Goal: Task Accomplishment & Management: Manage account settings

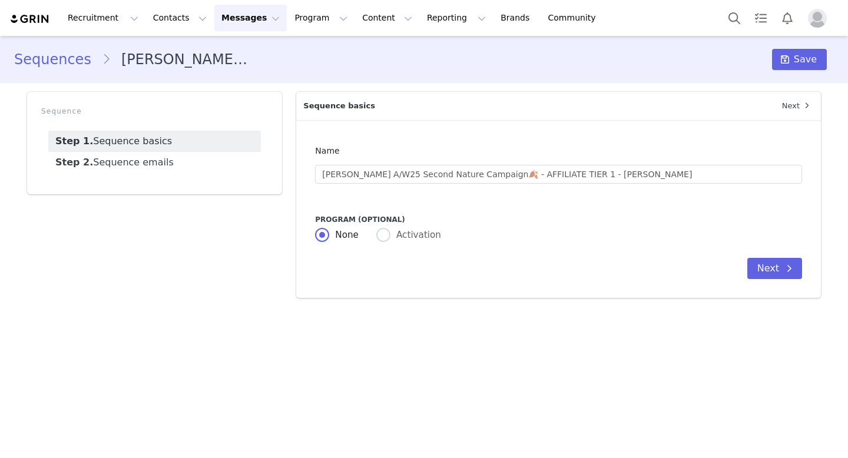
radio input "false"
radio input "true"
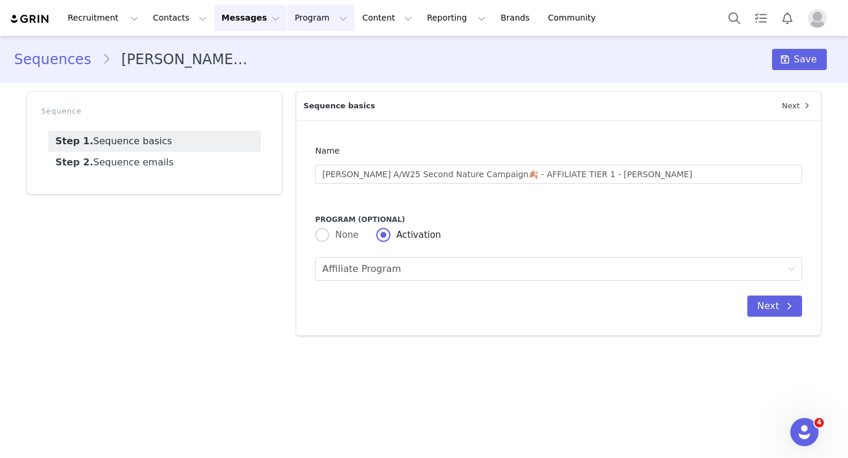
click at [291, 19] on button "Program Program" at bounding box center [320, 18] width 67 height 26
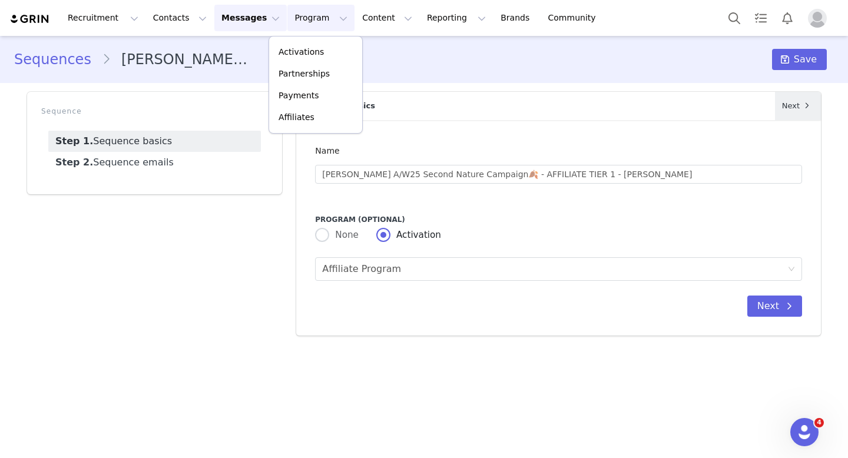
click at [794, 101] on link "Next" at bounding box center [798, 106] width 46 height 28
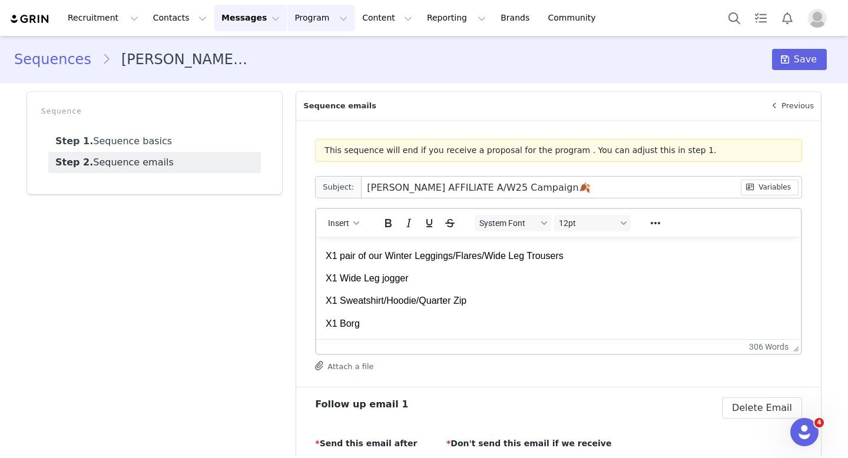
scroll to position [313, 0]
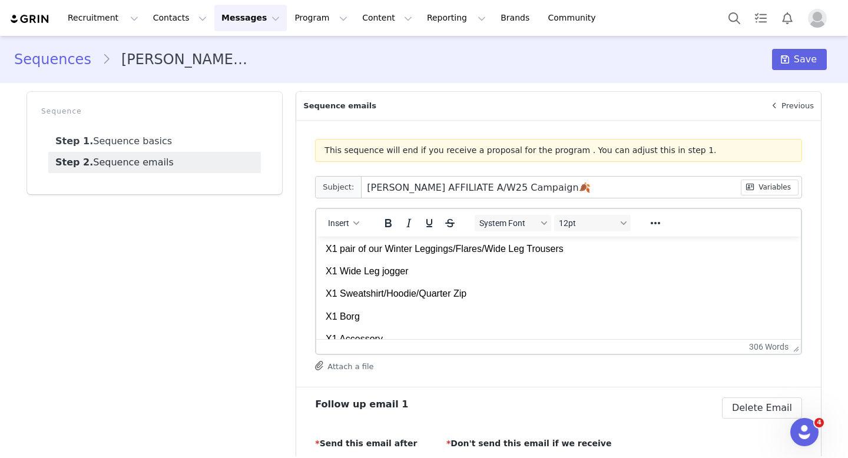
click at [358, 362] on button "Attach a file" at bounding box center [344, 366] width 58 height 14
click at [777, 105] on icon at bounding box center [774, 106] width 5 height 8
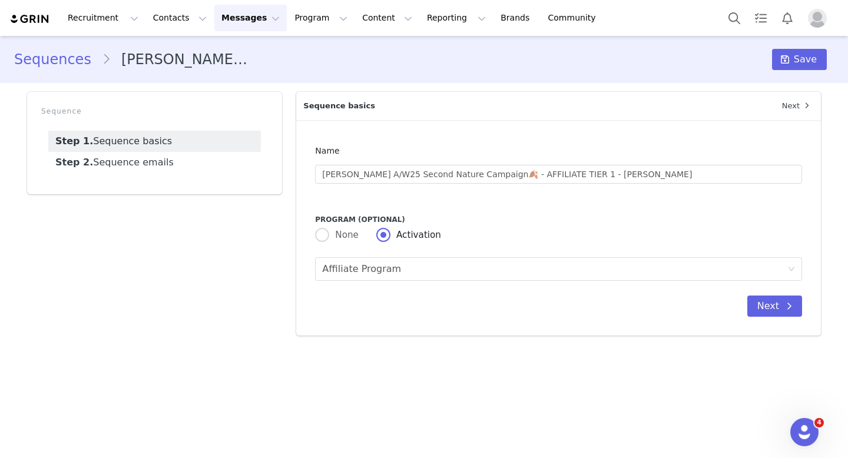
scroll to position [0, 0]
click at [777, 306] on button "Next" at bounding box center [774, 306] width 55 height 21
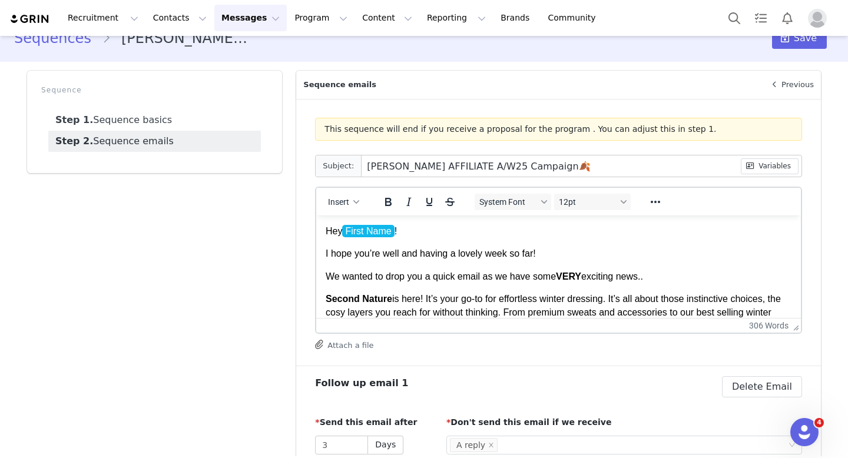
scroll to position [23, 0]
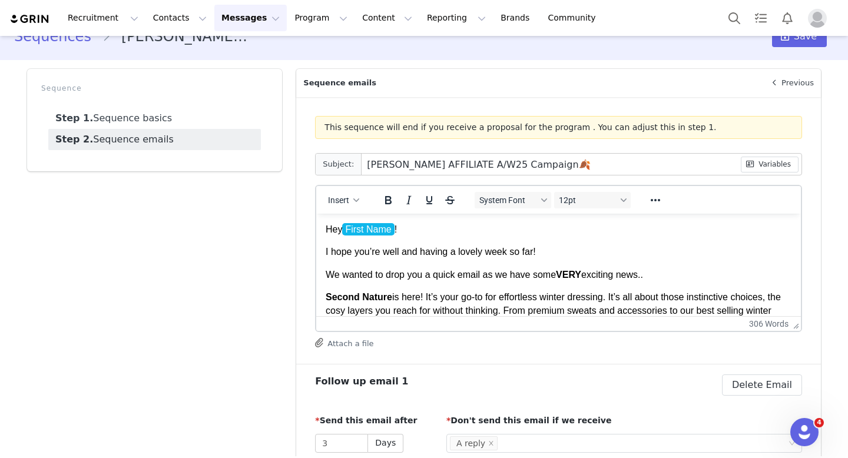
click at [357, 341] on button "Attach a file" at bounding box center [344, 343] width 58 height 14
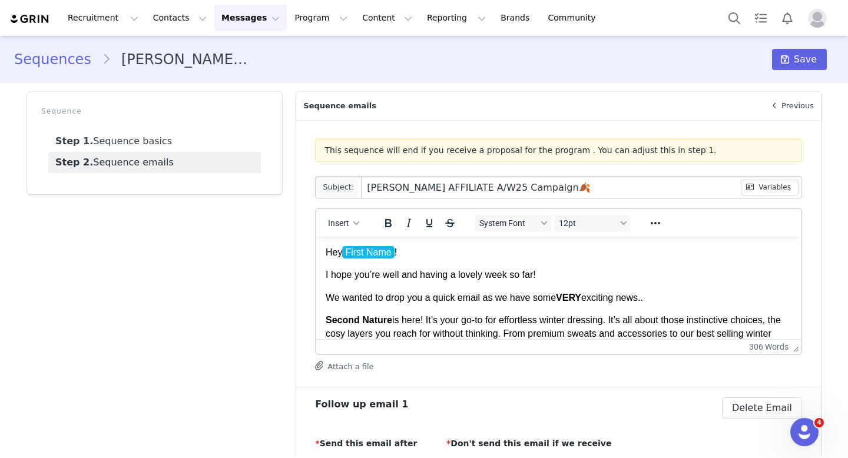
click at [174, 60] on li "[PERSON_NAME] A/W25 Second Nature Campaign🍂 - AFFILIATE TIER 1 - [PERSON_NAME]" at bounding box center [180, 59] width 156 height 21
click at [55, 65] on link "Sequences" at bounding box center [58, 59] width 88 height 21
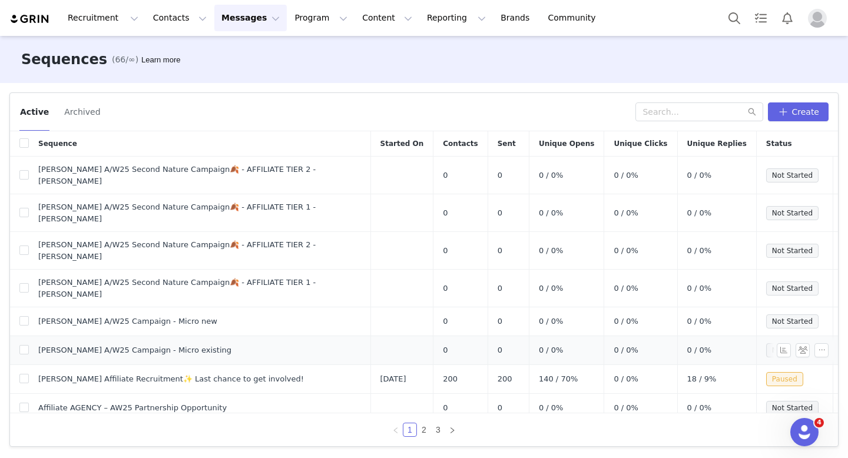
scroll to position [7, 0]
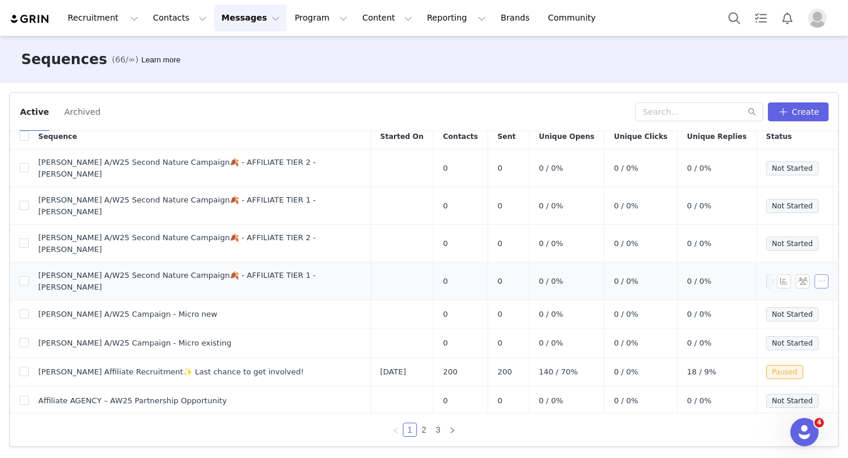
click at [821, 274] on button "button" at bounding box center [821, 281] width 14 height 14
click at [780, 267] on span at bounding box center [777, 271] width 12 height 13
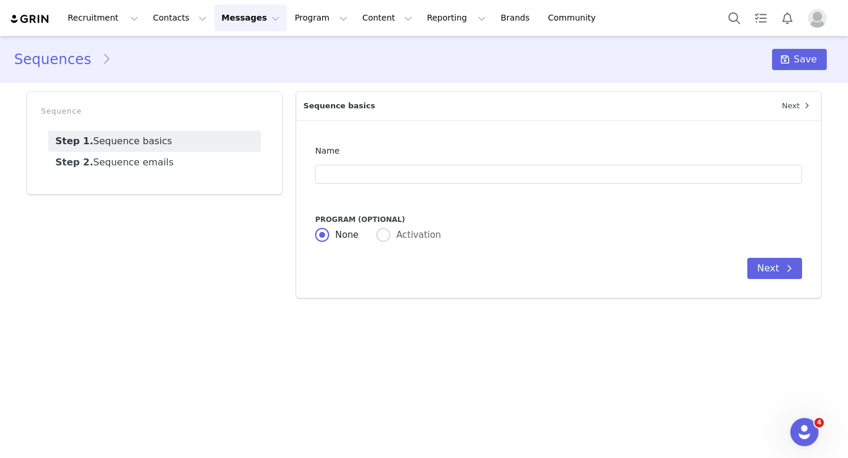
type input "[PERSON_NAME] A/W25 Second Nature Campaign🍂 - AFFILIATE TIER 1 - [PERSON_NAME]"
type input "[PERSON_NAME] AFFILIATE A/W25 Campaign🍂"
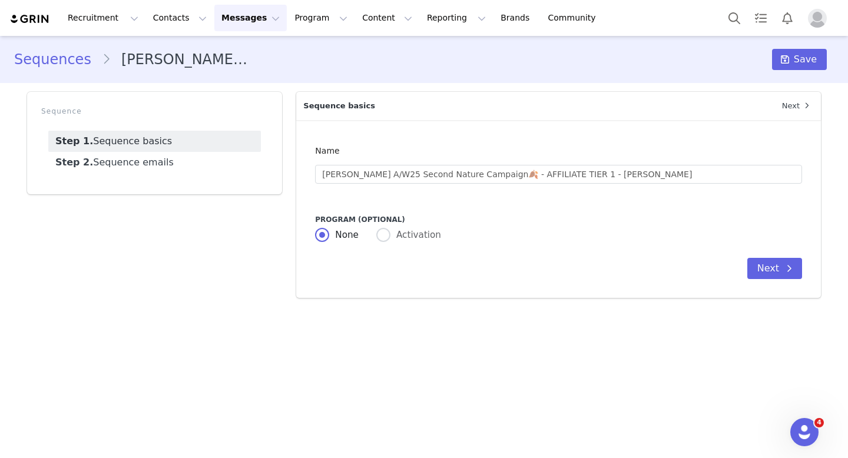
radio input "false"
radio input "true"
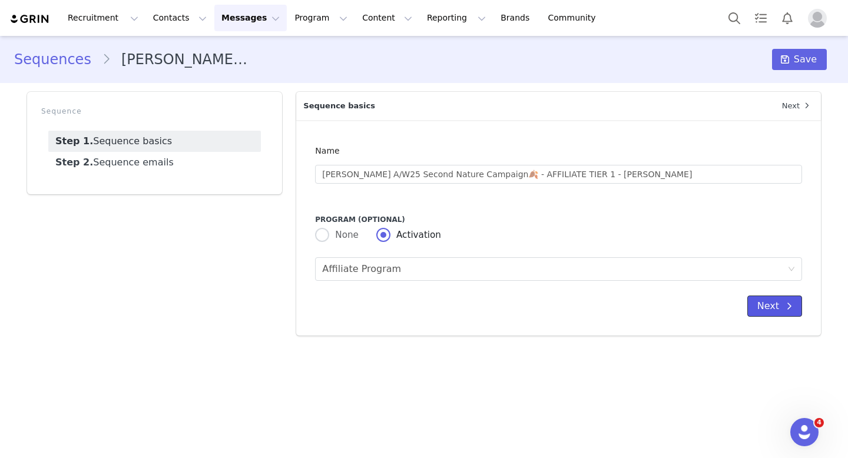
click at [778, 314] on button "Next" at bounding box center [774, 306] width 55 height 21
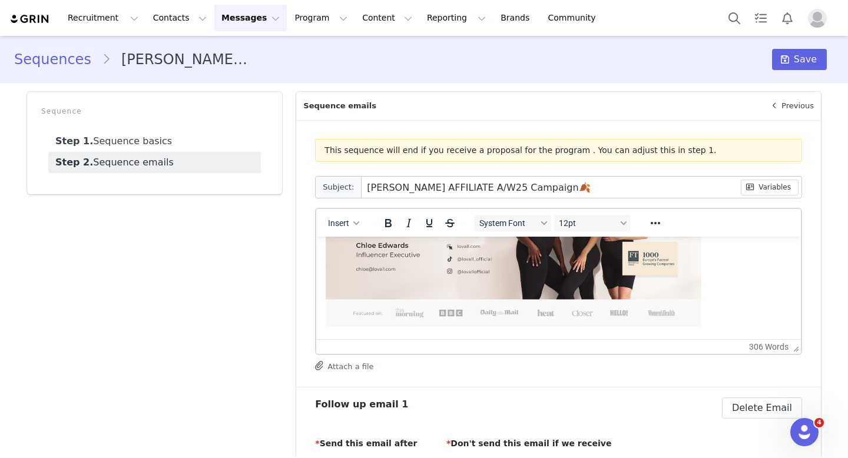
scroll to position [465, 0]
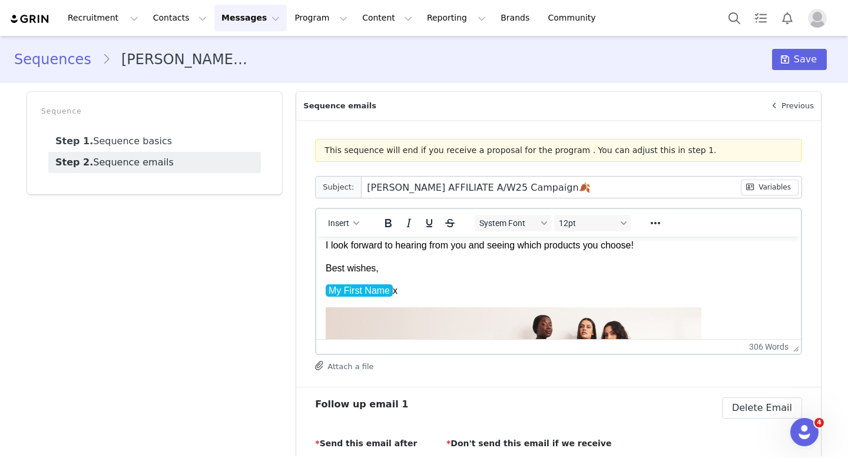
click at [394, 292] on p "My First Name ﻿ x" at bounding box center [559, 290] width 466 height 13
click at [803, 57] on span "Save" at bounding box center [805, 59] width 23 height 14
click at [54, 56] on link "Sequences" at bounding box center [58, 59] width 88 height 21
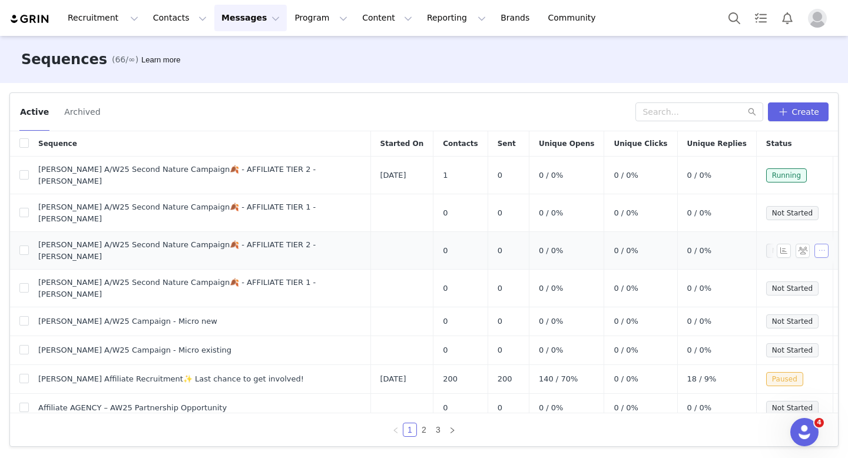
click at [825, 244] on button "button" at bounding box center [821, 251] width 14 height 14
click at [778, 253] on span at bounding box center [777, 249] width 12 height 13
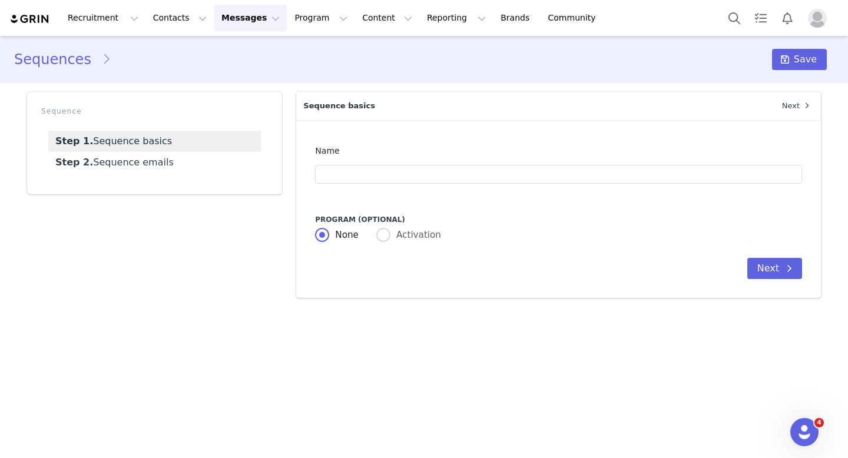
type input "[PERSON_NAME] A/W25 Second Nature Campaign🍂 - AFFILIATE TIER 2 - [PERSON_NAME]"
type input "[PERSON_NAME] AFFILIATE A/W25 Campaign🍂"
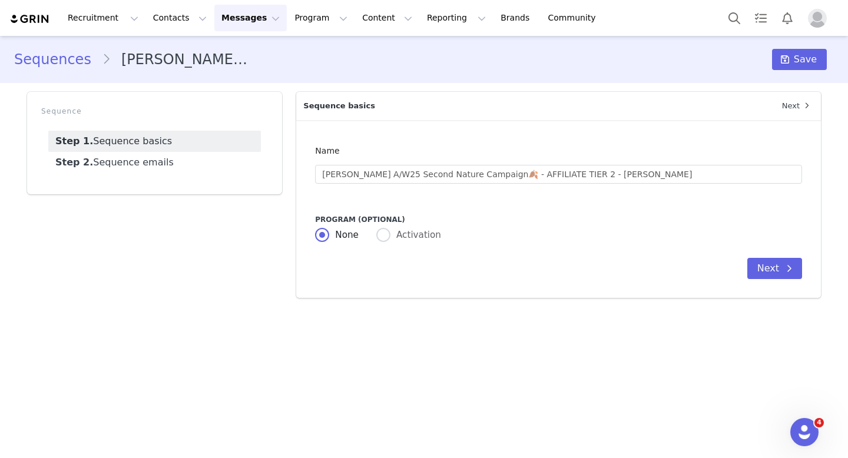
radio input "false"
radio input "true"
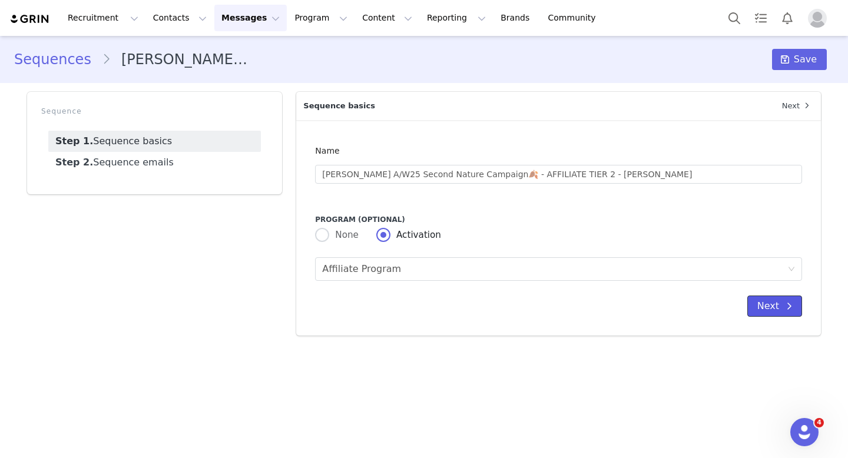
click at [783, 308] on span at bounding box center [789, 306] width 14 height 14
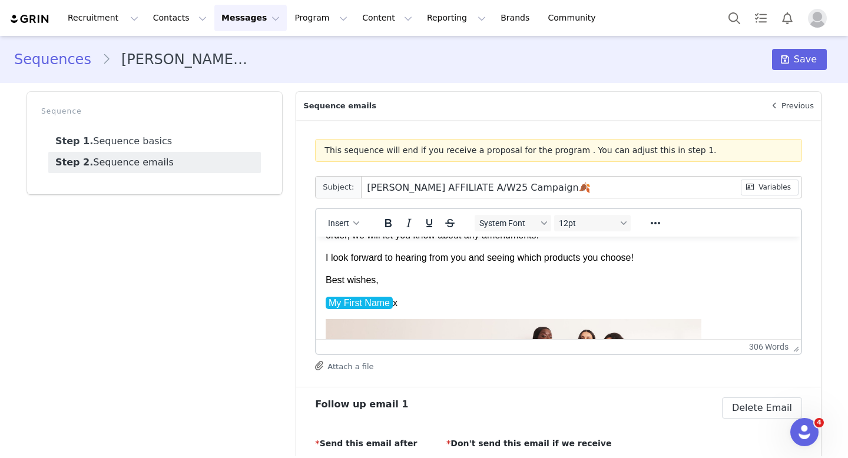
scroll to position [426, 0]
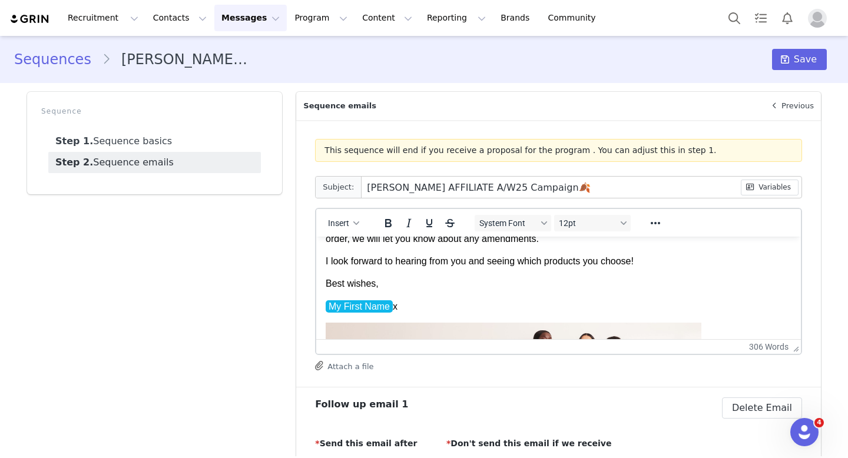
click at [394, 307] on p "My First Name ﻿ x" at bounding box center [559, 306] width 466 height 13
click at [803, 58] on span "Save" at bounding box center [805, 59] width 23 height 14
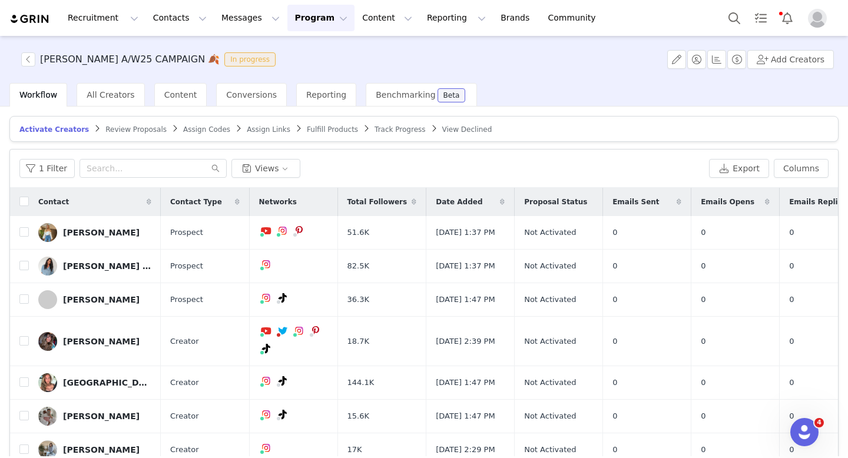
scroll to position [56, 0]
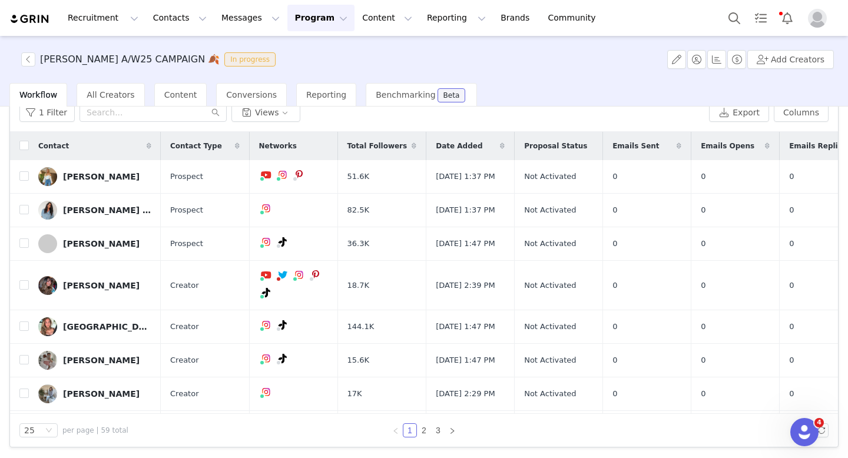
click at [289, 29] on button "Program Program" at bounding box center [320, 18] width 67 height 26
click at [300, 51] on p "Activations" at bounding box center [301, 52] width 45 height 12
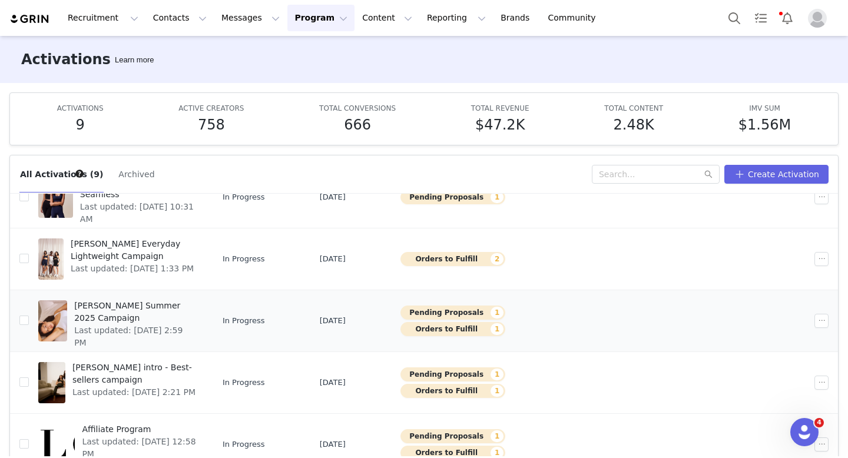
scroll to position [62, 0]
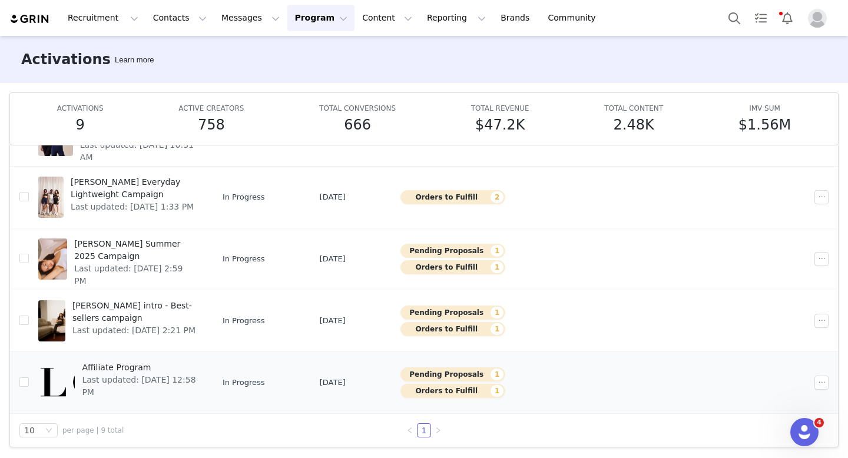
click at [196, 377] on span "Last updated: [DATE] 12:58 PM" at bounding box center [139, 386] width 114 height 25
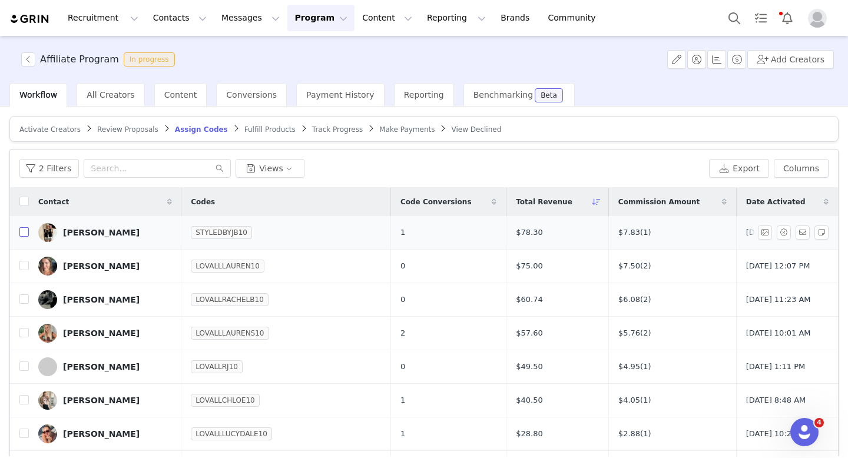
click at [23, 233] on input "checkbox" at bounding box center [23, 231] width 9 height 9
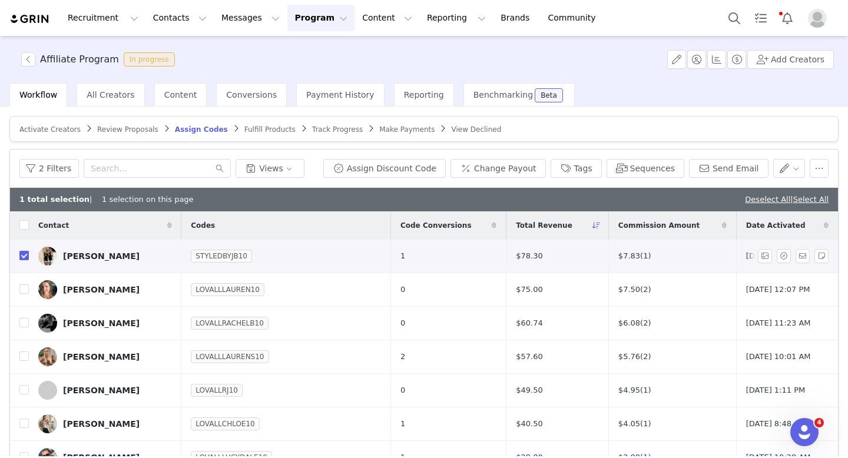
click at [23, 253] on input "checkbox" at bounding box center [23, 255] width 9 height 9
checkbox input "false"
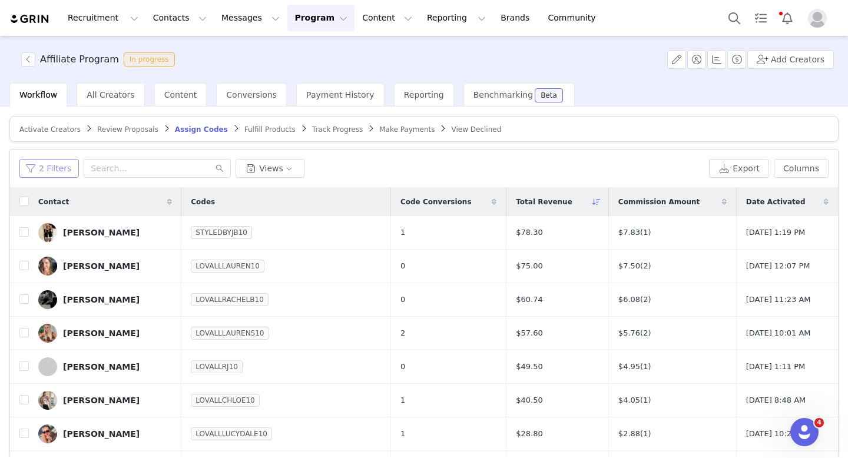
click at [37, 168] on button "2 Filters" at bounding box center [48, 168] width 59 height 19
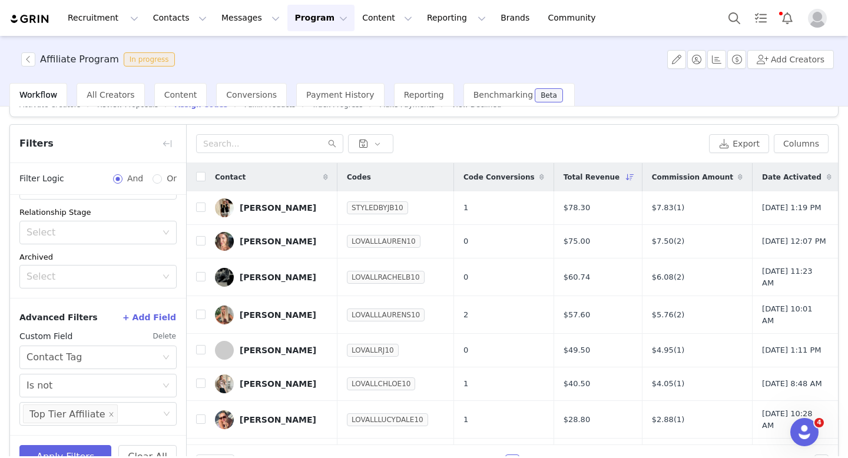
scroll to position [56, 0]
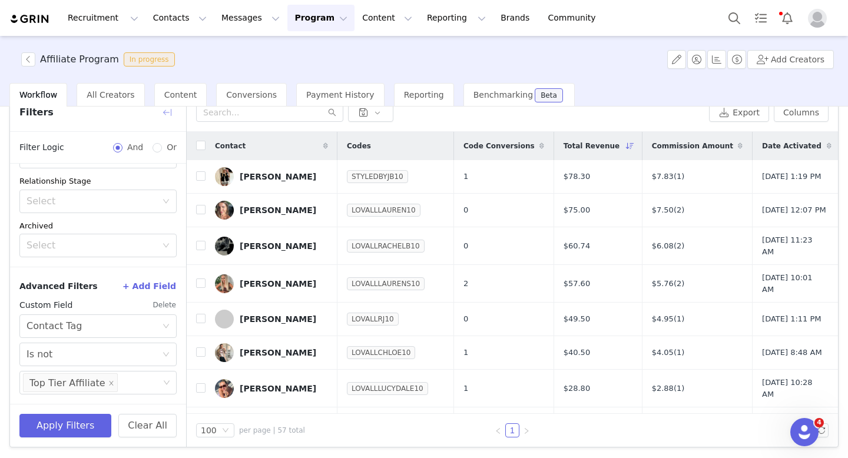
click at [169, 117] on button "button" at bounding box center [167, 112] width 19 height 19
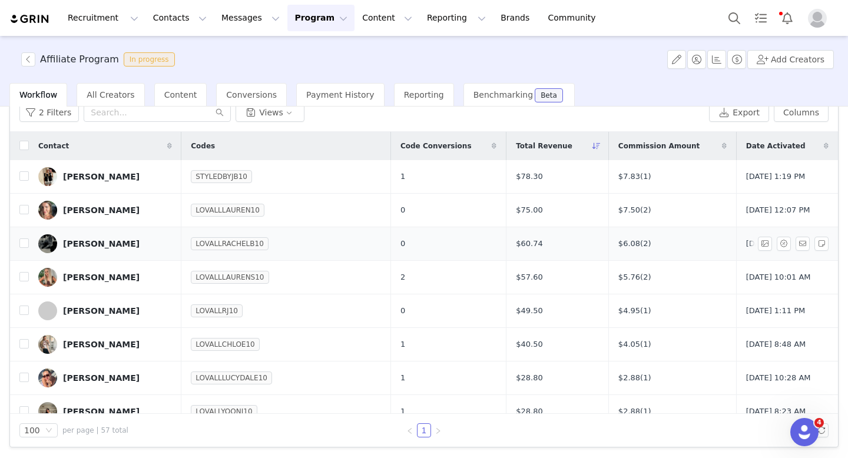
scroll to position [0, 0]
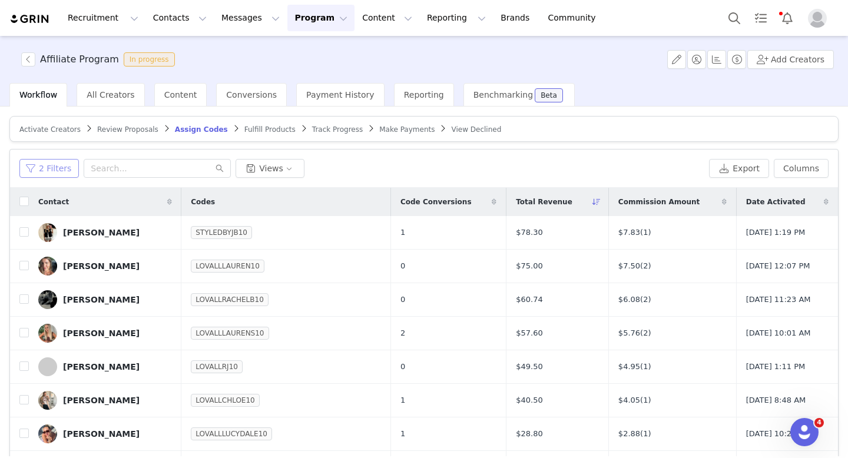
click at [62, 171] on button "2 Filters" at bounding box center [48, 168] width 59 height 19
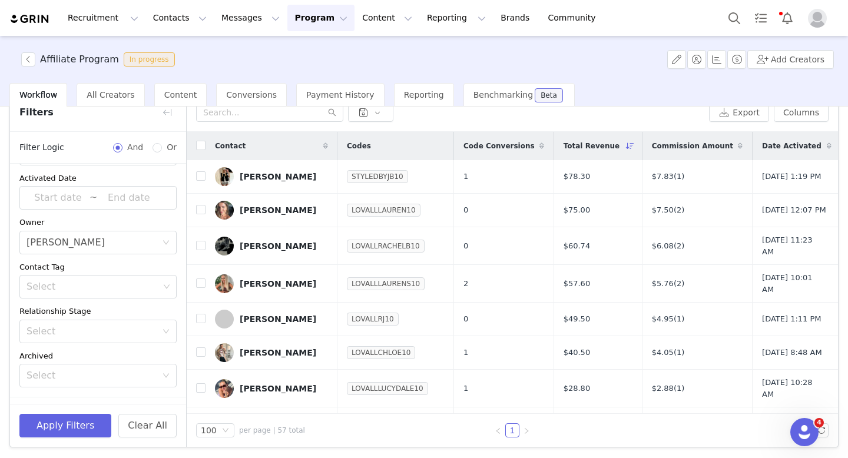
scroll to position [175, 0]
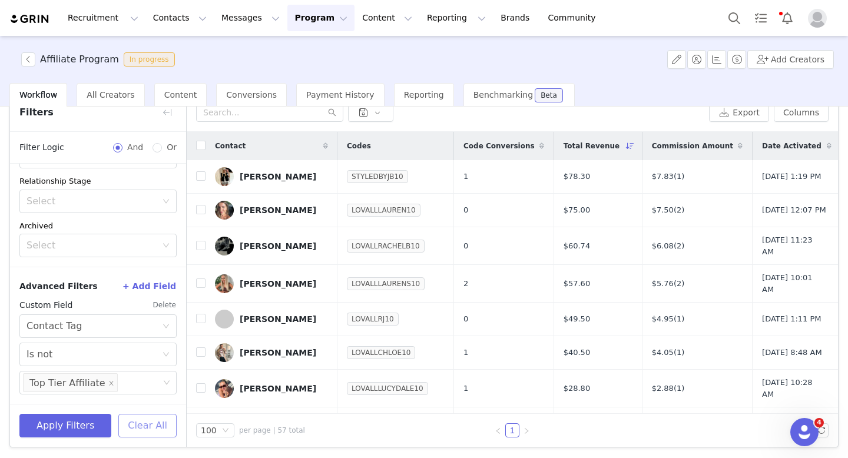
click at [154, 424] on button "Clear All" at bounding box center [147, 426] width 58 height 24
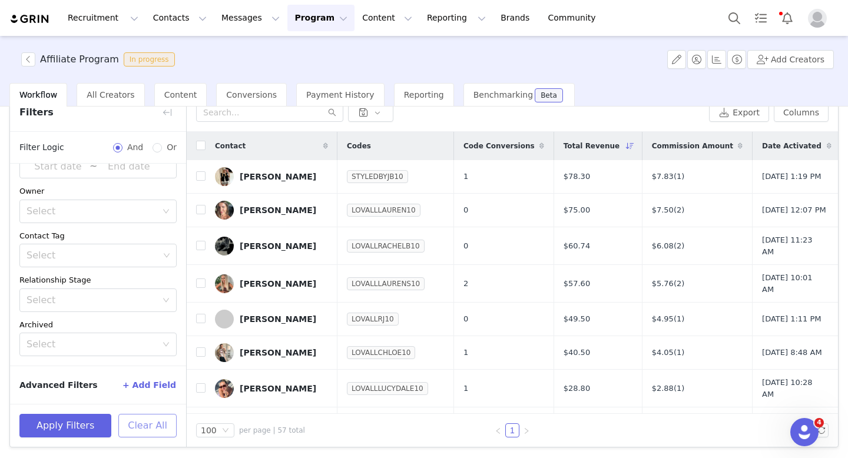
scroll to position [77, 0]
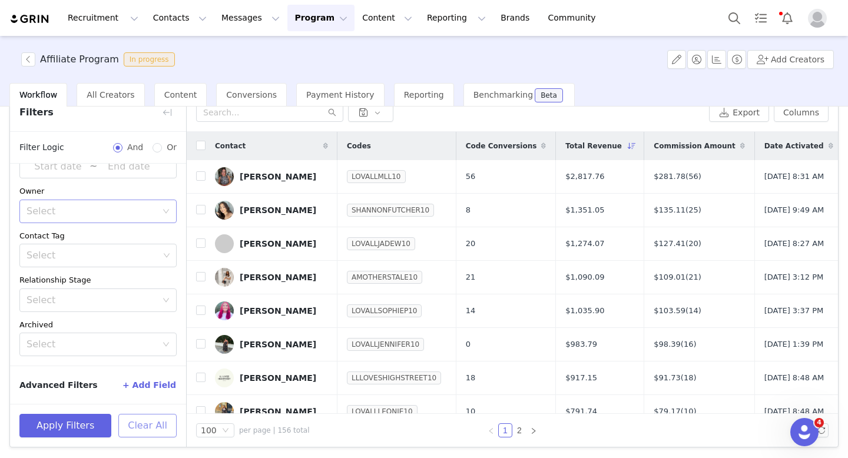
click at [135, 205] on div "Select" at bounding box center [91, 211] width 130 height 12
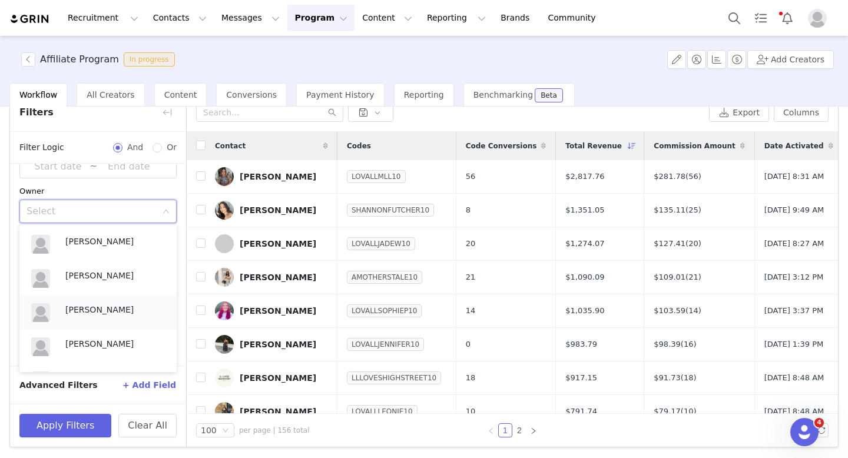
click at [124, 316] on p "[PERSON_NAME]" at bounding box center [115, 309] width 100 height 13
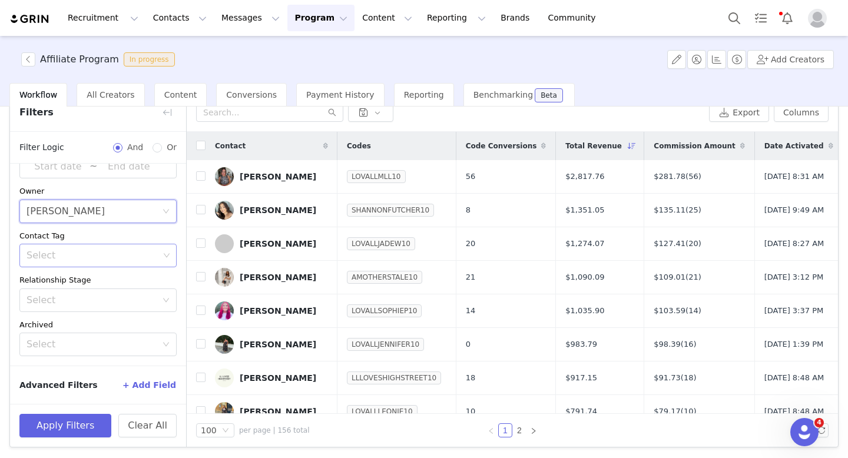
click at [109, 256] on div "Select" at bounding box center [92, 256] width 132 height 12
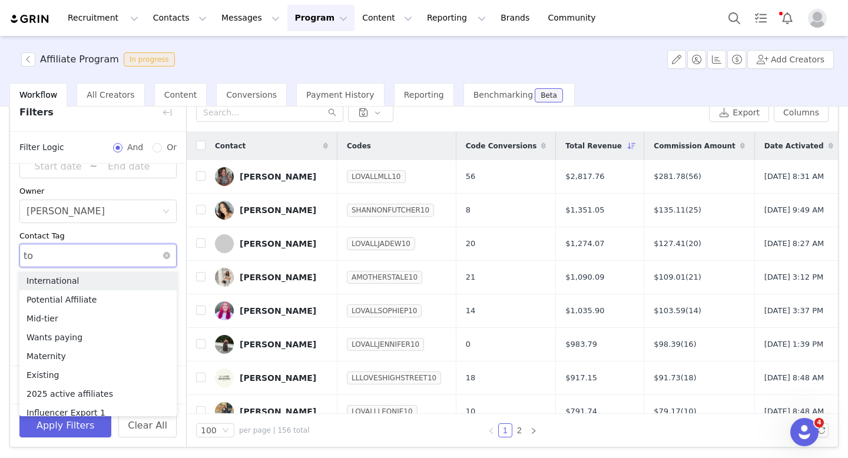
type input "top"
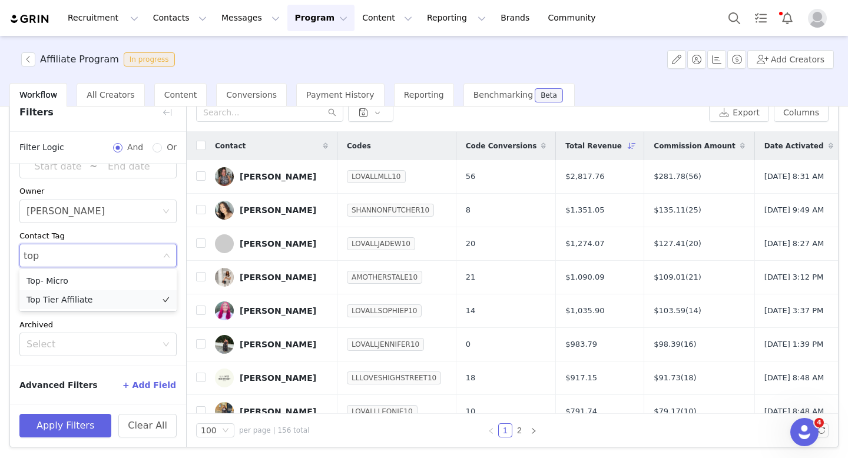
click at [104, 301] on li "Top Tier Affiliate" at bounding box center [97, 299] width 157 height 19
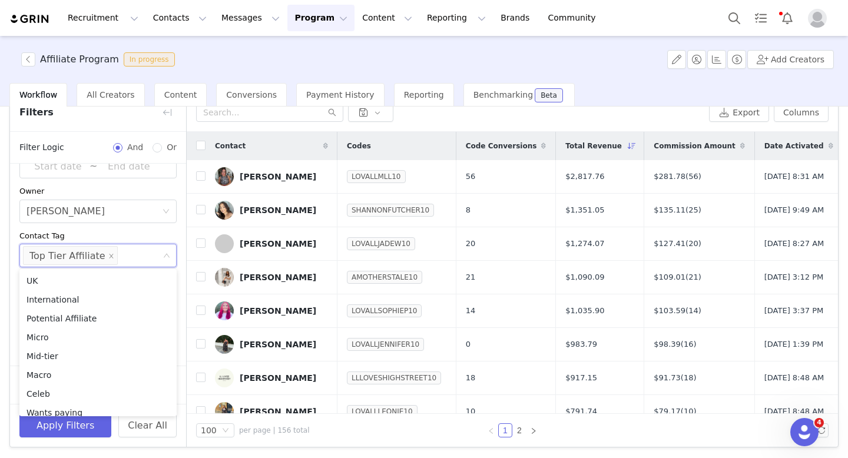
click at [117, 232] on div "Contact Tag" at bounding box center [97, 236] width 157 height 12
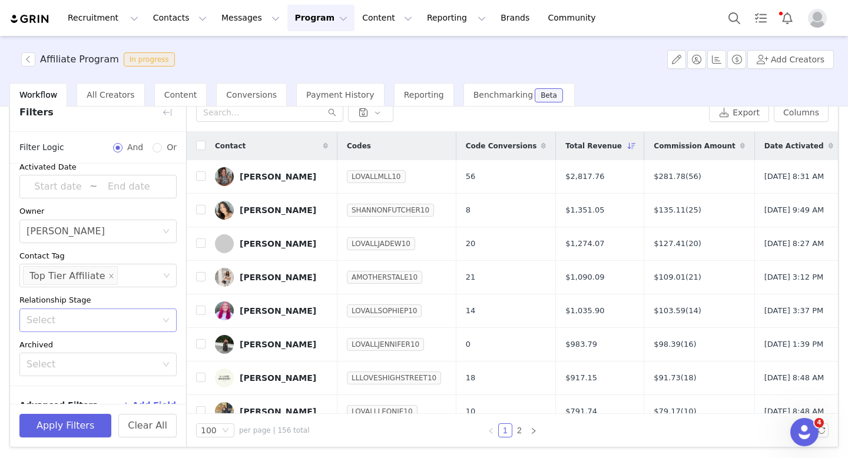
scroll to position [54, 0]
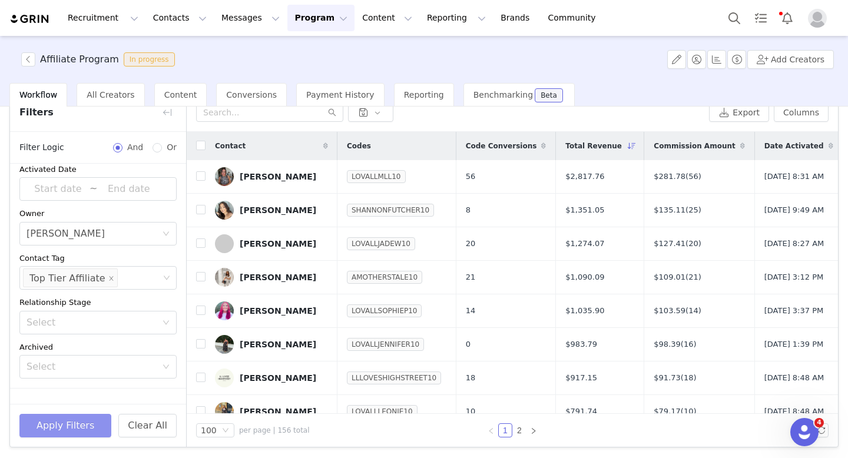
click at [75, 422] on button "Apply Filters" at bounding box center [65, 426] width 92 height 24
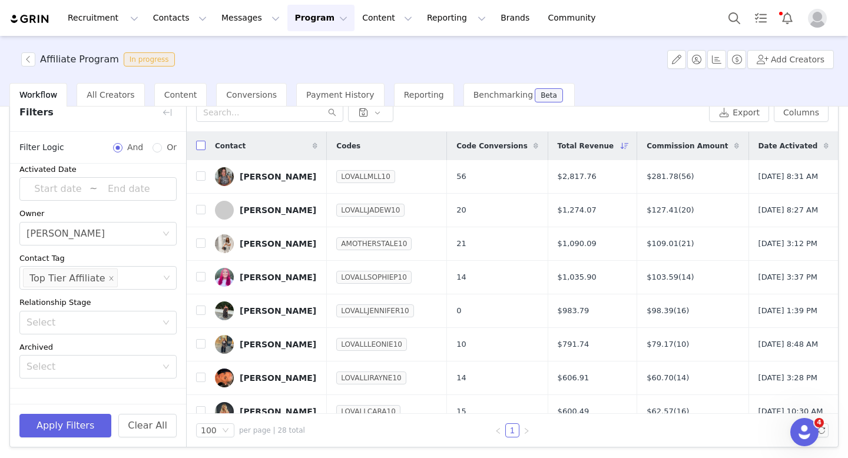
click at [200, 150] on input "checkbox" at bounding box center [200, 145] width 9 height 9
checkbox input "true"
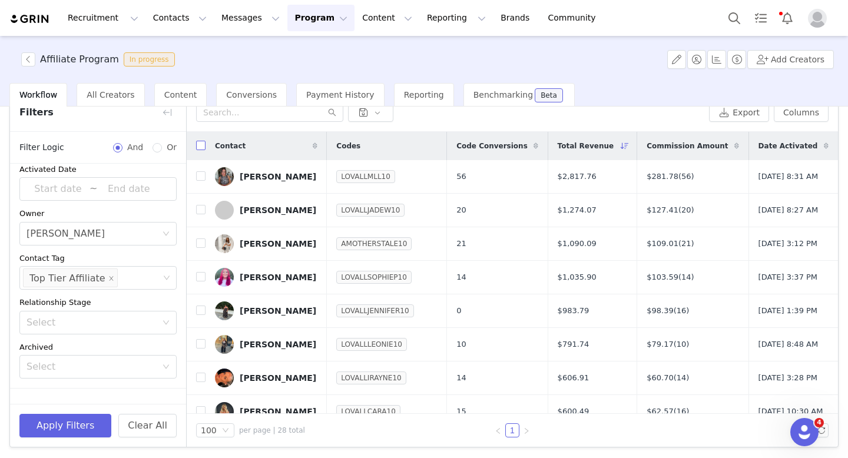
checkbox input "true"
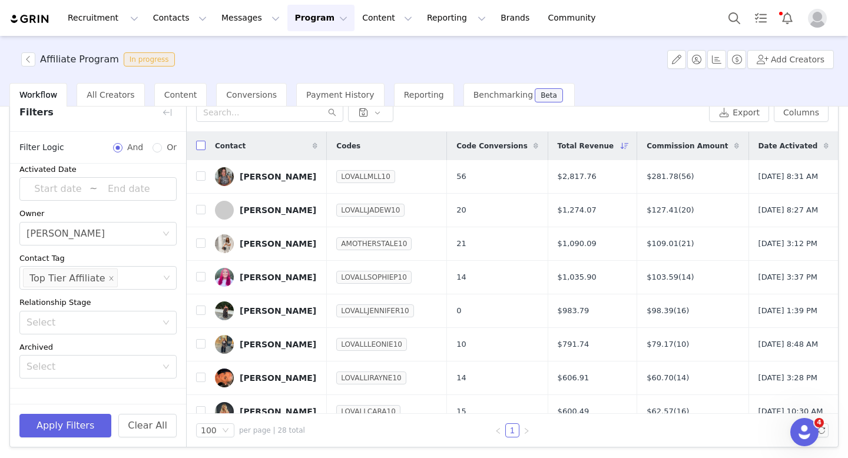
checkbox input "true"
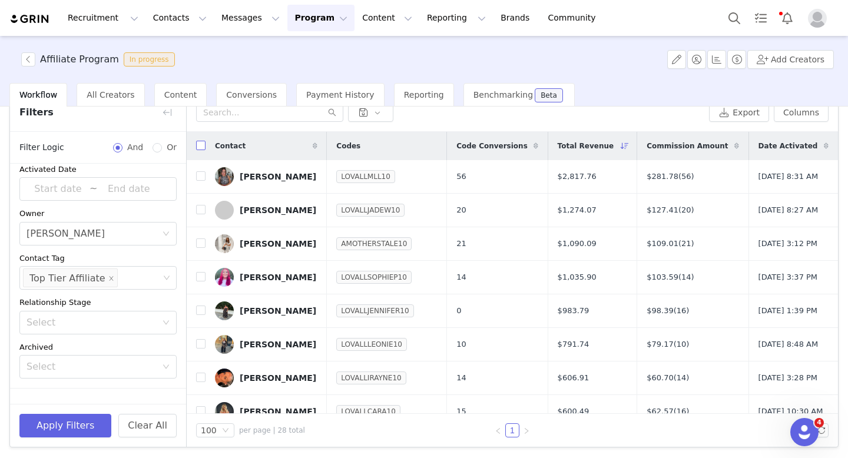
checkbox input "true"
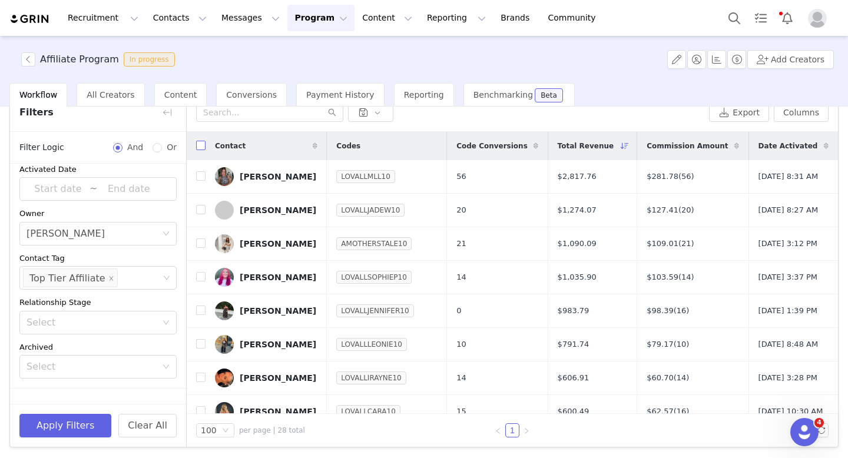
checkbox input "true"
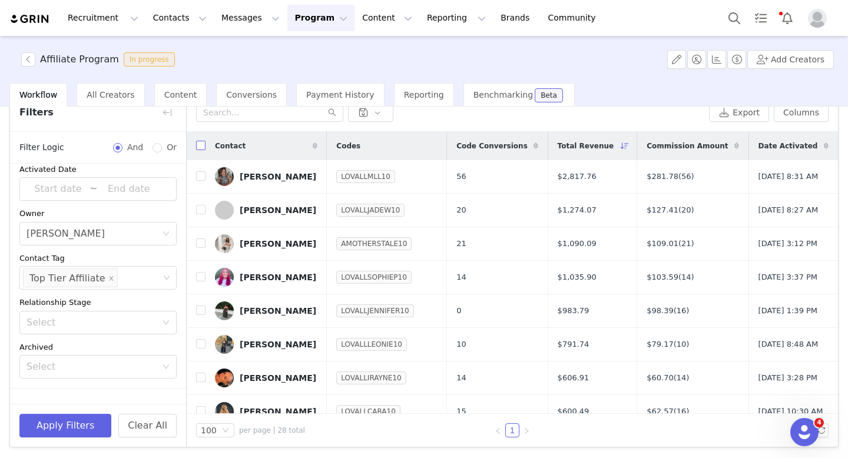
checkbox input "true"
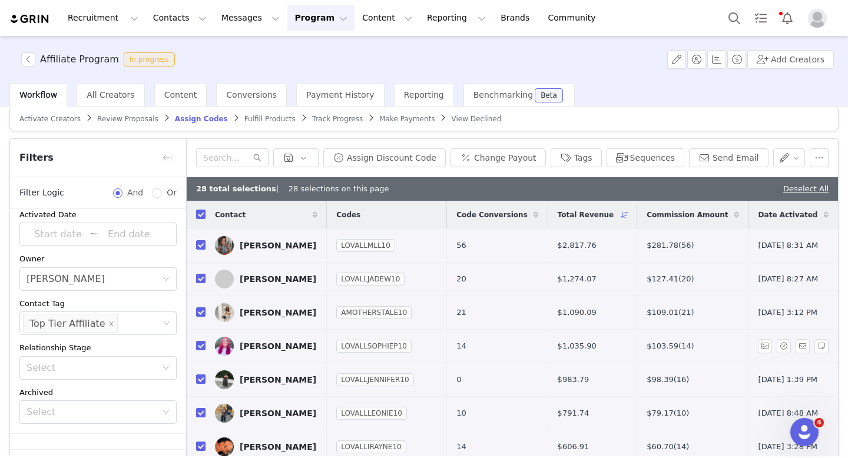
scroll to position [0, 0]
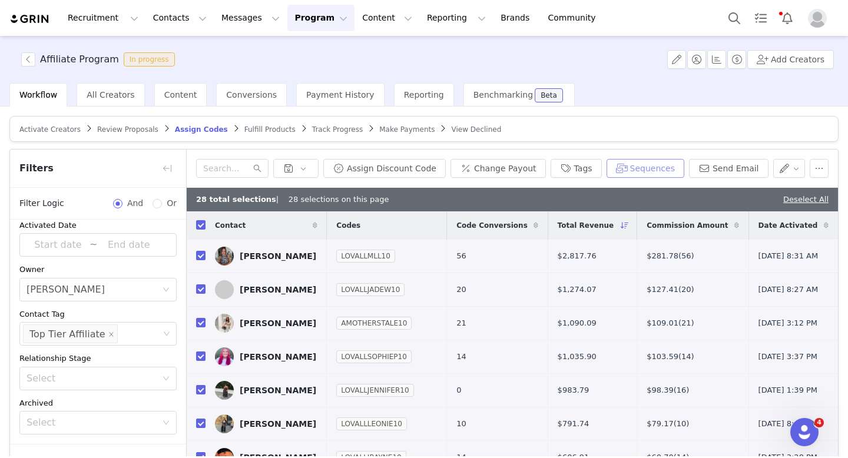
click at [651, 169] on button "Sequences" at bounding box center [645, 168] width 78 height 19
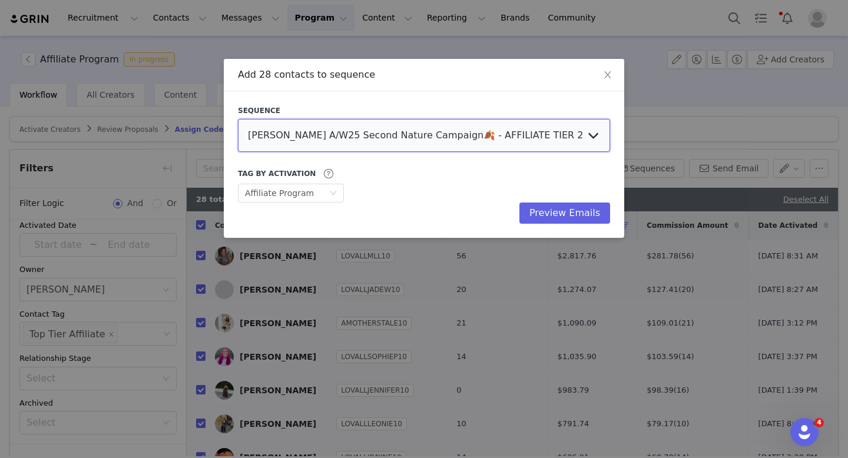
click at [579, 136] on select "LOVALL A/W25 Second Nature Campaign🍂 - AFFILIATE TIER 2 - LUCY LOVALL A/W25 Sec…" at bounding box center [424, 135] width 372 height 33
select select "24017722-6e0c-4032-905c-5bd517c6efc9"
click at [238, 119] on select "LOVALL A/W25 Second Nature Campaign🍂 - AFFILIATE TIER 2 - LUCY LOVALL A/W25 Sec…" at bounding box center [424, 135] width 372 height 33
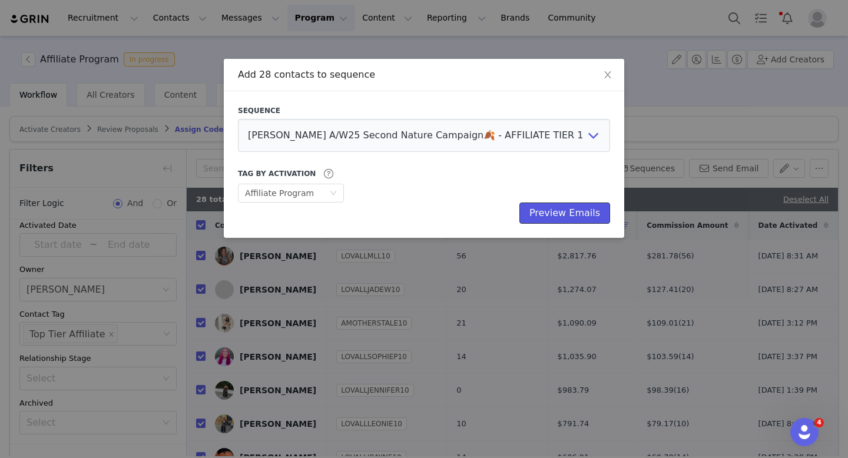
click at [533, 207] on button "Preview Emails" at bounding box center [564, 213] width 91 height 21
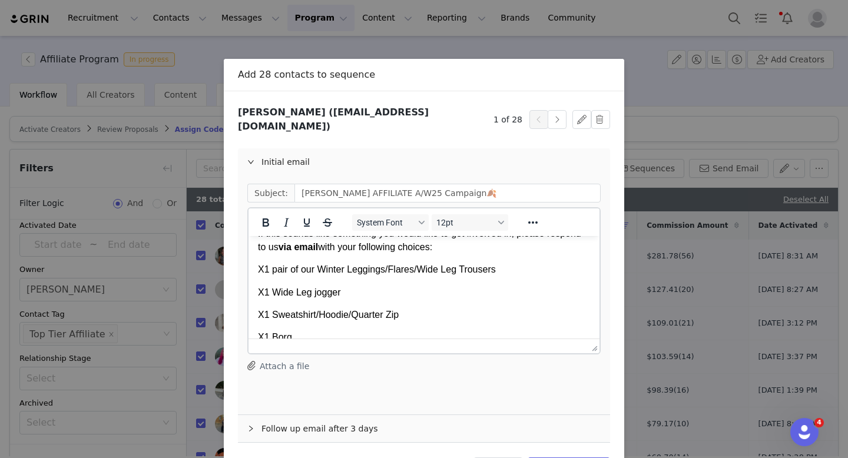
scroll to position [374, 0]
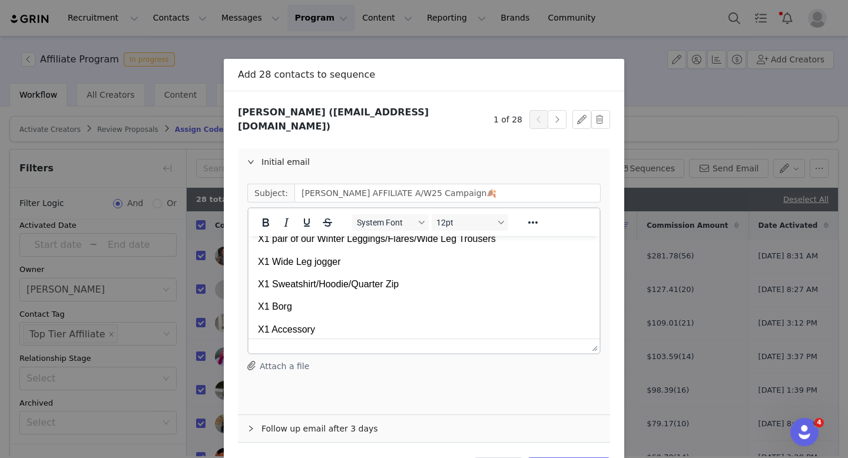
click at [390, 304] on p "X1 Borg" at bounding box center [424, 306] width 332 height 13
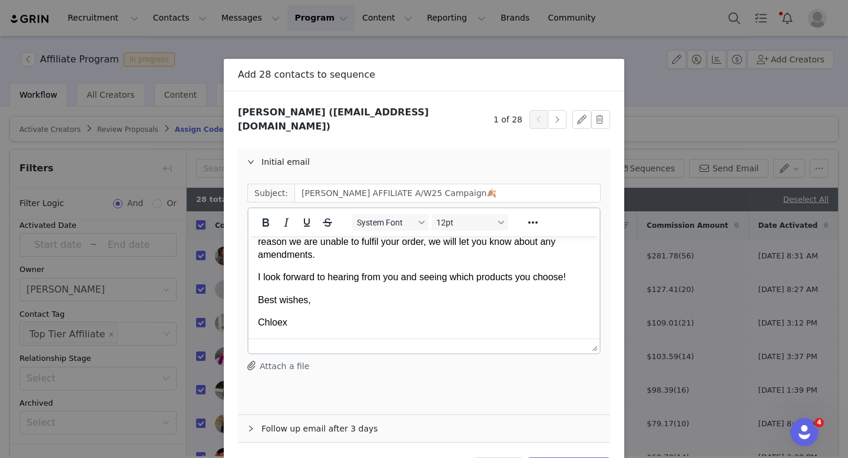
scroll to position [504, 0]
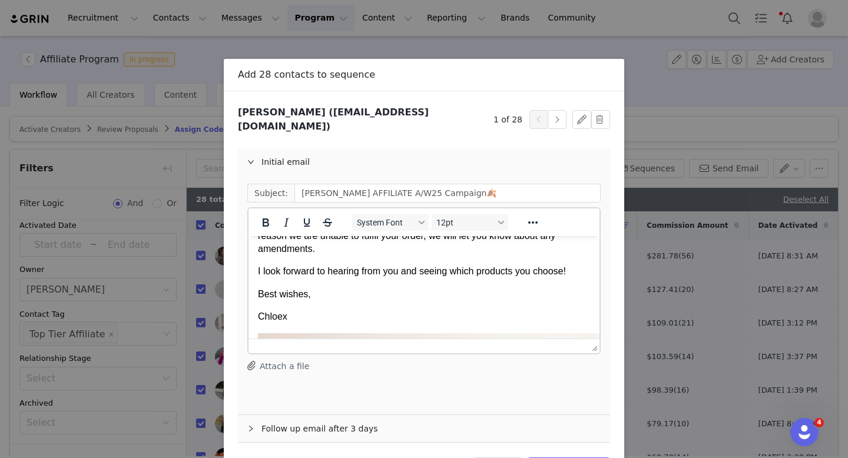
click at [284, 316] on p "Chloex" at bounding box center [424, 316] width 332 height 13
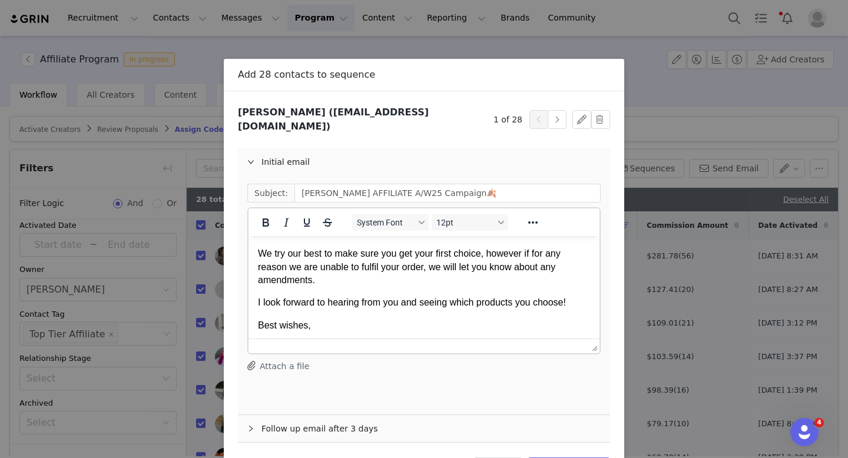
scroll to position [479, 0]
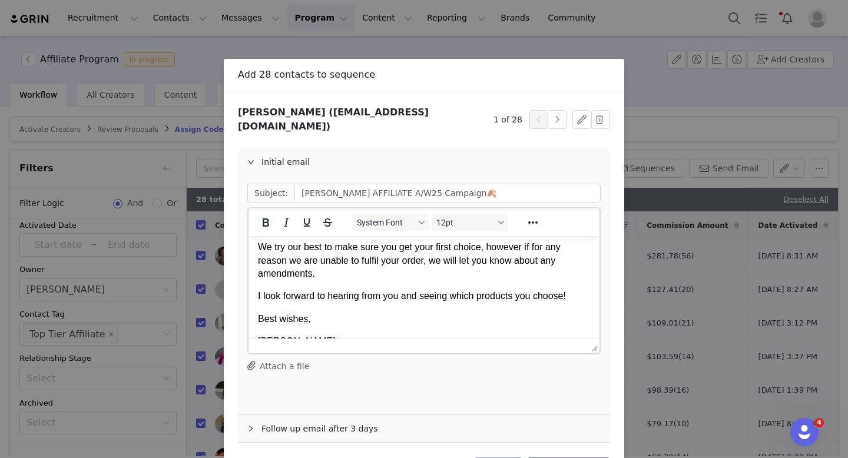
click at [510, 457] on button "Discard" at bounding box center [498, 466] width 50 height 19
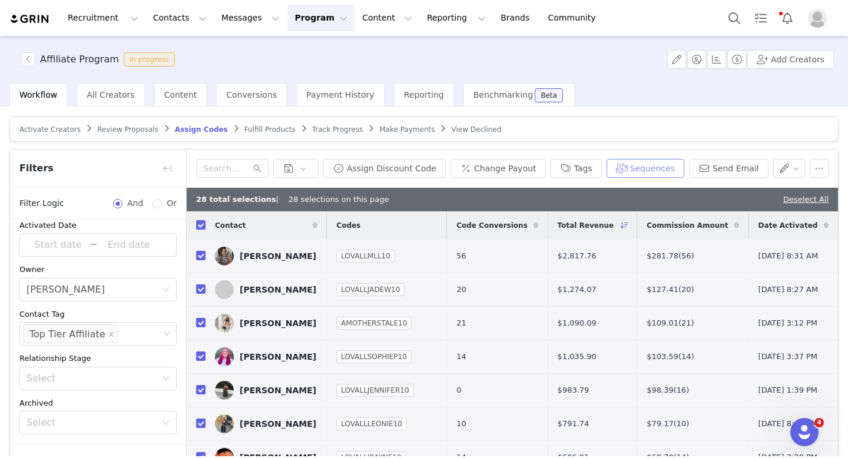
click at [662, 174] on button "Sequences" at bounding box center [645, 168] width 78 height 19
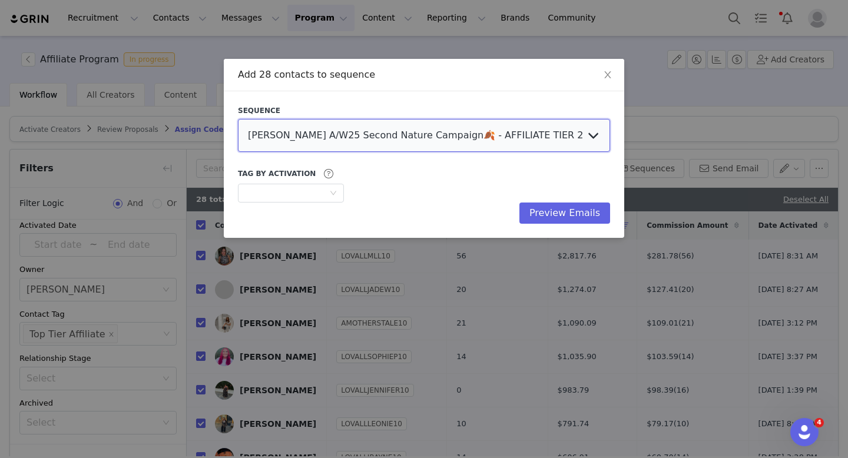
click at [459, 138] on select "LOVALL A/W25 Second Nature Campaign🍂 - AFFILIATE TIER 2 - LUCY LOVALL A/W25 Sec…" at bounding box center [424, 135] width 372 height 33
select select "24017722-6e0c-4032-905c-5bd517c6efc9"
click at [238, 119] on select "LOVALL A/W25 Second Nature Campaign🍂 - AFFILIATE TIER 2 - LUCY LOVALL A/W25 Sec…" at bounding box center [424, 135] width 372 height 33
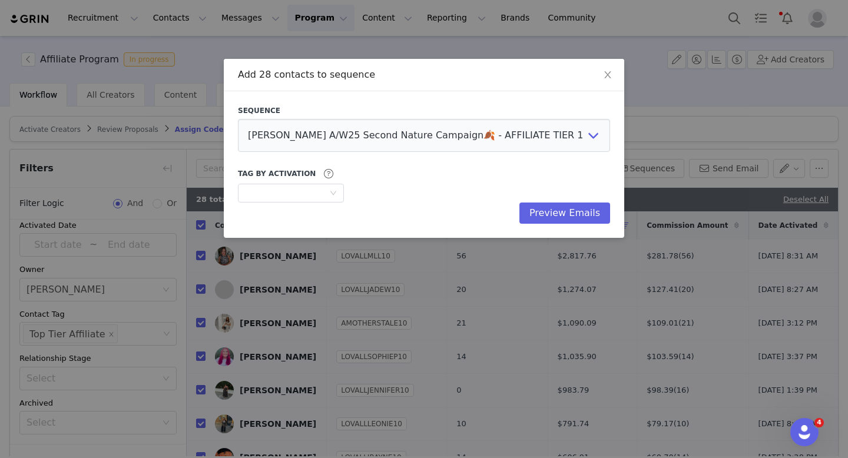
click at [360, 210] on div "Preview Emails" at bounding box center [424, 213] width 372 height 21
click at [563, 211] on button "Preview Emails" at bounding box center [564, 213] width 91 height 21
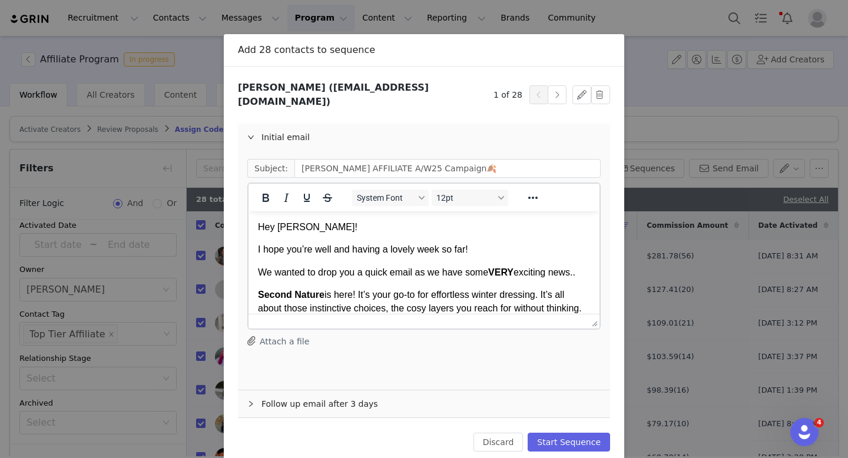
scroll to position [37, 0]
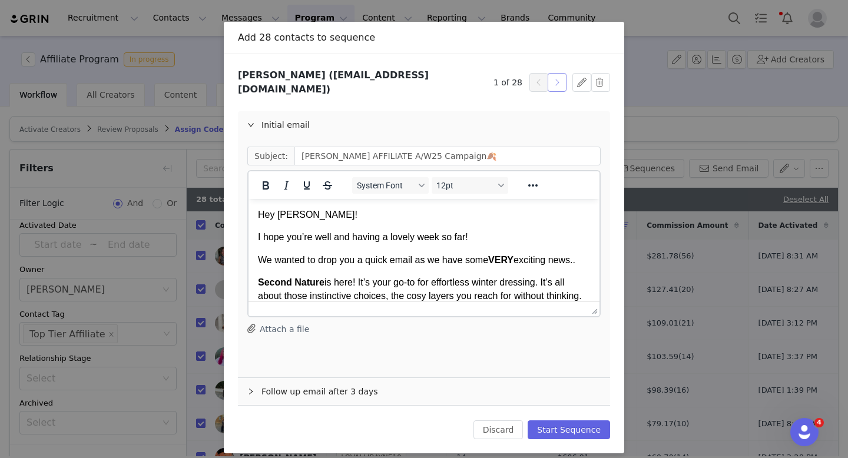
click at [558, 76] on button "button" at bounding box center [557, 82] width 19 height 19
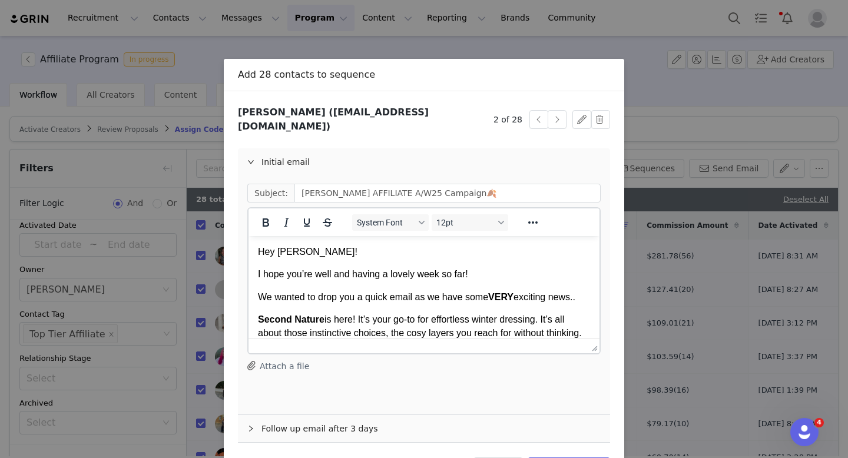
scroll to position [0, 0]
click at [555, 115] on button "button" at bounding box center [557, 119] width 19 height 19
click at [555, 114] on button "button" at bounding box center [557, 119] width 19 height 19
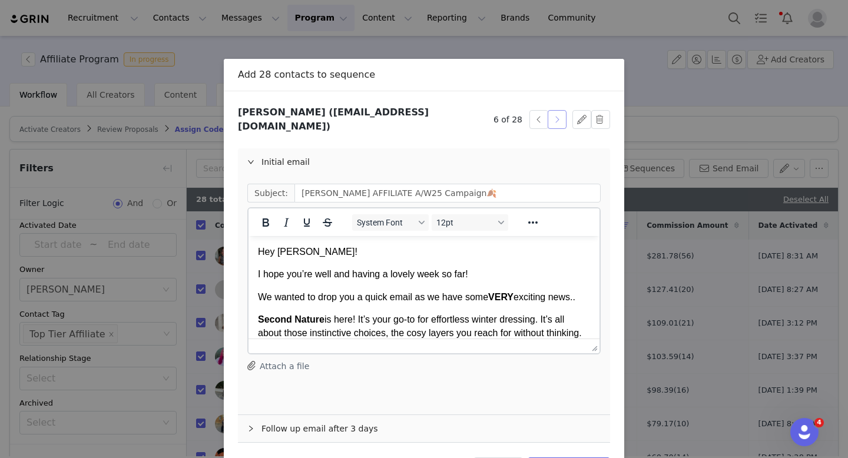
click at [555, 114] on button "button" at bounding box center [557, 119] width 19 height 19
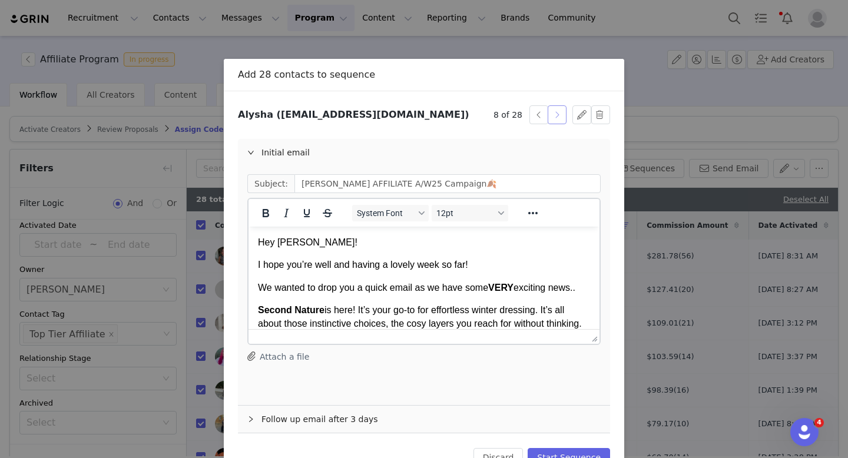
click at [555, 114] on button "button" at bounding box center [557, 114] width 19 height 19
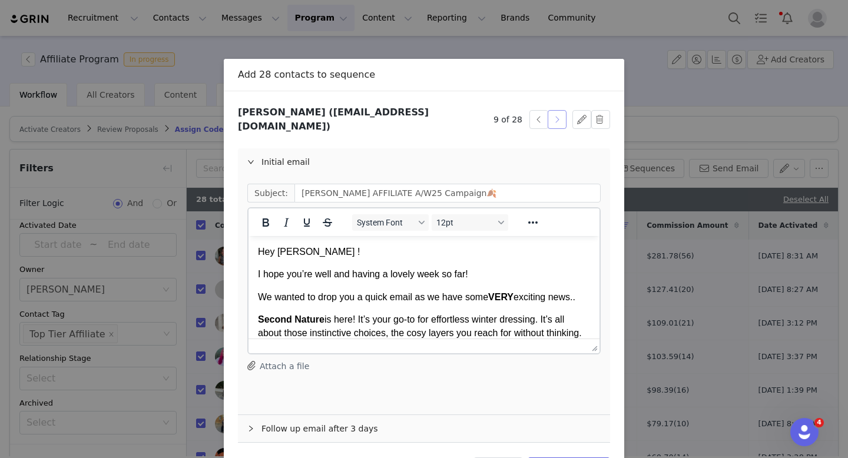
click at [555, 114] on button "button" at bounding box center [557, 119] width 19 height 19
click at [541, 114] on button "button" at bounding box center [538, 119] width 19 height 19
click at [308, 254] on p "Hey Kayley !" at bounding box center [424, 252] width 332 height 13
click at [559, 114] on button "button" at bounding box center [557, 119] width 19 height 19
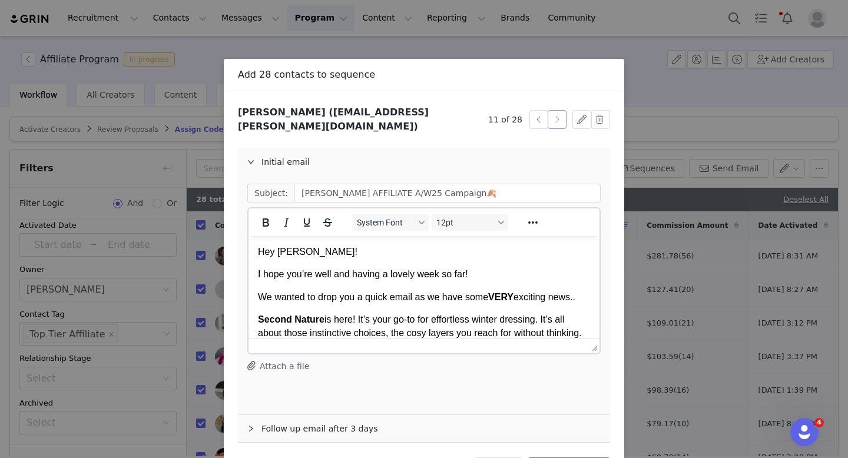
click at [559, 114] on button "button" at bounding box center [557, 119] width 19 height 19
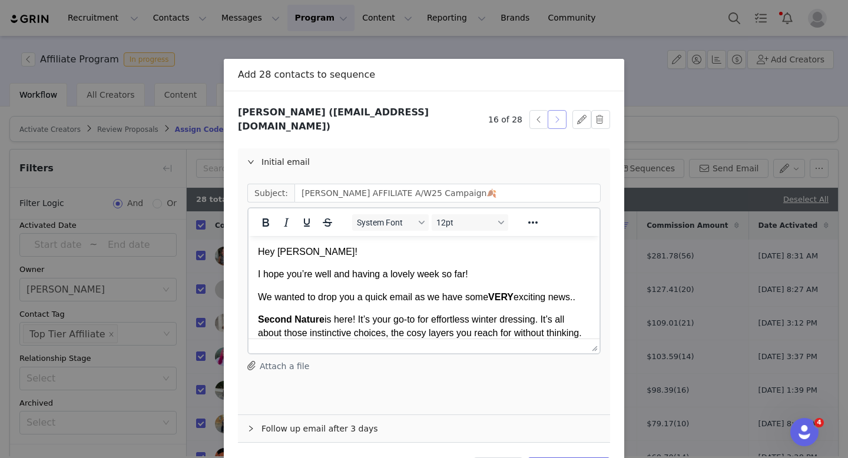
click at [559, 114] on button "button" at bounding box center [557, 119] width 19 height 19
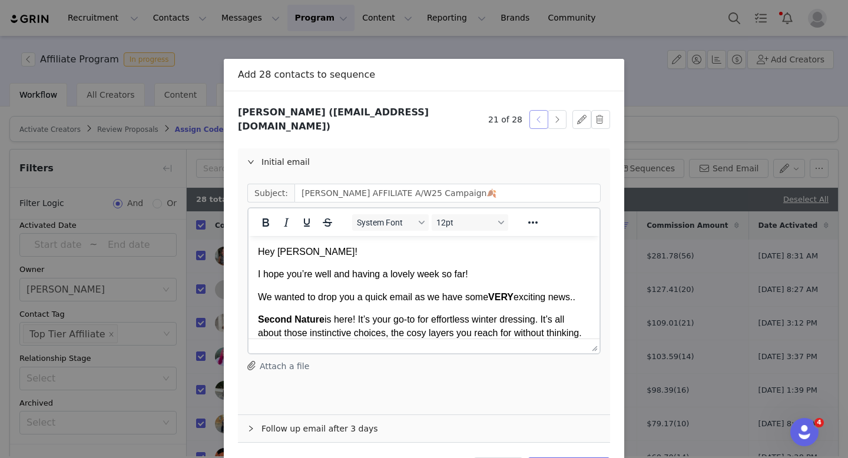
click at [539, 115] on button "button" at bounding box center [538, 119] width 19 height 19
click at [559, 115] on button "button" at bounding box center [557, 119] width 19 height 19
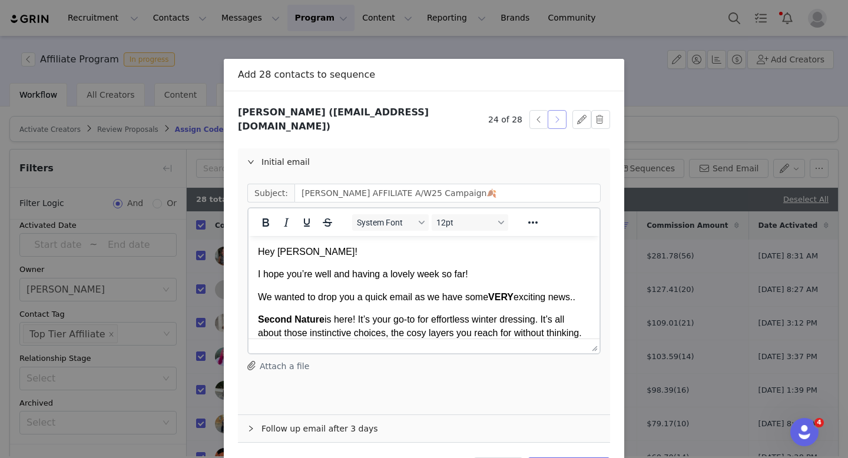
click at [559, 115] on button "button" at bounding box center [557, 119] width 19 height 19
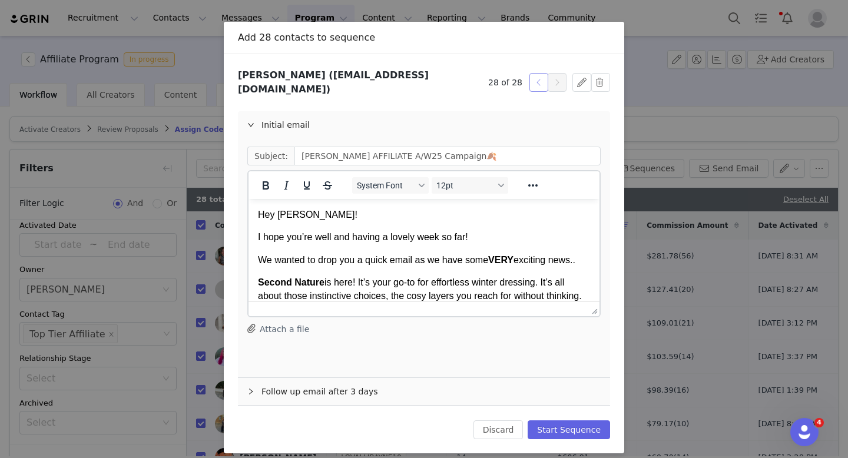
click at [534, 84] on button "button" at bounding box center [538, 82] width 19 height 19
click at [533, 84] on button "button" at bounding box center [538, 82] width 19 height 19
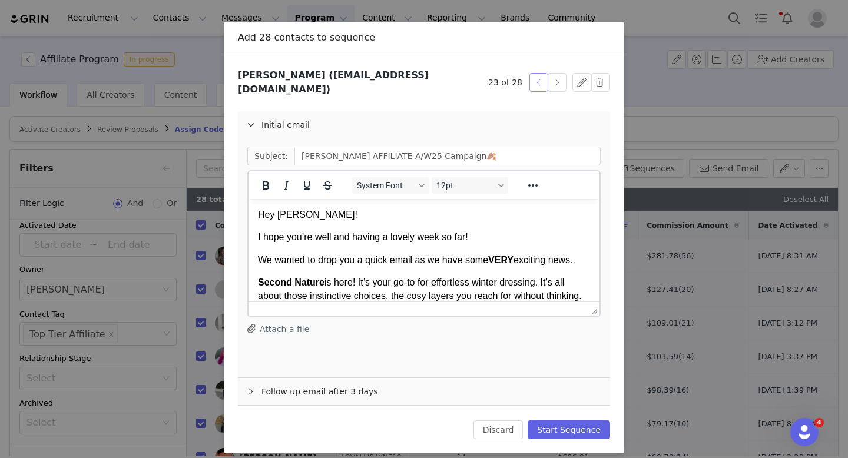
click at [533, 84] on button "button" at bounding box center [538, 82] width 19 height 19
click at [533, 83] on button "button" at bounding box center [538, 82] width 19 height 19
click at [533, 82] on button "button" at bounding box center [538, 82] width 19 height 19
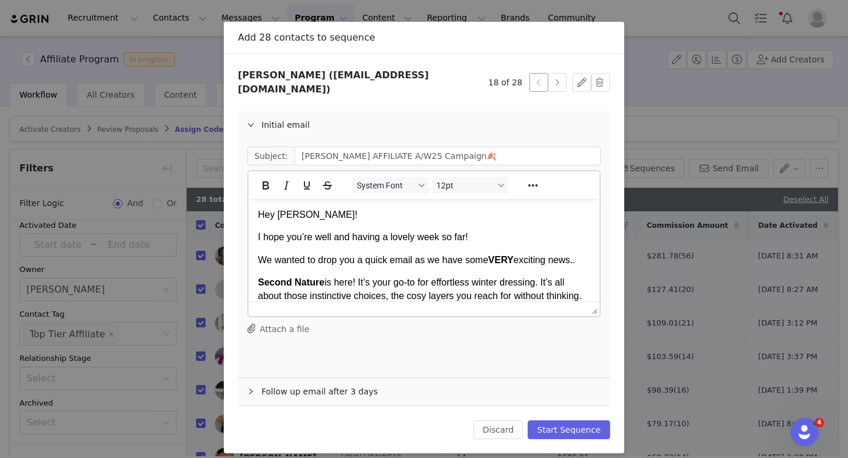
click at [533, 82] on button "button" at bounding box center [538, 82] width 19 height 19
click at [536, 80] on button "button" at bounding box center [538, 82] width 19 height 19
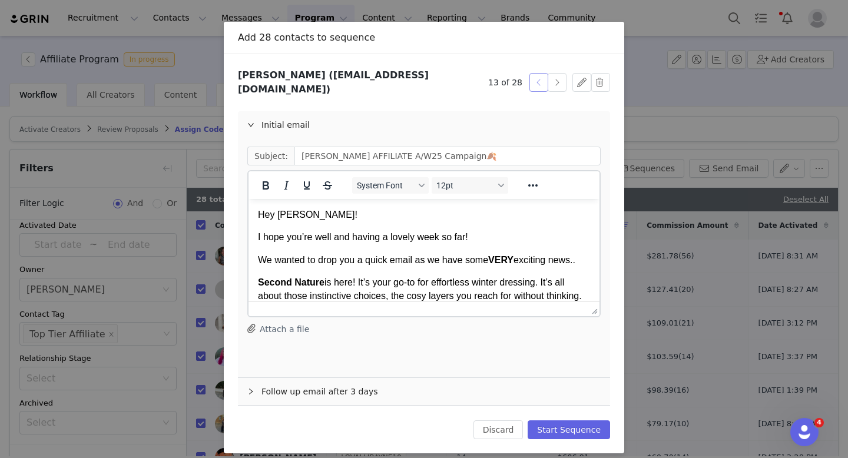
click at [536, 80] on button "button" at bounding box center [538, 82] width 19 height 19
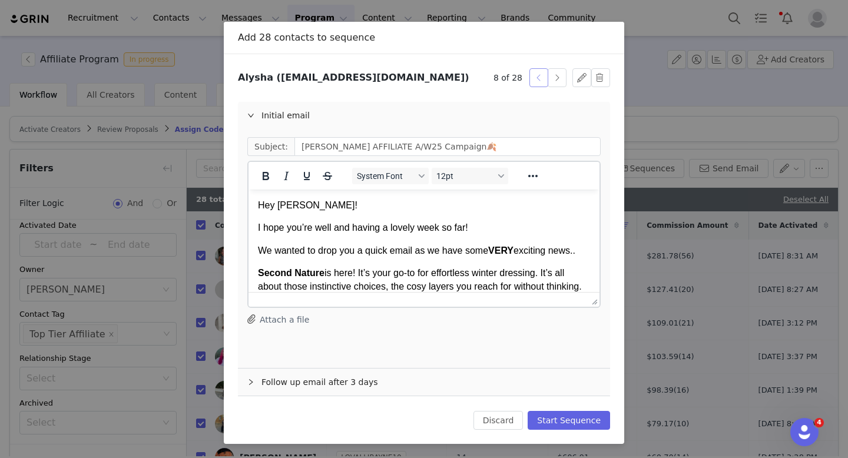
click at [536, 80] on button "button" at bounding box center [538, 77] width 19 height 19
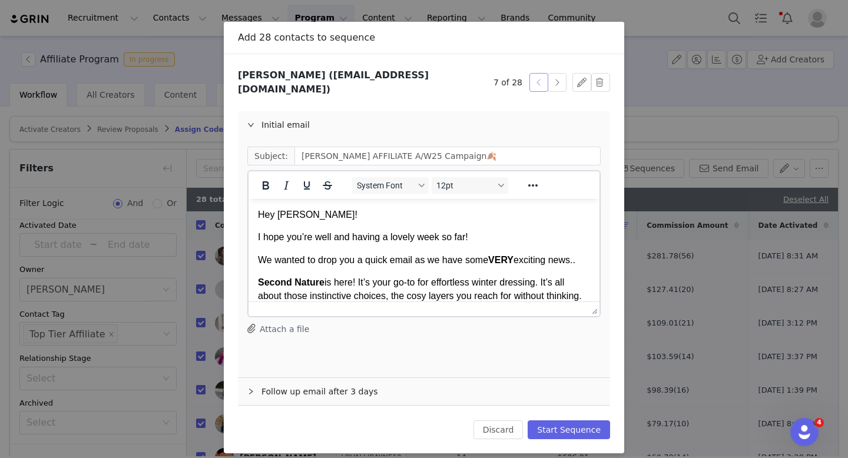
click at [536, 80] on button "button" at bounding box center [538, 82] width 19 height 19
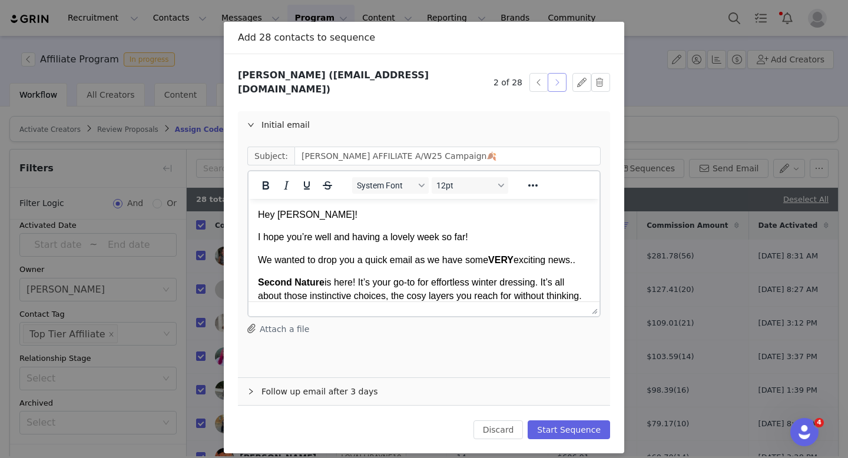
click at [559, 79] on button "button" at bounding box center [557, 82] width 19 height 19
click at [595, 81] on button "button" at bounding box center [600, 82] width 19 height 19
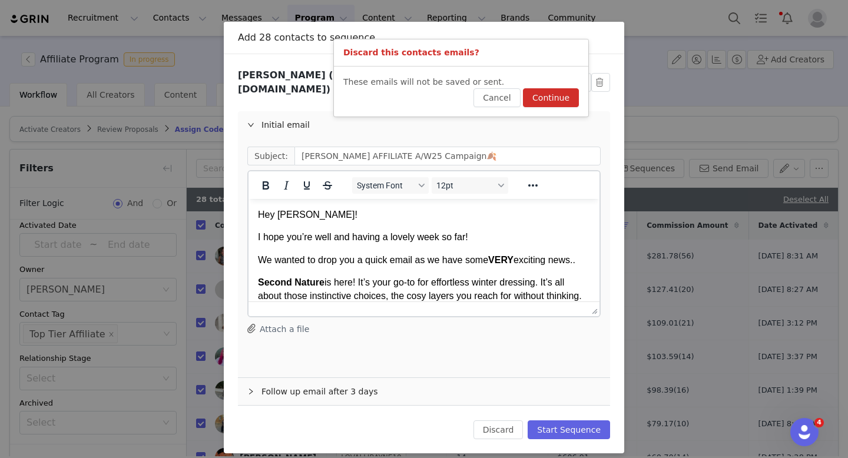
click at [571, 97] on button "Continue" at bounding box center [551, 97] width 56 height 19
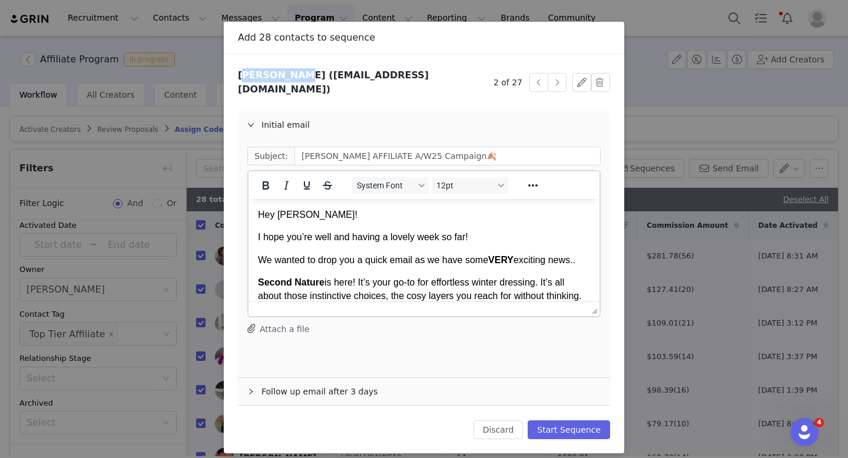
drag, startPoint x: 292, startPoint y: 78, endPoint x: 240, endPoint y: 79, distance: 52.4
click at [240, 79] on h3 "Sammy Cole (sammy_cole87@yahoo.com)" at bounding box center [366, 82] width 256 height 28
copy h3 "Sammy Cole"
click at [599, 85] on button "button" at bounding box center [600, 82] width 19 height 19
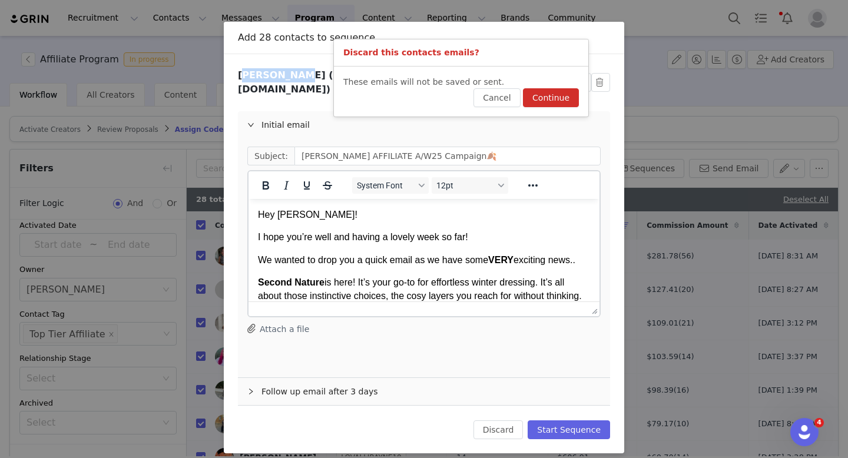
click at [553, 107] on button "Continue" at bounding box center [551, 97] width 56 height 19
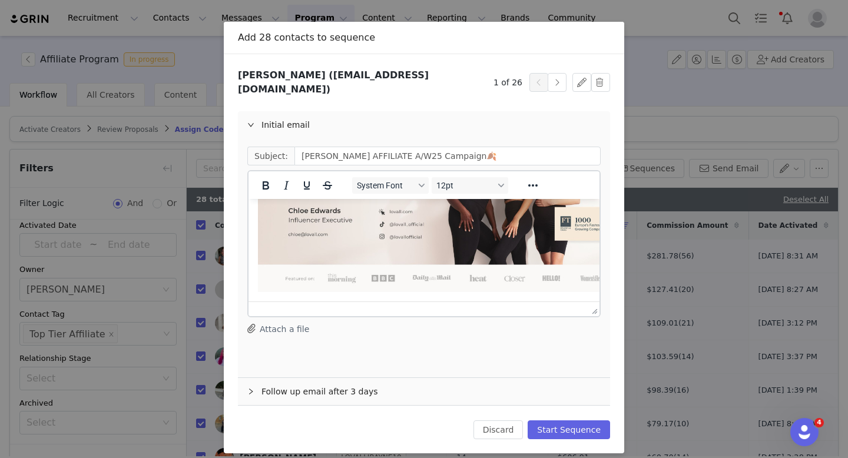
scroll to position [674, 0]
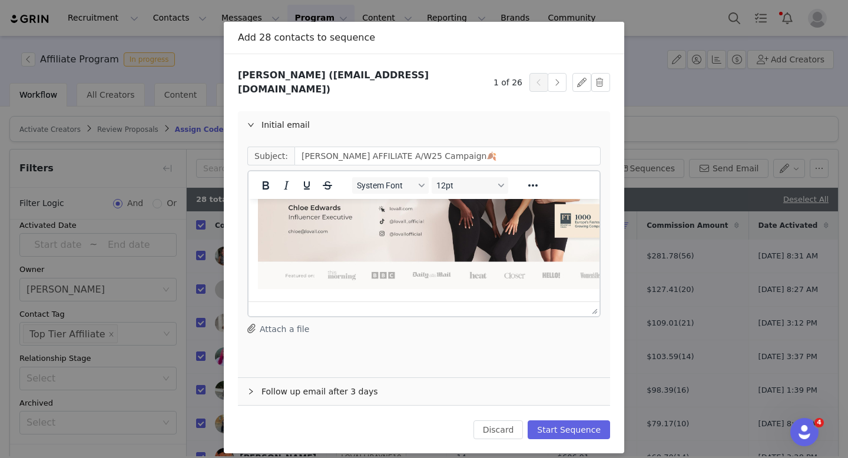
click at [301, 389] on div "Follow up email after 3 days" at bounding box center [424, 391] width 372 height 27
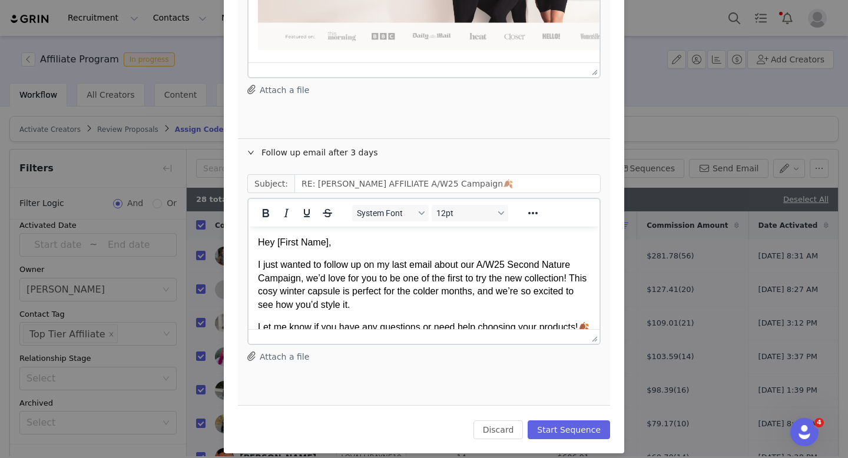
scroll to position [270, 0]
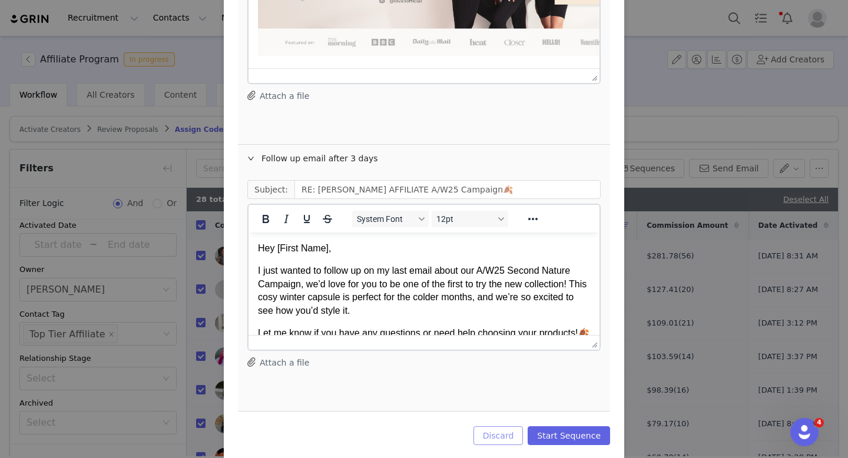
click at [513, 426] on button "Discard" at bounding box center [498, 435] width 50 height 19
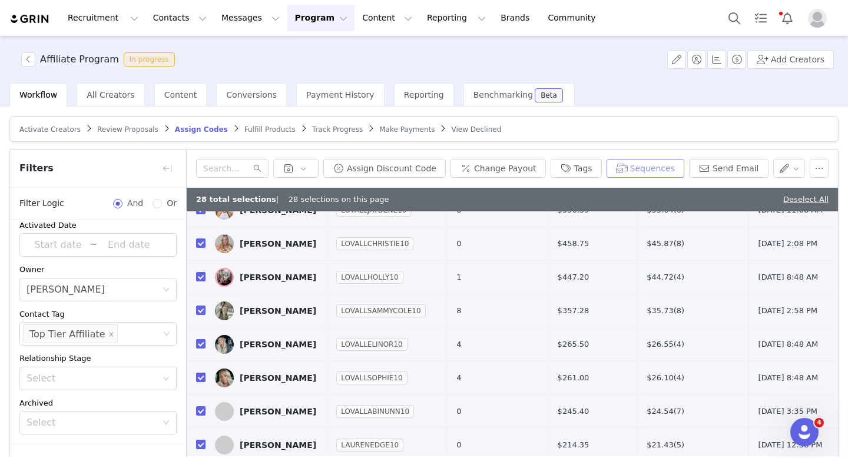
scroll to position [284, 0]
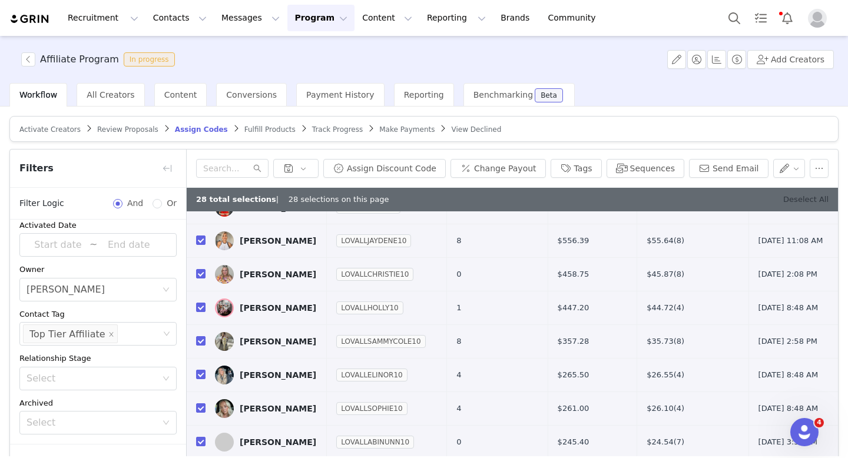
click at [800, 201] on link "Deselect All" at bounding box center [805, 199] width 45 height 9
checkbox input "false"
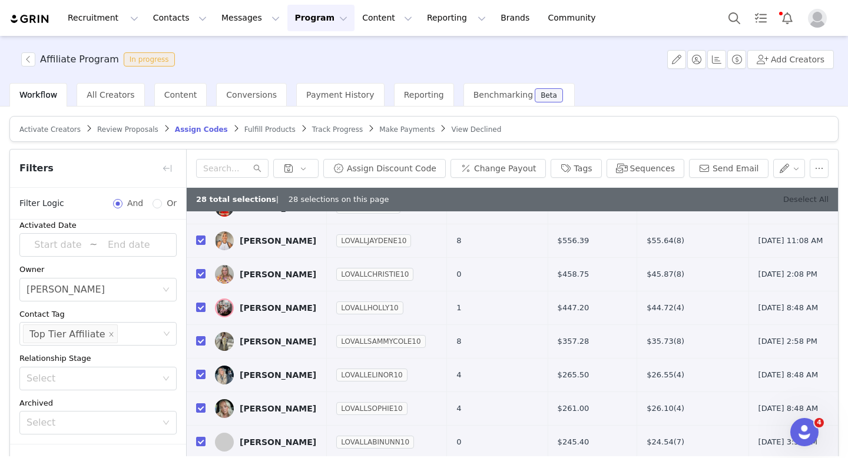
checkbox input "false"
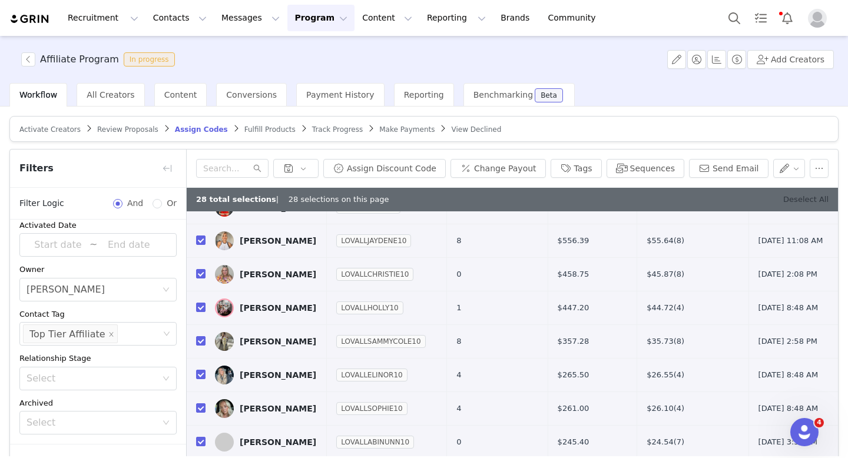
checkbox input "false"
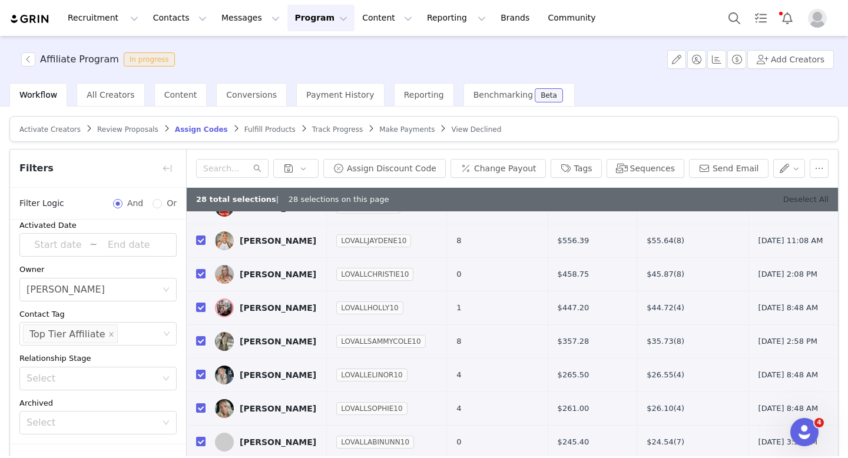
checkbox input "false"
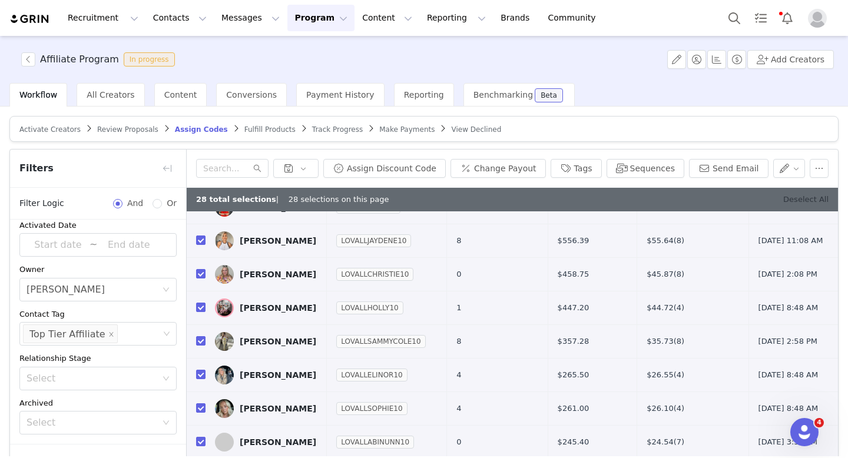
checkbox input "false"
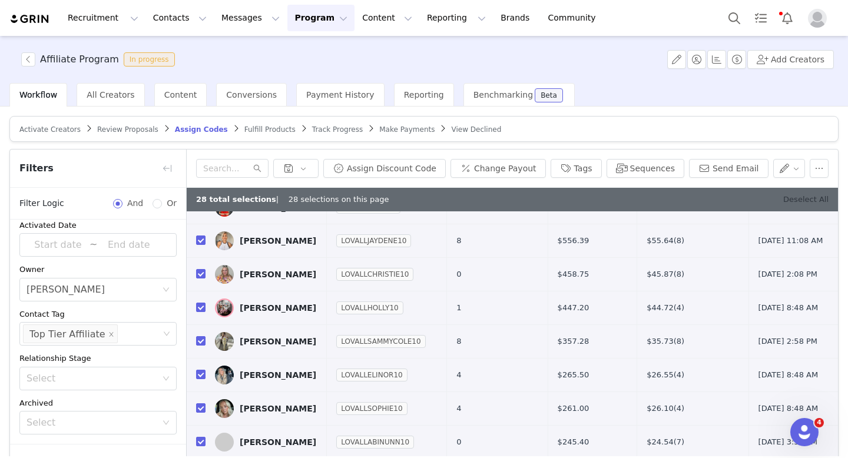
checkbox input "false"
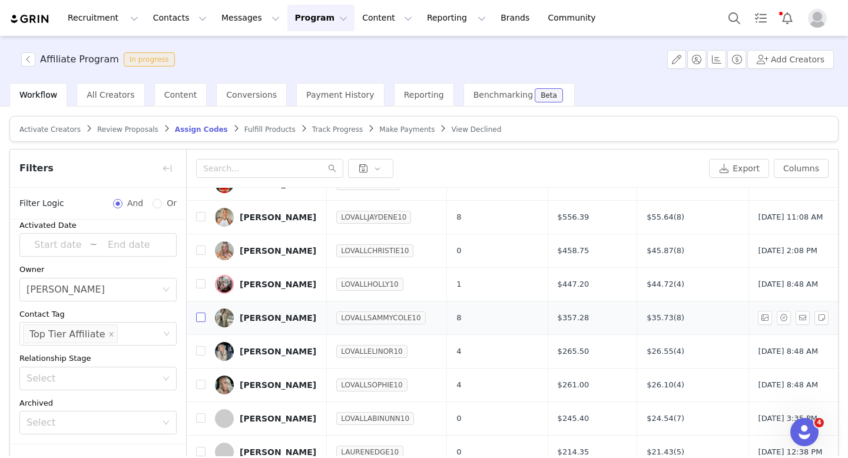
click at [200, 319] on input "checkbox" at bounding box center [200, 317] width 9 height 9
checkbox input "true"
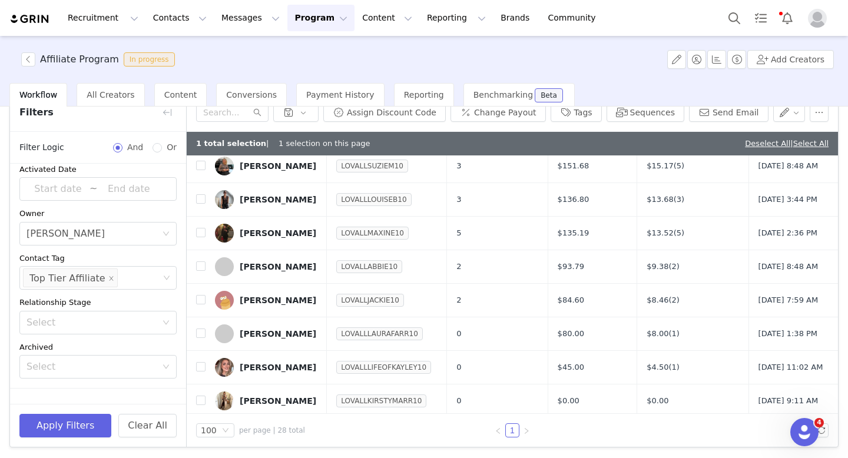
scroll to position [709, 0]
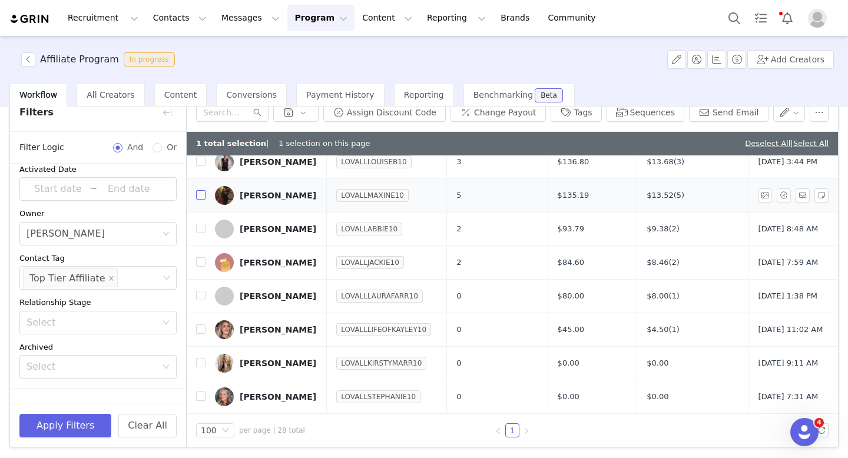
click at [200, 199] on input "checkbox" at bounding box center [200, 194] width 9 height 9
checkbox input "true"
click at [582, 117] on button "Tags" at bounding box center [576, 112] width 51 height 19
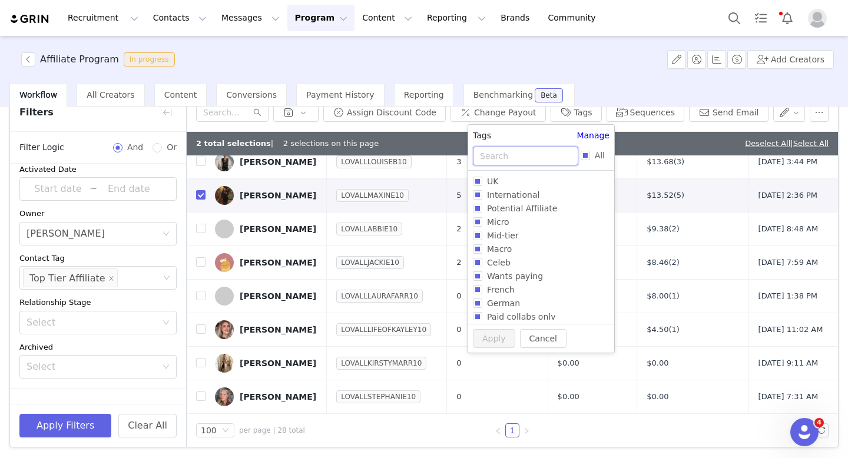
click at [509, 161] on input "text" at bounding box center [525, 156] width 105 height 19
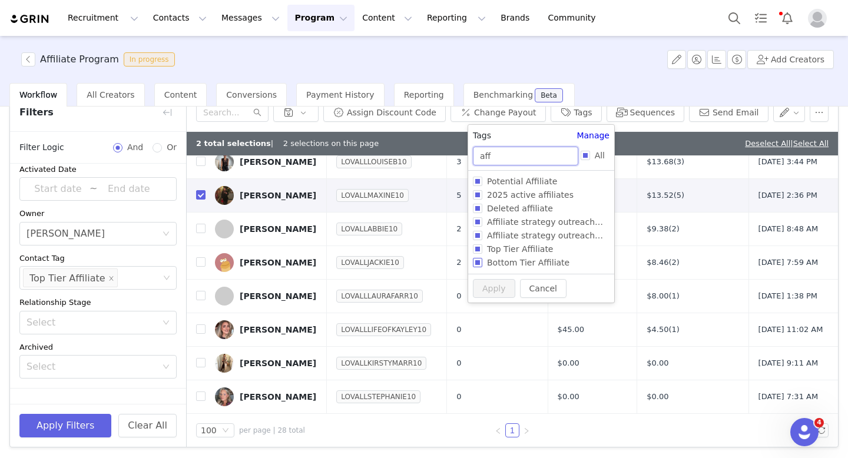
type input "aff"
click at [478, 262] on input "Bottom Tier Affiliate" at bounding box center [477, 262] width 9 height 9
checkbox input "true"
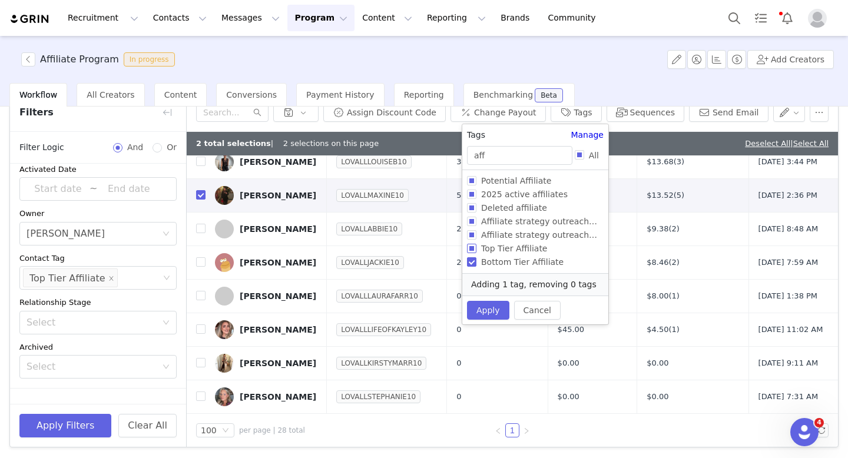
click at [475, 251] on input "Top Tier Affiliate" at bounding box center [471, 248] width 9 height 9
checkbox input "false"
click at [493, 314] on button "Apply" at bounding box center [488, 310] width 42 height 19
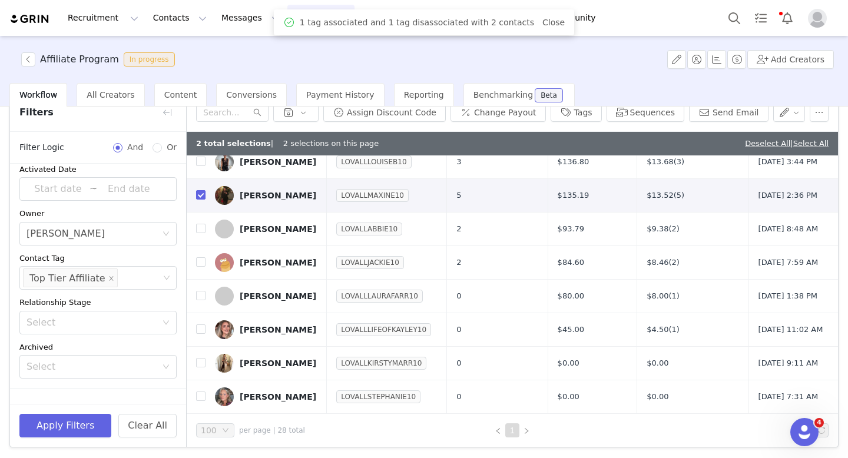
scroll to position [0, 0]
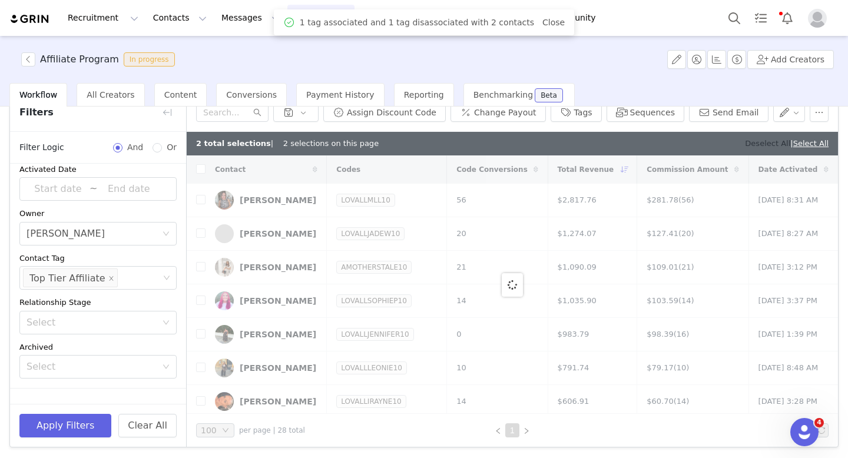
checkbox input "false"
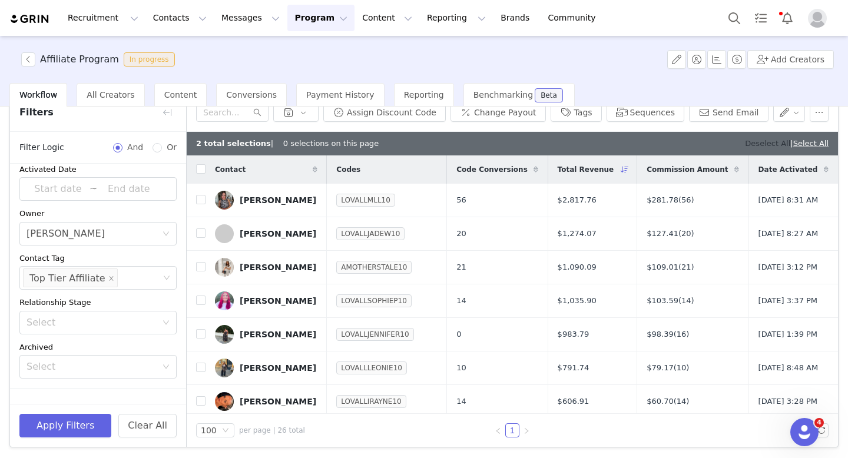
click at [757, 146] on link "Deselect All" at bounding box center [767, 143] width 45 height 9
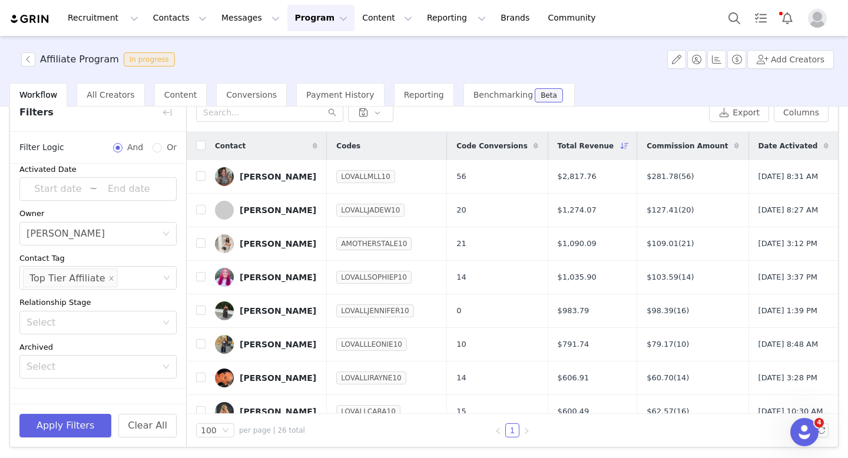
click at [197, 137] on th at bounding box center [196, 146] width 19 height 28
click at [199, 144] on input "checkbox" at bounding box center [200, 145] width 9 height 9
checkbox input "true"
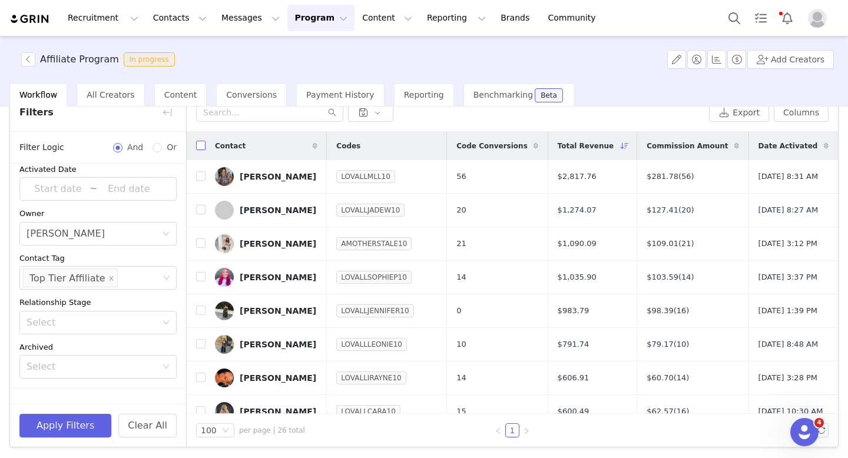
checkbox input "true"
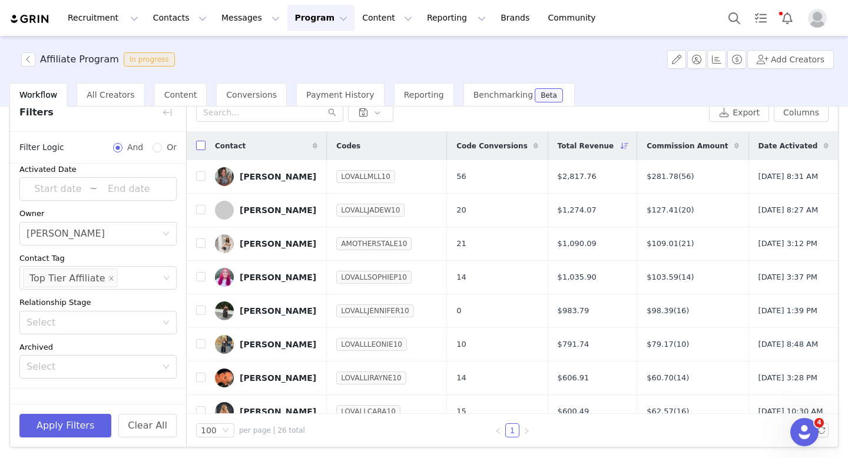
checkbox input "true"
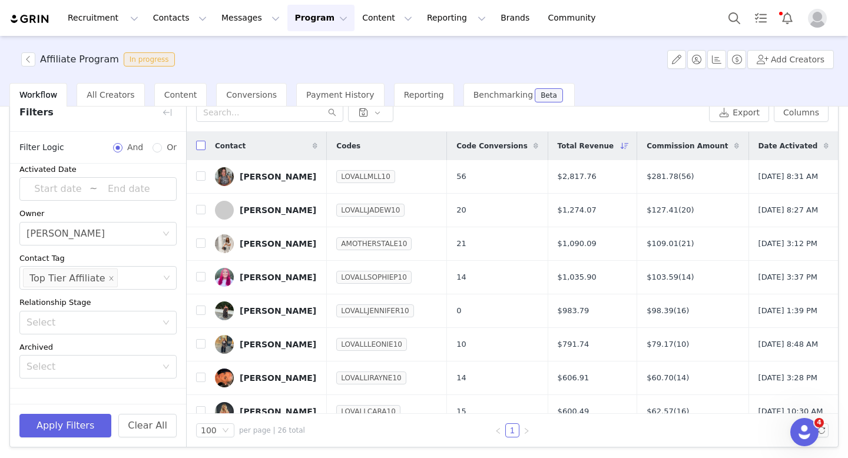
checkbox input "true"
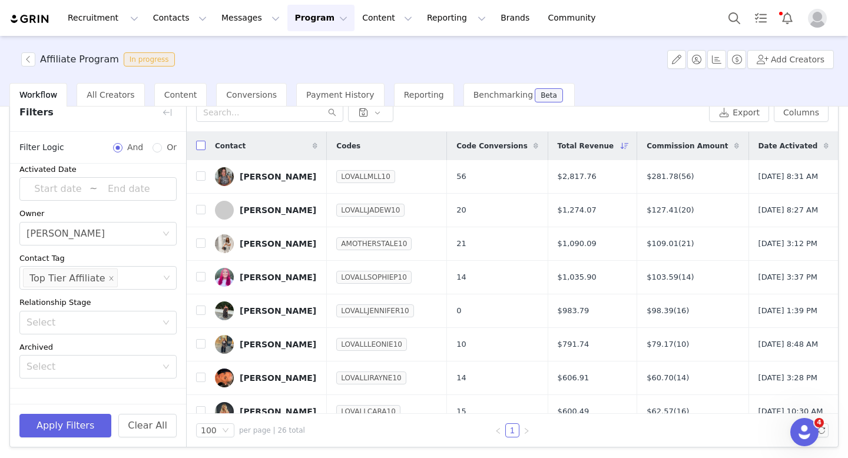
checkbox input "true"
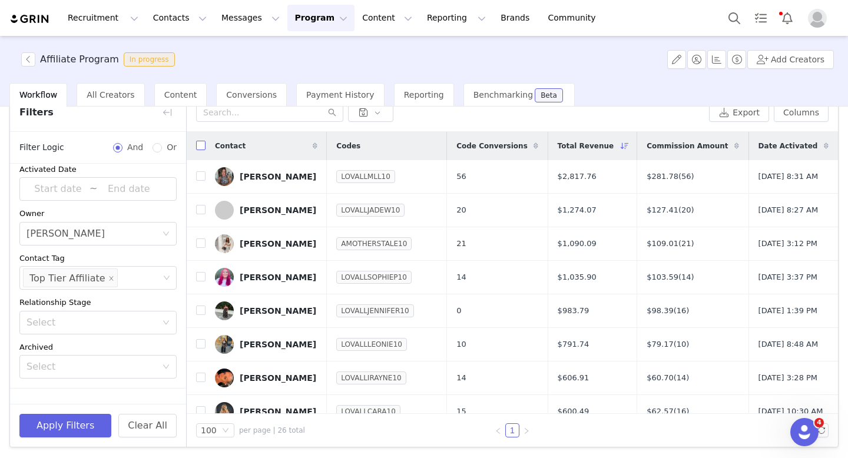
checkbox input "true"
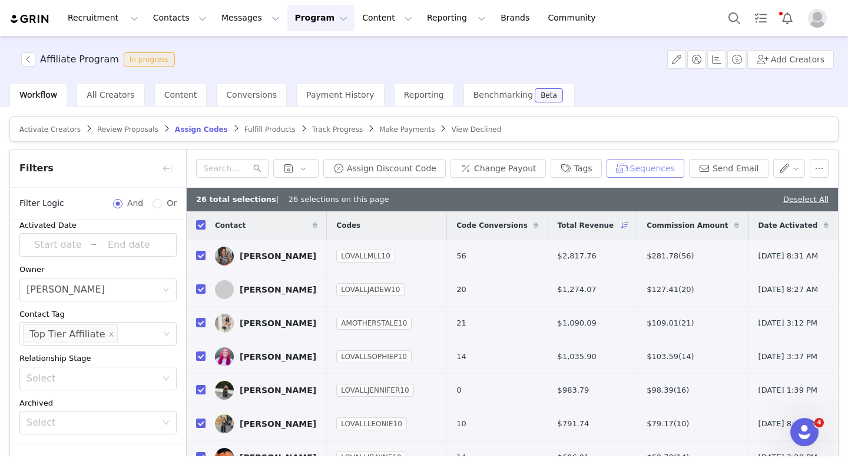
click at [654, 174] on button "Sequences" at bounding box center [645, 168] width 78 height 19
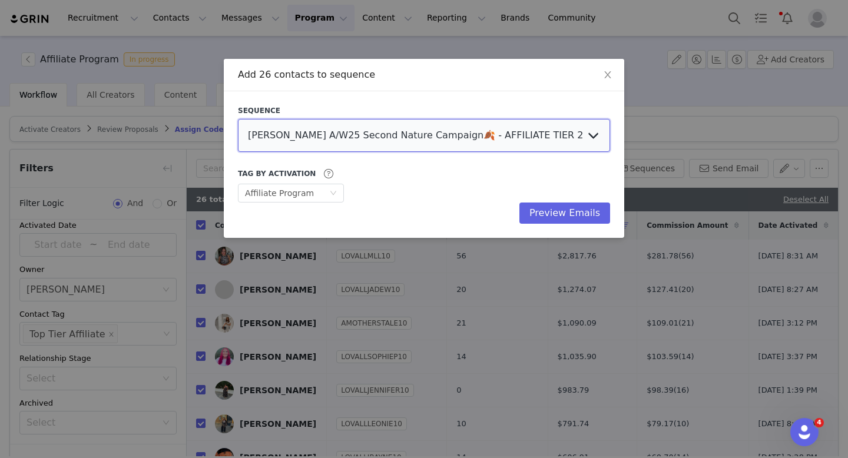
click at [548, 137] on select "LOVALL A/W25 Second Nature Campaign🍂 - AFFILIATE TIER 2 - LUCY LOVALL A/W25 Sec…" at bounding box center [424, 135] width 372 height 33
select select "24017722-6e0c-4032-905c-5bd517c6efc9"
click at [238, 119] on select "LOVALL A/W25 Second Nature Campaign🍂 - AFFILIATE TIER 2 - LUCY LOVALL A/W25 Sec…" at bounding box center [424, 135] width 372 height 33
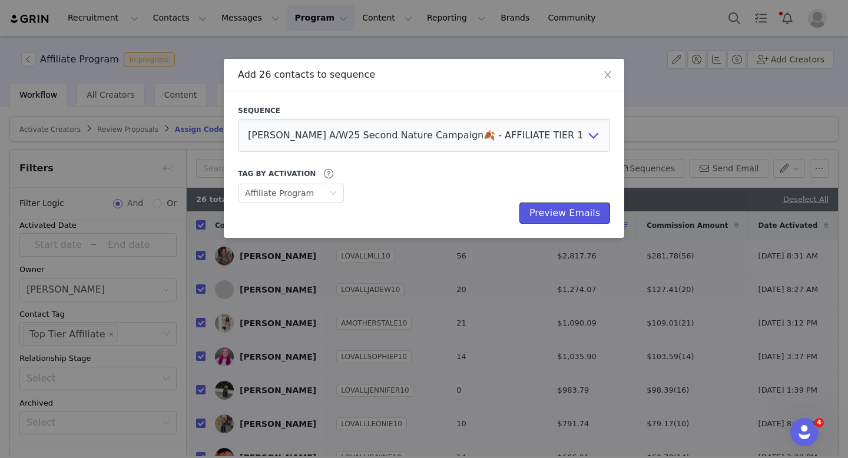
click at [569, 220] on button "Preview Emails" at bounding box center [564, 213] width 91 height 21
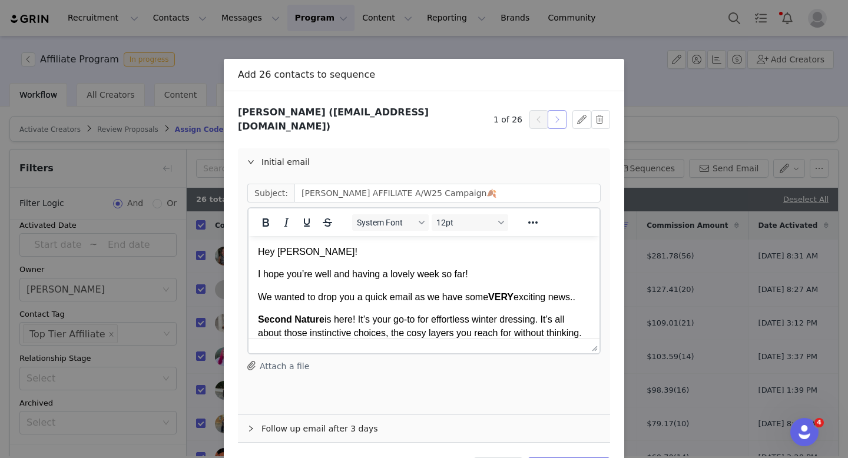
click at [559, 120] on button "button" at bounding box center [557, 119] width 19 height 19
click at [558, 120] on button "button" at bounding box center [557, 119] width 19 height 19
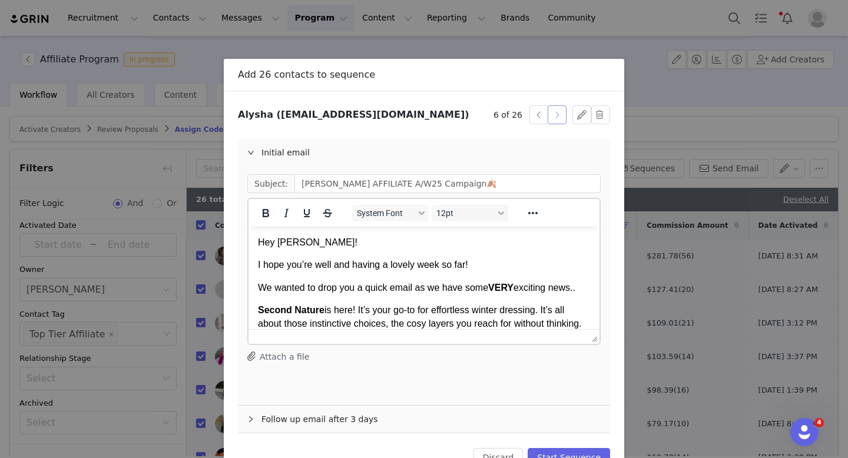
click at [558, 120] on button "button" at bounding box center [557, 114] width 19 height 19
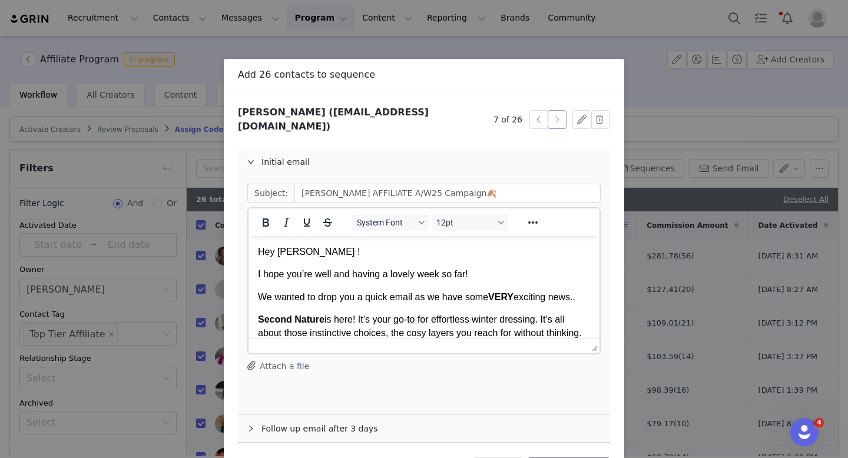
click at [558, 119] on button "button" at bounding box center [557, 119] width 19 height 19
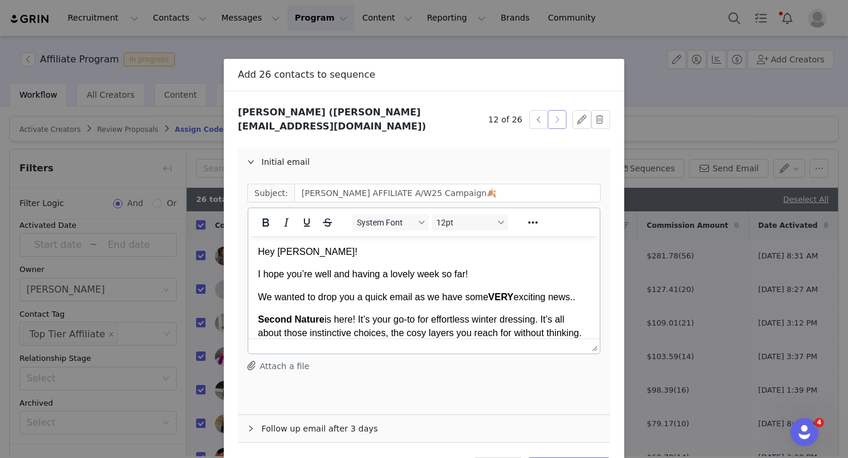
click at [558, 119] on button "button" at bounding box center [557, 119] width 19 height 19
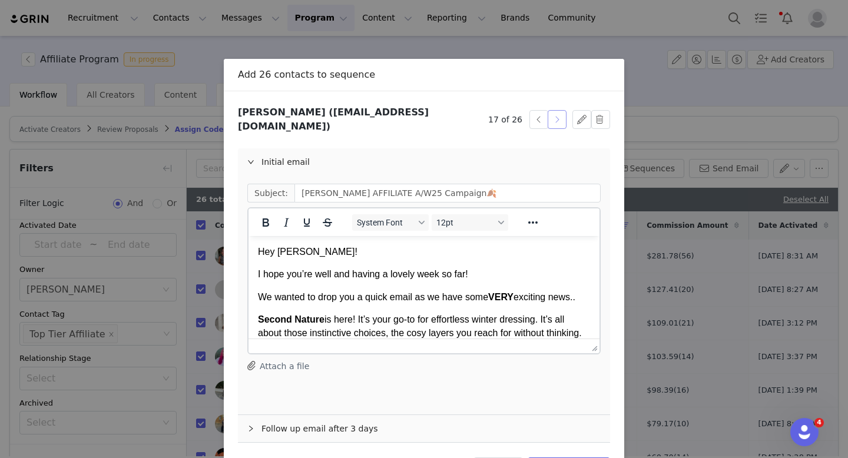
click at [558, 119] on button "button" at bounding box center [557, 119] width 19 height 19
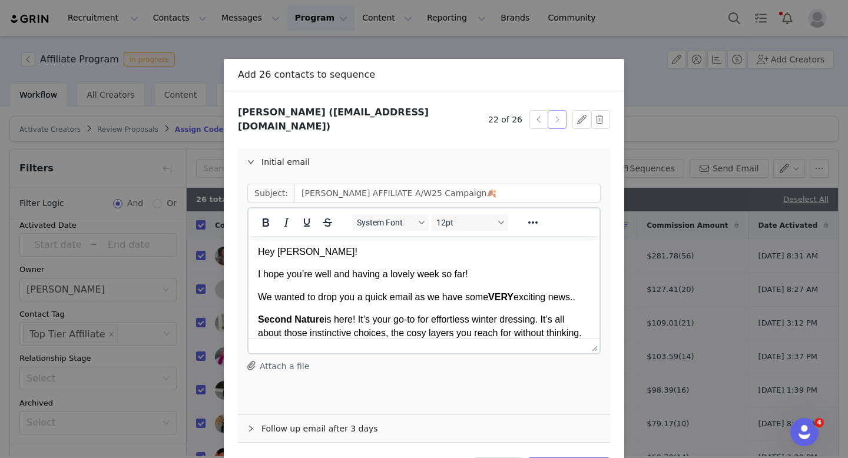
click at [558, 119] on button "button" at bounding box center [557, 119] width 19 height 19
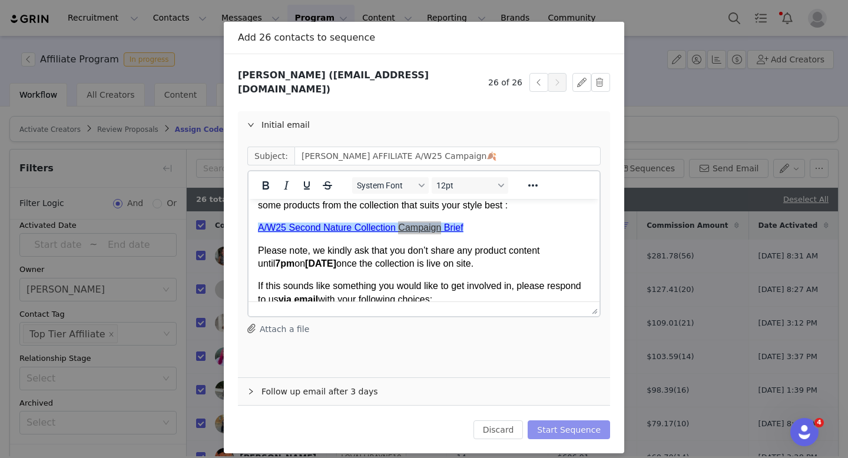
click at [582, 422] on button "Start Sequence" at bounding box center [569, 429] width 82 height 19
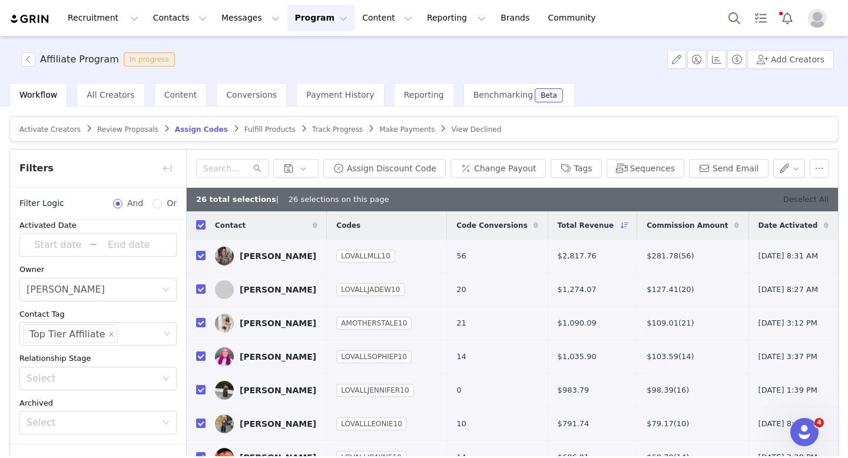
click at [805, 200] on link "Deselect All" at bounding box center [805, 199] width 45 height 9
checkbox input "false"
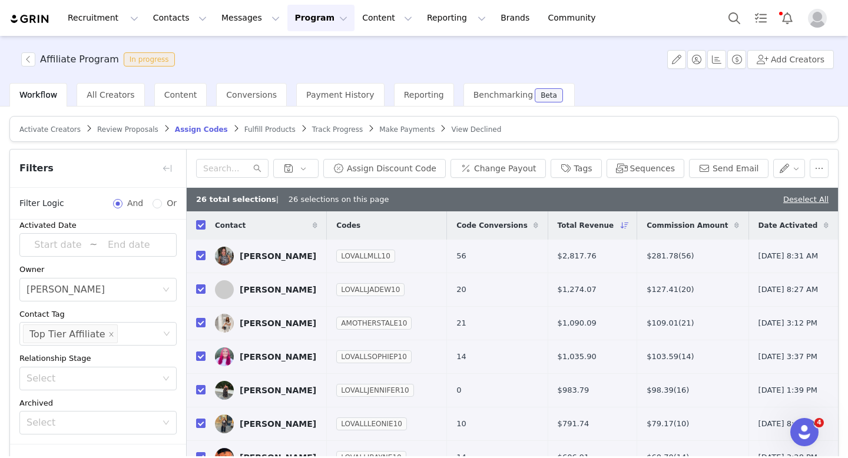
checkbox input "false"
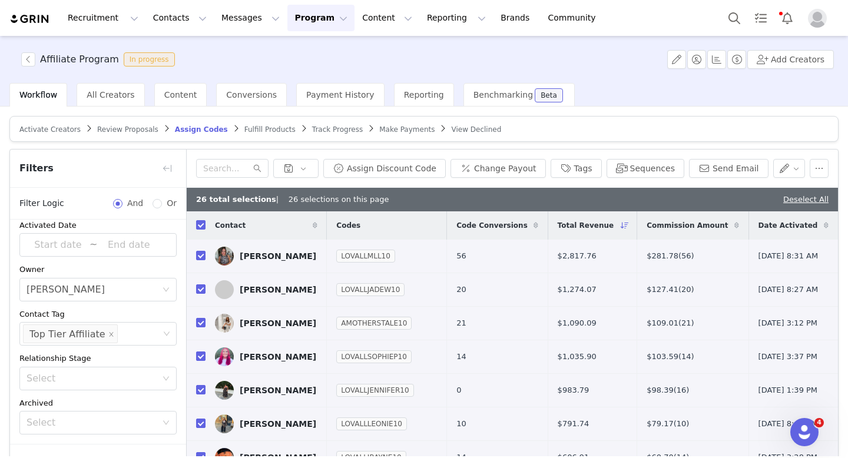
checkbox input "false"
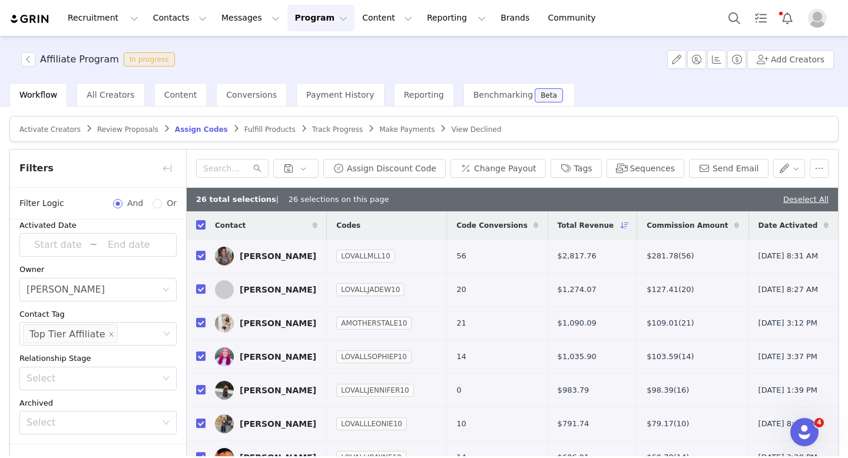
checkbox input "false"
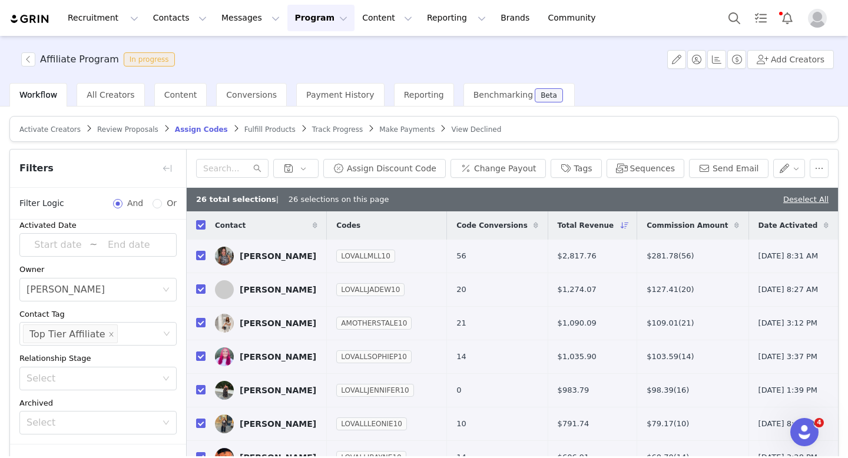
checkbox input "false"
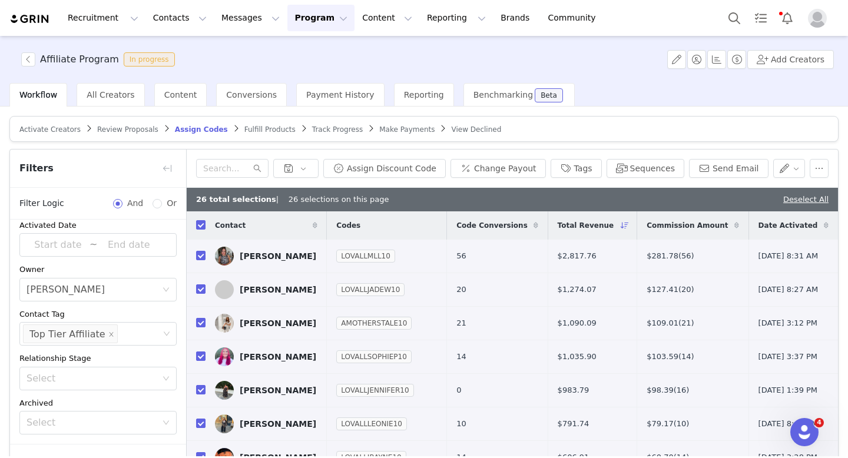
checkbox input "false"
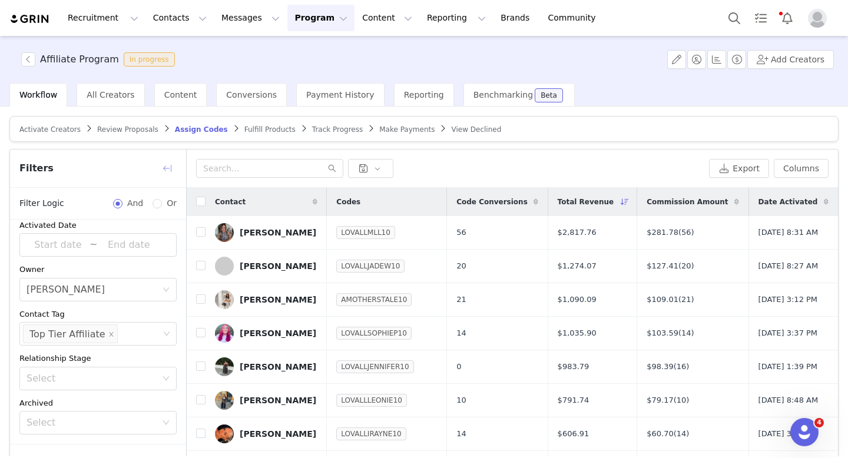
click at [167, 169] on button "button" at bounding box center [167, 168] width 19 height 19
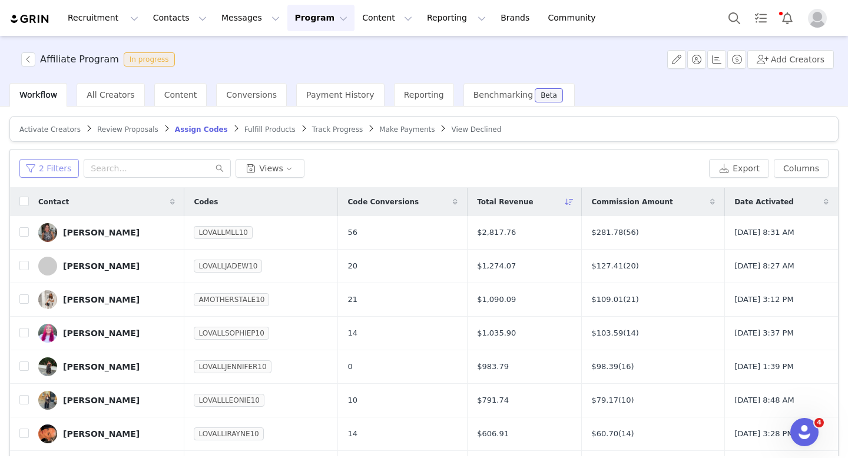
click at [68, 171] on button "2 Filters" at bounding box center [48, 168] width 59 height 19
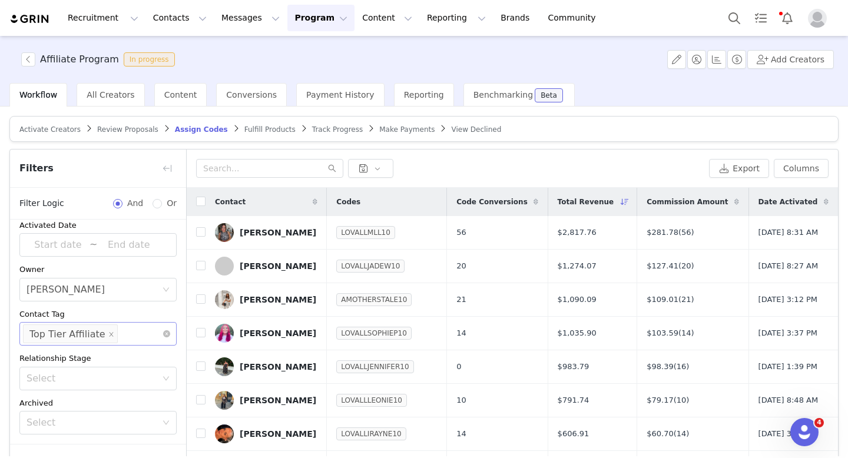
scroll to position [77, 0]
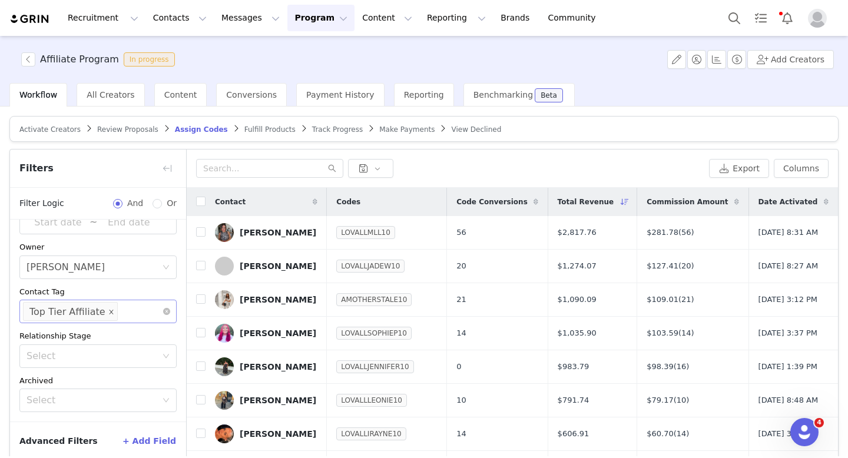
click at [108, 311] on icon "icon: close" at bounding box center [111, 312] width 6 height 6
click at [108, 311] on div "Select" at bounding box center [92, 312] width 132 height 12
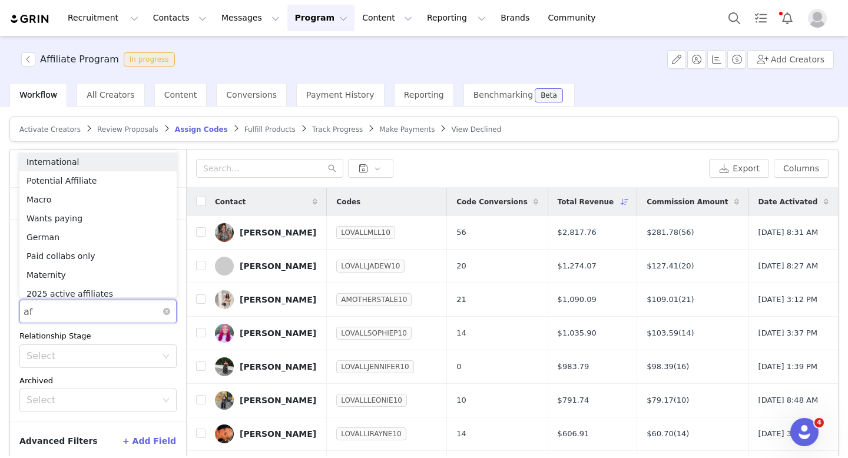
type input "aff"
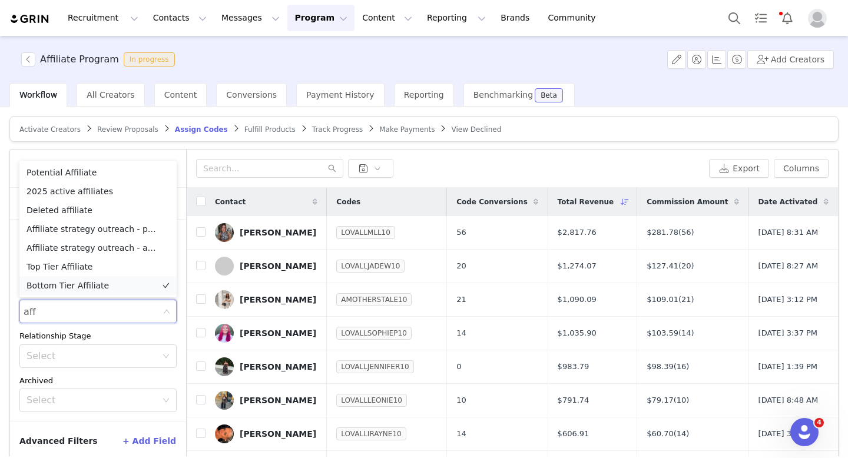
click at [86, 284] on li "Bottom Tier Affiliate" at bounding box center [97, 285] width 157 height 19
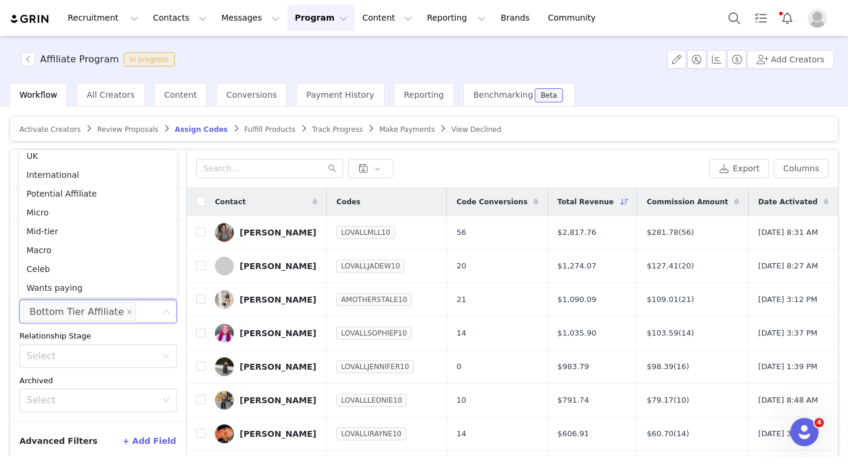
scroll to position [56, 0]
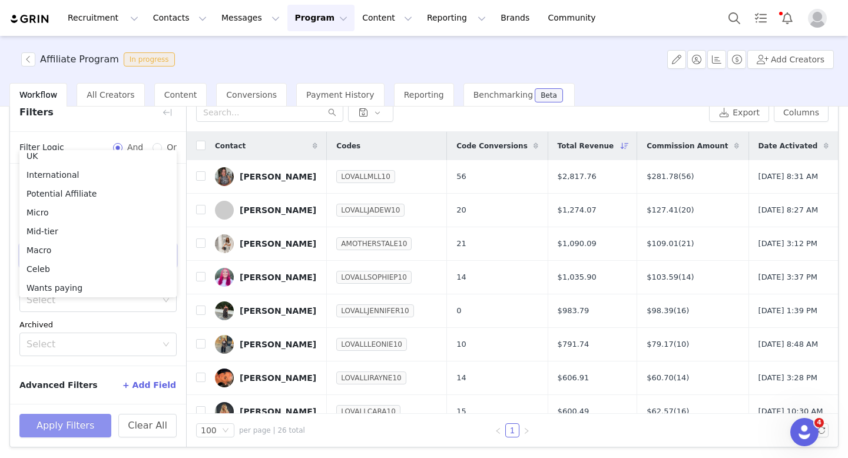
click at [88, 430] on button "Apply Filters" at bounding box center [65, 426] width 92 height 24
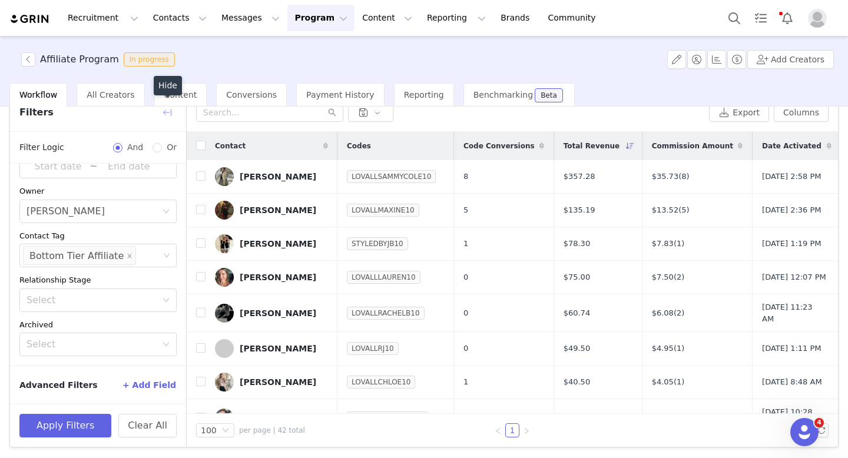
click at [170, 112] on button "button" at bounding box center [167, 112] width 19 height 19
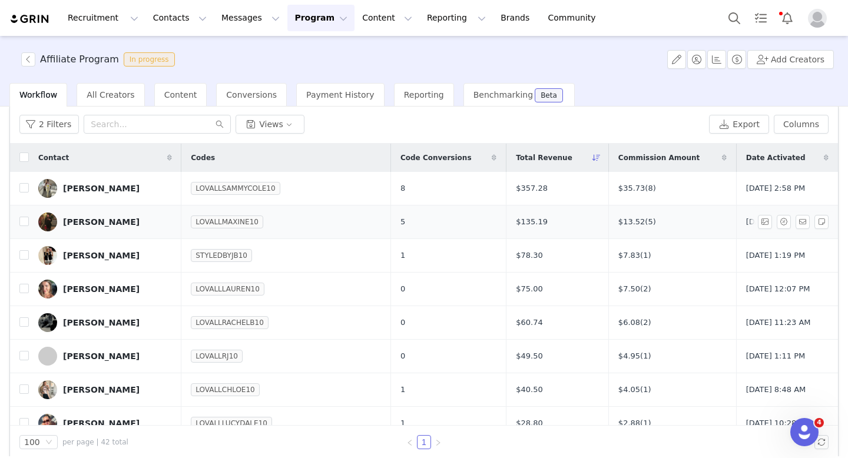
scroll to position [24, 0]
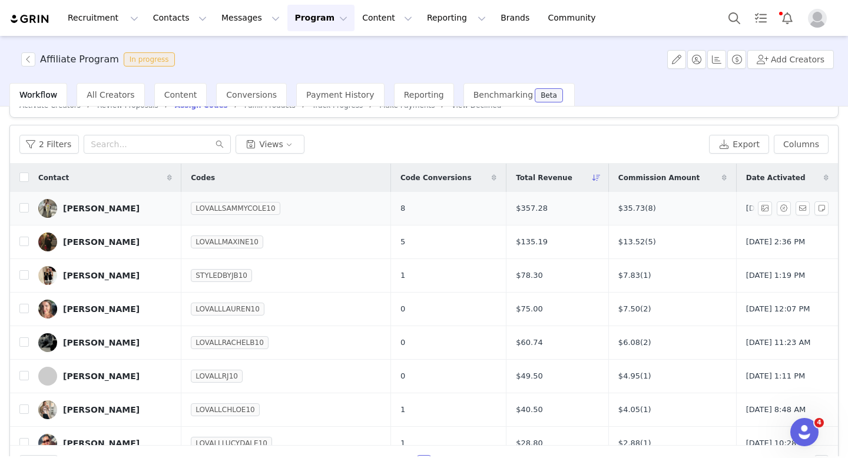
click at [19, 203] on td at bounding box center [19, 209] width 19 height 34
click at [20, 182] on label at bounding box center [23, 178] width 9 height 12
click at [20, 182] on input "checkbox" at bounding box center [23, 177] width 9 height 9
checkbox input "true"
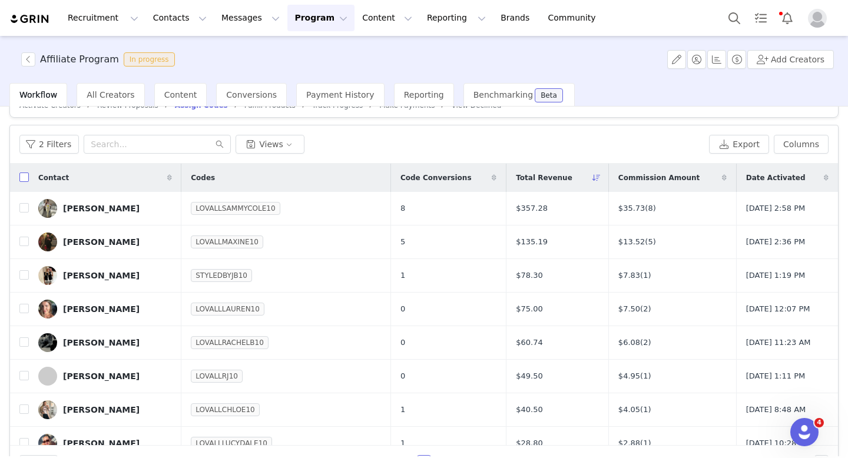
checkbox input "true"
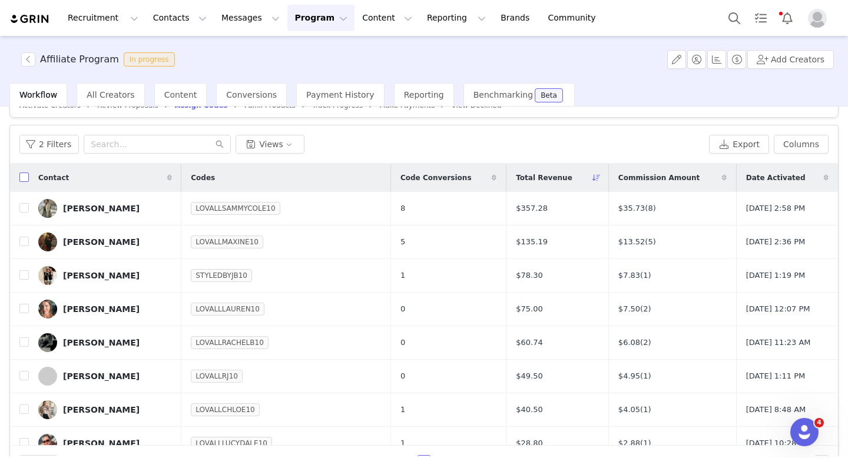
checkbox input "true"
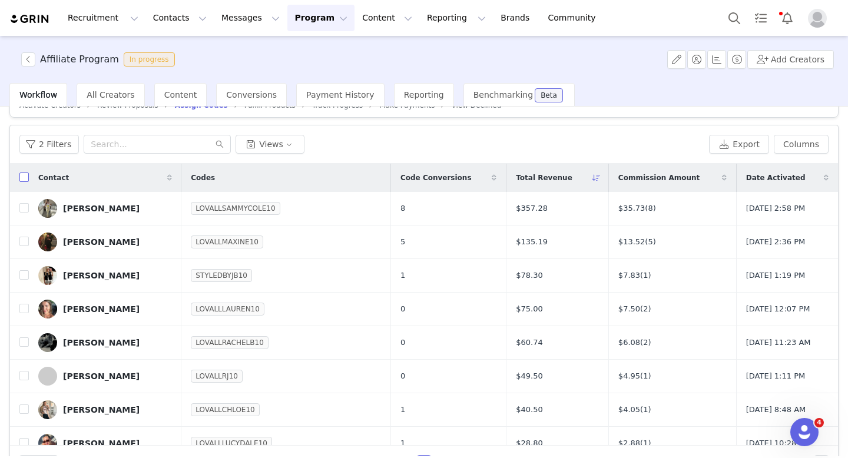
checkbox input "true"
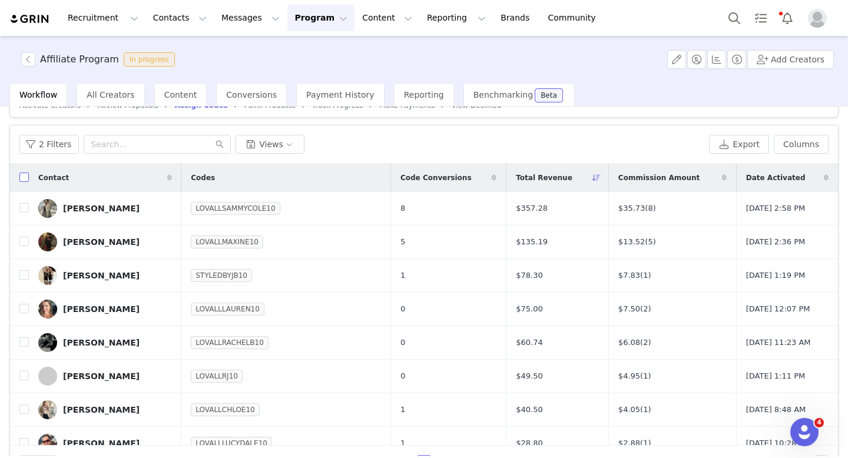
checkbox input "true"
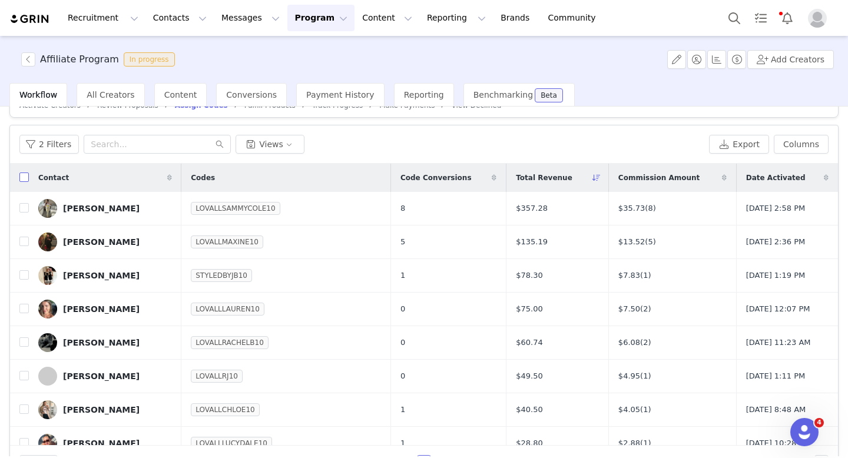
checkbox input "true"
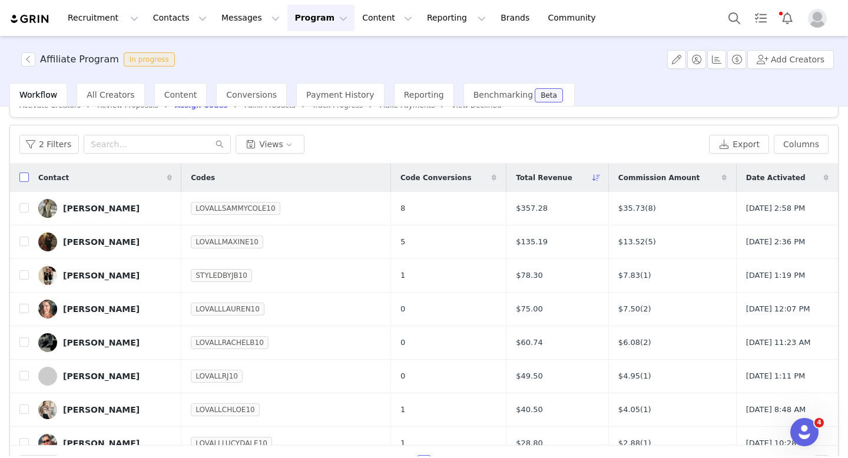
checkbox input "true"
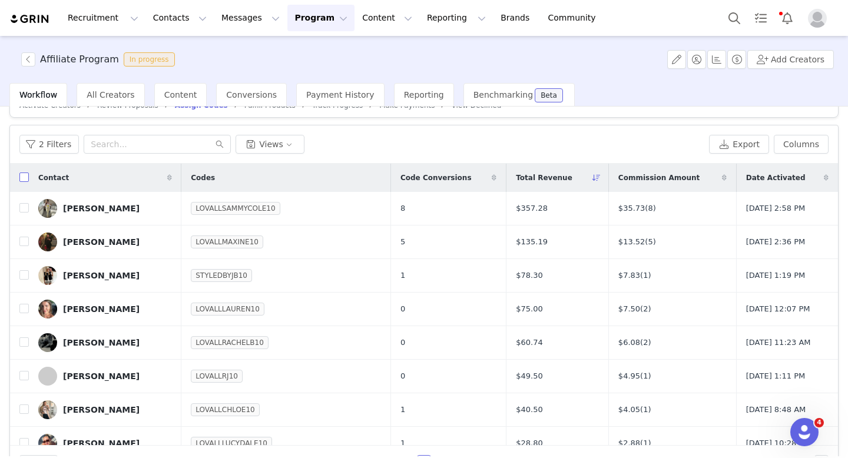
checkbox input "true"
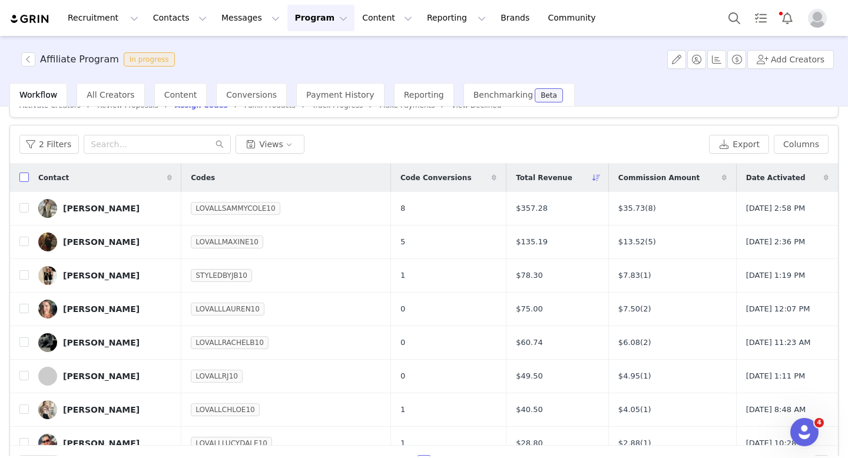
checkbox input "true"
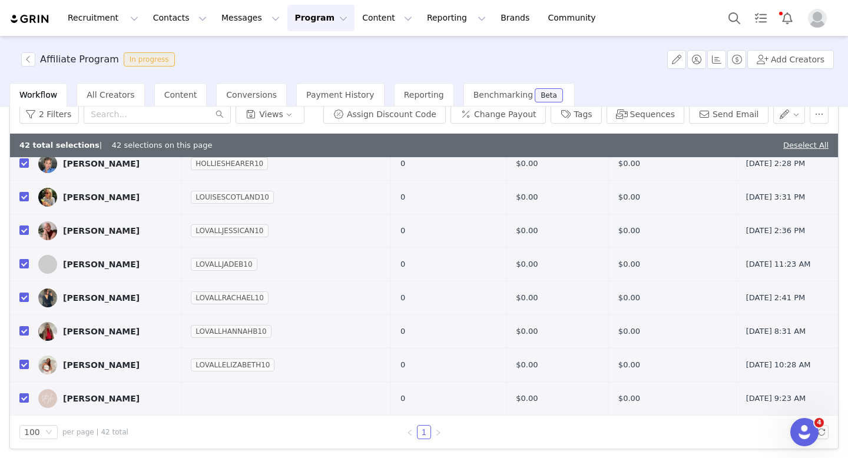
scroll to position [56, 0]
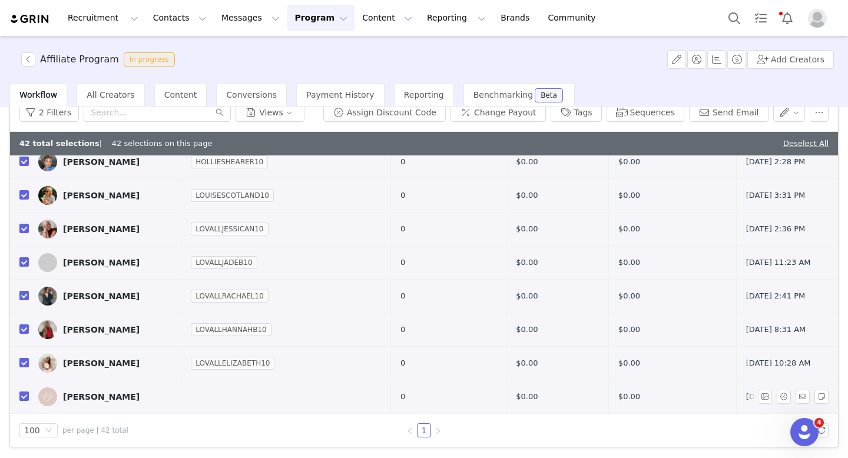
click at [21, 394] on input "checkbox" at bounding box center [23, 396] width 9 height 9
checkbox input "false"
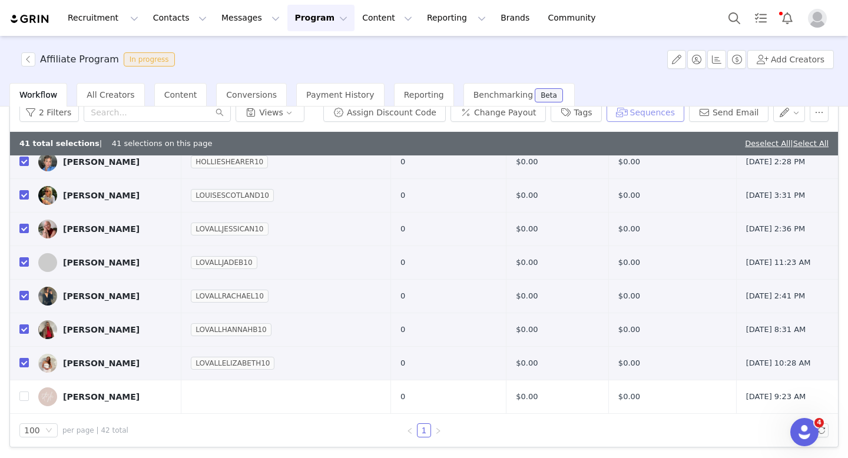
click at [644, 112] on button "Sequences" at bounding box center [645, 112] width 78 height 19
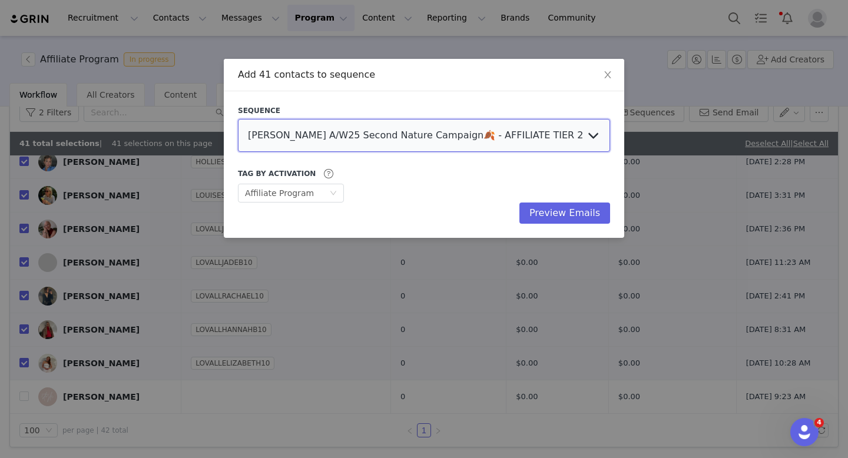
click at [419, 135] on select "LOVALL A/W25 Second Nature Campaign🍂 - AFFILIATE TIER 2 - LUCY LOVALL A/W25 Sec…" at bounding box center [424, 135] width 372 height 33
select select "c3fa3550-c821-48c7-bff1-0728bd03c598"
click at [238, 119] on select "LOVALL A/W25 Second Nature Campaign🍂 - AFFILIATE TIER 2 - LUCY LOVALL A/W25 Sec…" at bounding box center [424, 135] width 372 height 33
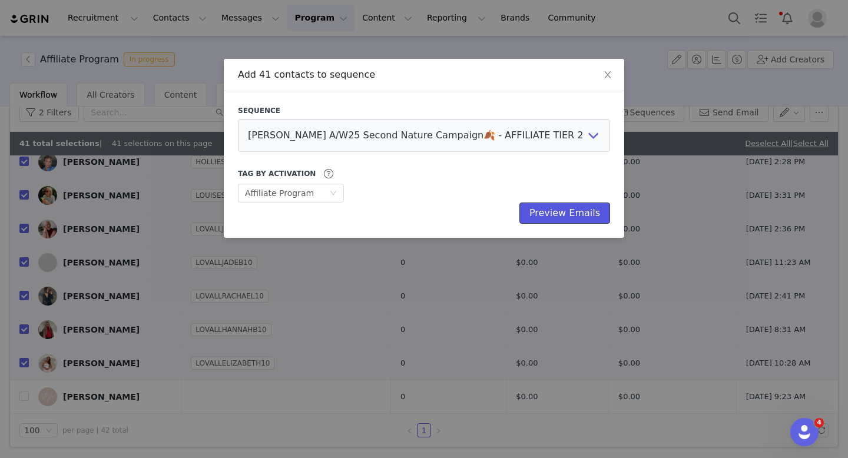
click at [548, 206] on button "Preview Emails" at bounding box center [564, 213] width 91 height 21
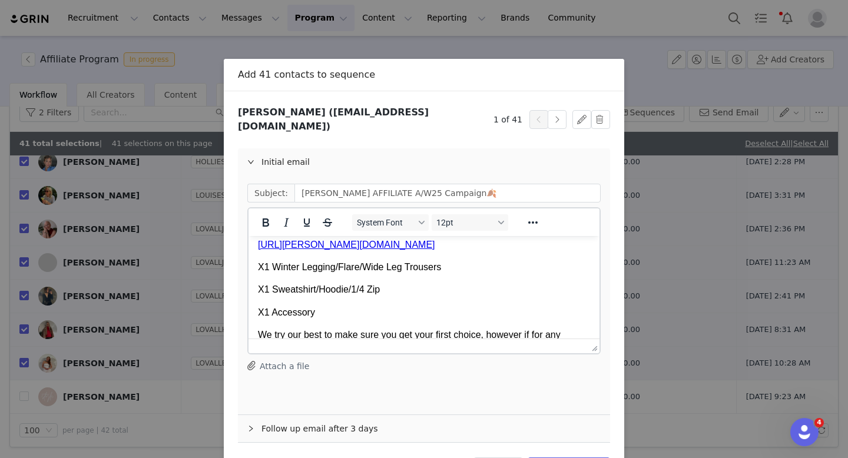
scroll to position [380, 0]
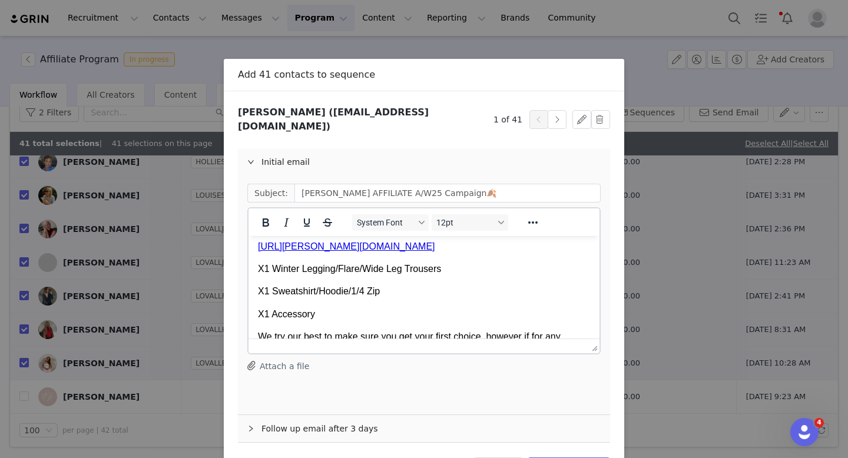
click at [351, 293] on p "X1 Sweatshirt/Hoodie/1/4 Zip" at bounding box center [424, 291] width 332 height 13
click at [387, 296] on p "X1 Sweatshirt/Hoodie/ 1/4 Zip" at bounding box center [424, 291] width 332 height 13
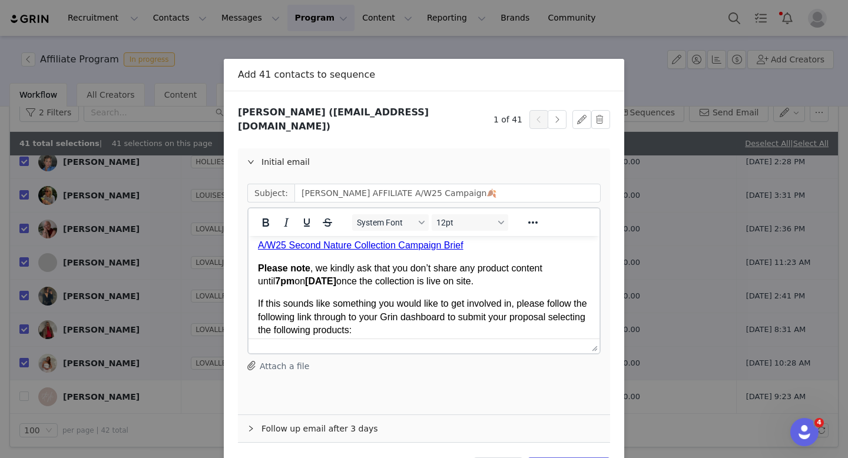
scroll to position [301, 0]
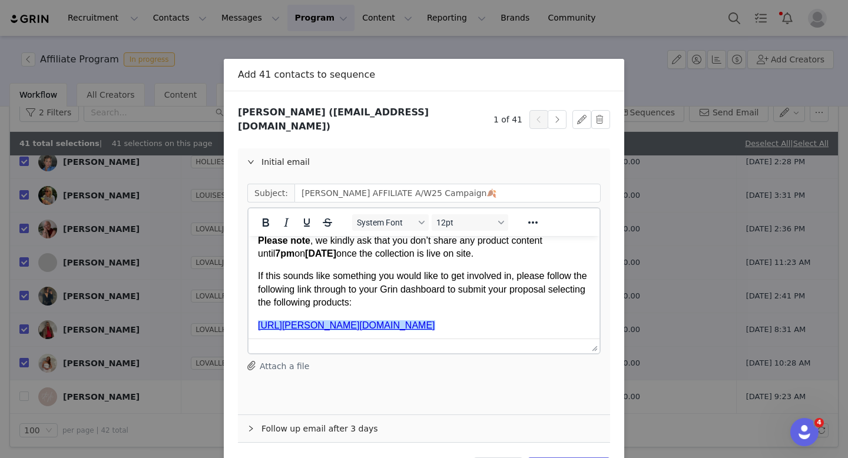
drag, startPoint x: 533, startPoint y: 325, endPoint x: 258, endPoint y: 323, distance: 275.6
click at [258, 323] on p "https://lovall.grin.live/81a4ab82-c014-4570-9a72-6d77519f4e9f﻿" at bounding box center [424, 325] width 332 height 13
copy link "https://lovall.grin.live/81a4ab82-c014-4570-9a72-6d77519f4e9f﻿"
click at [524, 316] on body "Hey Sammy! I hope you’re well and having a lovely week so far! We wanted to dro…" at bounding box center [424, 318] width 332 height 748
click at [558, 117] on button "button" at bounding box center [557, 119] width 19 height 19
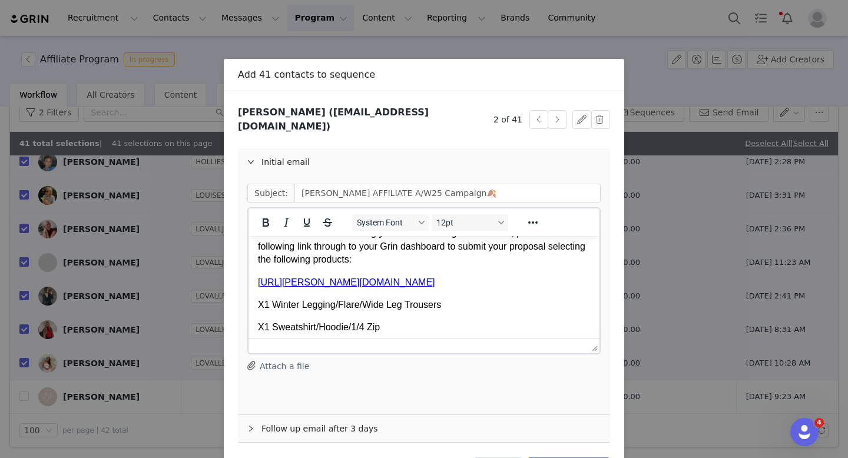
scroll to position [344, 0]
click at [556, 110] on button "button" at bounding box center [557, 119] width 19 height 19
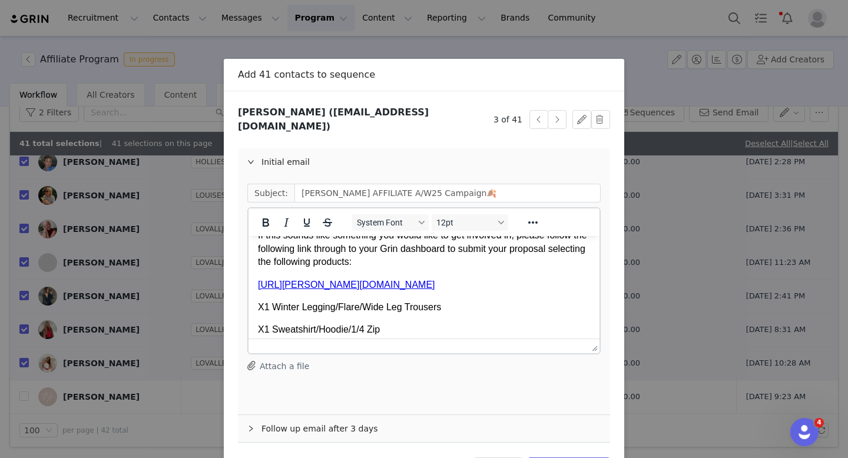
scroll to position [341, 0]
click at [541, 120] on button "button" at bounding box center [538, 119] width 19 height 19
drag, startPoint x: 543, startPoint y: 290, endPoint x: 256, endPoint y: 287, distance: 287.4
click at [256, 287] on html "Hey Sammy! I hope you’re well and having a lovely week so far! We wanted to dro…" at bounding box center [423, 278] width 351 height 767
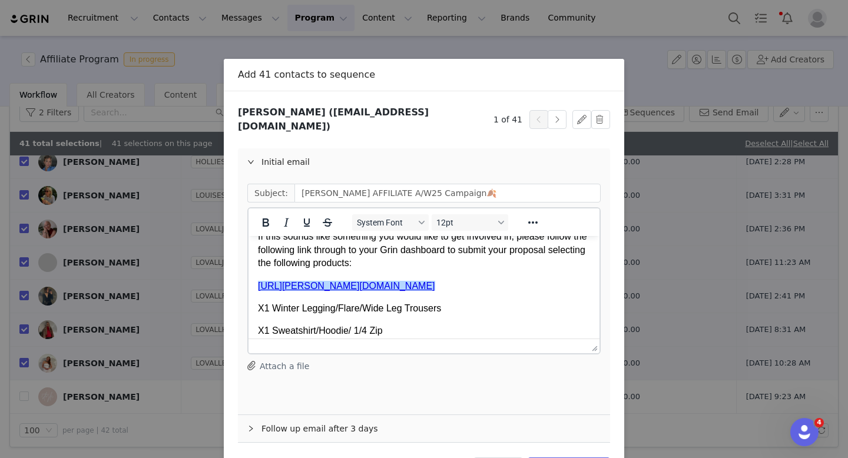
copy link "https://lovall.grin.live/81a4ab82-c014-4570-9a72-6d77519f4e9f﻿"
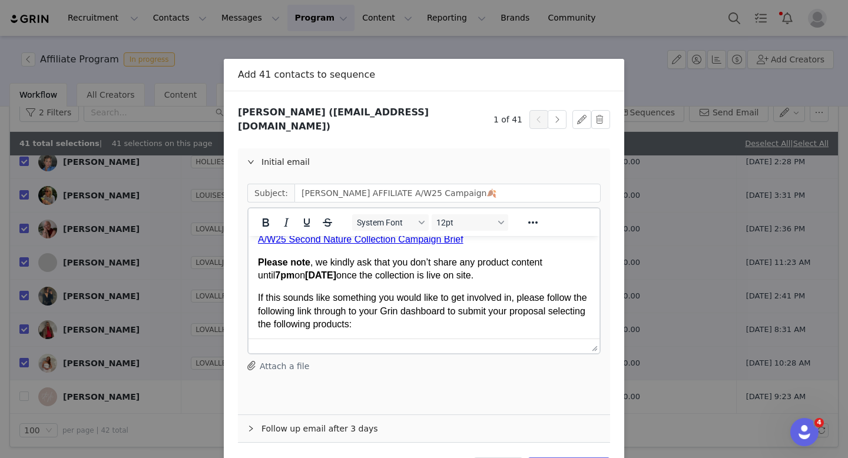
scroll to position [267, 0]
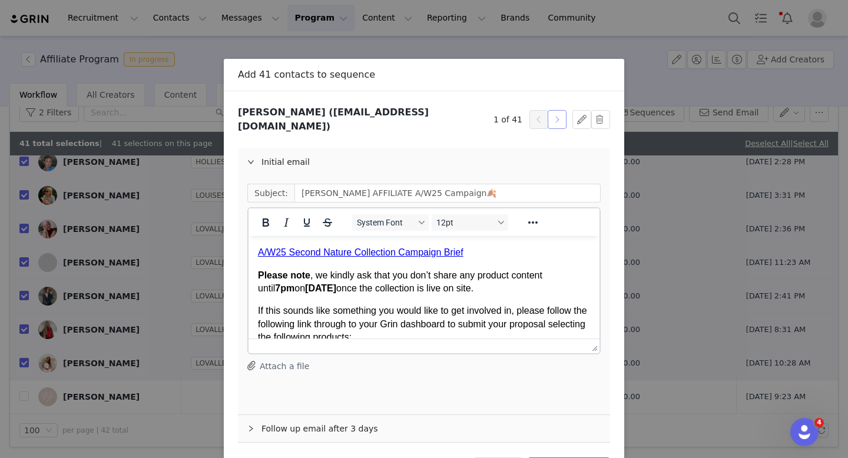
click at [555, 118] on button "button" at bounding box center [557, 119] width 19 height 19
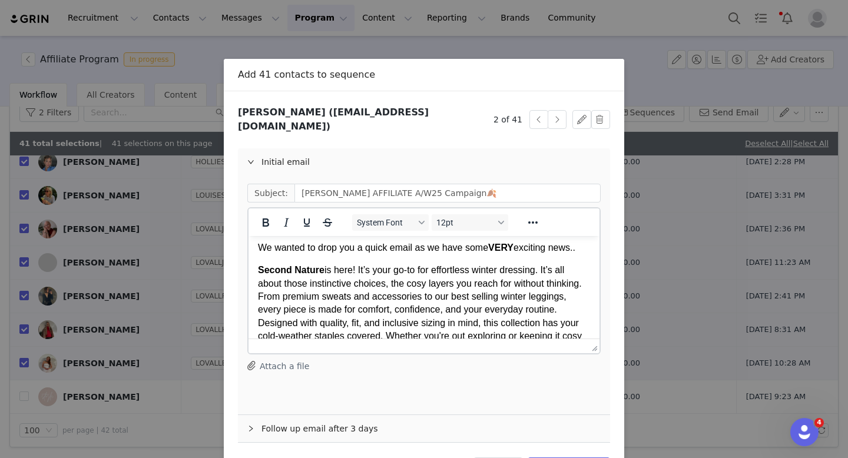
scroll to position [0, 0]
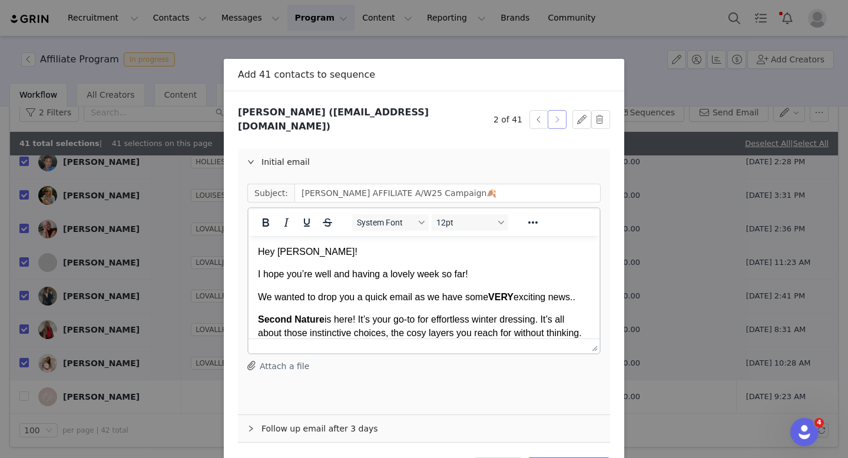
click at [555, 120] on button "button" at bounding box center [557, 119] width 19 height 19
click at [555, 119] on button "button" at bounding box center [557, 119] width 19 height 19
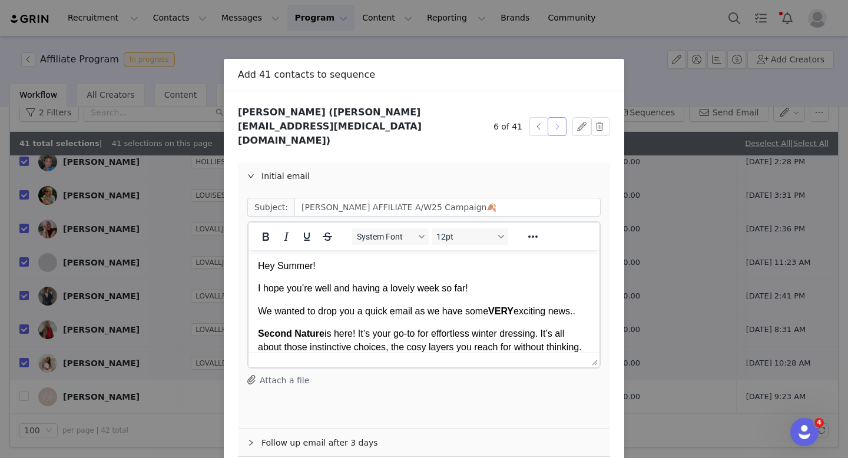
click at [555, 119] on button "button" at bounding box center [557, 126] width 19 height 19
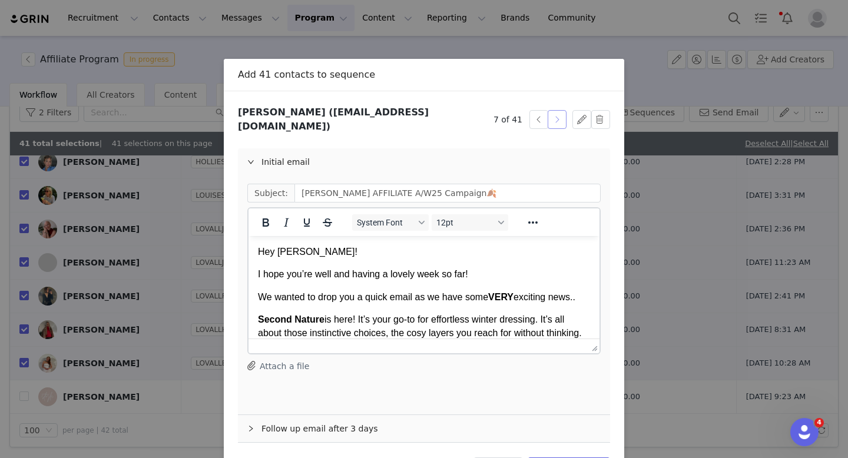
click at [555, 119] on button "button" at bounding box center [557, 119] width 19 height 19
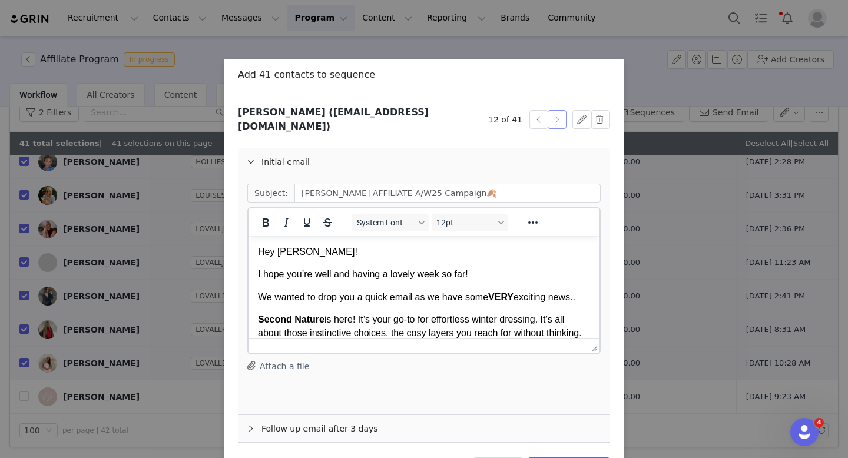
click at [555, 119] on button "button" at bounding box center [557, 119] width 19 height 19
click at [529, 116] on button "button" at bounding box center [538, 119] width 19 height 19
click at [284, 254] on p "Hey abi!" at bounding box center [424, 252] width 332 height 13
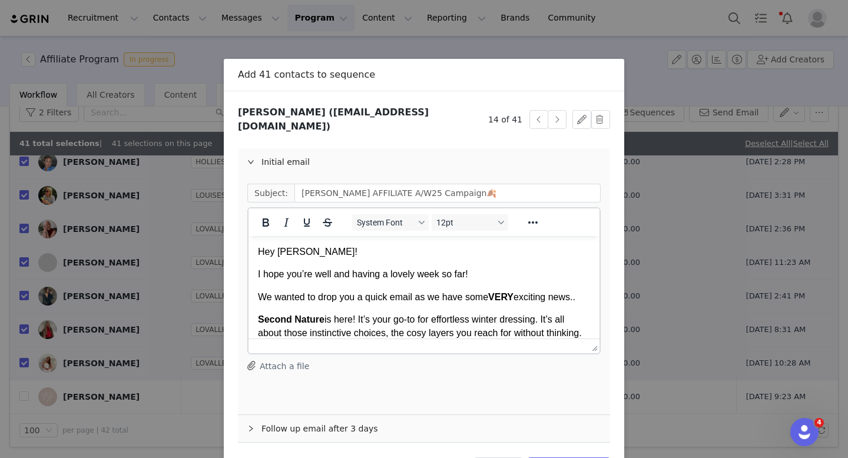
click at [291, 254] on p "Hey Abi!" at bounding box center [424, 252] width 332 height 13
click at [552, 121] on button "button" at bounding box center [557, 119] width 19 height 19
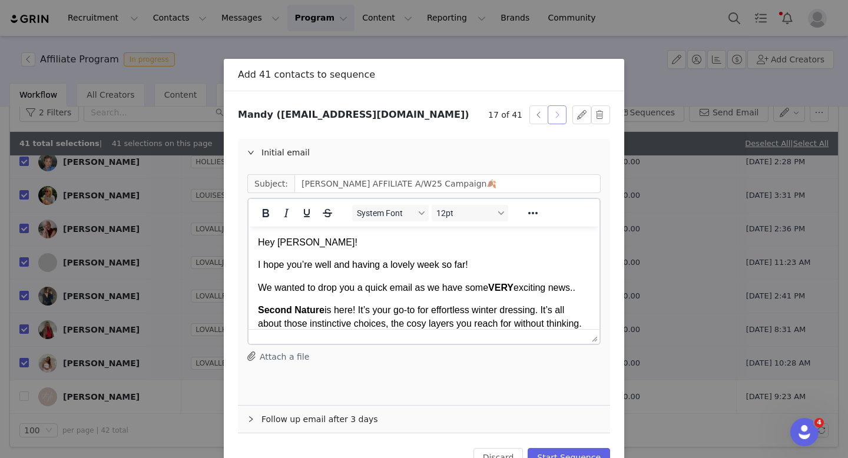
click at [552, 121] on button "button" at bounding box center [557, 114] width 19 height 19
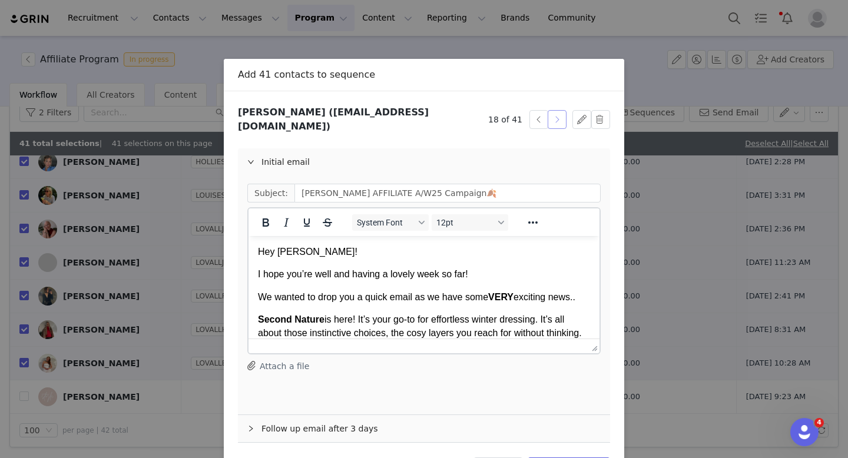
click at [552, 121] on button "button" at bounding box center [557, 119] width 19 height 19
click at [303, 258] on p "Hey Olivia !" at bounding box center [424, 252] width 332 height 13
click at [561, 114] on button "button" at bounding box center [557, 119] width 19 height 19
click at [560, 115] on button "button" at bounding box center [557, 119] width 19 height 19
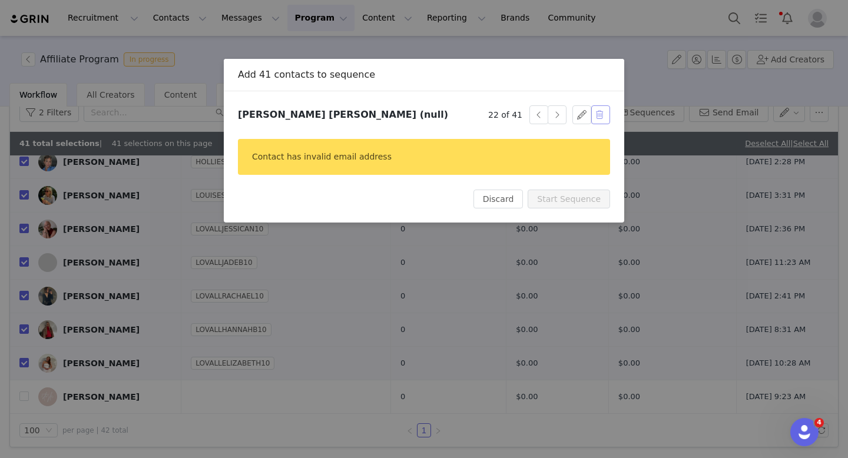
click at [599, 115] on button "button" at bounding box center [600, 114] width 19 height 19
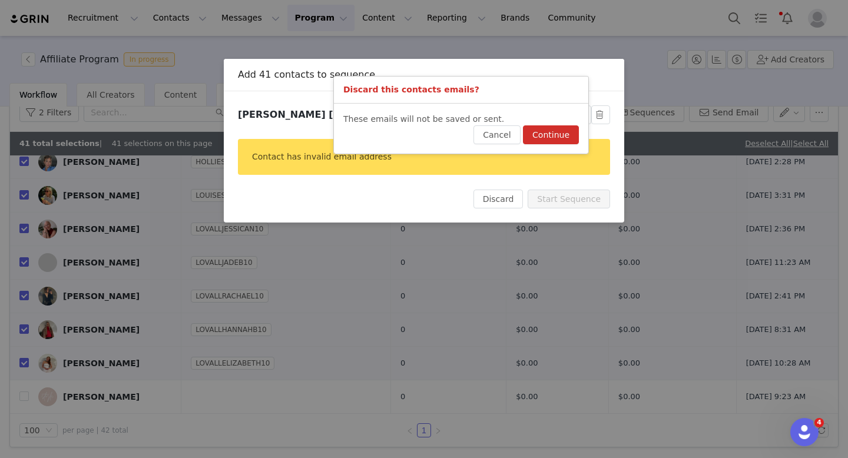
click at [566, 139] on button "Continue" at bounding box center [551, 134] width 56 height 19
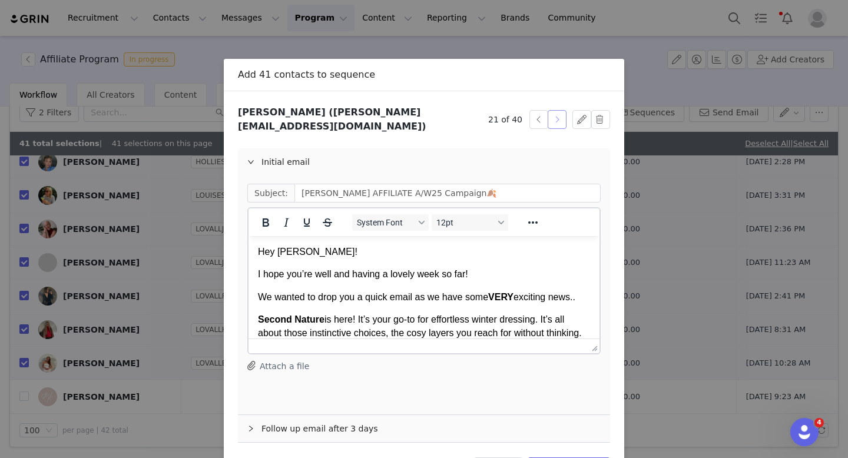
click at [557, 117] on button "button" at bounding box center [557, 119] width 19 height 19
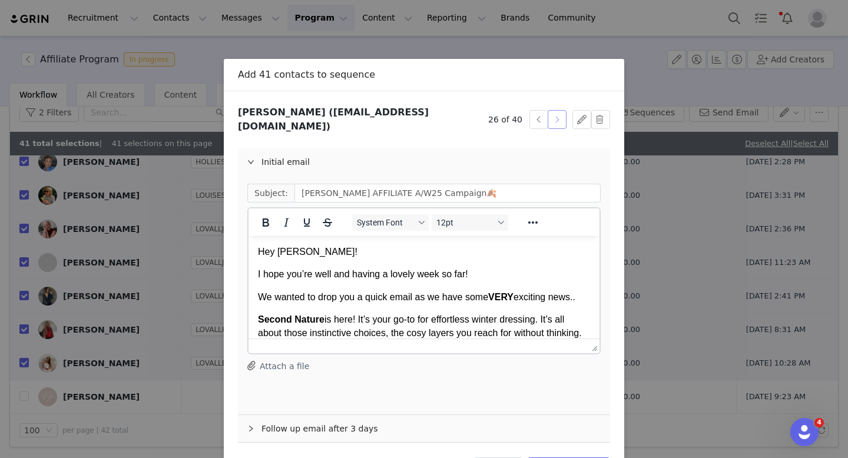
click at [557, 117] on button "button" at bounding box center [557, 119] width 19 height 19
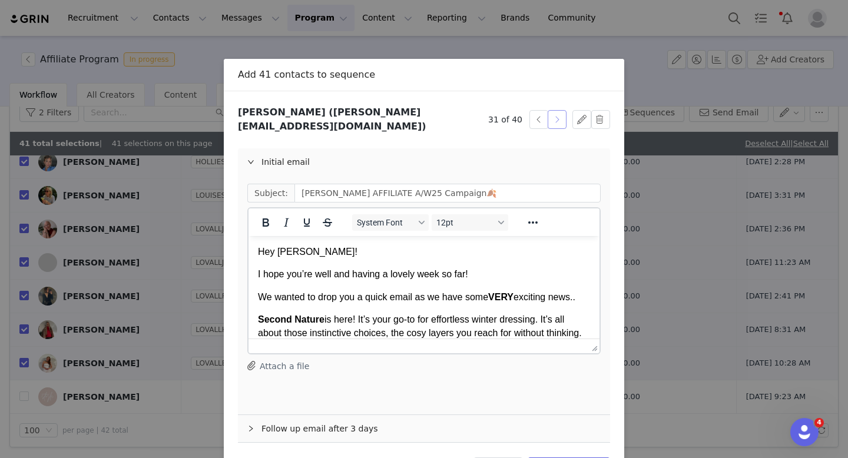
click at [557, 117] on button "button" at bounding box center [557, 119] width 19 height 19
click at [528, 117] on div "33 of 40" at bounding box center [527, 119] width 78 height 19
click at [535, 117] on button "button" at bounding box center [538, 119] width 19 height 19
click at [303, 257] on p "Hey Emily !" at bounding box center [424, 252] width 332 height 13
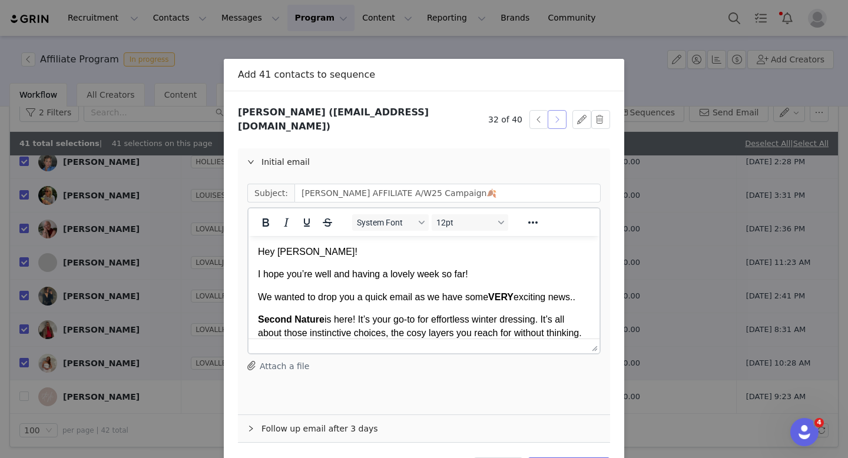
click at [555, 115] on button "button" at bounding box center [557, 119] width 19 height 19
click at [554, 115] on button "button" at bounding box center [557, 119] width 19 height 19
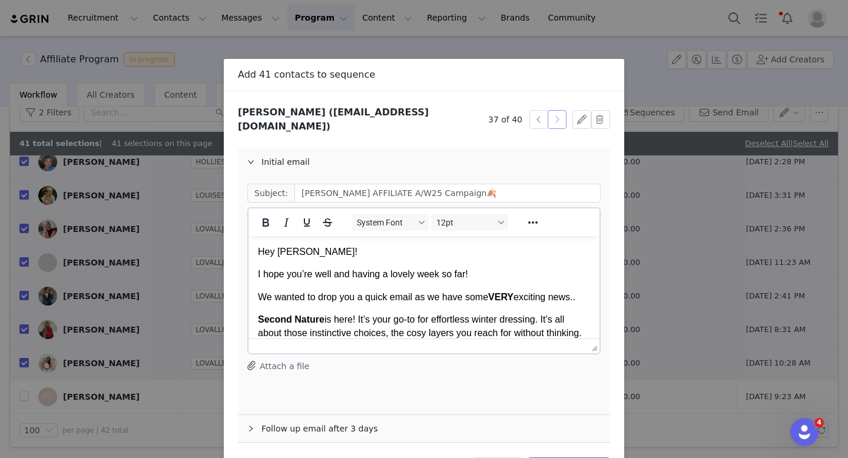
click at [554, 115] on button "button" at bounding box center [557, 119] width 19 height 19
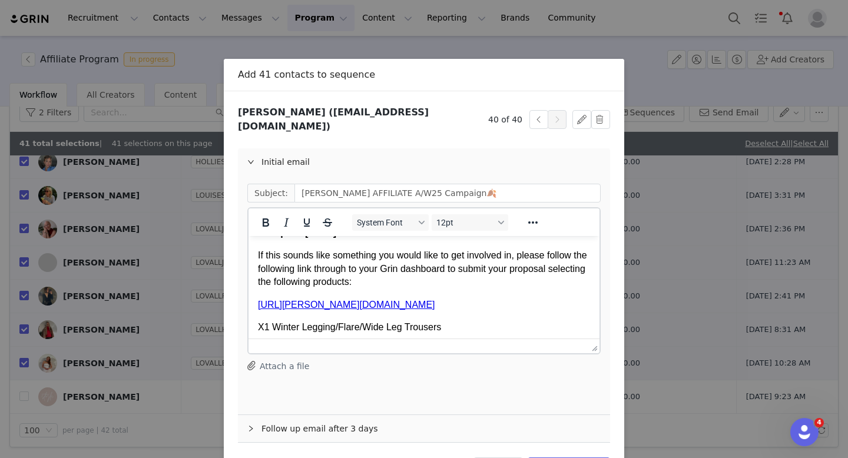
scroll to position [37, 0]
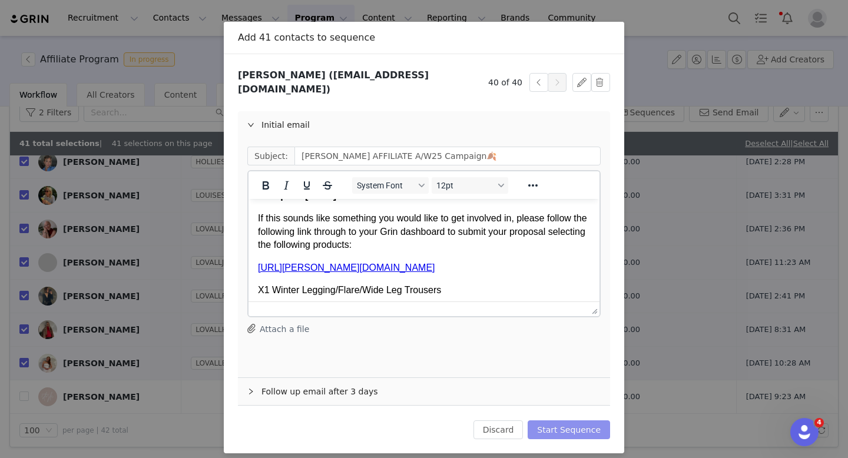
click at [598, 420] on button "Start Sequence" at bounding box center [569, 429] width 82 height 19
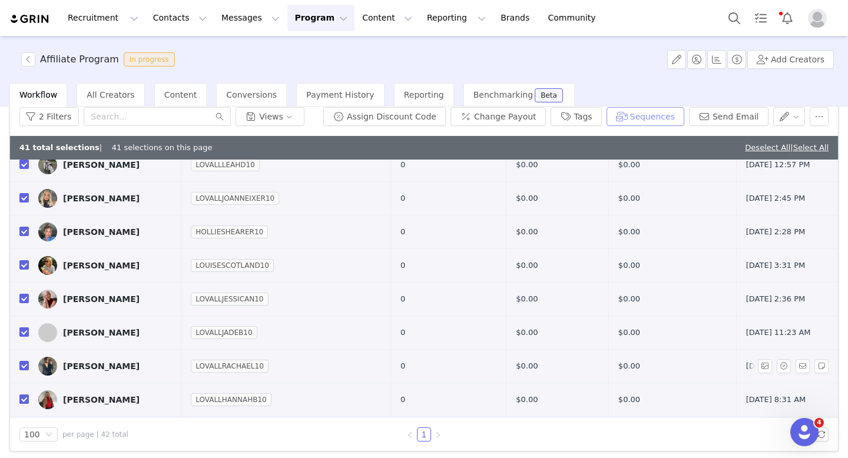
scroll to position [1101, 0]
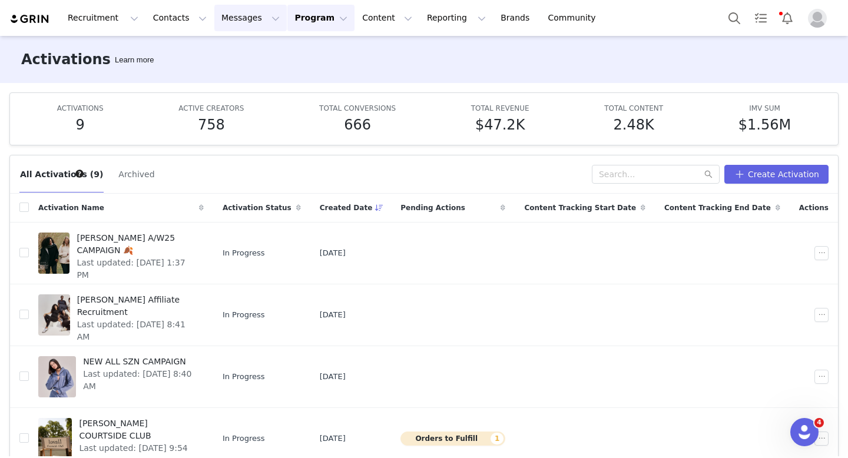
click at [238, 18] on button "Messages Messages" at bounding box center [250, 18] width 72 height 26
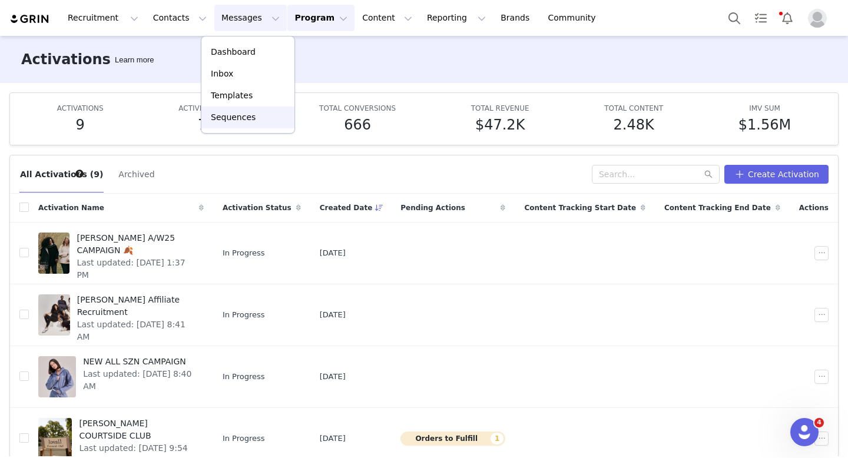
click at [261, 120] on div "Sequences" at bounding box center [247, 117] width 79 height 12
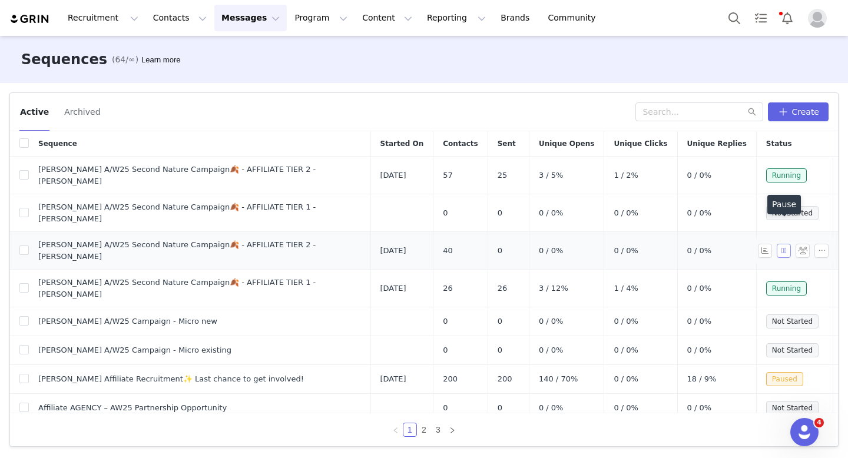
click at [787, 244] on button "button" at bounding box center [784, 251] width 14 height 14
click at [818, 244] on button "button" at bounding box center [821, 251] width 14 height 14
click at [794, 248] on span "Edit" at bounding box center [791, 250] width 16 height 9
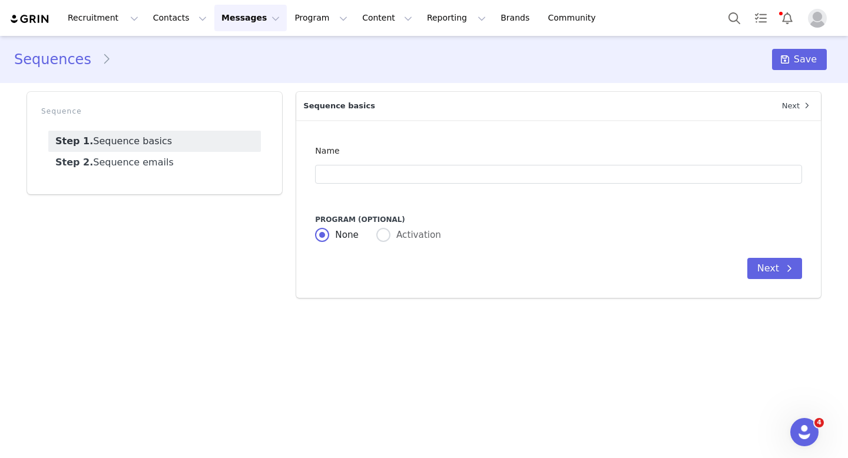
type input "LOVALL A/W25 Second Nature Campaign🍂 - AFFILIATE TIER 2 - CHLOE"
select select "false"
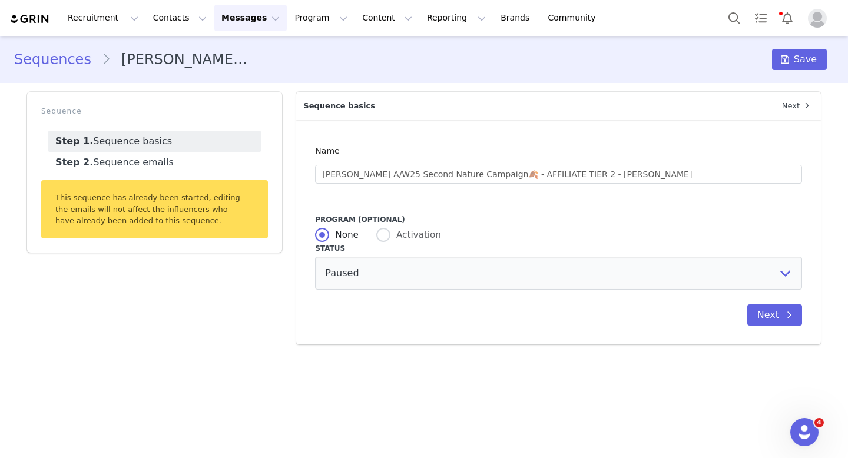
radio input "false"
radio input "true"
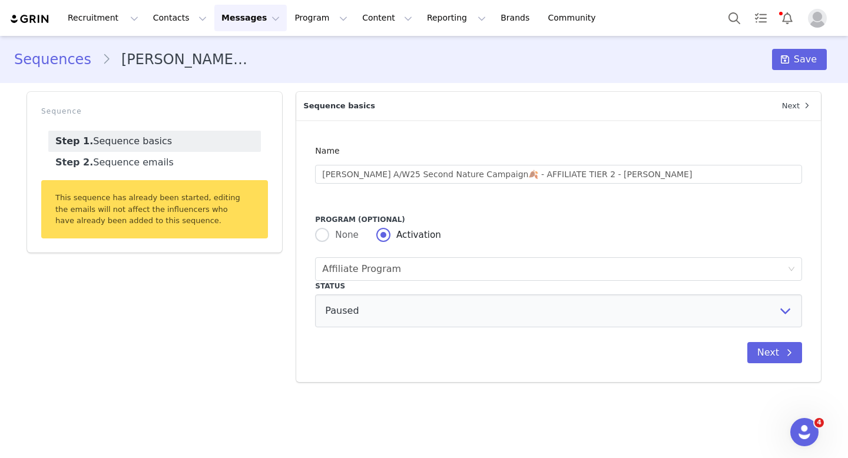
click at [72, 57] on link "Sequences" at bounding box center [58, 59] width 88 height 21
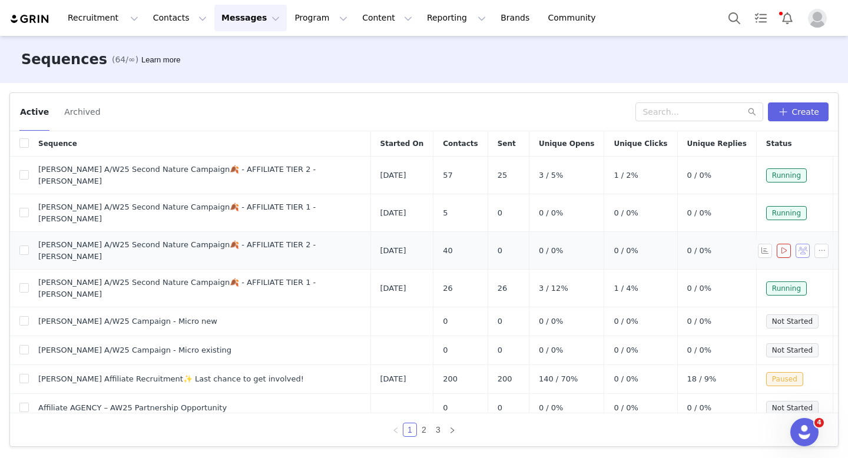
click at [806, 244] on button "button" at bounding box center [802, 251] width 14 height 14
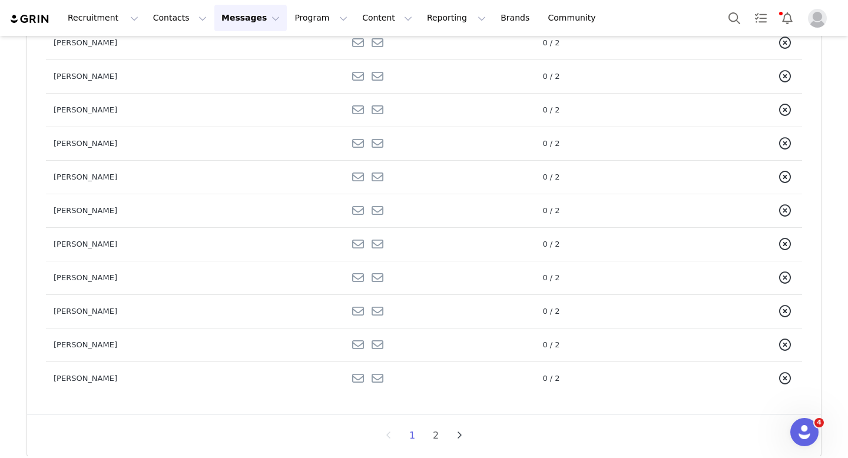
scroll to position [641, 0]
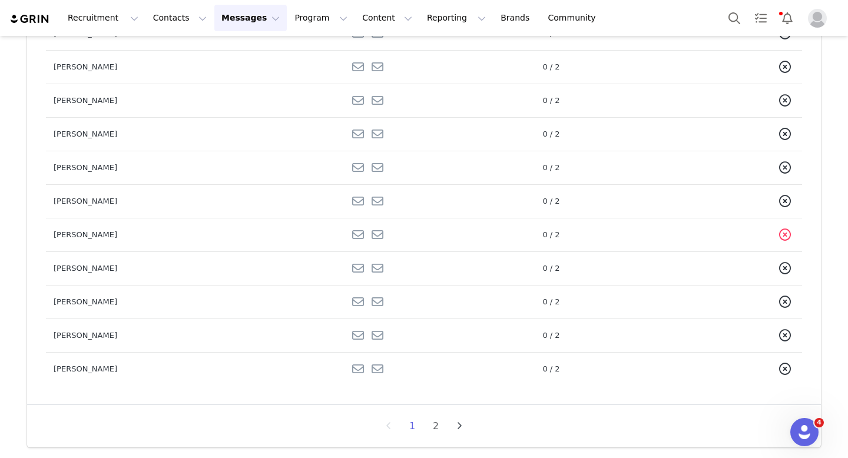
click at [784, 234] on icon at bounding box center [785, 235] width 12 height 12
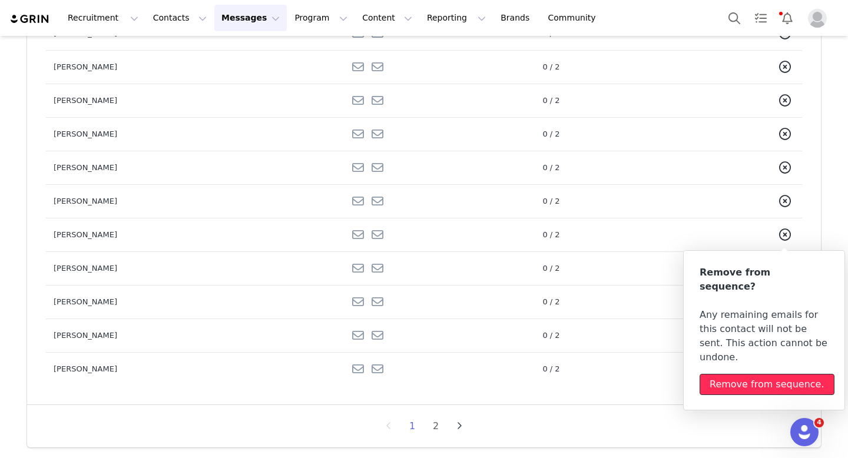
click at [751, 377] on div "Remove from sequence." at bounding box center [766, 384] width 115 height 14
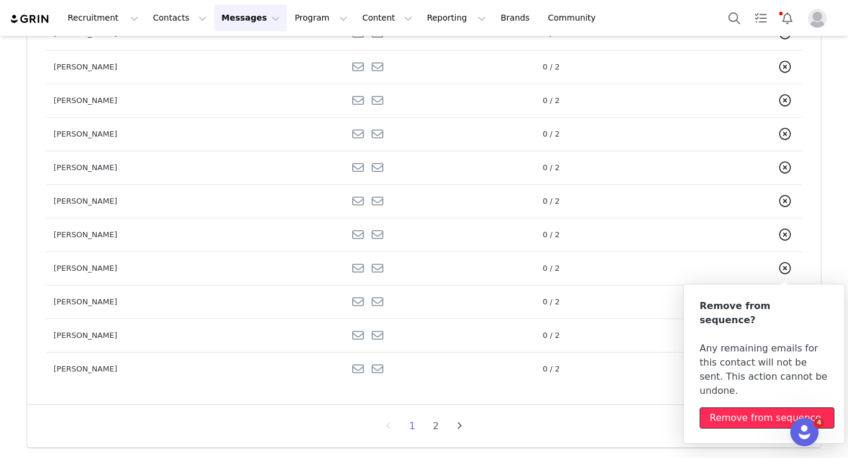
scroll to position [607, 0]
click at [647, 436] on div "1 2" at bounding box center [424, 426] width 794 height 42
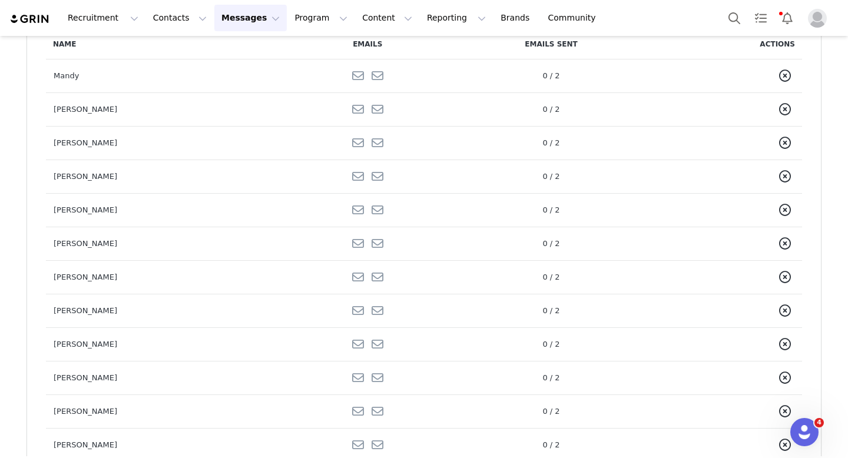
scroll to position [0, 0]
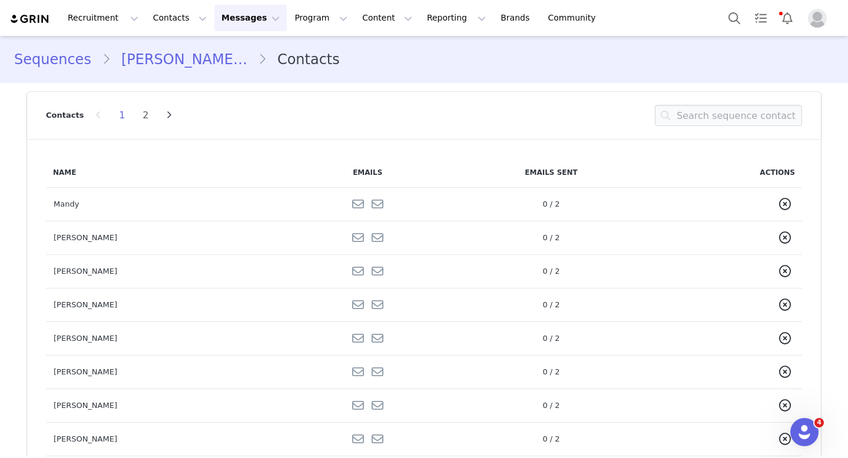
click at [62, 61] on link "Sequences" at bounding box center [58, 59] width 88 height 21
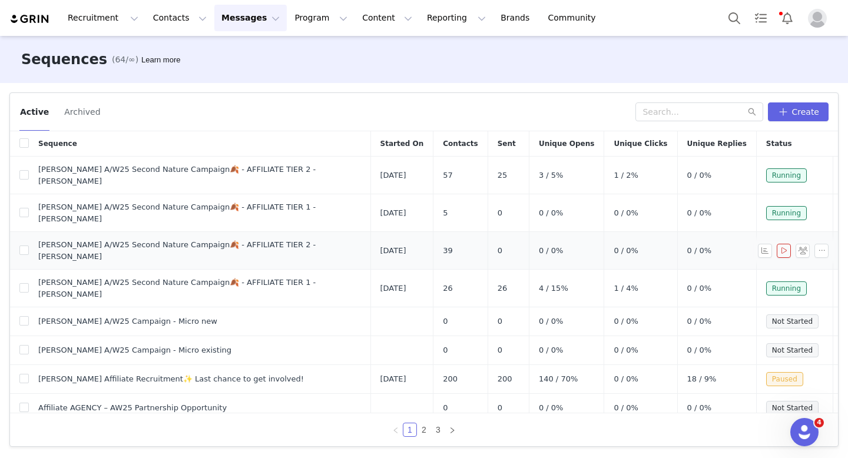
click at [786, 244] on button "button" at bounding box center [784, 251] width 14 height 14
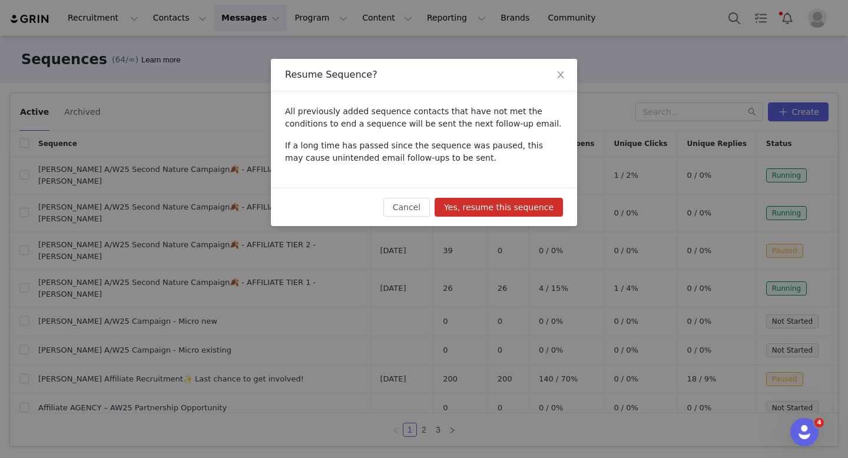
click at [537, 200] on button "Yes, resume this sequence" at bounding box center [499, 207] width 128 height 19
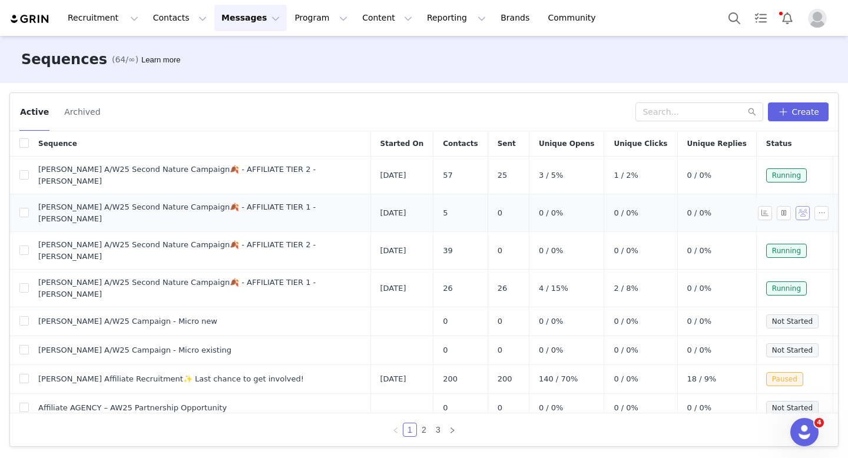
click at [803, 206] on button "button" at bounding box center [802, 213] width 14 height 14
click at [798, 281] on button "button" at bounding box center [802, 288] width 14 height 14
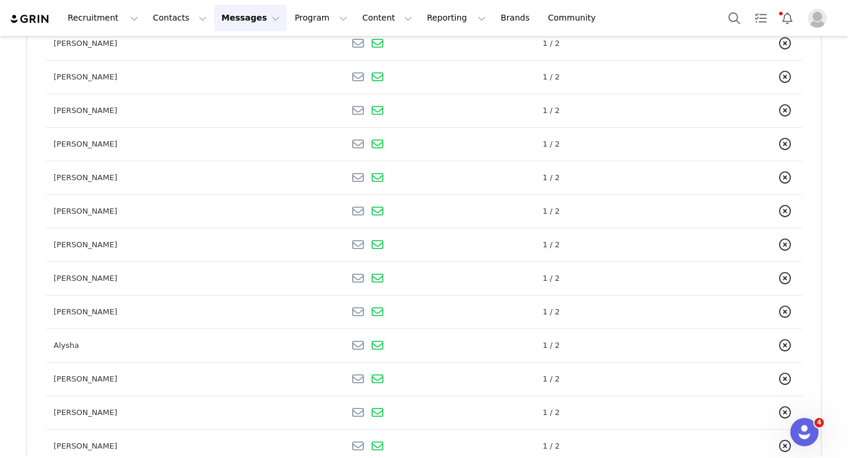
scroll to position [641, 0]
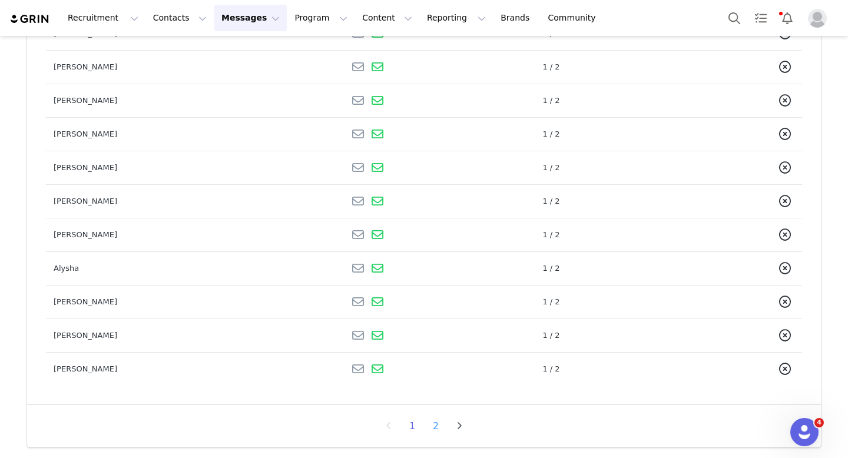
click at [437, 430] on li "2" at bounding box center [436, 426] width 18 height 16
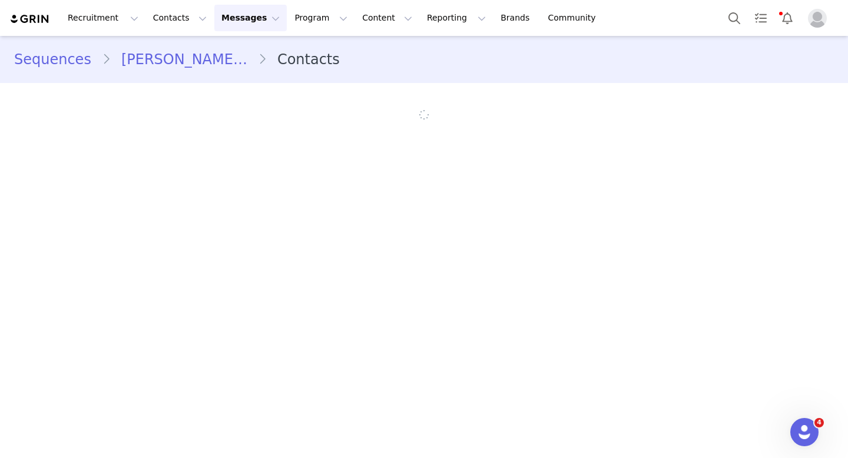
scroll to position [0, 0]
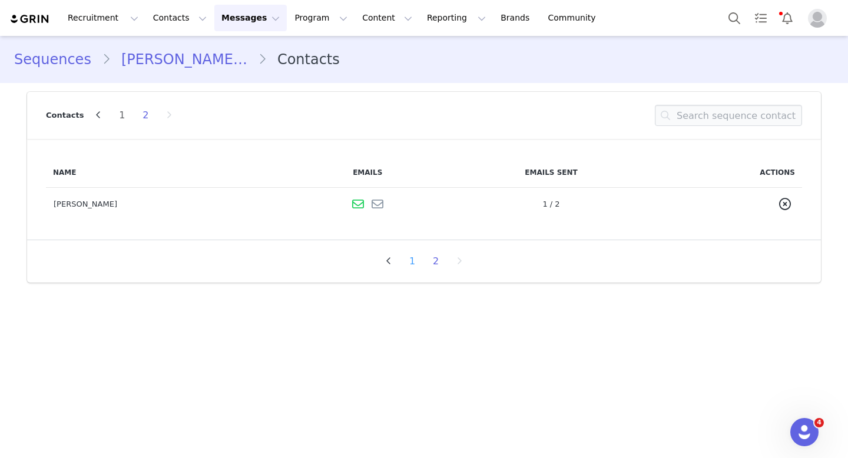
click at [409, 265] on li "1" at bounding box center [412, 261] width 18 height 16
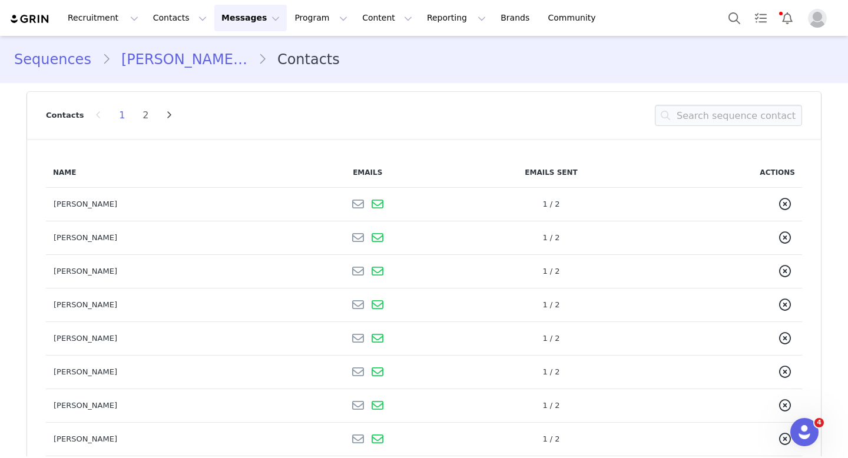
click at [49, 74] on div "Sequences LOVALL A/W25 Second Nature Campaign🍂 - AFFILIATE TIER 1 - CHLOE Conta…" at bounding box center [424, 59] width 848 height 40
click at [55, 64] on link "Sequences" at bounding box center [58, 59] width 88 height 21
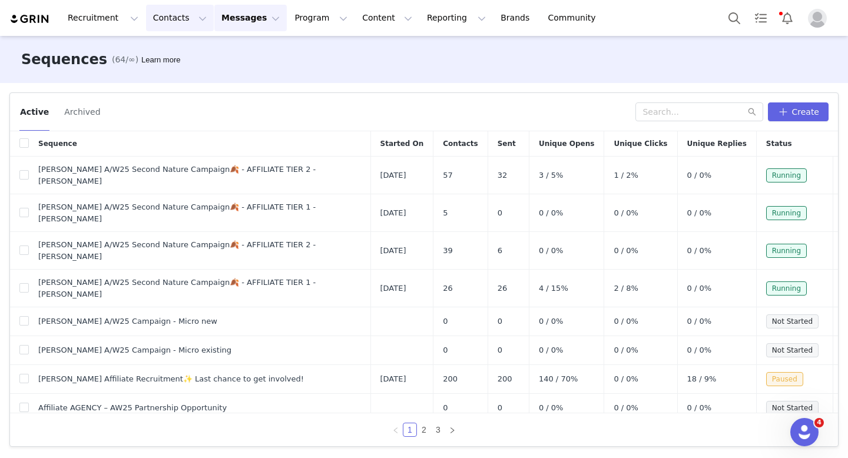
click at [183, 17] on button "Contacts Contacts" at bounding box center [180, 18] width 68 height 26
click at [183, 67] on link "Prospects" at bounding box center [184, 74] width 93 height 22
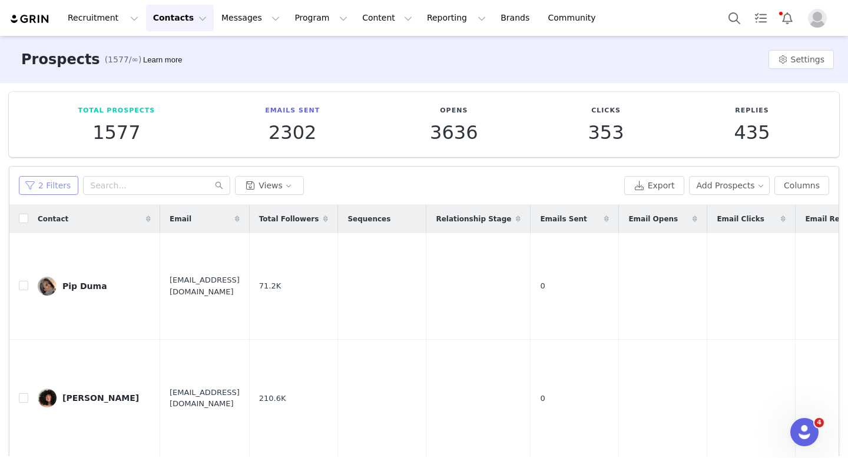
click at [38, 193] on button "2 Filters" at bounding box center [48, 185] width 59 height 19
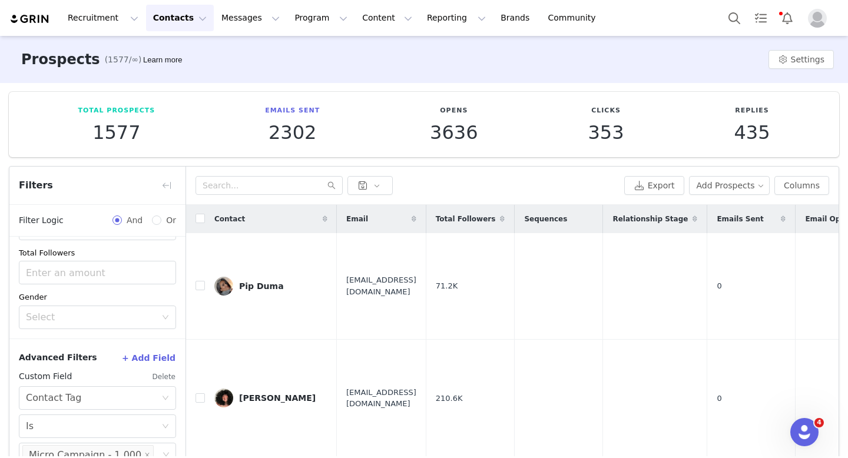
scroll to position [71, 0]
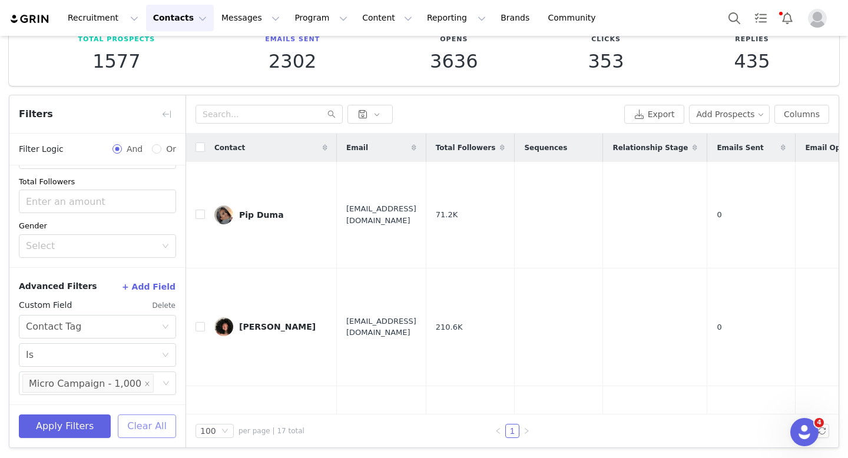
click at [162, 429] on button "Clear All" at bounding box center [147, 427] width 58 height 24
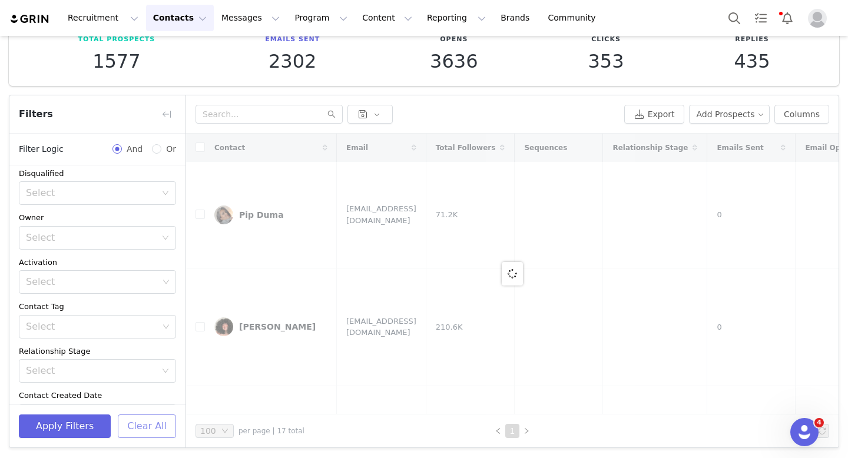
scroll to position [0, 0]
click at [107, 250] on div "Select" at bounding box center [91, 245] width 130 height 12
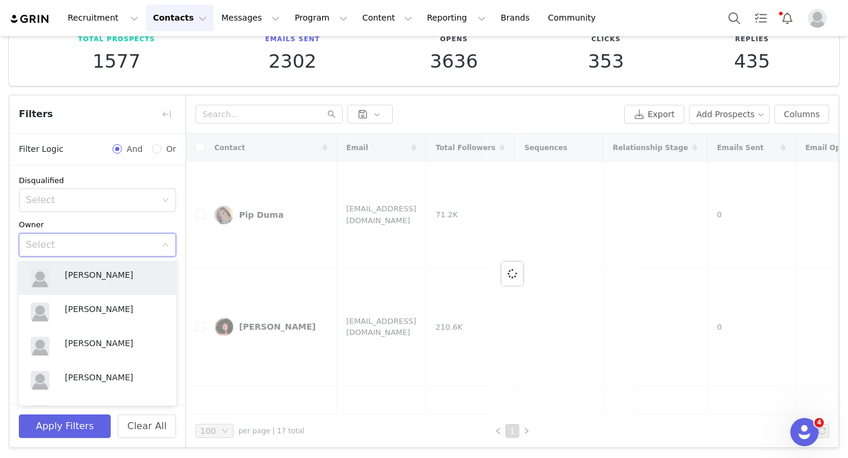
click at [107, 247] on div "Select" at bounding box center [91, 245] width 130 height 12
click at [138, 227] on div "Owner" at bounding box center [97, 225] width 157 height 12
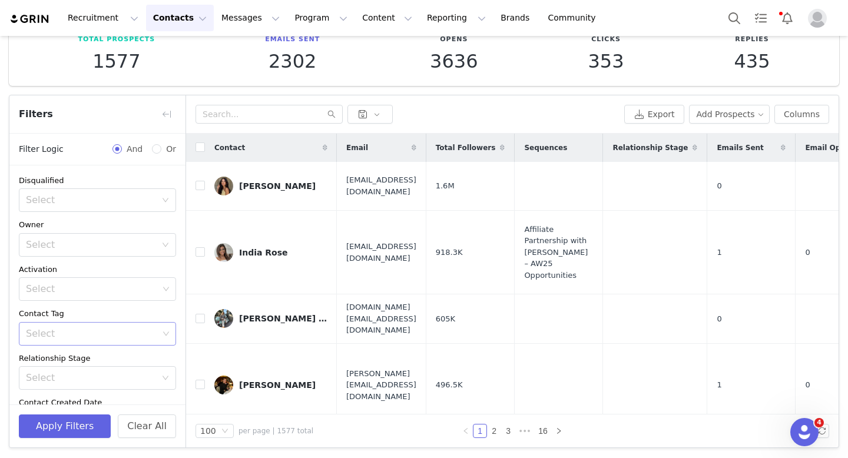
click at [95, 331] on div "Select" at bounding box center [92, 334] width 132 height 12
type input "alopecia"
click at [125, 359] on li "Alopecia" at bounding box center [97, 359] width 157 height 19
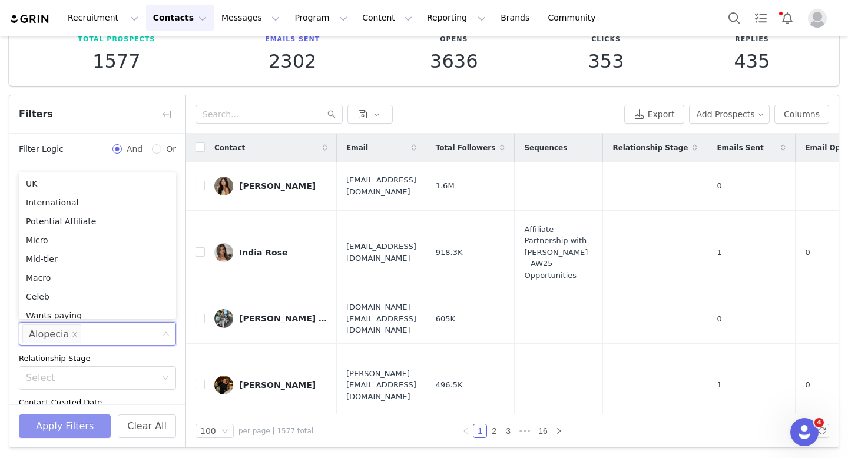
click at [98, 423] on button "Apply Filters" at bounding box center [65, 427] width 92 height 24
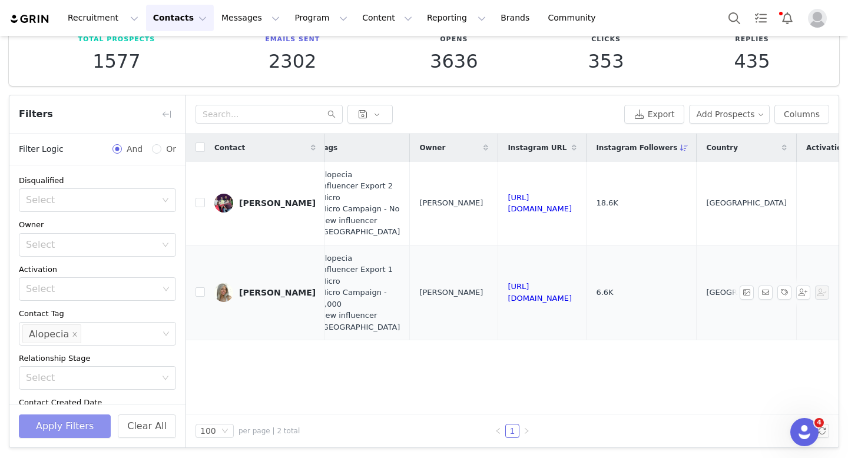
scroll to position [0, 1148]
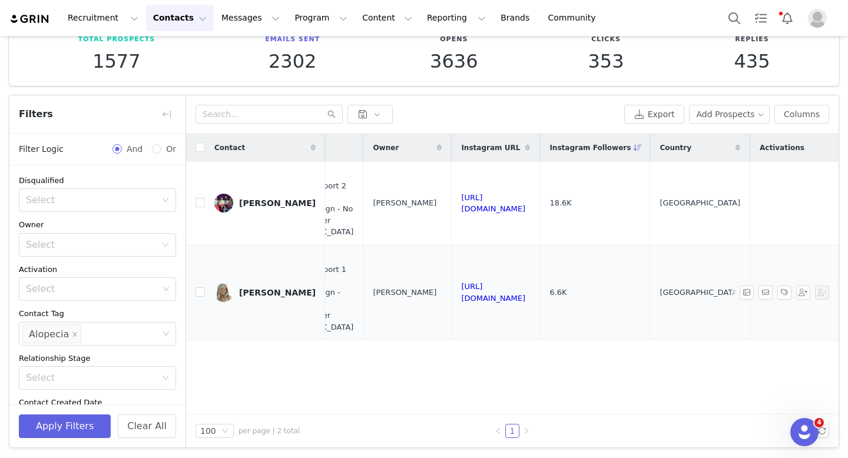
drag, startPoint x: 556, startPoint y: 303, endPoint x: 393, endPoint y: 306, distance: 162.5
click at [452, 306] on td "https://www.instagram.com/abbz_alopeciax" at bounding box center [496, 292] width 88 height 95
copy link "https://www.instagram.com/abbz_alopeciax"
click at [73, 334] on icon "icon: close" at bounding box center [75, 334] width 4 height 4
click at [82, 333] on div "Select" at bounding box center [92, 334] width 132 height 12
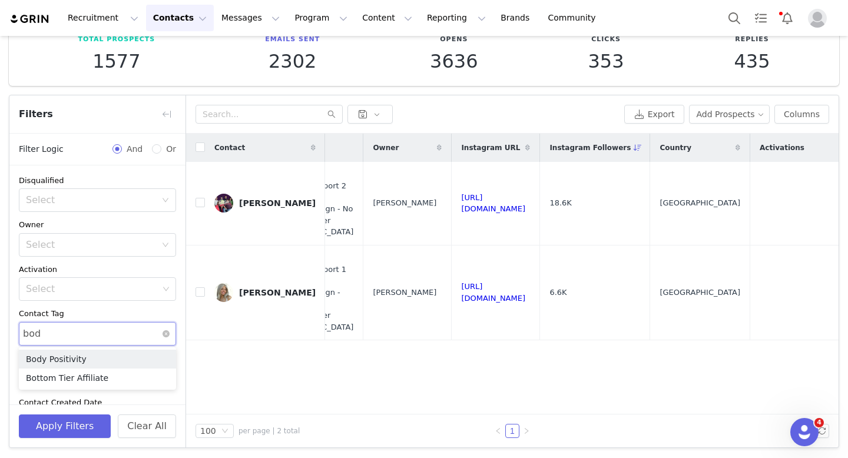
type input "body"
click at [75, 361] on li "Body Positivity" at bounding box center [97, 359] width 157 height 19
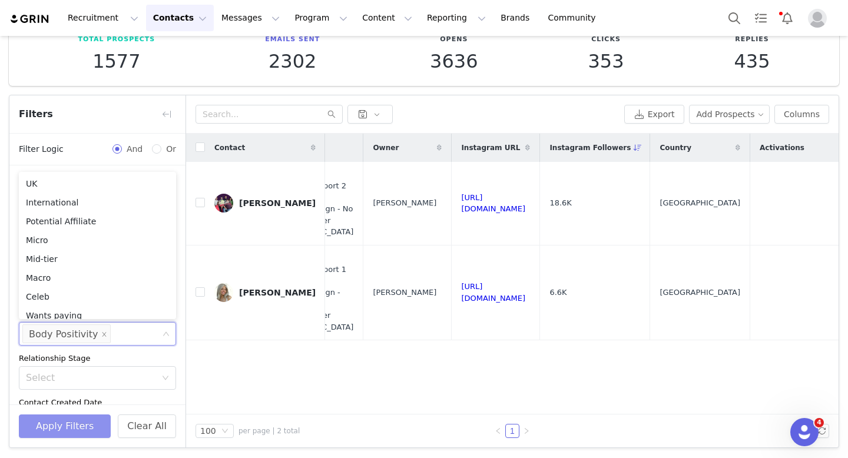
click at [78, 429] on button "Apply Filters" at bounding box center [65, 427] width 92 height 24
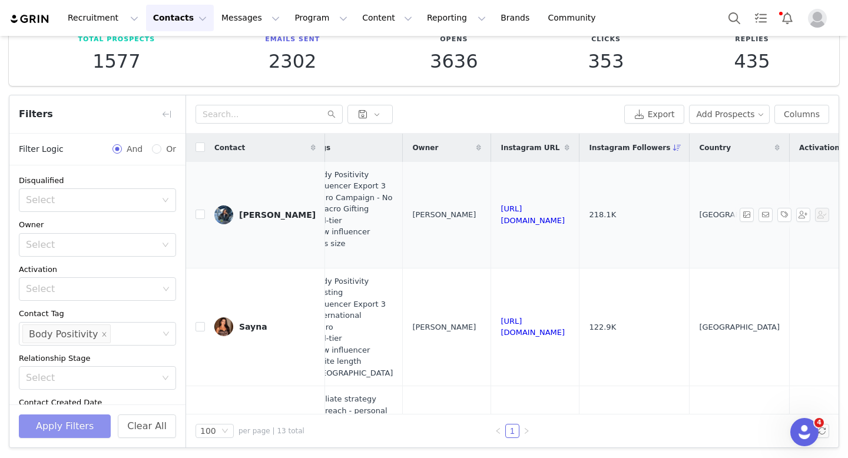
scroll to position [0, 1050]
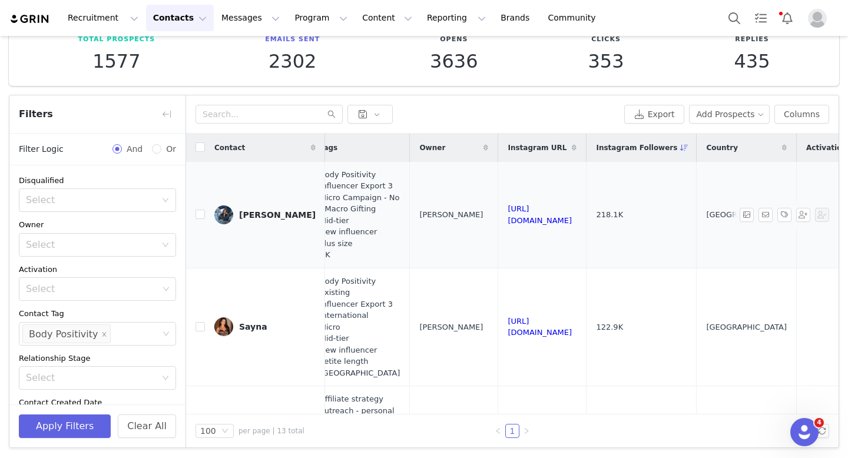
drag, startPoint x: 649, startPoint y: 214, endPoint x: 494, endPoint y: 214, distance: 155.4
click at [498, 214] on td "https://www.instagram.com/fayereddish" at bounding box center [542, 215] width 88 height 107
copy link "https://www.instagram.com/fayereddish"
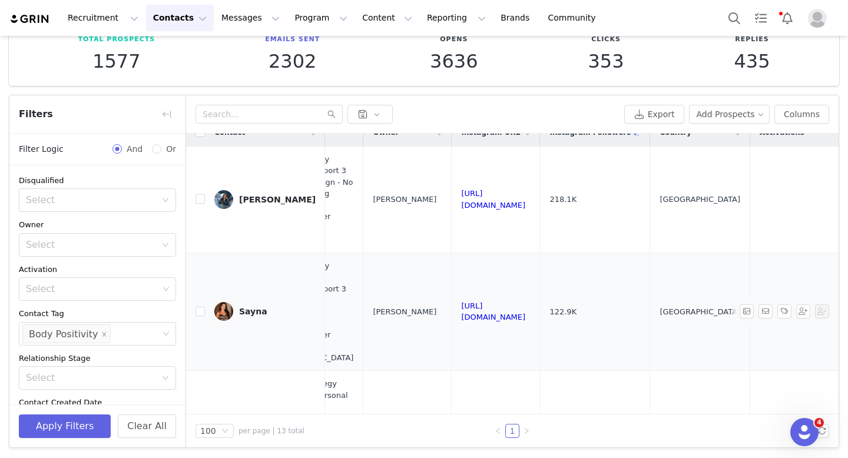
scroll to position [15, 1131]
drag, startPoint x: 571, startPoint y: 311, endPoint x: 415, endPoint y: 310, distance: 156.0
click at [452, 310] on td "https://www.instagram.com/saynasheikhh" at bounding box center [496, 312] width 88 height 118
copy link "https://www.instagram.com/saynasheikhh"
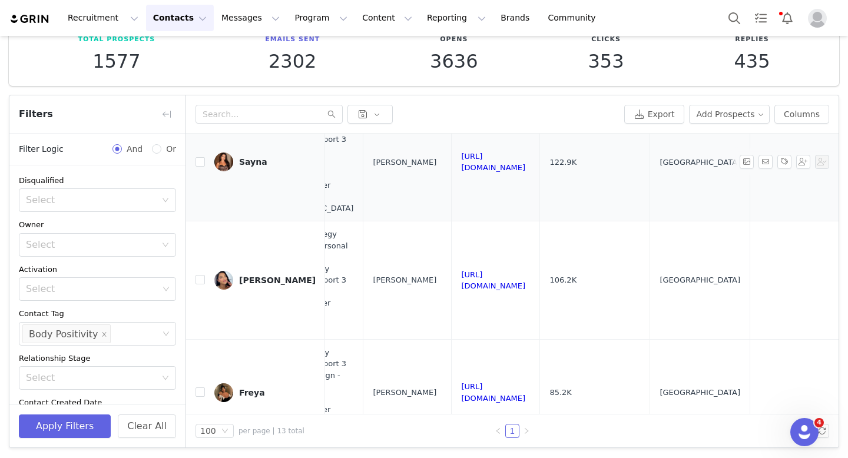
scroll to position [220, 1131]
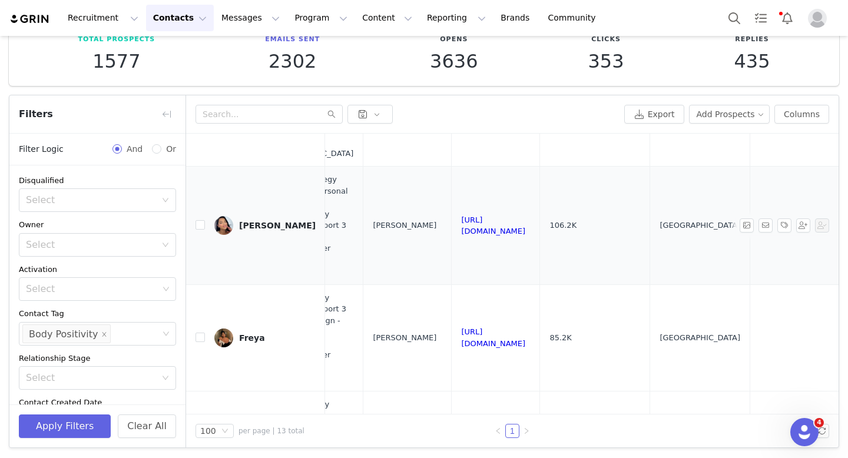
drag, startPoint x: 563, startPoint y: 224, endPoint x: 403, endPoint y: 223, distance: 160.2
copy tr "https://www.instagram.com/itsamiedev"
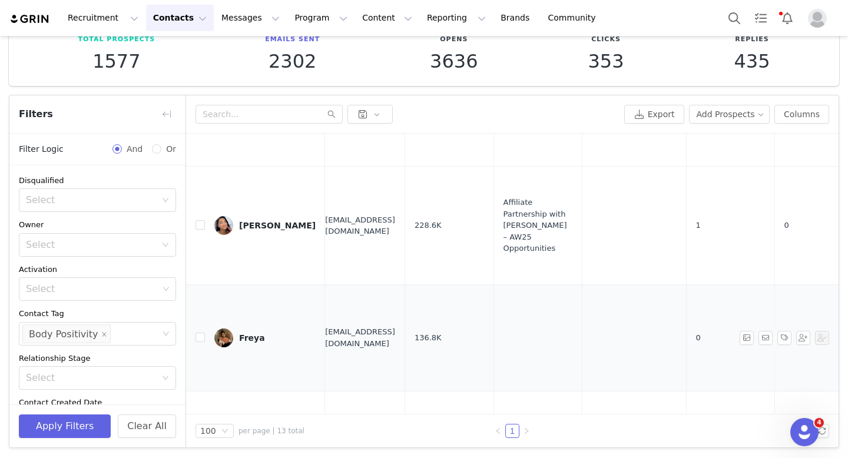
scroll to position [220, 0]
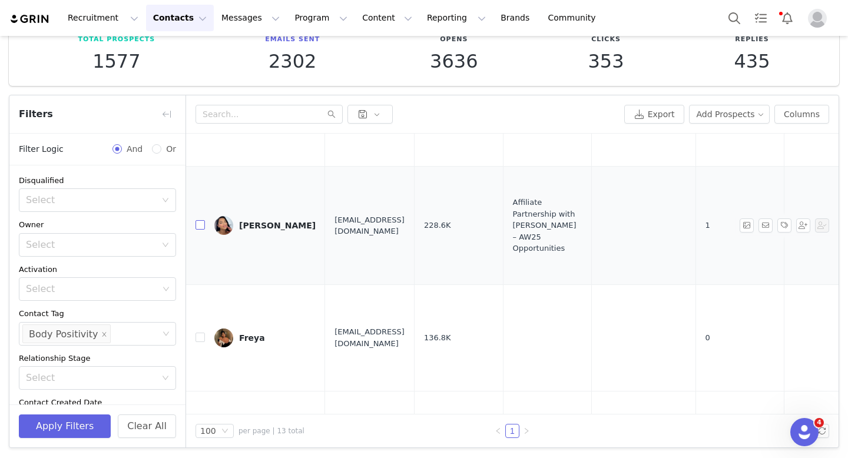
click at [202, 227] on input "checkbox" at bounding box center [199, 224] width 9 height 9
checkbox input "true"
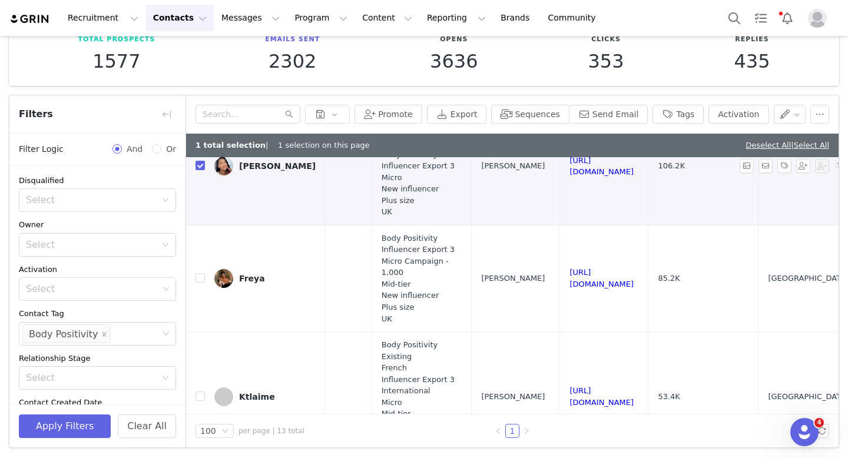
scroll to position [303, 1012]
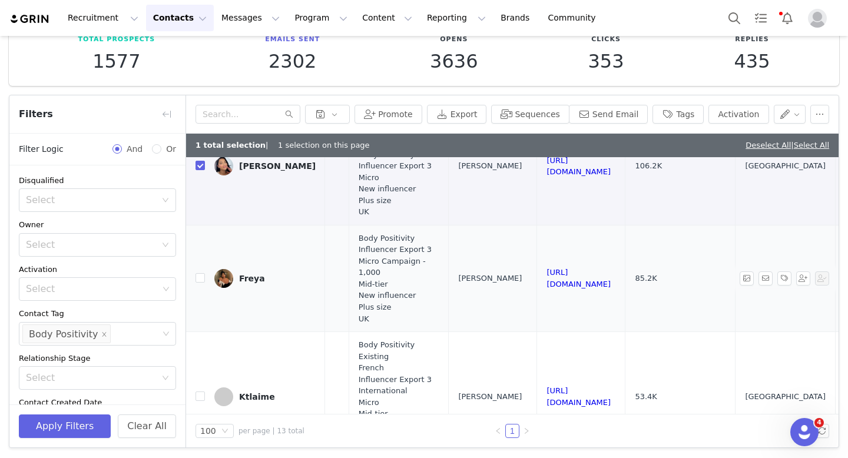
drag, startPoint x: 680, startPoint y: 280, endPoint x: 524, endPoint y: 280, distance: 156.0
click at [524, 280] on tr "Freya freyabroni@gmail.com 136.8K 0 CSV Import Body Positivity Influencer Expor…" at bounding box center [49, 278] width 1749 height 107
copy tr "https://www.instagram.com/freyabroni"
click at [202, 276] on input "checkbox" at bounding box center [199, 277] width 9 height 9
checkbox input "true"
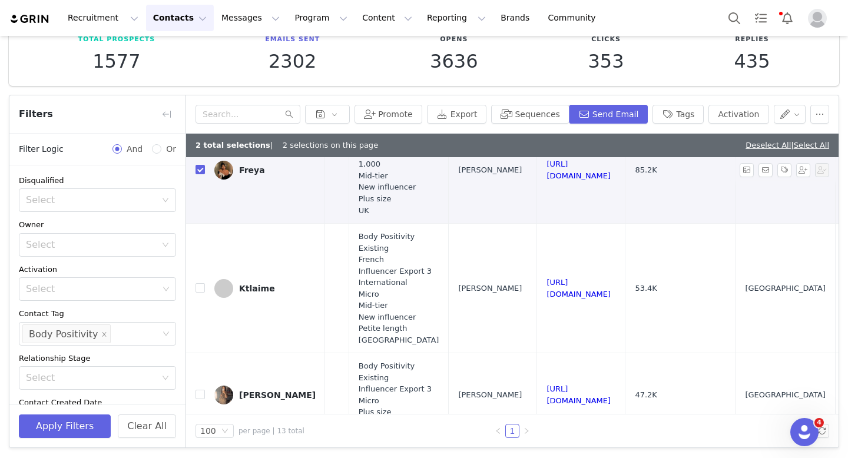
scroll to position [419, 1012]
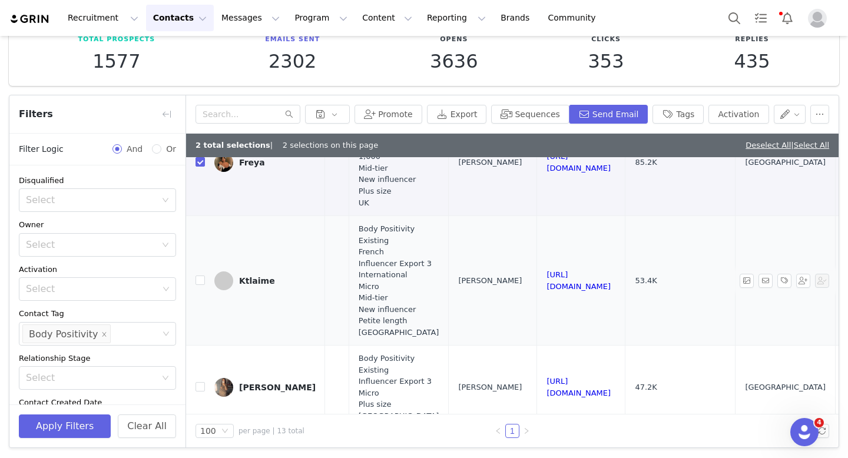
drag, startPoint x: 675, startPoint y: 279, endPoint x: 520, endPoint y: 279, distance: 154.3
click at [520, 279] on tr "Ktlaime agent.ktlaime@gmail.com 58.9K 0 CSV Import Body Positivity Existing Fre…" at bounding box center [49, 281] width 1749 height 130
copy tr "https://www.instagram.com/ktlaime"
drag, startPoint x: 688, startPoint y: 387, endPoint x: 534, endPoint y: 387, distance: 153.7
click at [537, 387] on td "https://www.instagram.com/curvy_nat_x" at bounding box center [581, 388] width 88 height 84
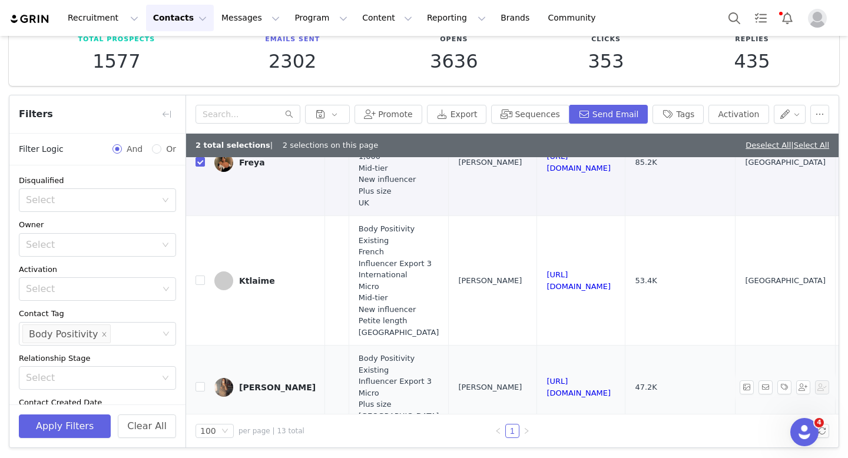
copy link "https://www.instagram.com/curvy_nat_x"
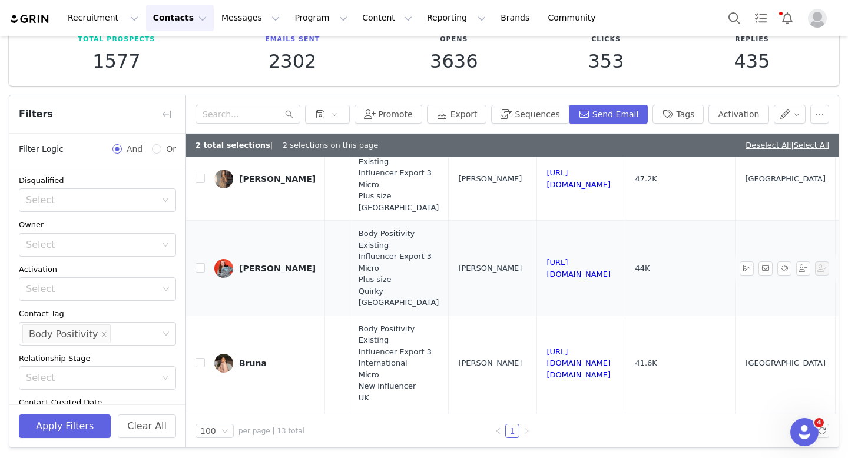
scroll to position [630, 1012]
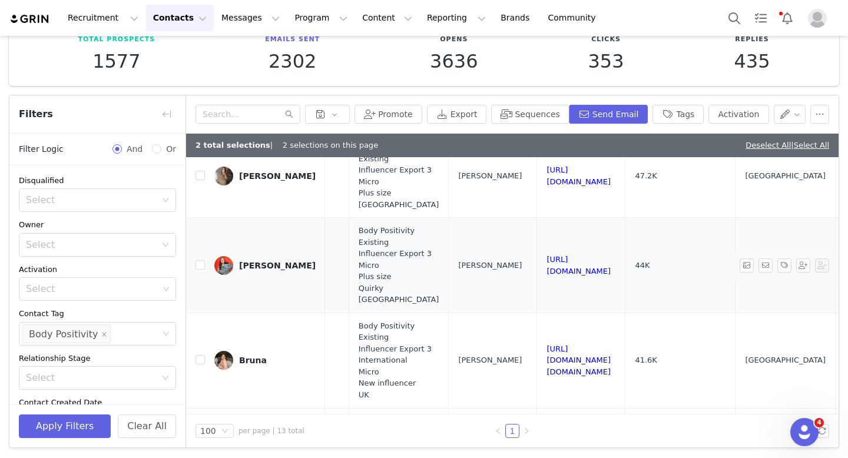
drag, startPoint x: 705, startPoint y: 271, endPoint x: 532, endPoint y: 268, distance: 173.1
click at [537, 268] on td "https://www.instagram.com/sarabrowndesign" at bounding box center [581, 265] width 88 height 95
drag, startPoint x: 702, startPoint y: 363, endPoint x: 528, endPoint y: 357, distance: 173.8
click at [537, 357] on td "https://www.instagram.com/brunna.teixeira_" at bounding box center [581, 360] width 88 height 95
click at [204, 361] on input "checkbox" at bounding box center [199, 359] width 9 height 9
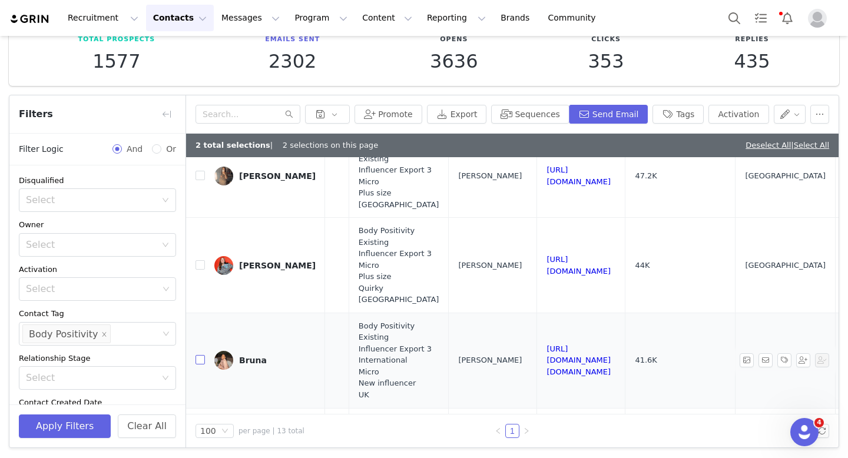
checkbox input "true"
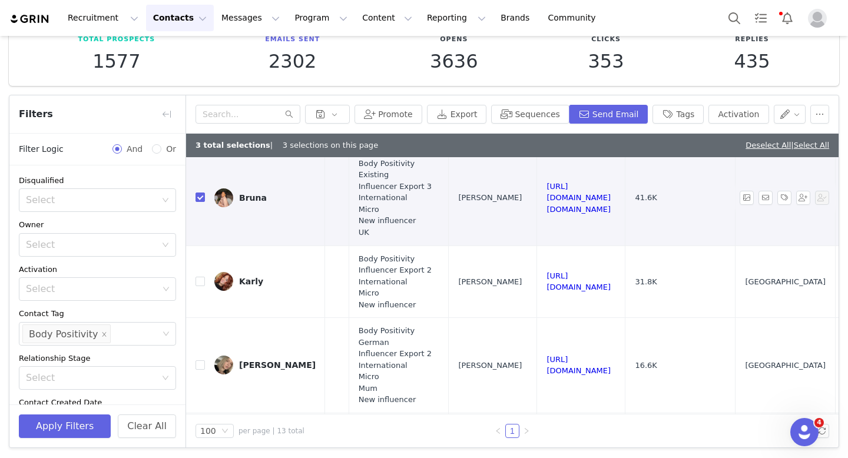
scroll to position [825, 1012]
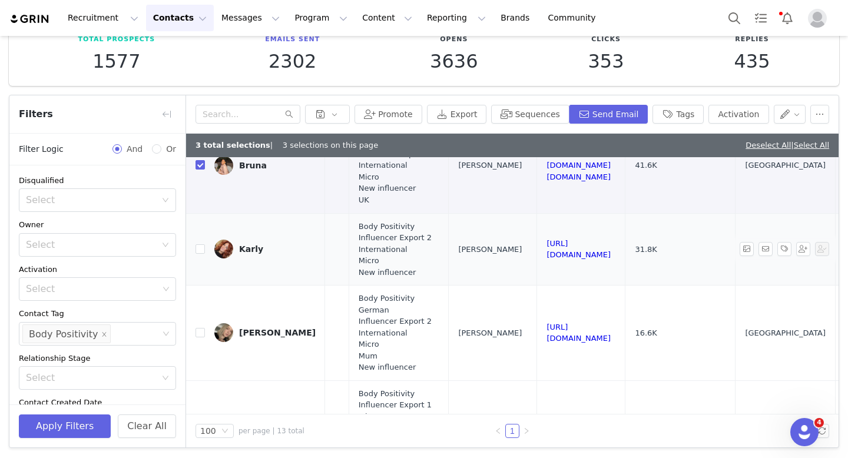
drag, startPoint x: 684, startPoint y: 244, endPoint x: 533, endPoint y: 244, distance: 151.3
click at [537, 244] on td "https://www.instagram.com/yourgirlkarly" at bounding box center [581, 249] width 88 height 72
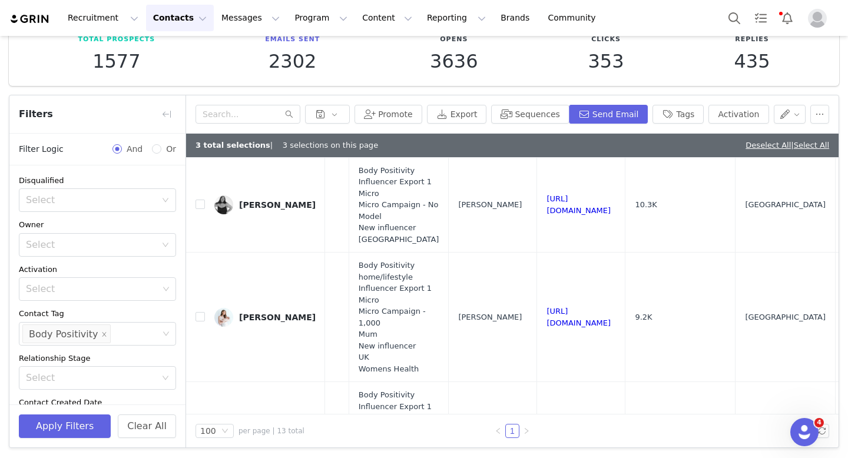
scroll to position [1025, 1012]
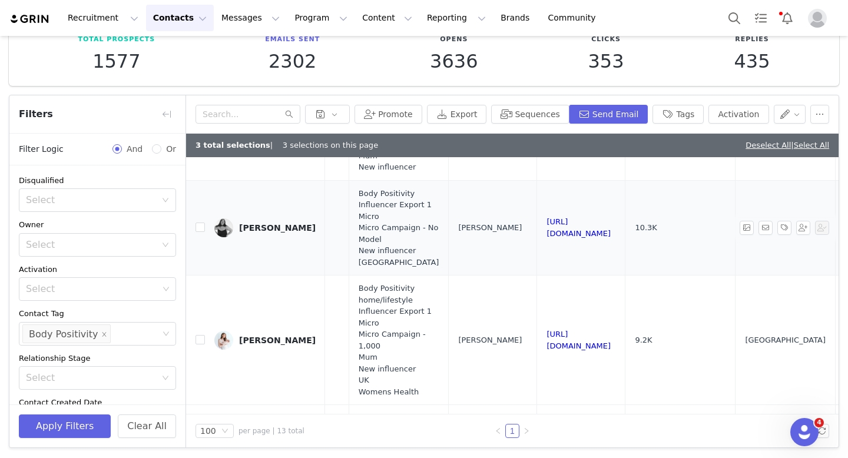
drag, startPoint x: 705, startPoint y: 231, endPoint x: 521, endPoint y: 230, distance: 183.7
click at [521, 230] on tr "Amy amysteedmodelling@gmail.com 10.3K 0 CSV Import Body Positivity Influencer E…" at bounding box center [49, 227] width 1749 height 95
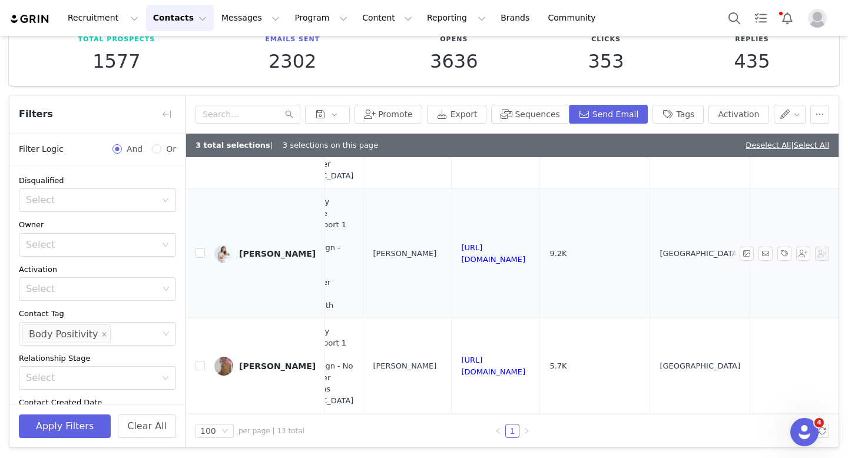
scroll to position [1126, 1116]
drag, startPoint x: 594, startPoint y: 254, endPoint x: 422, endPoint y: 251, distance: 171.4
click at [452, 251] on td "https://www.instagram.com/doseofdaisys_" at bounding box center [496, 254] width 88 height 130
drag, startPoint x: 572, startPoint y: 367, endPoint x: 413, endPoint y: 367, distance: 159.0
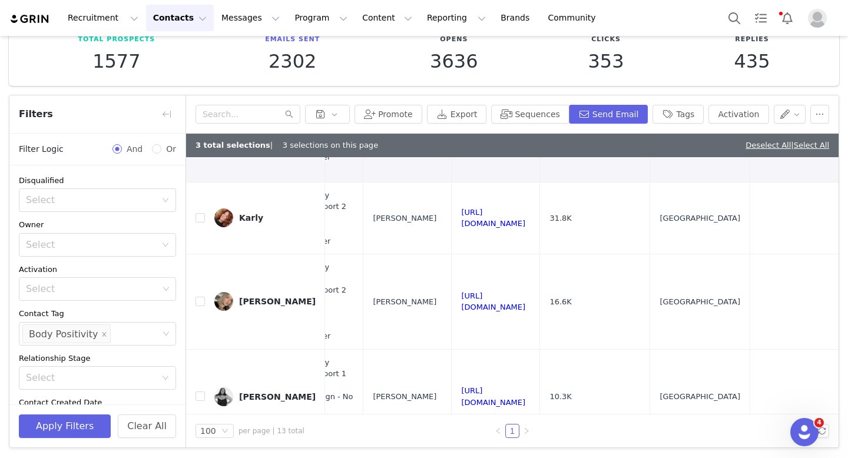
scroll to position [835, 1116]
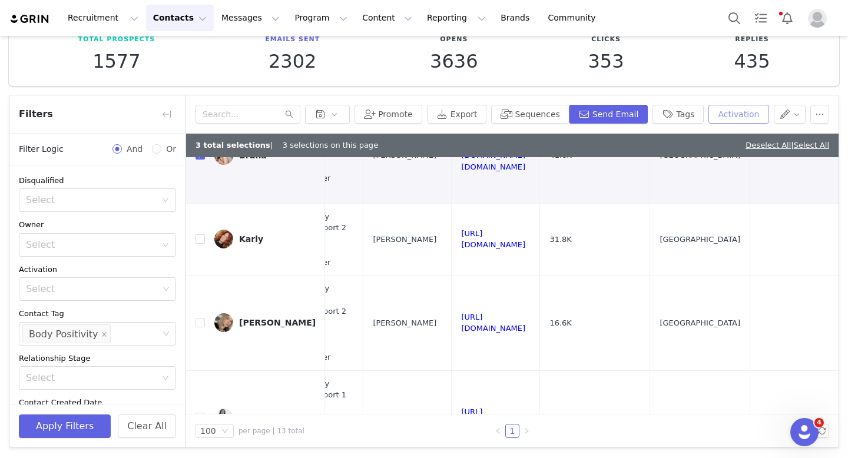
click at [738, 117] on button "Activation" at bounding box center [738, 114] width 60 height 19
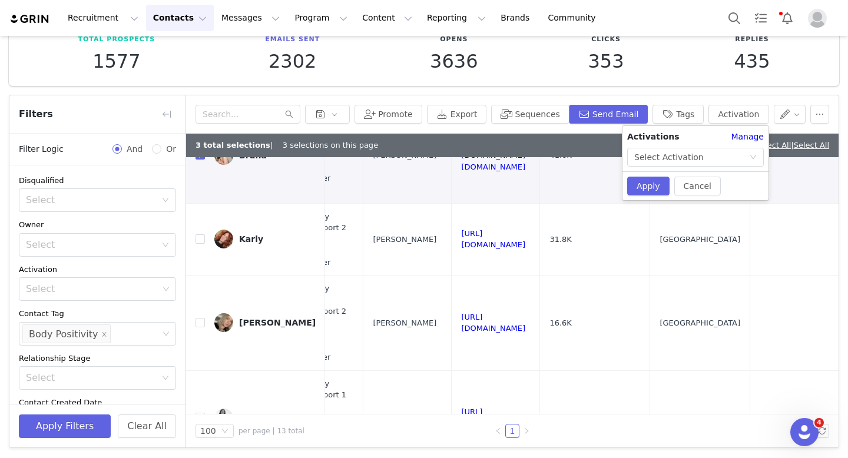
click at [681, 167] on div "Activations Manage Select Activation Cancel Apply" at bounding box center [695, 163] width 146 height 74
click at [681, 163] on div "Select Activation" at bounding box center [668, 157] width 69 height 18
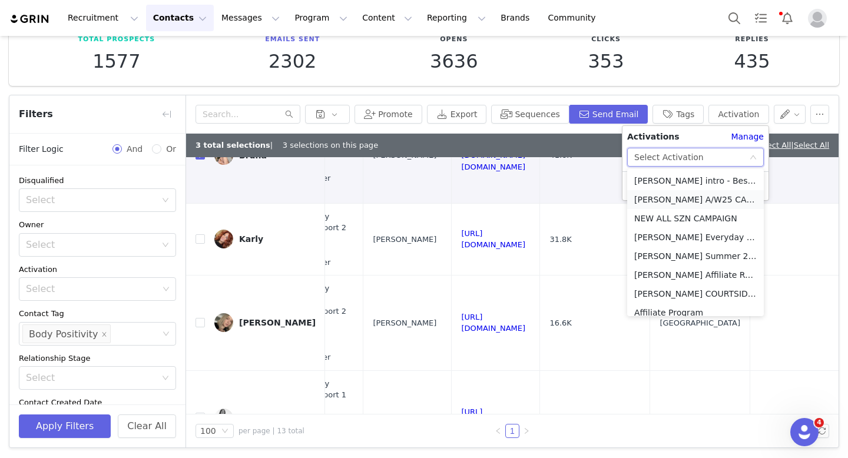
click at [697, 200] on li "[PERSON_NAME] A/W25 CAMPAIGN 🍂" at bounding box center [695, 199] width 137 height 19
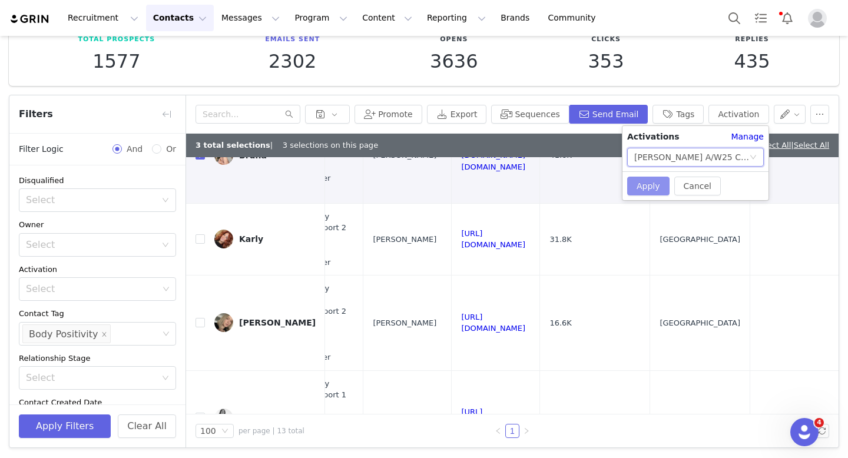
click at [641, 180] on button "Apply" at bounding box center [648, 186] width 42 height 19
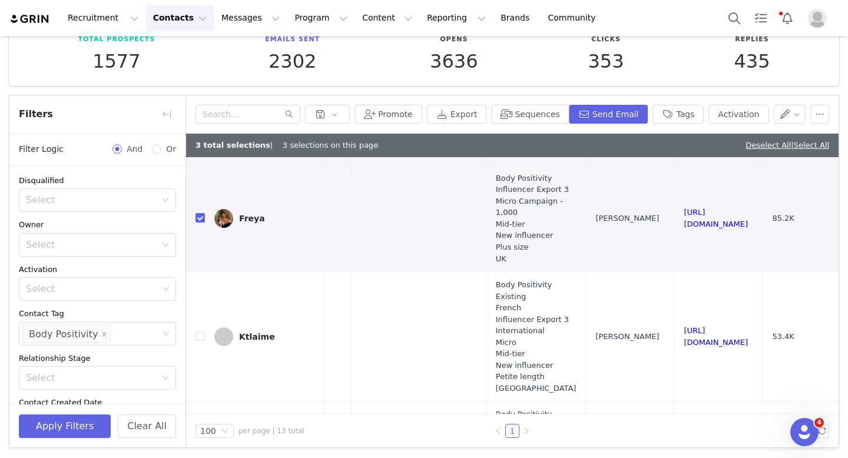
scroll to position [363, 878]
click at [732, 114] on button "Activation" at bounding box center [738, 114] width 60 height 19
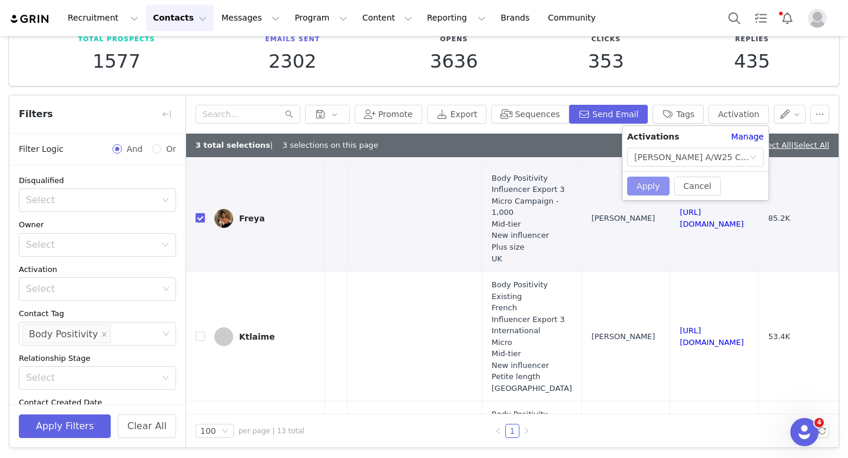
click at [657, 184] on button "Apply" at bounding box center [648, 186] width 42 height 19
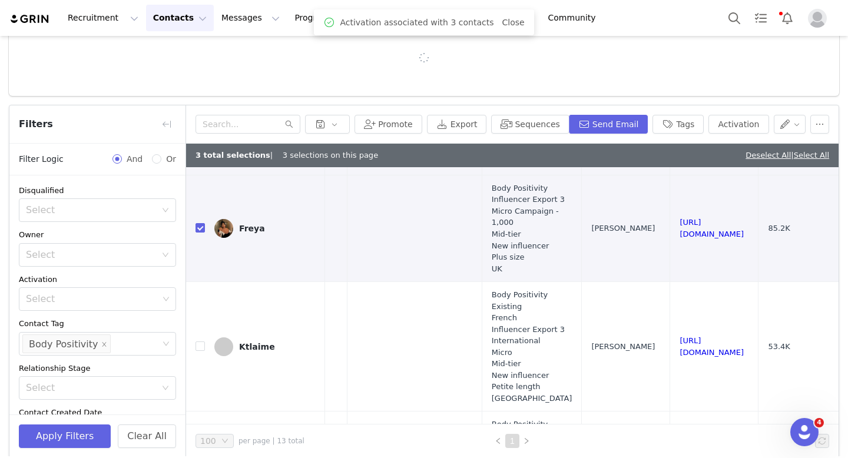
scroll to position [0, 0]
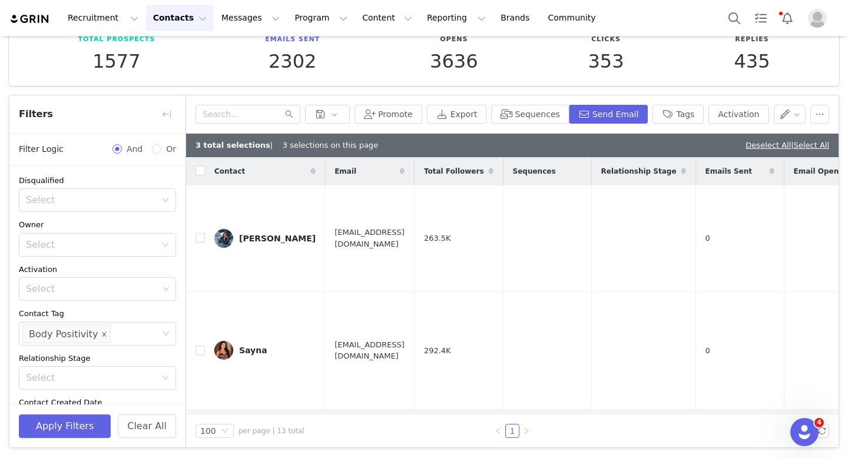
click at [101, 336] on icon "icon: close" at bounding box center [104, 334] width 6 height 6
click at [110, 333] on div "Select" at bounding box center [92, 334] width 132 height 12
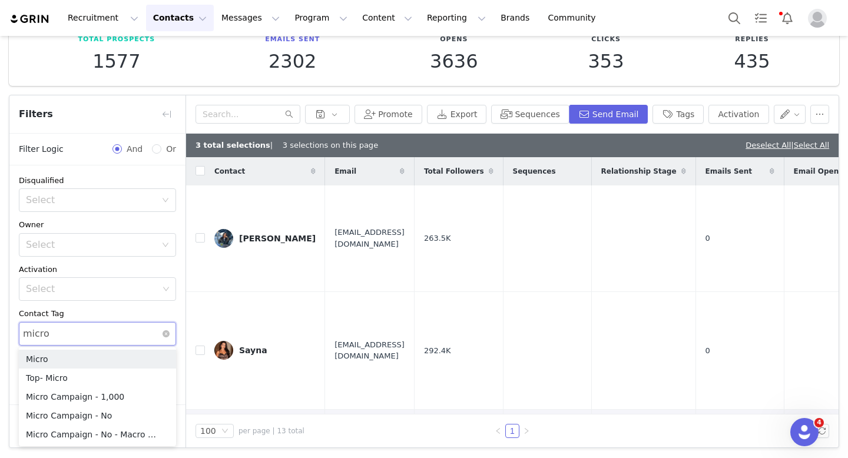
type input "micro"
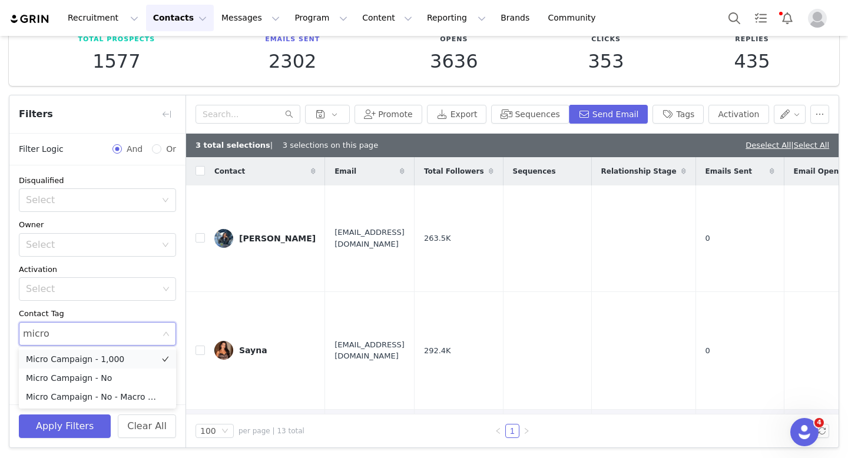
click at [97, 361] on li "Micro Campaign - 1,000" at bounding box center [97, 359] width 157 height 19
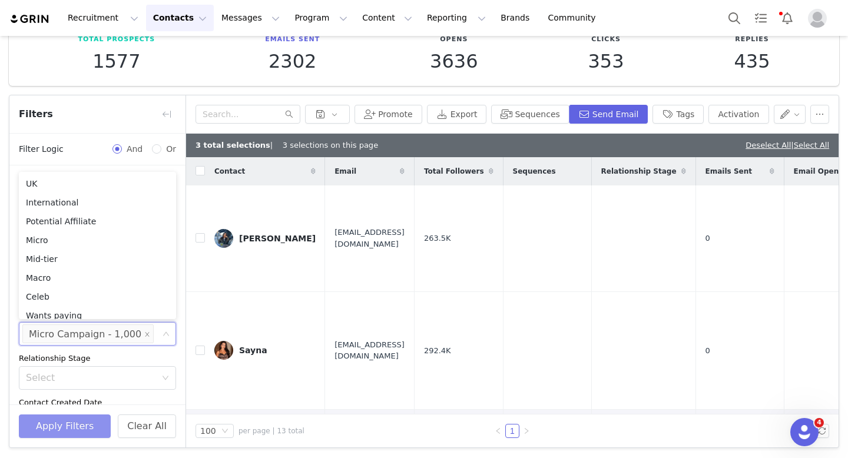
click at [98, 435] on button "Apply Filters" at bounding box center [65, 427] width 92 height 24
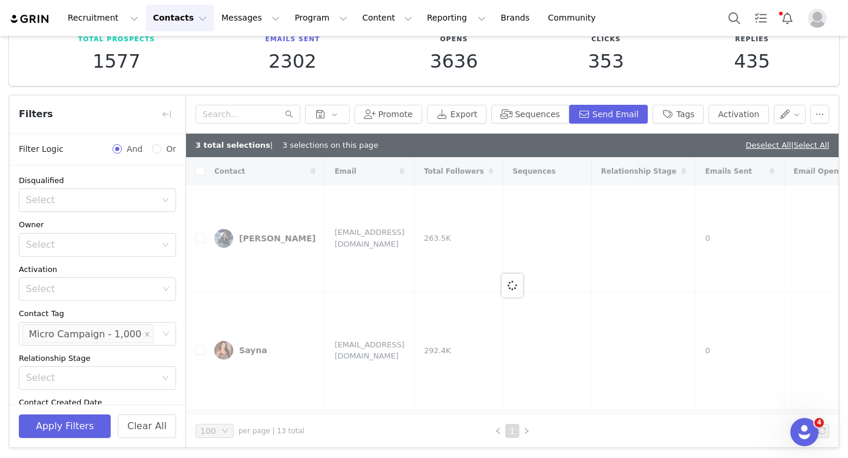
click at [750, 147] on link "Deselect All" at bounding box center [767, 145] width 45 height 9
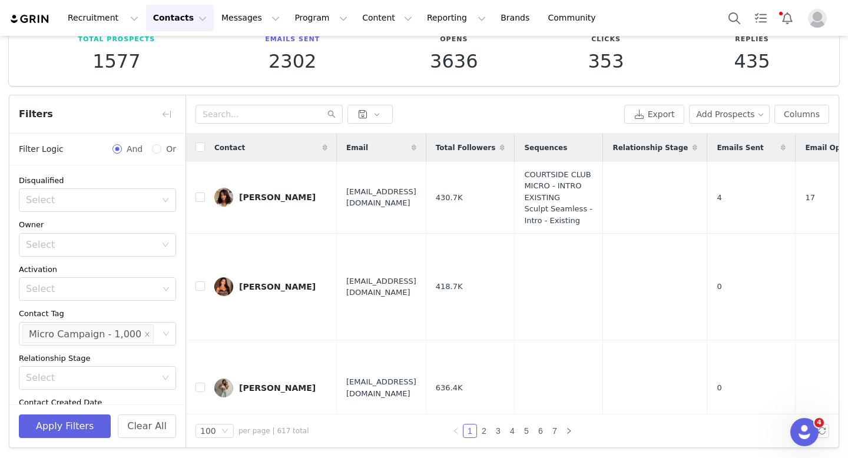
checkbox input "false"
click at [166, 114] on button "button" at bounding box center [166, 114] width 19 height 19
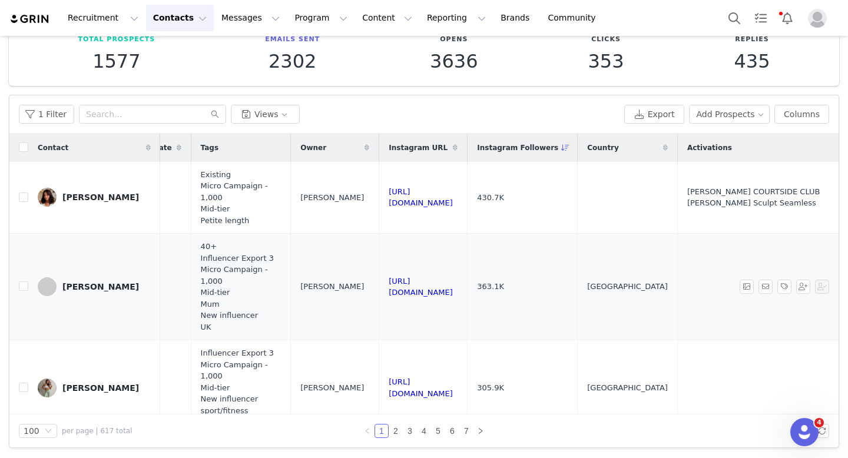
scroll to position [0, 1018]
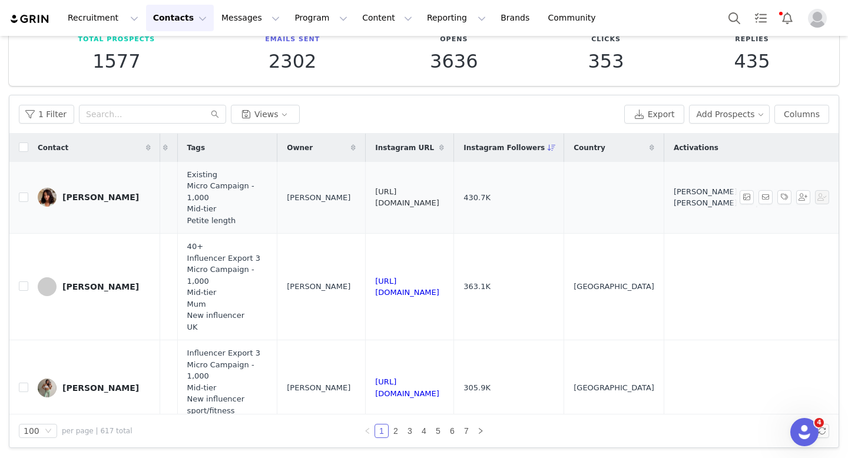
drag, startPoint x: 583, startPoint y: 197, endPoint x: 412, endPoint y: 193, distance: 171.4
click at [412, 193] on td "https://www.instagram.com/amyrebeccaowen" at bounding box center [410, 198] width 88 height 72
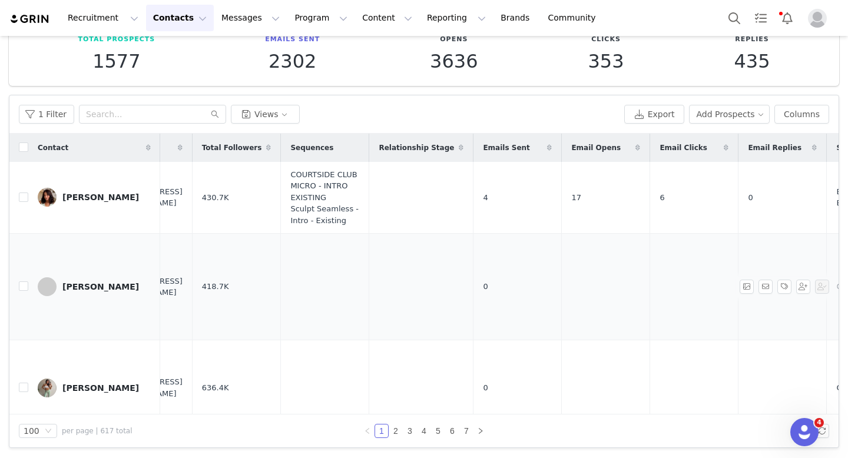
scroll to position [0, 0]
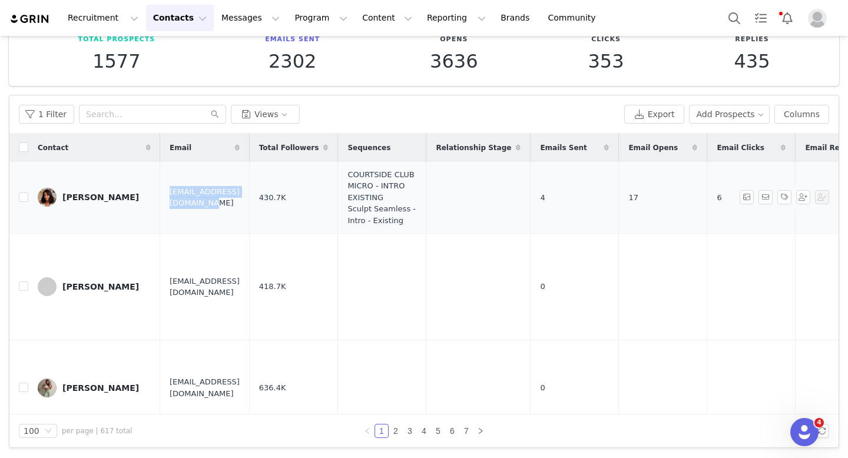
drag, startPoint x: 276, startPoint y: 197, endPoint x: 169, endPoint y: 197, distance: 106.6
click at [169, 197] on td "itsamessocial@outlook.com" at bounding box center [204, 198] width 89 height 72
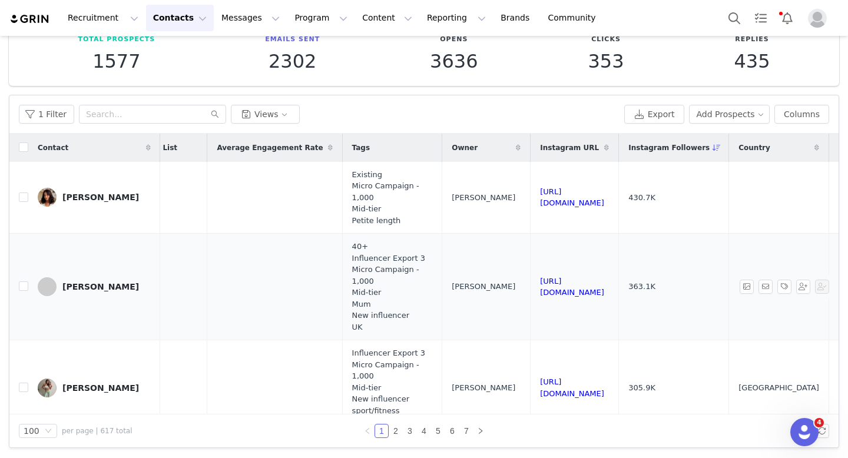
scroll to position [0, 1013]
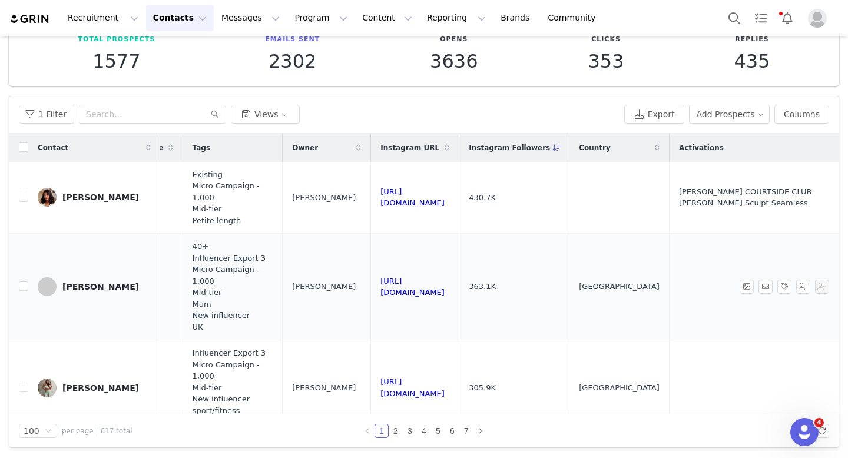
drag, startPoint x: 572, startPoint y: 284, endPoint x: 412, endPoint y: 283, distance: 159.6
click at [412, 283] on td "https://www.instagram.com/lovestyle40" at bounding box center [415, 287] width 88 height 107
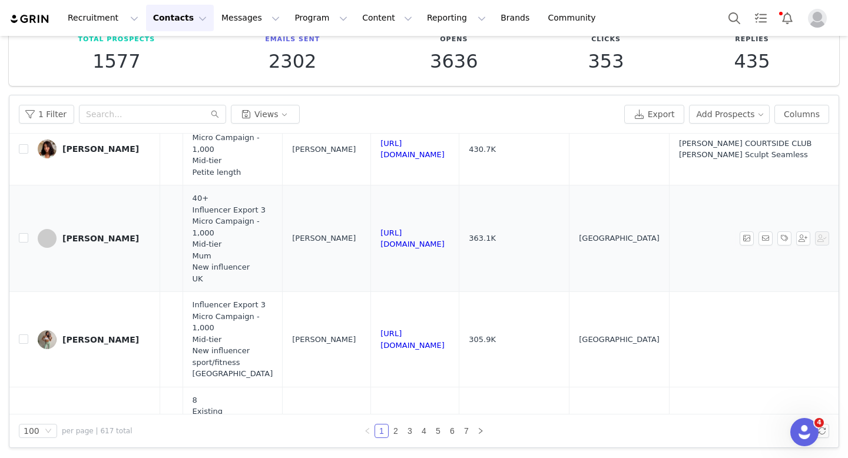
scroll to position [59, 1013]
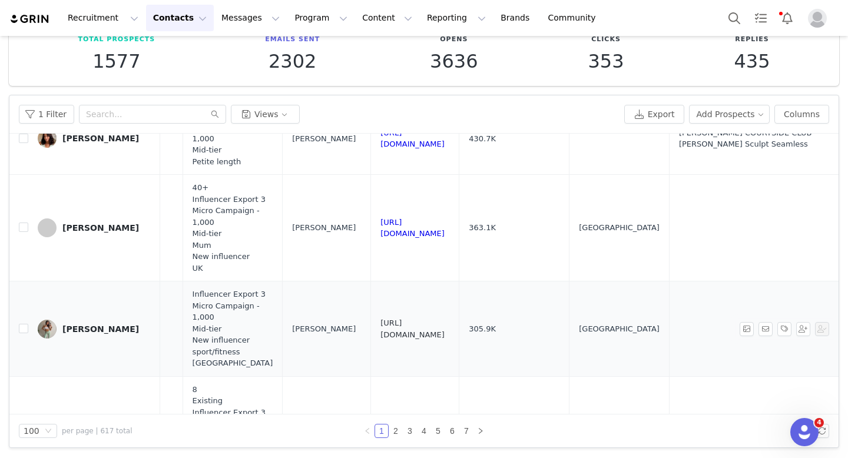
drag, startPoint x: 574, startPoint y: 328, endPoint x: 416, endPoint y: 326, distance: 157.8
click at [416, 326] on td "https://www.instagram.com/oliviajarviss" at bounding box center [415, 328] width 88 height 95
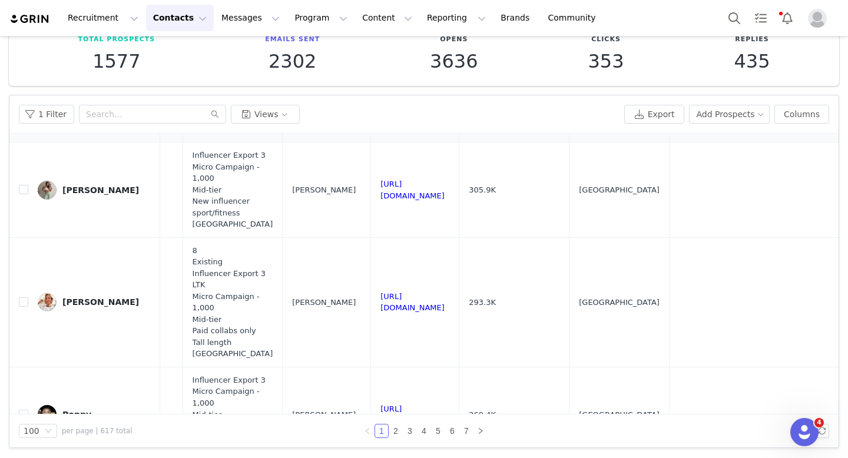
scroll to position [243, 1013]
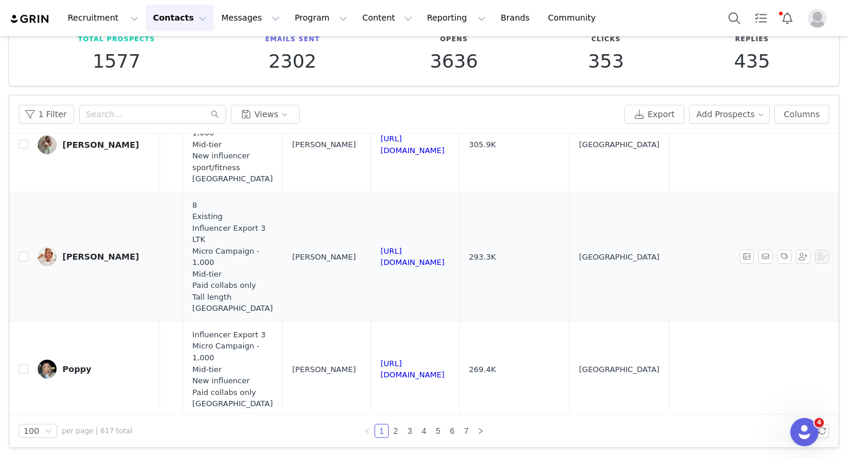
drag, startPoint x: 592, startPoint y: 256, endPoint x: 412, endPoint y: 255, distance: 180.2
click at [412, 255] on td "https://www.instagram.com/caryslouisebrandon" at bounding box center [415, 257] width 88 height 130
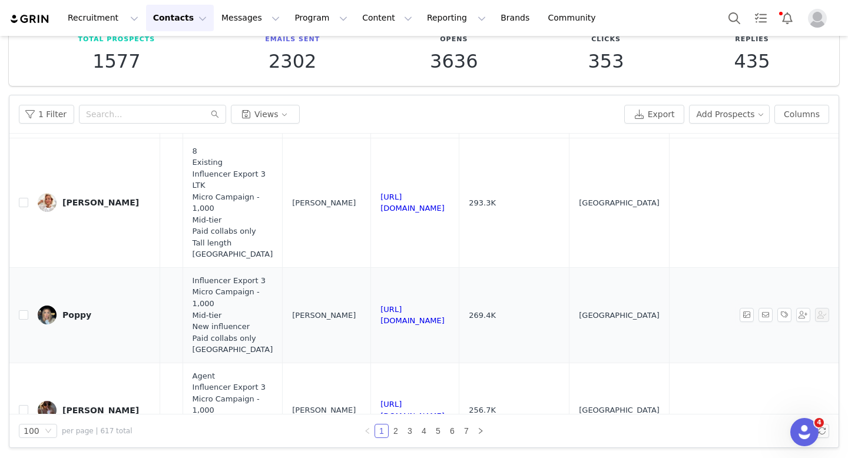
scroll to position [307, 1013]
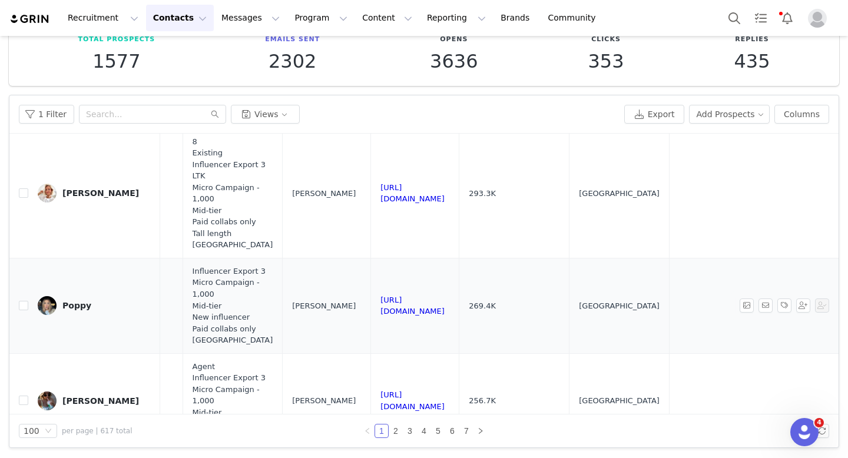
drag, startPoint x: 569, startPoint y: 310, endPoint x: 415, endPoint y: 307, distance: 153.7
click at [415, 307] on td "https://www.instagram.com/poppymead" at bounding box center [415, 305] width 88 height 95
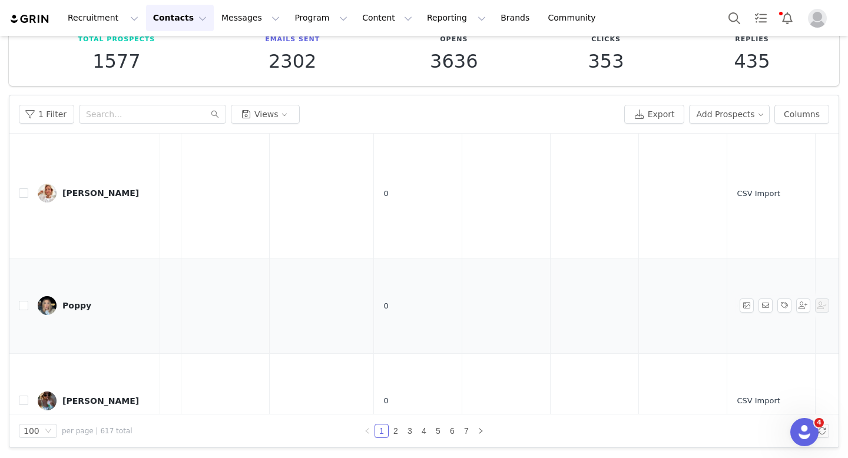
scroll to position [307, 0]
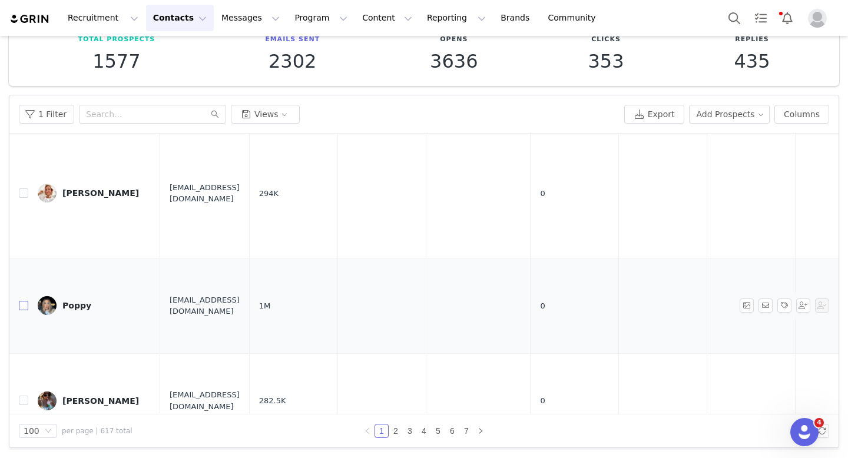
click at [25, 305] on input "checkbox" at bounding box center [23, 305] width 9 height 9
checkbox input "true"
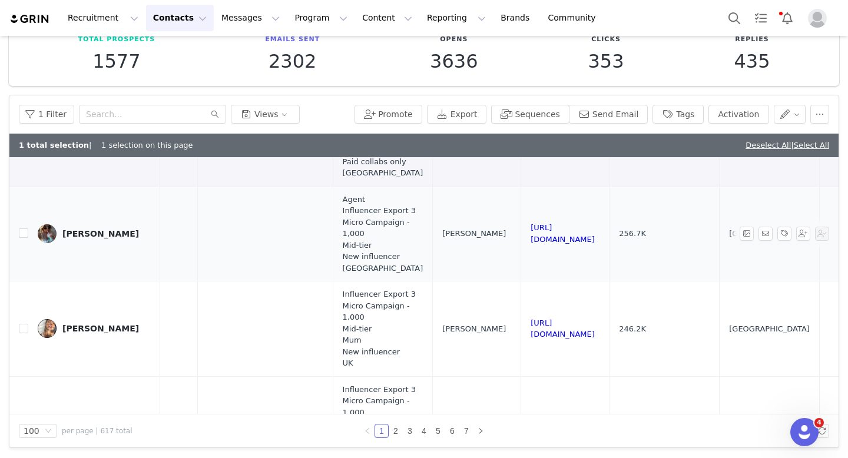
scroll to position [498, 1117]
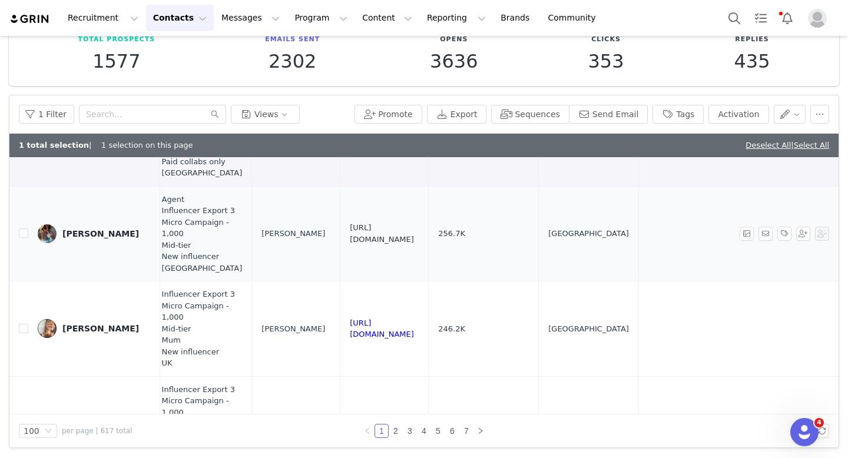
drag, startPoint x: 475, startPoint y: 238, endPoint x: 321, endPoint y: 236, distance: 153.7
click at [340, 236] on td "https://www.instagram.com/chlosertoyou" at bounding box center [384, 233] width 88 height 95
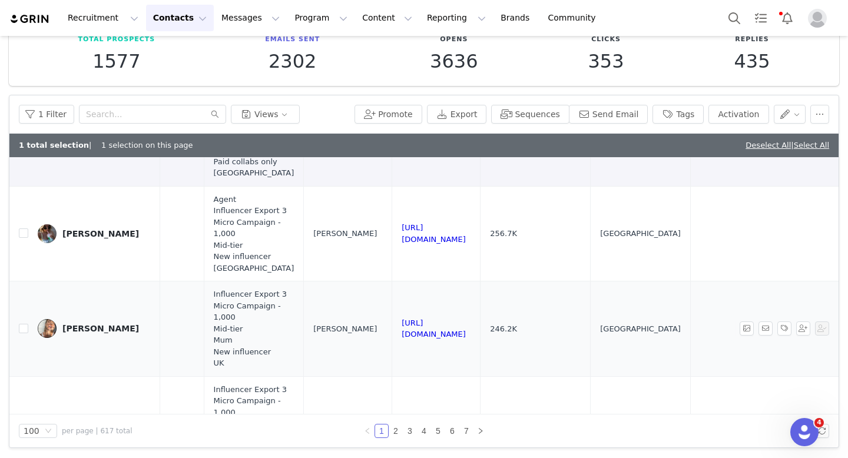
scroll to position [498, 846]
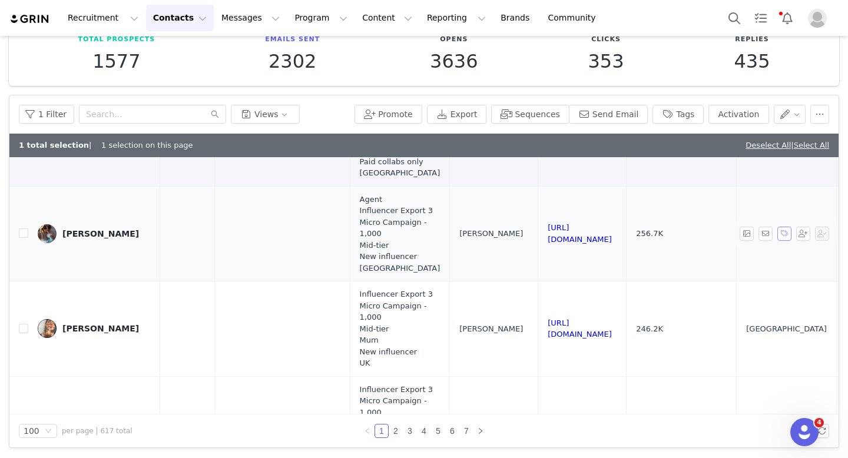
click at [785, 235] on button "button" at bounding box center [784, 234] width 14 height 14
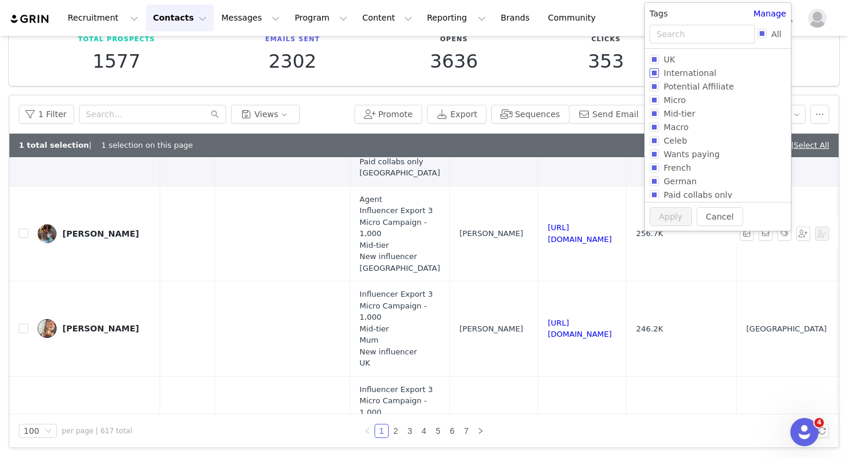
click at [658, 73] on input "International" at bounding box center [653, 72] width 9 height 9
checkbox input "true"
click at [652, 57] on input "UK" at bounding box center [653, 56] width 9 height 9
checkbox input "false"
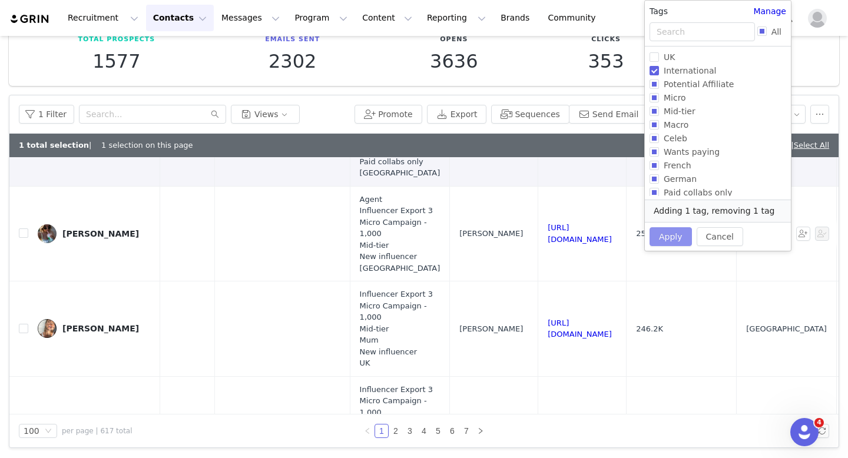
click at [668, 242] on button "Apply" at bounding box center [670, 236] width 42 height 19
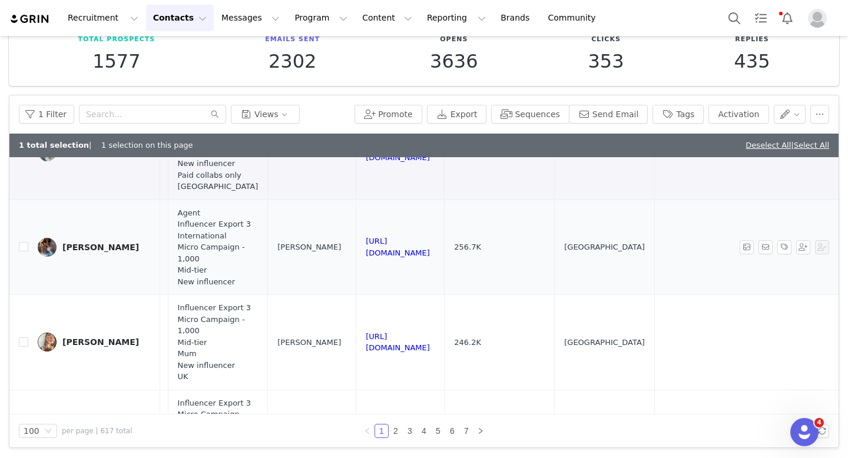
scroll to position [484, 1117]
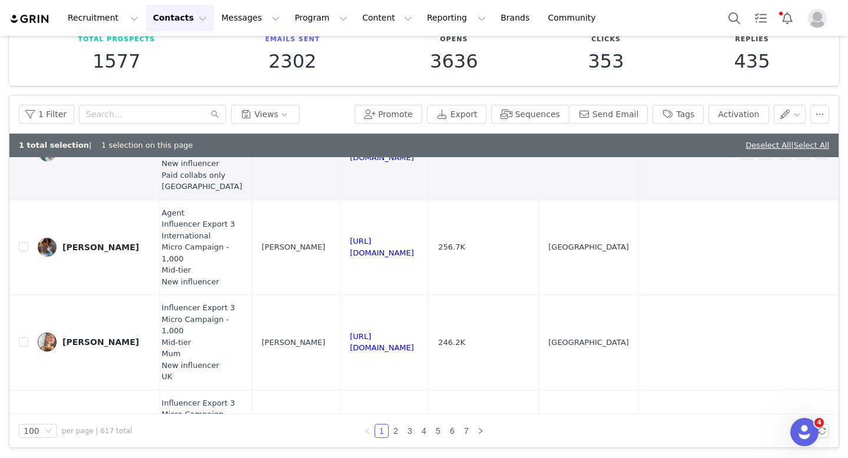
drag, startPoint x: 788, startPoint y: 248, endPoint x: 701, endPoint y: 189, distance: 105.5
click at [788, 248] on button "button" at bounding box center [784, 247] width 14 height 14
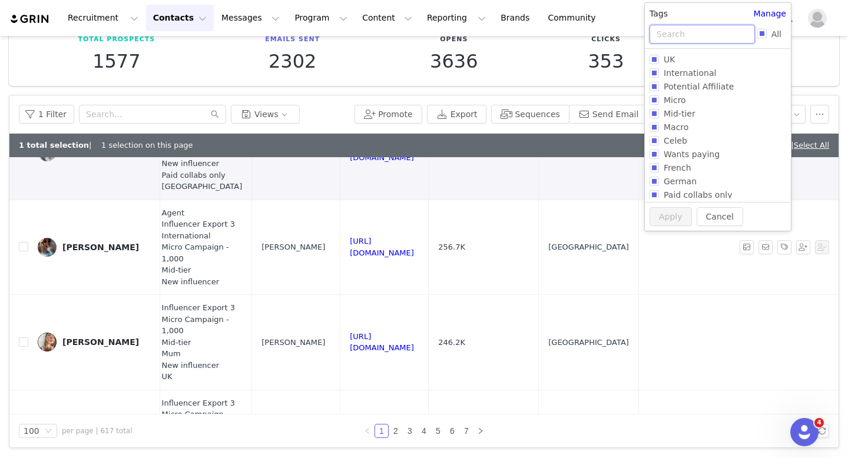
click at [665, 37] on input "text" at bounding box center [701, 34] width 105 height 19
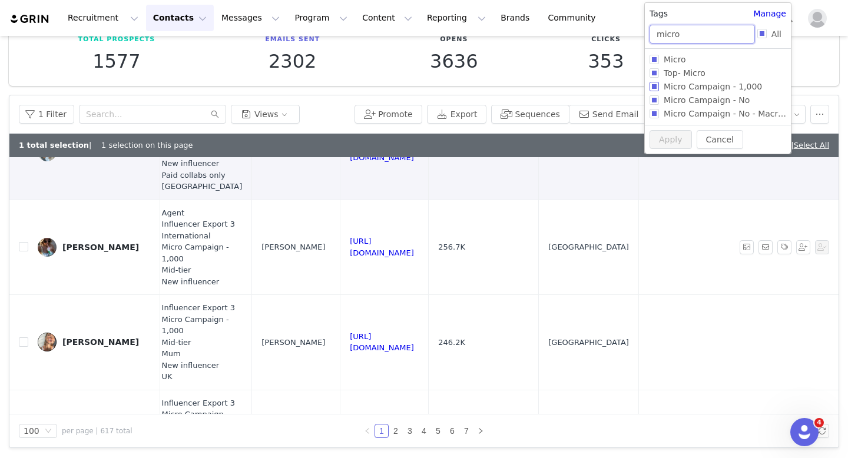
type input "micro"
click at [653, 84] on input "Micro Campaign - 1,000" at bounding box center [653, 86] width 9 height 9
checkbox input "true"
click at [653, 84] on div "Total Prospects 1577 Emails Sent 2302 Opens 3636 Clicks 353 Replies 435" at bounding box center [424, 53] width 830 height 65
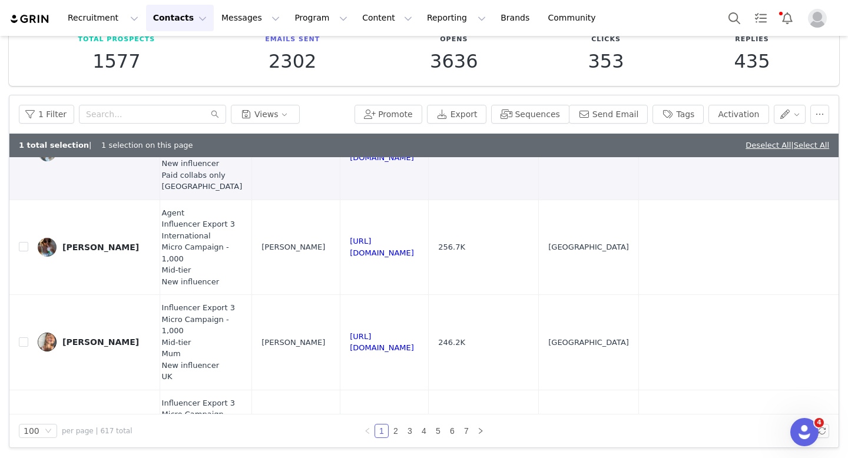
click at [691, 100] on div "1 Filter Views Promote Export Sequences Send Email Tags Activation" at bounding box center [423, 114] width 829 height 38
click at [691, 114] on button "Tags" at bounding box center [677, 114] width 51 height 19
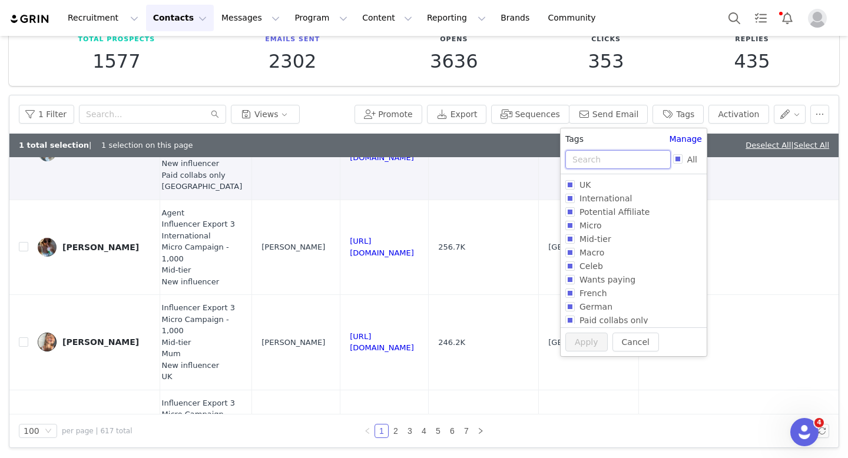
click at [624, 154] on input "text" at bounding box center [617, 159] width 105 height 19
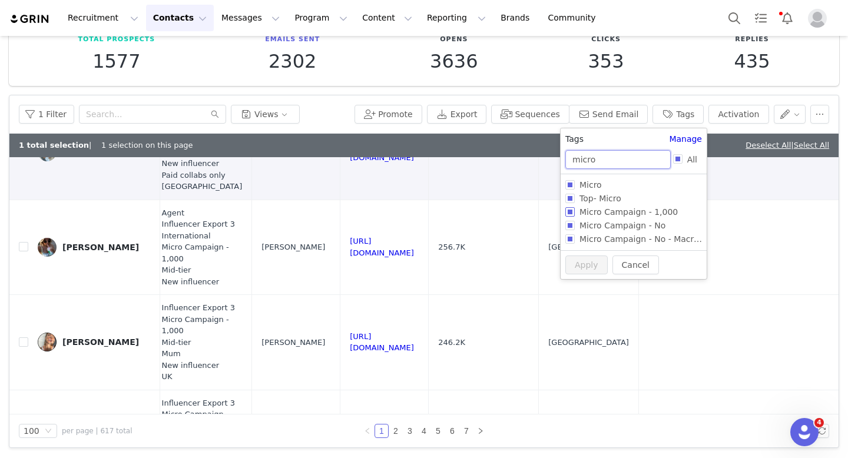
type input "micro"
click at [571, 215] on input "Micro Campaign - 1,000" at bounding box center [569, 211] width 9 height 9
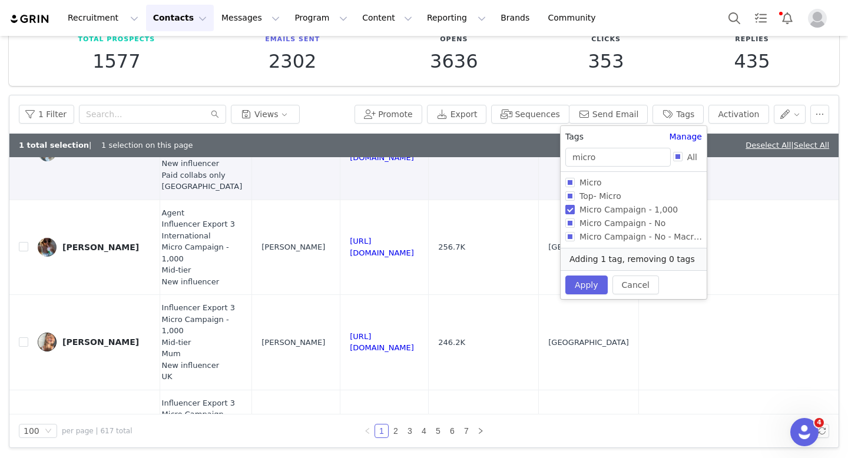
click at [570, 211] on input "Micro Campaign - 1,000" at bounding box center [569, 209] width 9 height 9
click at [589, 283] on button "Apply" at bounding box center [586, 285] width 42 height 19
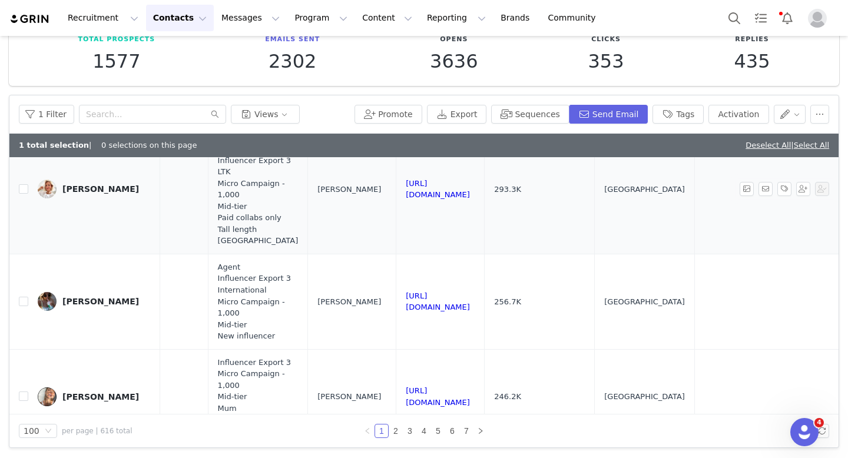
scroll to position [422, 987]
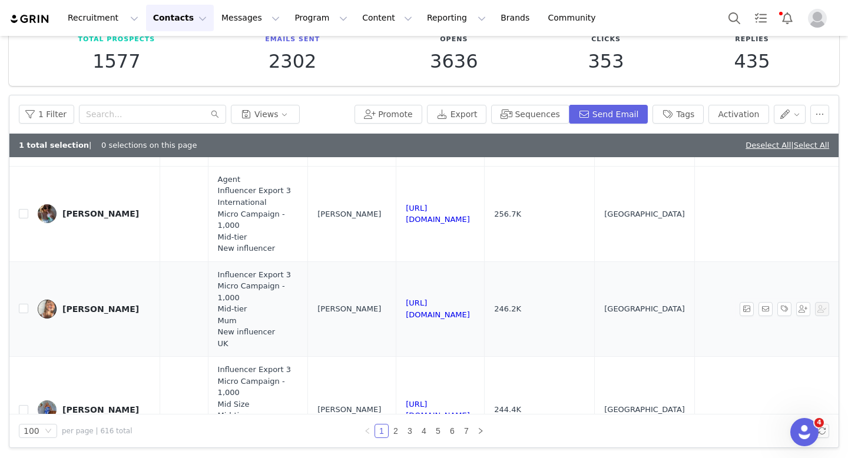
drag, startPoint x: 608, startPoint y: 310, endPoint x: 435, endPoint y: 311, distance: 173.1
click at [435, 311] on td "https://www.instagram.com/naaomiross" at bounding box center [440, 308] width 88 height 95
click at [20, 307] on input "checkbox" at bounding box center [23, 308] width 9 height 9
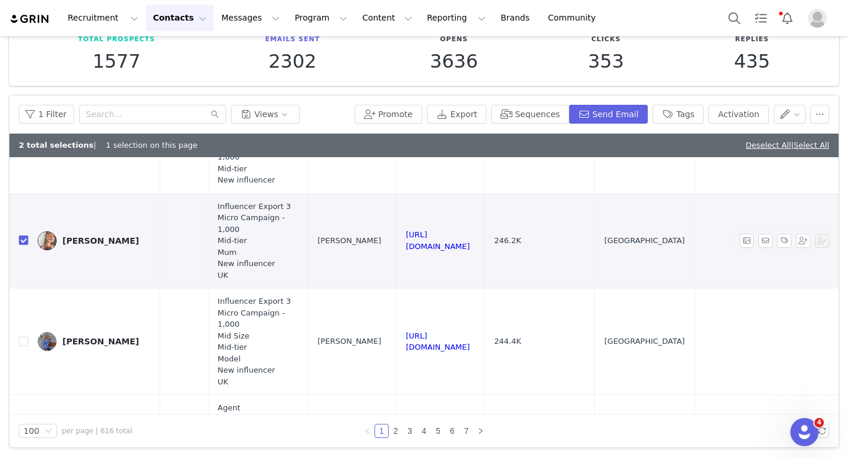
scroll to position [493, 987]
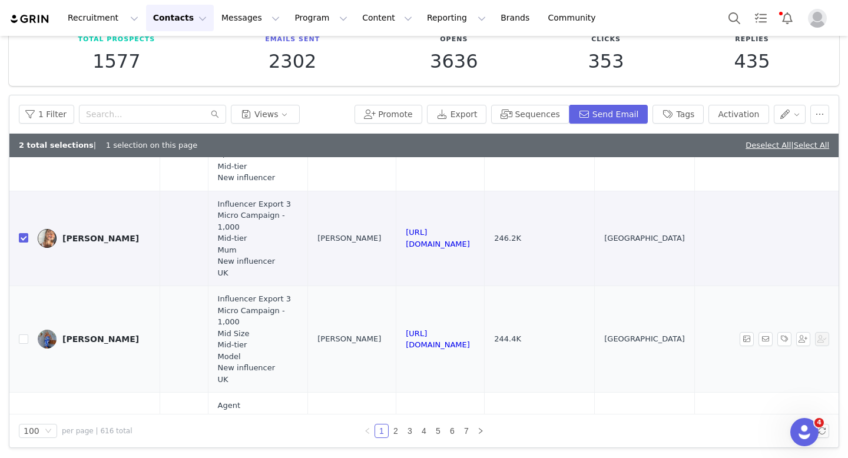
drag, startPoint x: 607, startPoint y: 340, endPoint x: 439, endPoint y: 339, distance: 167.8
click at [439, 339] on td "https://www.instagram.com/biancakrigovsky" at bounding box center [440, 339] width 88 height 107
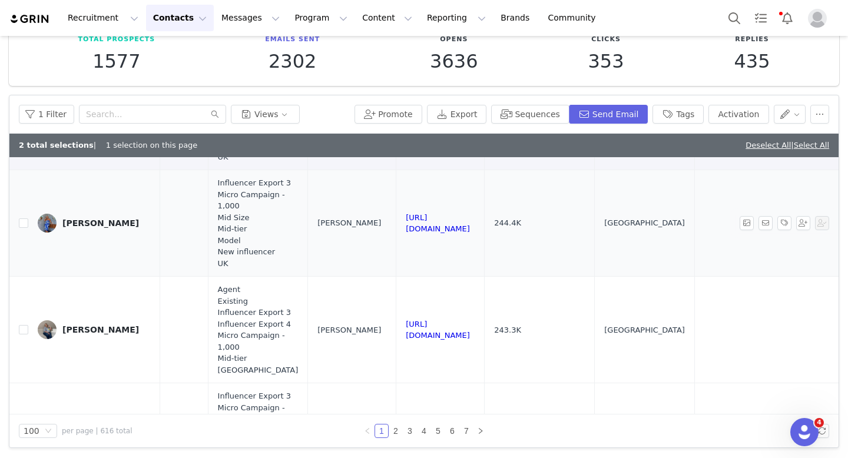
scroll to position [609, 987]
click at [18, 223] on td at bounding box center [18, 223] width 19 height 107
click at [20, 223] on input "checkbox" at bounding box center [23, 222] width 9 height 9
drag, startPoint x: 608, startPoint y: 332, endPoint x: 433, endPoint y: 333, distance: 174.3
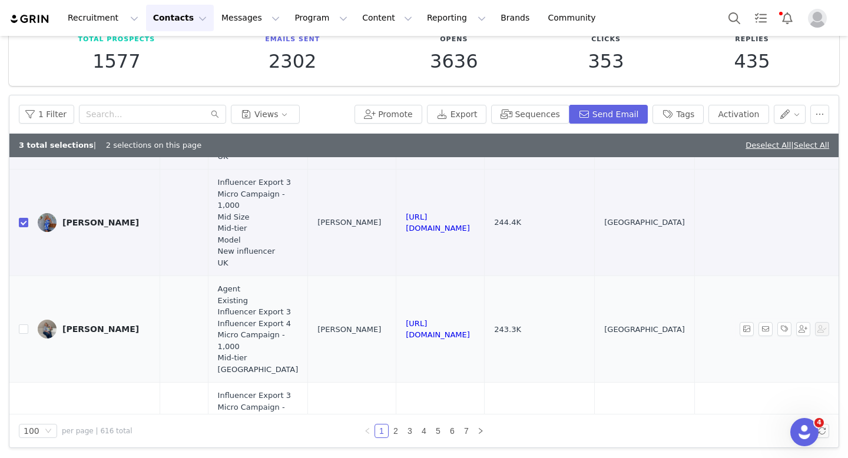
click at [433, 333] on td "https://www.instagram.com/whatlauraloves" at bounding box center [440, 329] width 88 height 107
click at [25, 331] on input "checkbox" at bounding box center [23, 328] width 9 height 9
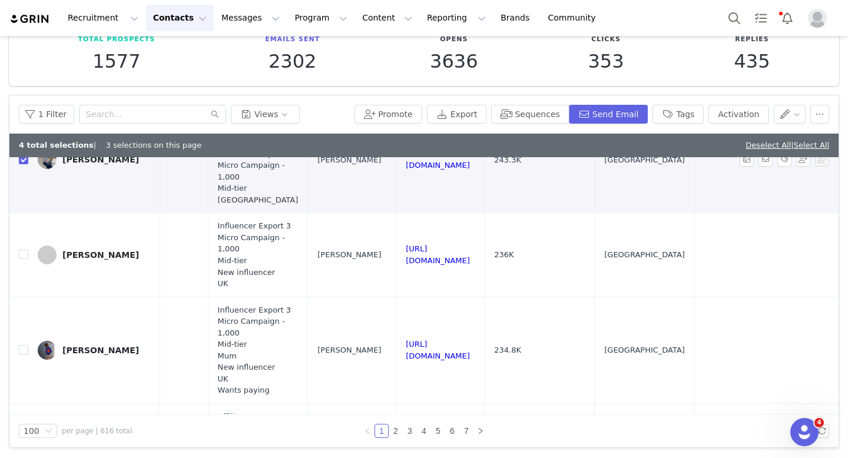
scroll to position [783, 987]
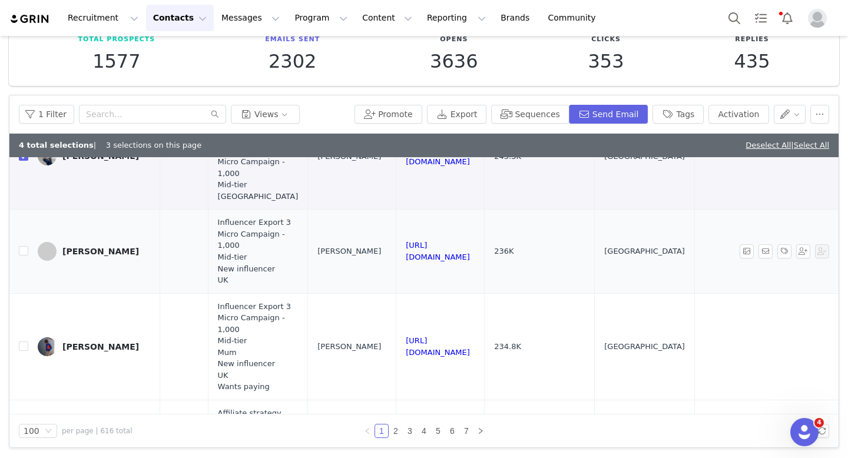
drag, startPoint x: 604, startPoint y: 258, endPoint x: 418, endPoint y: 256, distance: 185.5
click at [26, 256] on label at bounding box center [23, 251] width 9 height 12
click at [26, 256] on input "checkbox" at bounding box center [23, 250] width 9 height 9
drag, startPoint x: 592, startPoint y: 349, endPoint x: 420, endPoint y: 347, distance: 171.9
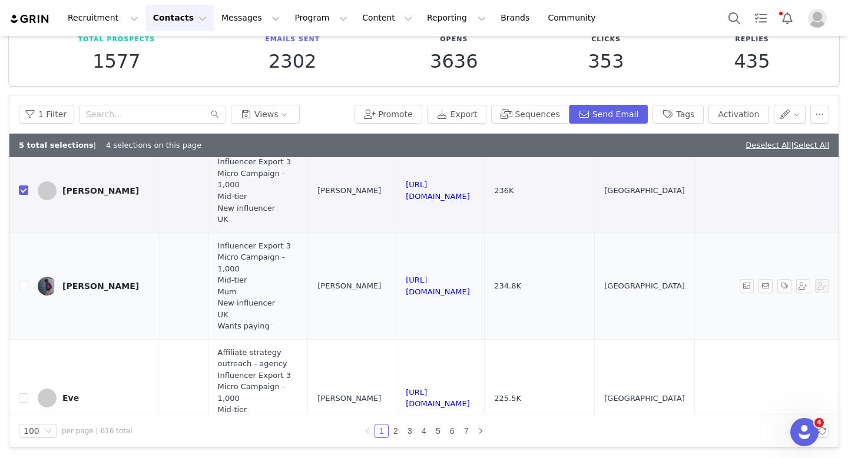
scroll to position [921, 987]
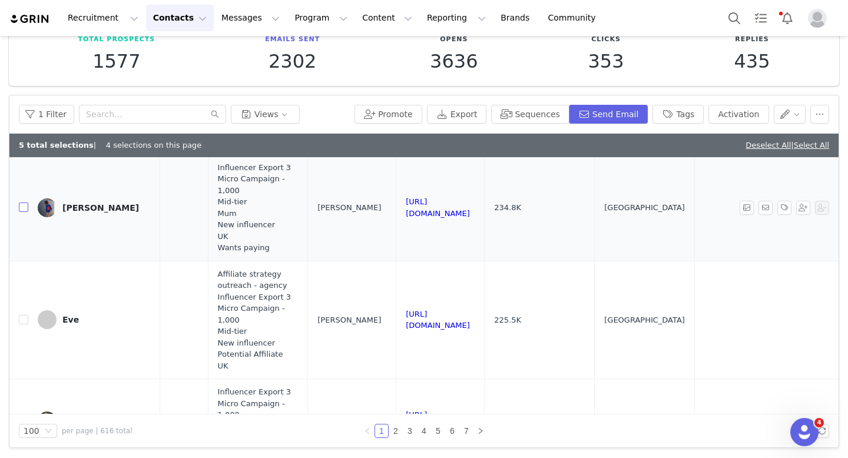
click at [22, 209] on input "checkbox" at bounding box center [23, 207] width 9 height 9
click at [25, 207] on input "checkbox" at bounding box center [23, 207] width 9 height 9
drag, startPoint x: 592, startPoint y: 317, endPoint x: 433, endPoint y: 316, distance: 159.0
click at [433, 316] on td "https://www.instagram.com/evepecak" at bounding box center [440, 320] width 88 height 118
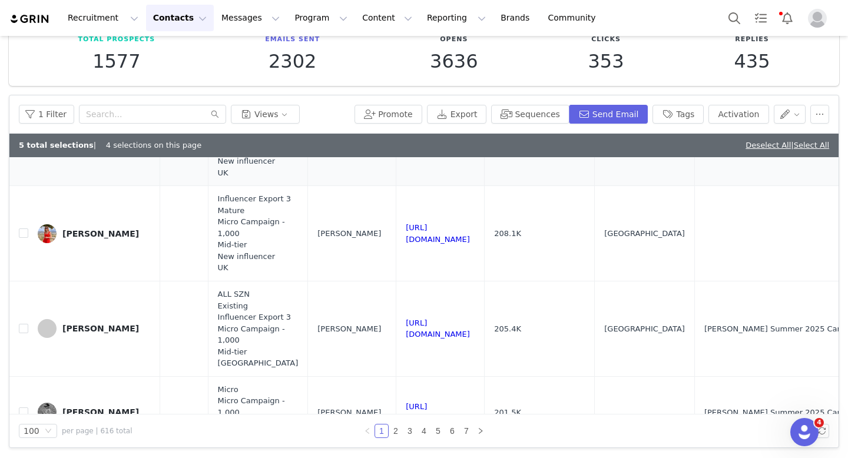
scroll to position [1198, 987]
drag, startPoint x: 616, startPoint y: 233, endPoint x: 441, endPoint y: 231, distance: 174.9
click at [441, 231] on td "https://www.instagram.com/fashionandstyleedit" at bounding box center [440, 233] width 88 height 95
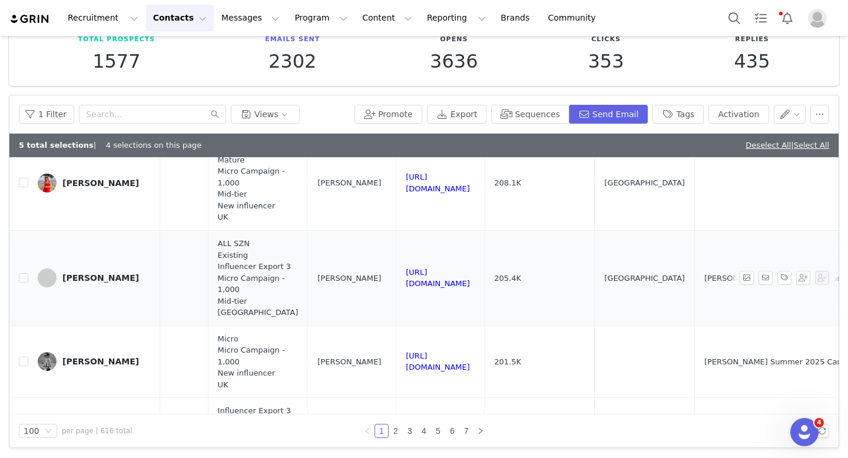
scroll to position [1260, 987]
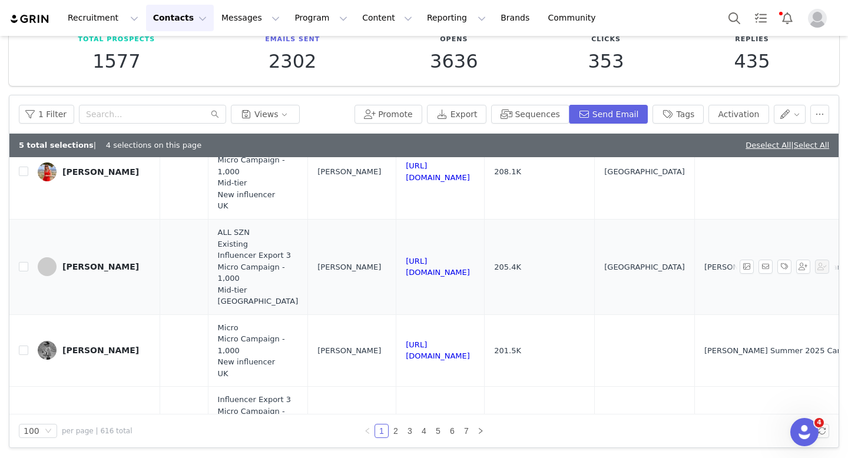
drag, startPoint x: 605, startPoint y: 270, endPoint x: 430, endPoint y: 267, distance: 175.5
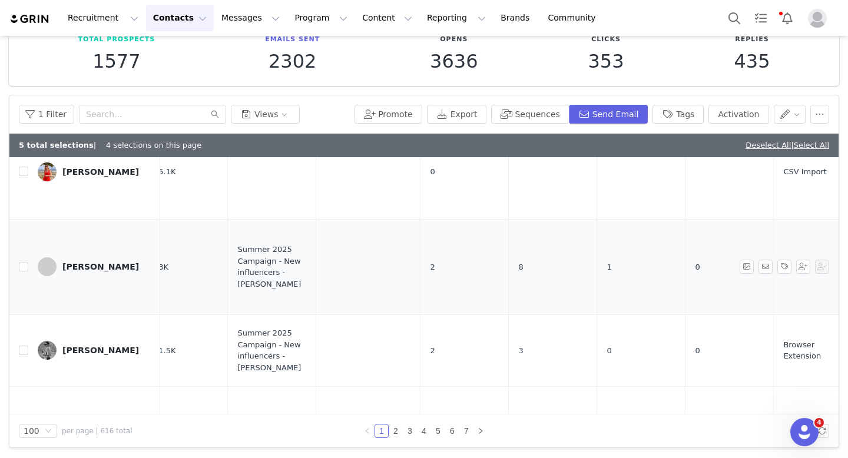
scroll to position [1260, 0]
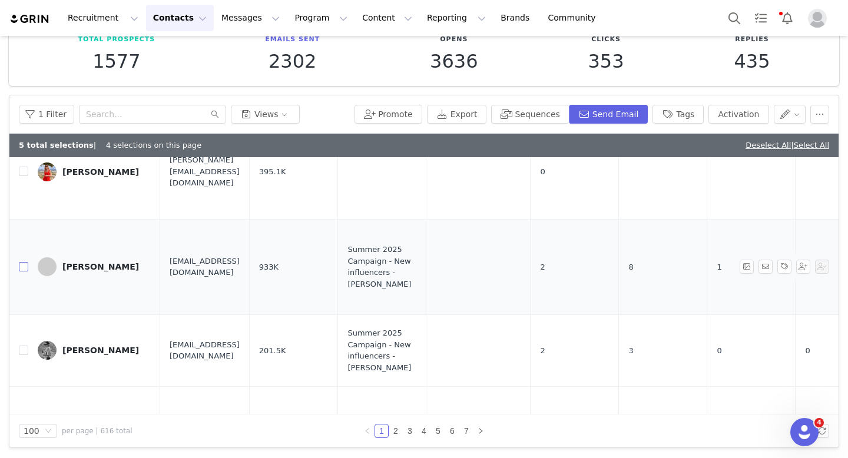
click at [22, 268] on input "checkbox" at bounding box center [23, 266] width 9 height 9
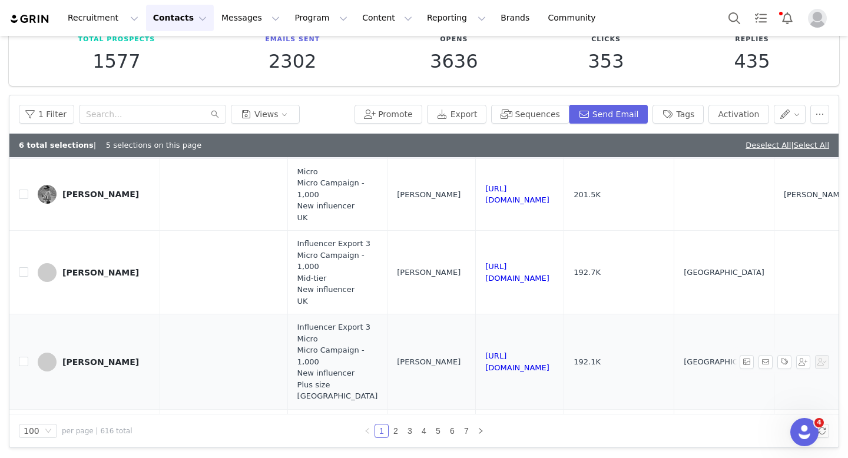
scroll to position [1416, 906]
click at [22, 278] on td at bounding box center [18, 273] width 19 height 84
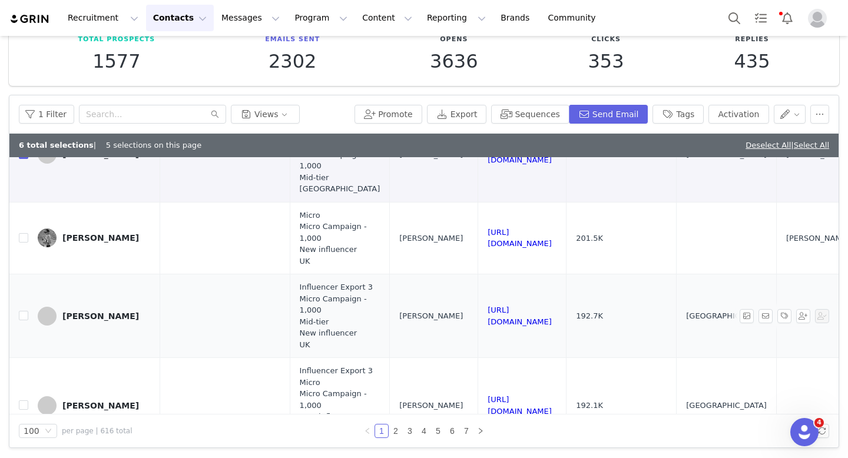
scroll to position [1371, 906]
click at [22, 315] on input "checkbox" at bounding box center [23, 316] width 9 height 9
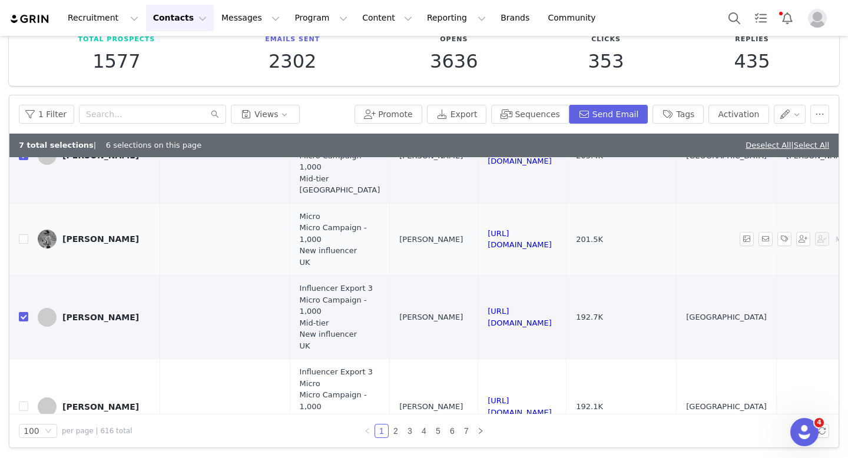
drag, startPoint x: 667, startPoint y: 236, endPoint x: 507, endPoint y: 240, distance: 160.2
click at [507, 240] on tr "Tijan Serena tijanserena@gmail.com 201.5K Summer 2025 Campaign - New influencer…" at bounding box center [40, 239] width 1872 height 72
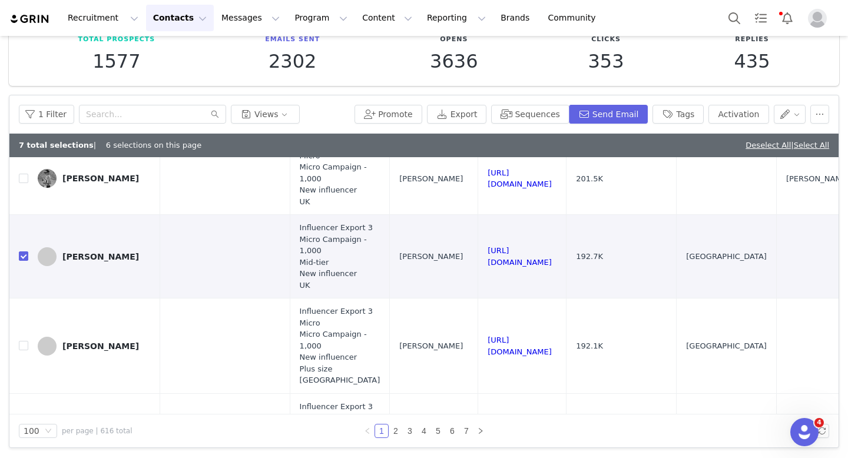
scroll to position [1564, 906]
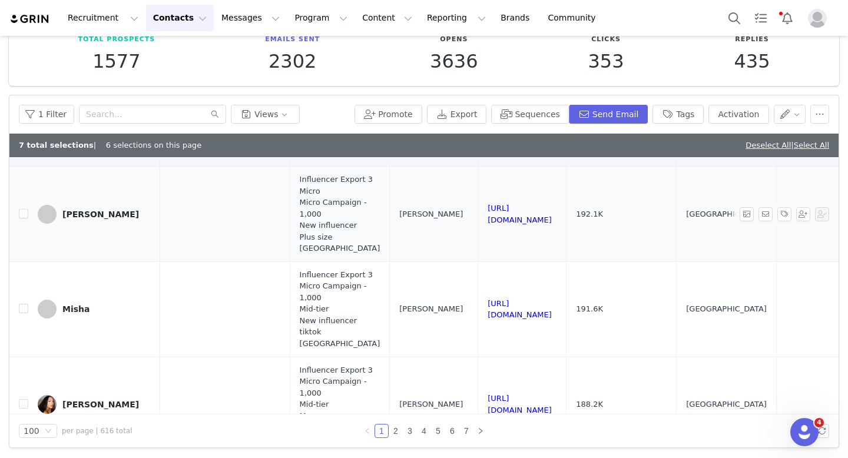
drag, startPoint x: 684, startPoint y: 220, endPoint x: 523, endPoint y: 217, distance: 161.4
click at [523, 217] on td "https://www.instagram.com/stylemecurvy" at bounding box center [522, 214] width 88 height 95
click at [18, 210] on td at bounding box center [18, 214] width 19 height 95
click at [26, 211] on input "checkbox" at bounding box center [23, 213] width 9 height 9
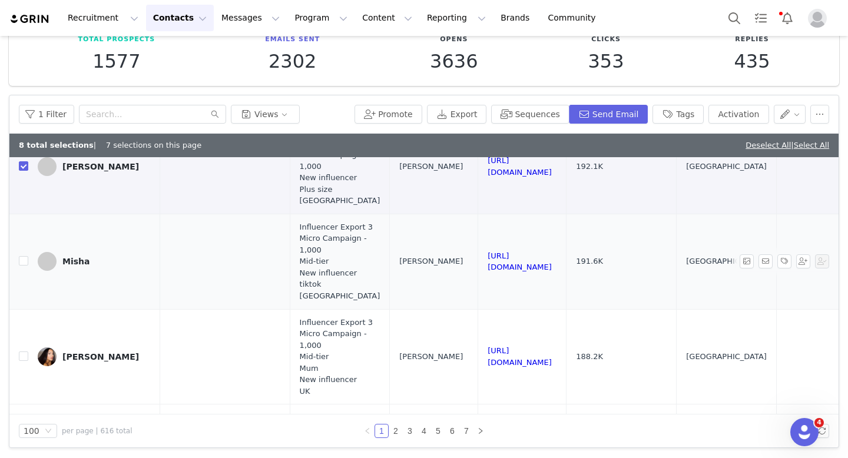
scroll to position [1615, 906]
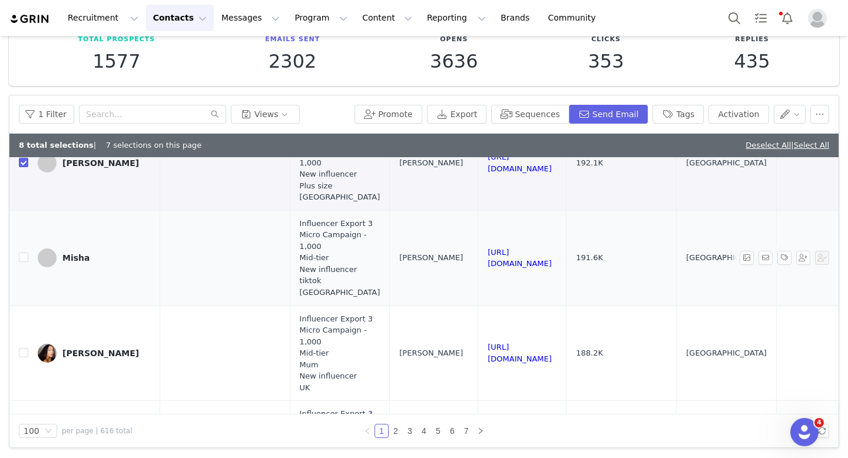
drag, startPoint x: 684, startPoint y: 263, endPoint x: 522, endPoint y: 259, distance: 162.0
click at [522, 259] on td "https://www.instagram.com/misha_grimes" at bounding box center [522, 257] width 88 height 95
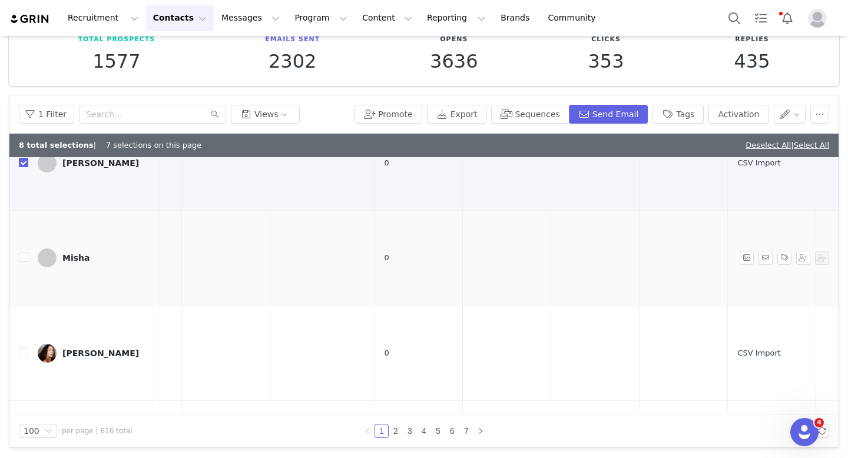
scroll to position [1615, 0]
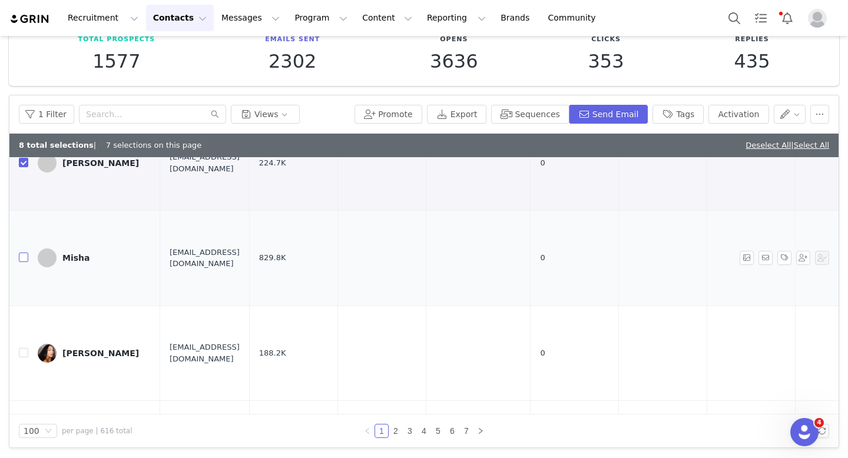
click at [25, 257] on input "checkbox" at bounding box center [23, 257] width 9 height 9
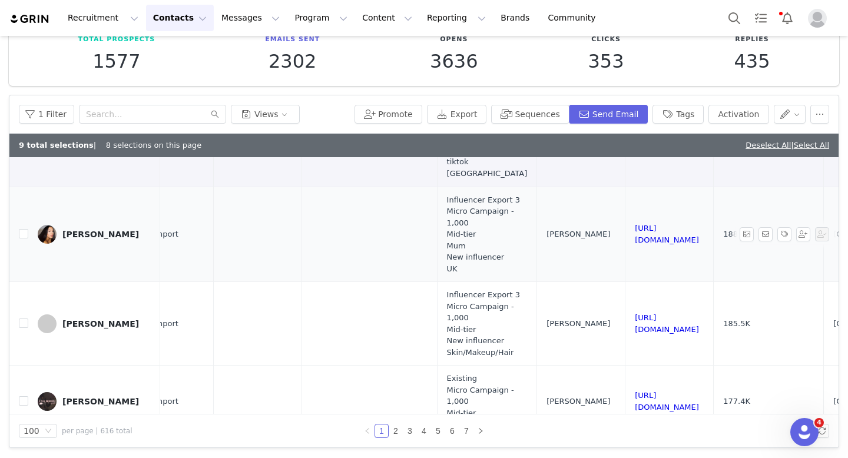
scroll to position [1734, 834]
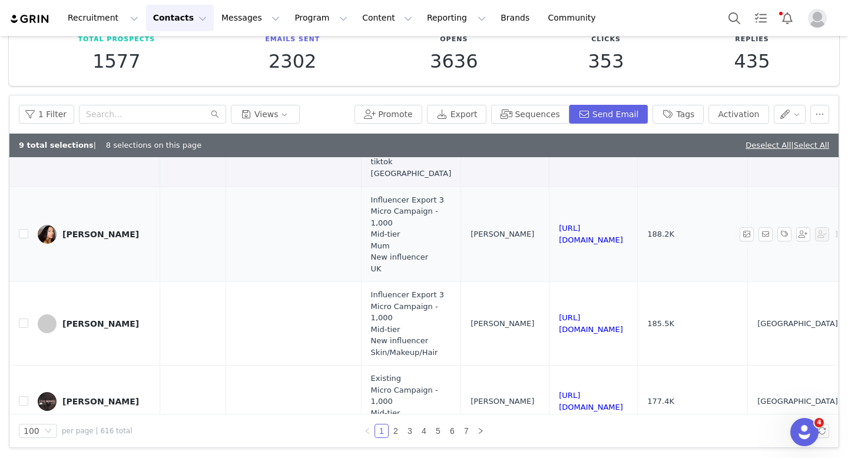
drag, startPoint x: 726, startPoint y: 237, endPoint x: 566, endPoint y: 236, distance: 160.2
click at [566, 236] on tr "Yelena Yelenvmgmt@gmail.com 188.2K 0 CSV Import Influencer Export 3 Micro Campa…" at bounding box center [111, 234] width 1872 height 95
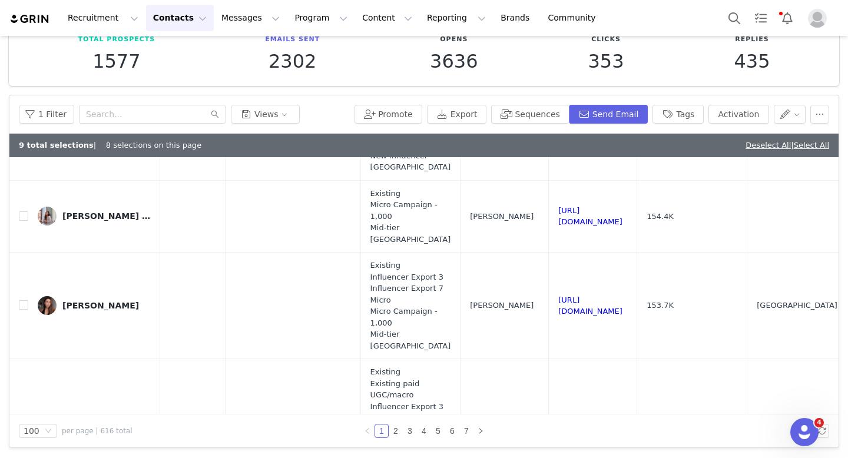
scroll to position [2634, 835]
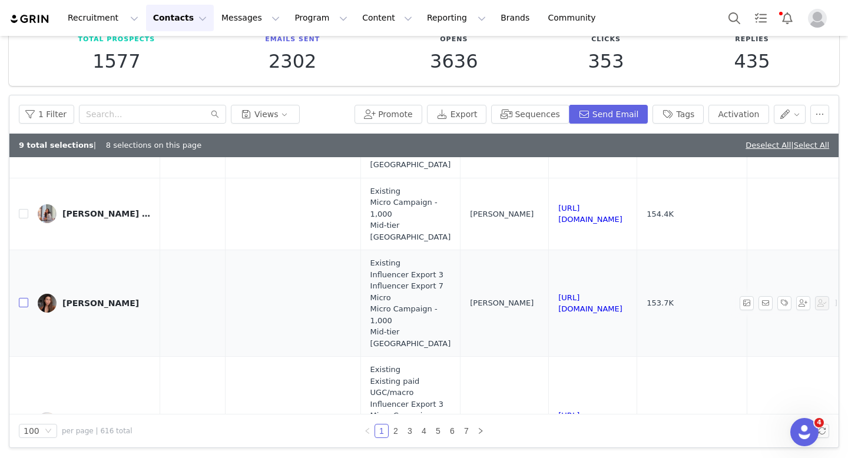
click at [22, 303] on input "checkbox" at bounding box center [23, 302] width 9 height 9
click at [25, 214] on input "checkbox" at bounding box center [23, 213] width 9 height 9
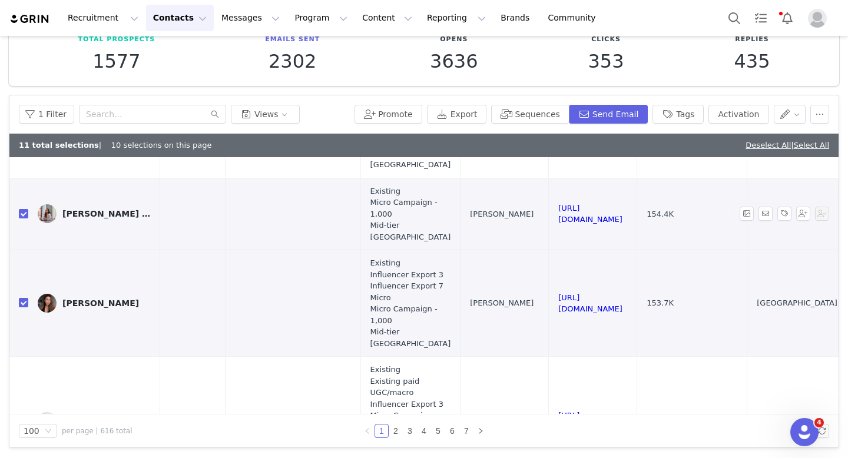
drag, startPoint x: 728, startPoint y: 212, endPoint x: 585, endPoint y: 210, distance: 142.5
click at [585, 210] on td "https://www.instagram.com/ornnys" at bounding box center [593, 214] width 88 height 72
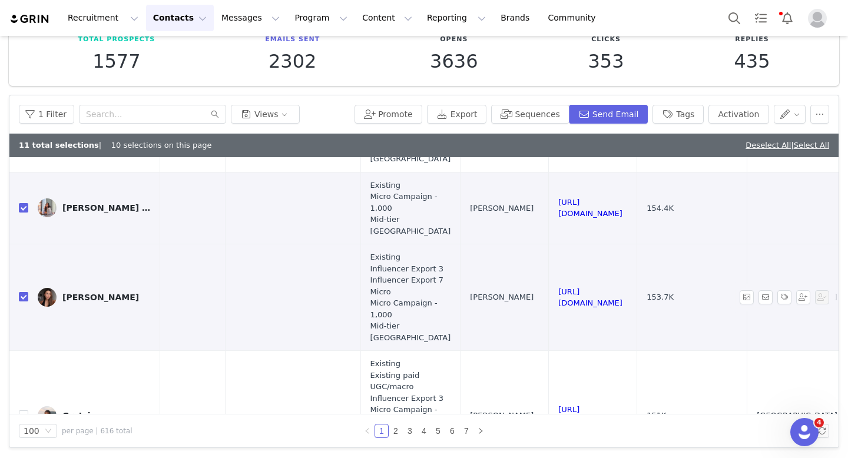
scroll to position [2640, 835]
click at [23, 205] on input "checkbox" at bounding box center [23, 207] width 9 height 9
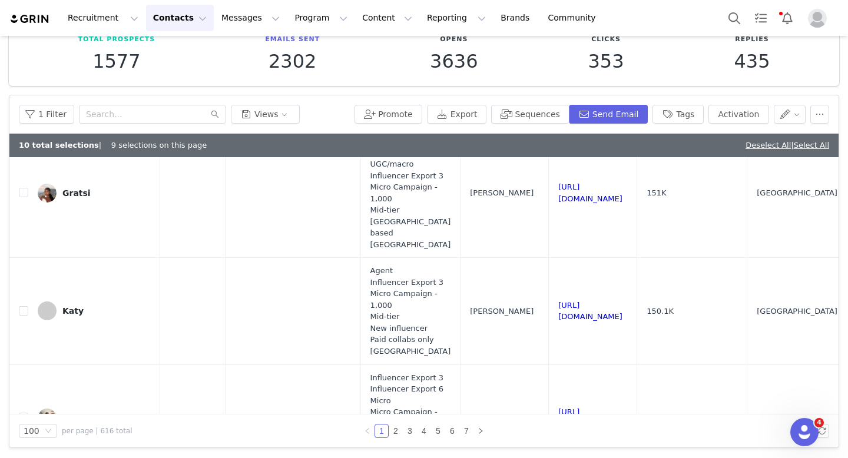
scroll to position [2857, 835]
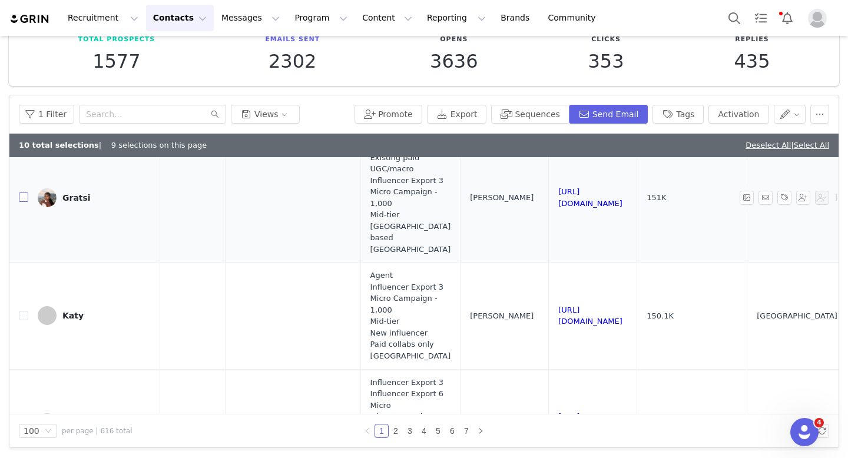
click at [22, 193] on input "checkbox" at bounding box center [23, 197] width 9 height 9
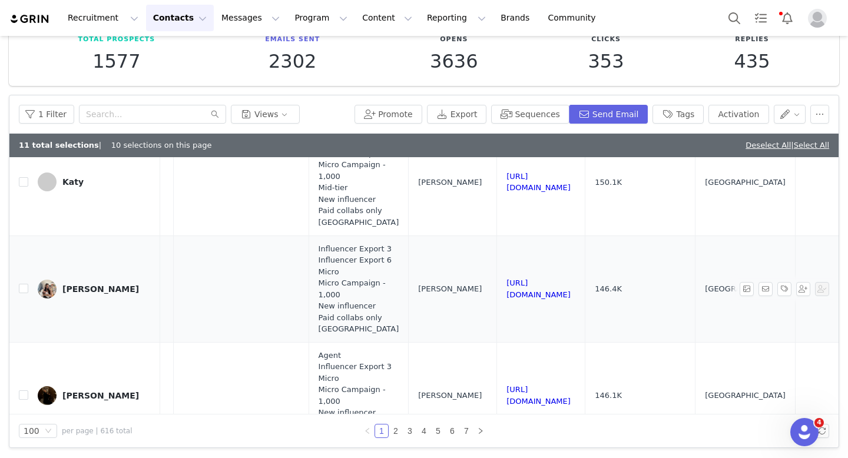
scroll to position [2991, 892]
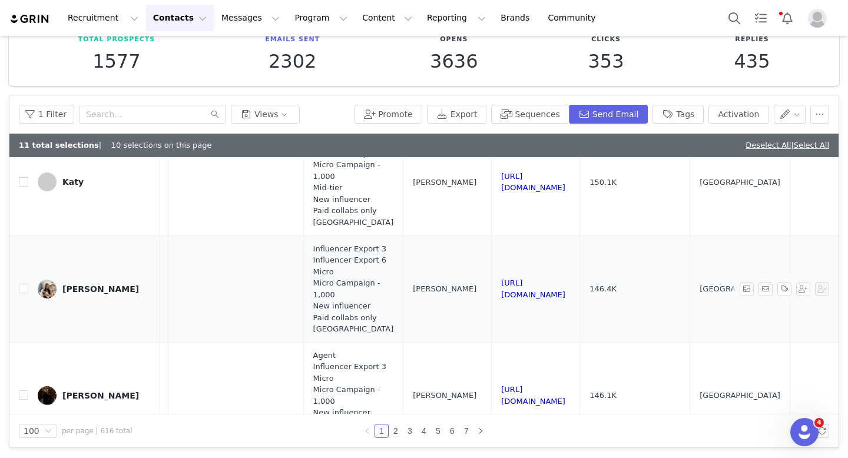
drag, startPoint x: 699, startPoint y: 277, endPoint x: 532, endPoint y: 278, distance: 167.8
click at [532, 278] on td "https://www.instagram.com/alexandratealeaf" at bounding box center [536, 289] width 88 height 107
click at [24, 284] on input "checkbox" at bounding box center [23, 288] width 9 height 9
click at [694, 110] on button "Tags" at bounding box center [677, 114] width 51 height 19
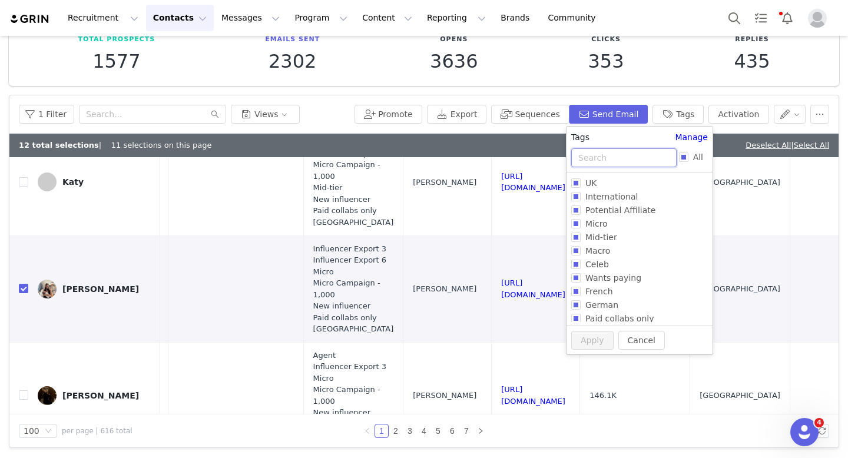
click at [599, 156] on input "text" at bounding box center [623, 157] width 105 height 19
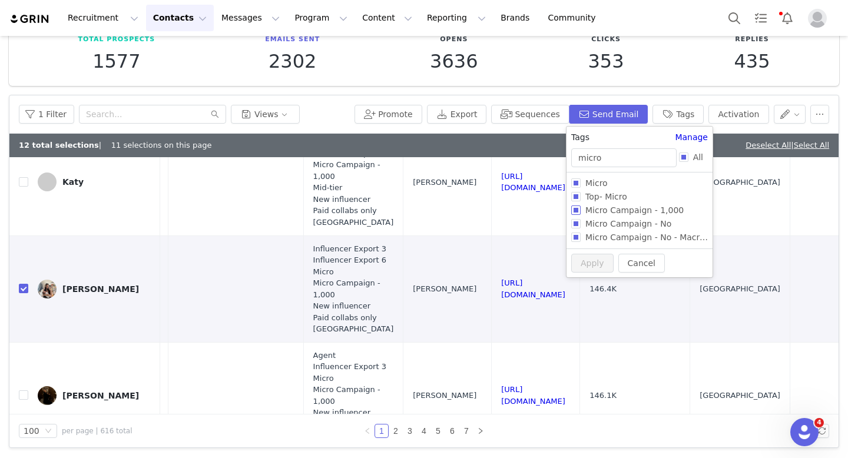
click at [573, 210] on input "Micro Campaign - 1,000" at bounding box center [575, 209] width 9 height 9
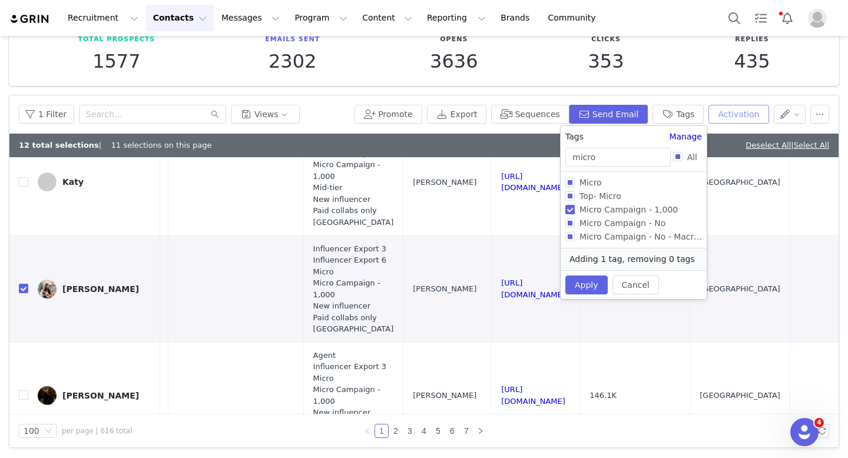
click at [731, 117] on button "Activation" at bounding box center [738, 114] width 60 height 19
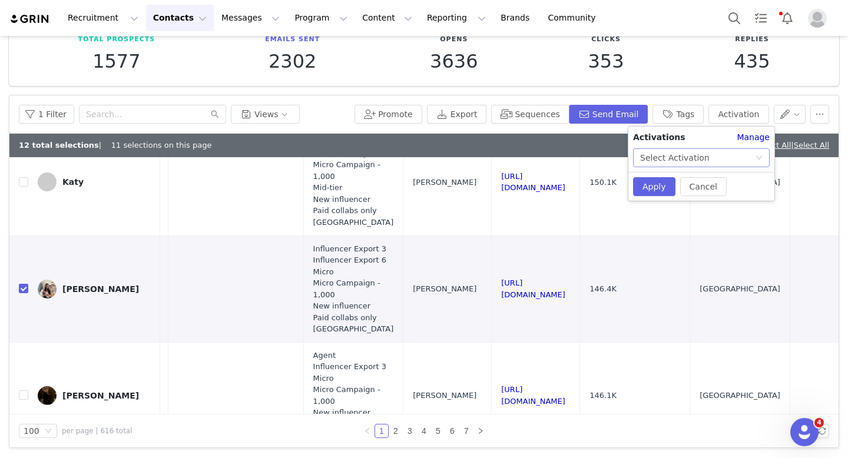
click at [709, 154] on div "Select Activation" at bounding box center [697, 158] width 115 height 18
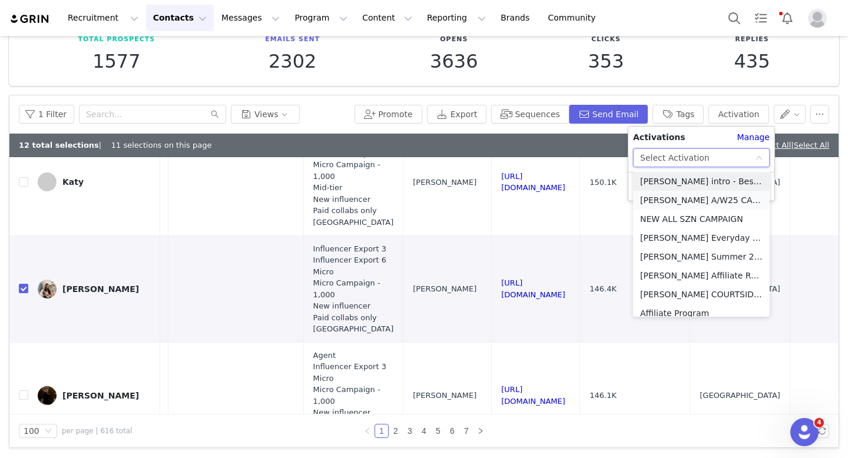
click at [724, 196] on li "[PERSON_NAME] A/W25 CAMPAIGN 🍂" at bounding box center [701, 200] width 137 height 19
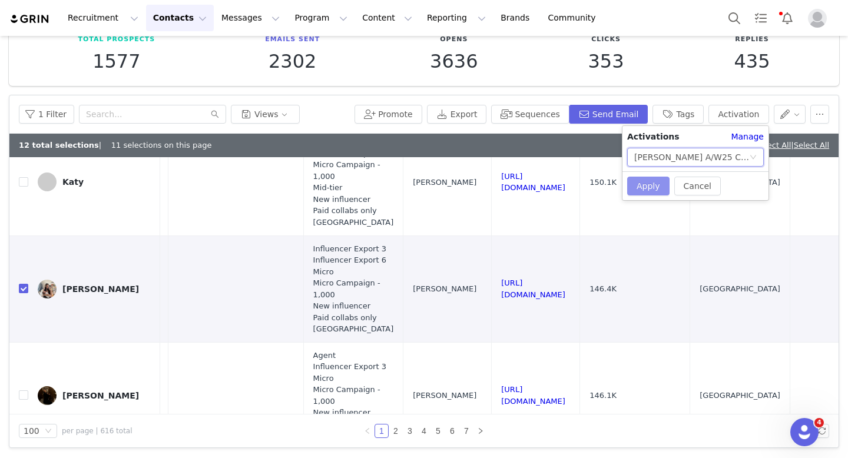
click at [635, 190] on button "Apply" at bounding box center [648, 186] width 42 height 19
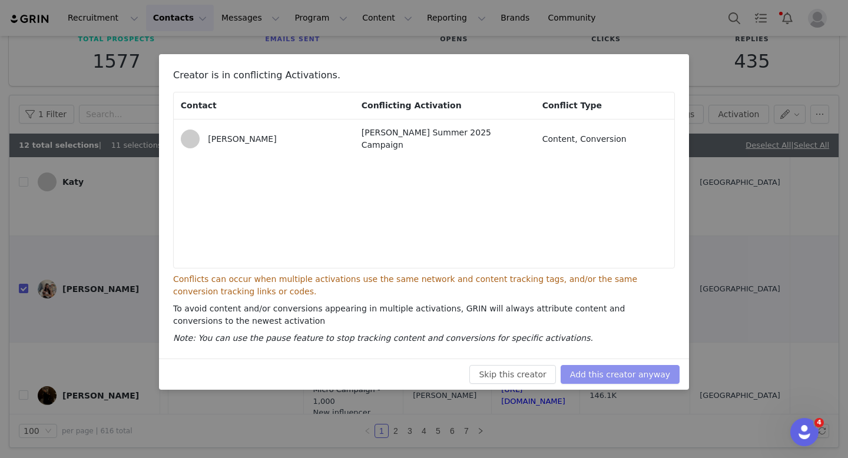
click at [654, 373] on button "Add this creator anyway" at bounding box center [620, 374] width 119 height 19
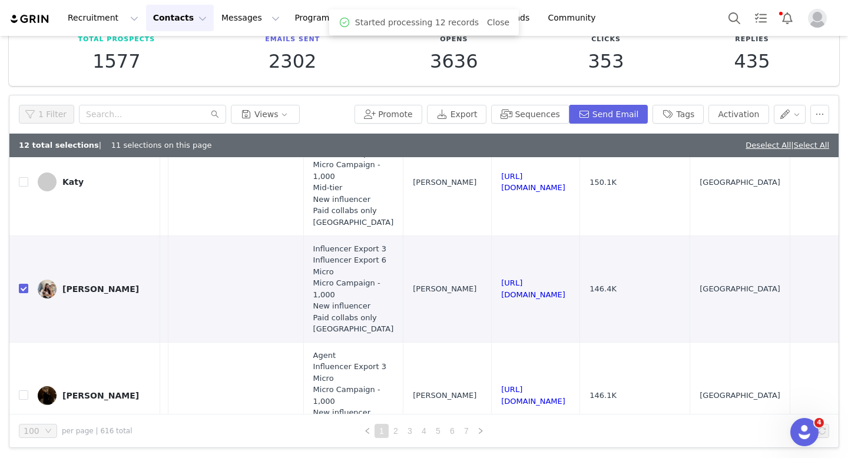
scroll to position [0, 0]
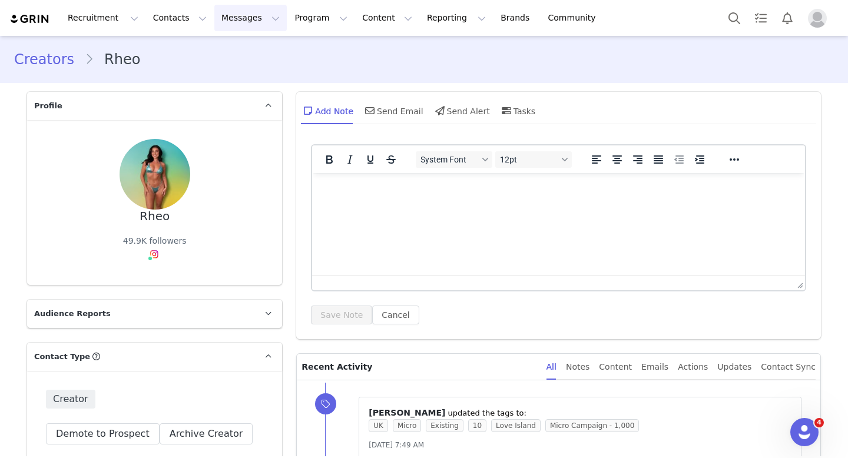
click at [237, 14] on button "Messages Messages" at bounding box center [250, 18] width 72 height 26
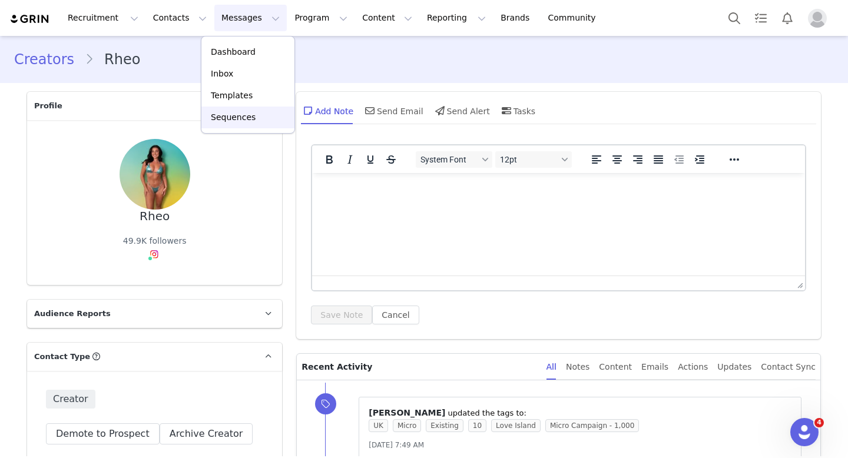
click at [248, 117] on p "Sequences" at bounding box center [233, 117] width 45 height 12
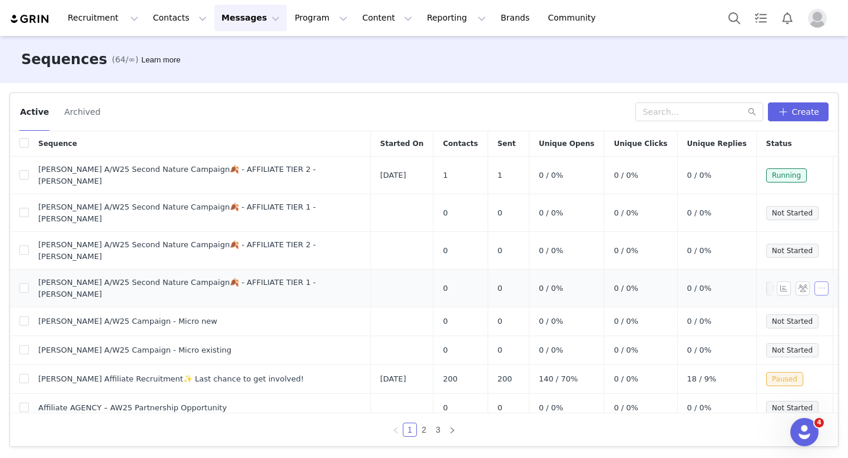
click at [825, 281] on button "button" at bounding box center [821, 288] width 14 height 14
click at [779, 277] on span at bounding box center [777, 278] width 12 height 13
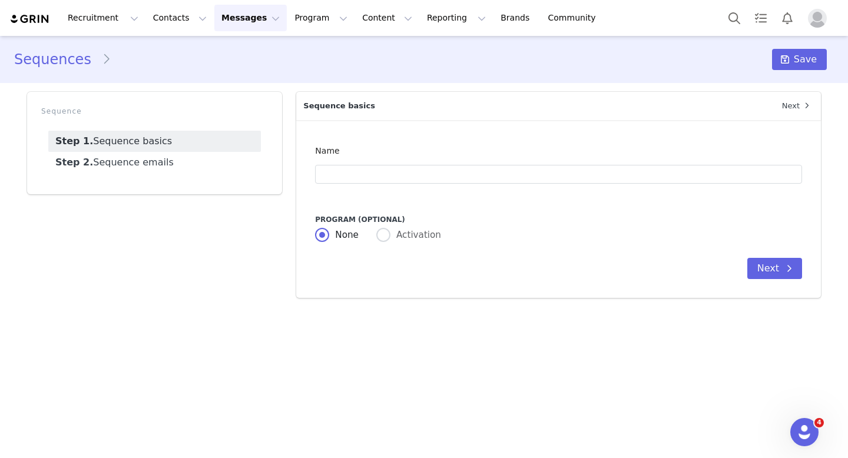
type input "[PERSON_NAME] A/W25 Second Nature Campaign🍂 - AFFILIATE TIER 1 - [PERSON_NAME]"
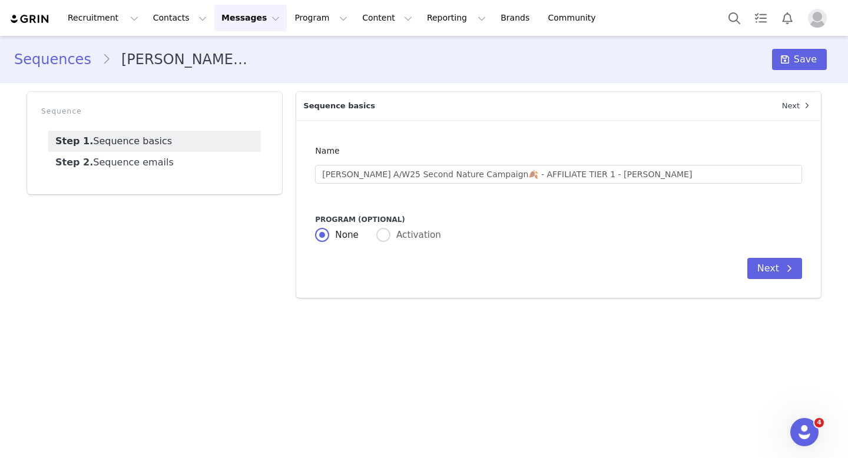
radio input "false"
radio input "true"
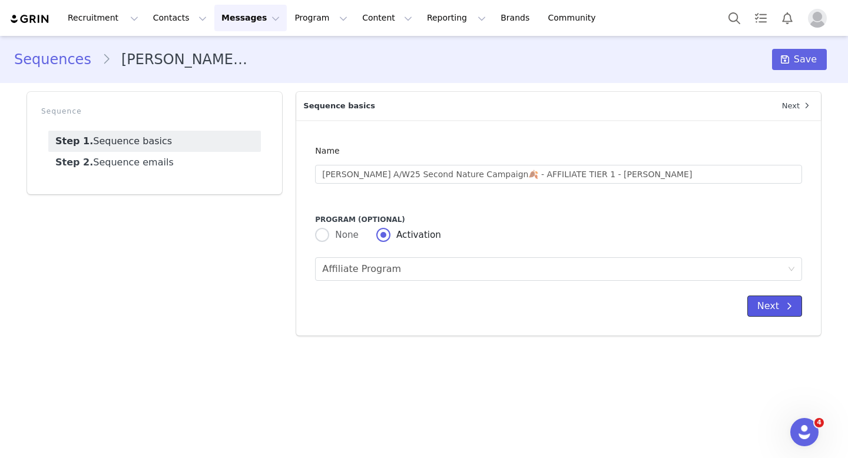
click at [784, 311] on span at bounding box center [789, 306] width 14 height 14
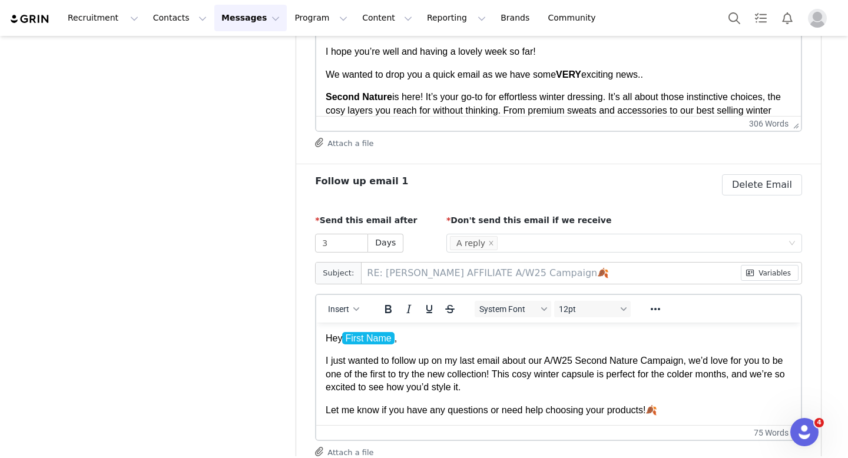
scroll to position [309, 0]
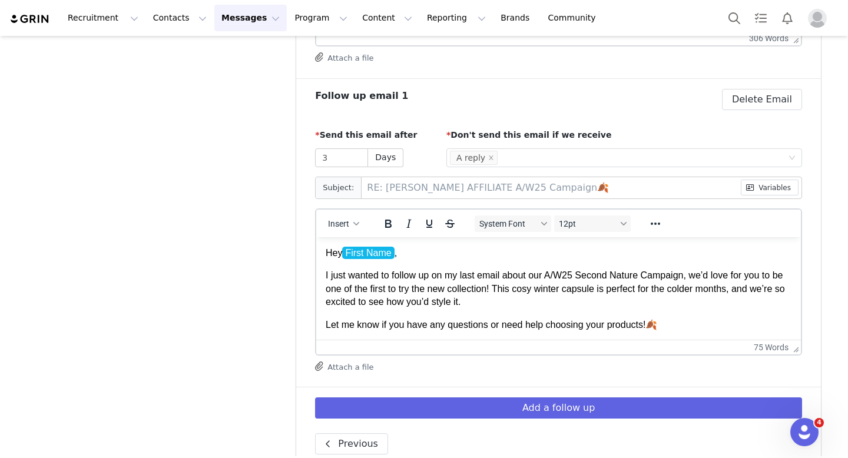
click at [394, 254] on span "First Name" at bounding box center [368, 252] width 52 height 12
click at [758, 188] on button "Variables" at bounding box center [770, 188] width 58 height 16
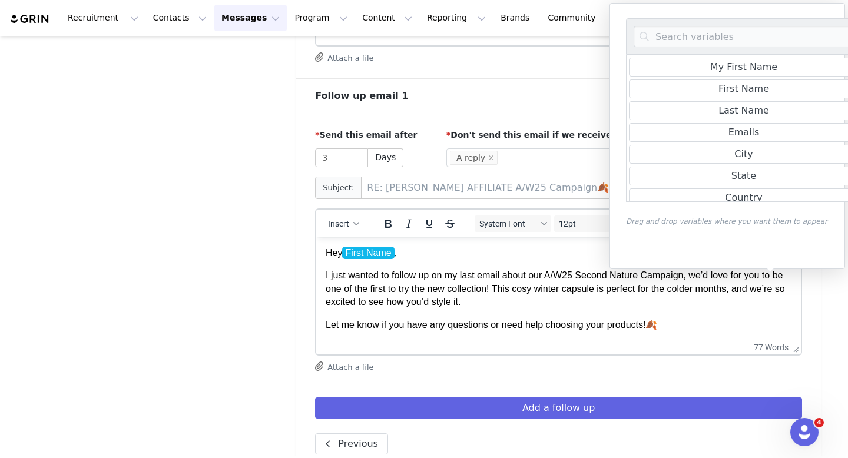
click at [437, 268] on p "I just wanted to follow up on my last email about our A/W25 Second Nature Campa…" at bounding box center [559, 287] width 466 height 39
click at [824, 326] on div "Sequence basics Next Name LOVALL A/W25 Second Nature Campaign🍂 - AFFILIATE TIER…" at bounding box center [558, 128] width 539 height 704
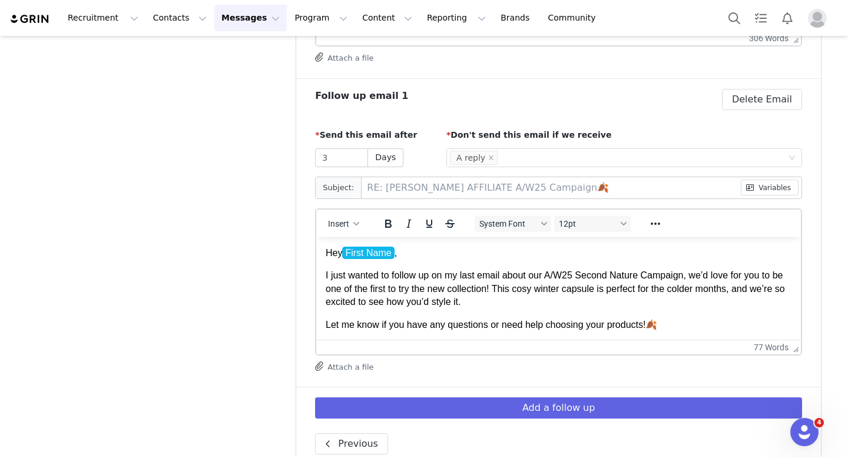
scroll to position [0, 0]
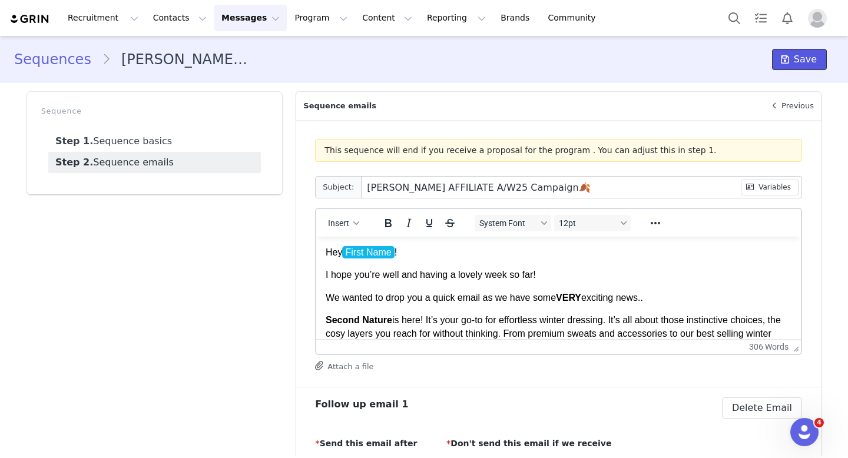
click at [809, 68] on button "Save" at bounding box center [799, 59] width 55 height 21
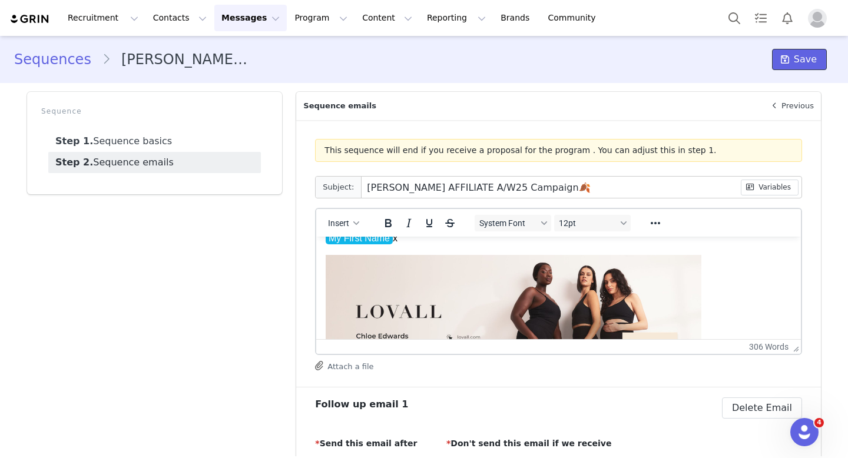
scroll to position [608, 0]
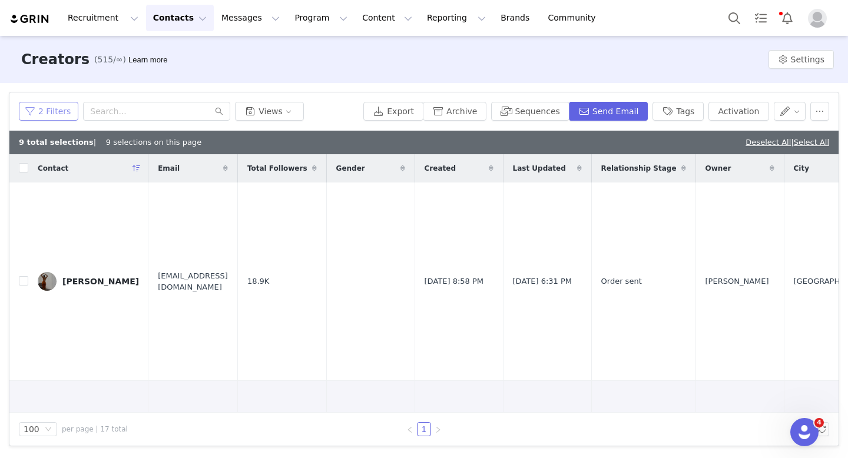
click at [63, 112] on button "2 Filters" at bounding box center [48, 111] width 59 height 19
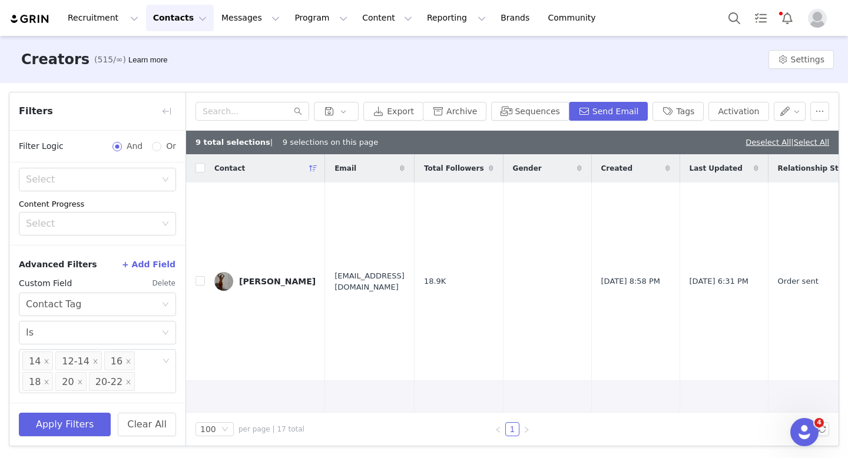
scroll to position [269, 0]
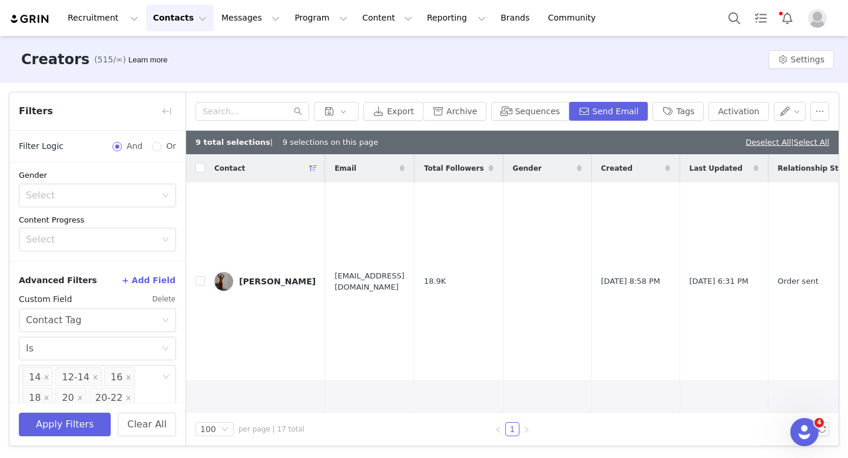
click at [181, 15] on button "Contacts Contacts" at bounding box center [180, 18] width 68 height 26
click at [185, 79] on div "Prospects" at bounding box center [184, 74] width 79 height 12
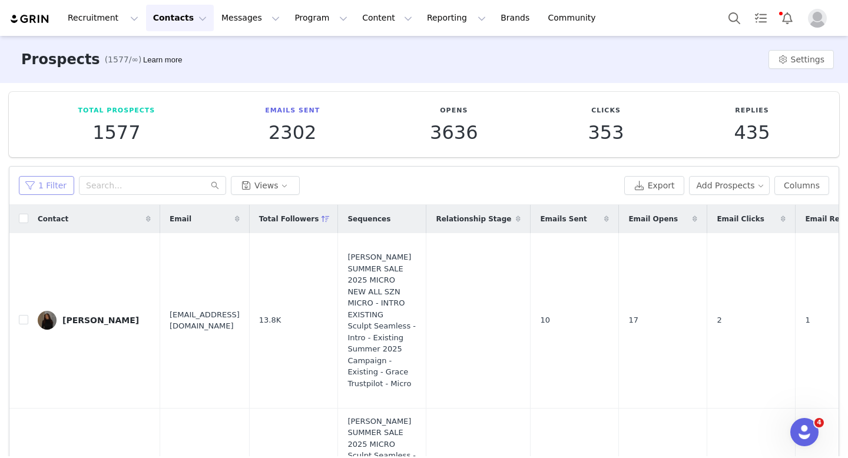
click at [54, 186] on button "1 Filter" at bounding box center [46, 185] width 55 height 19
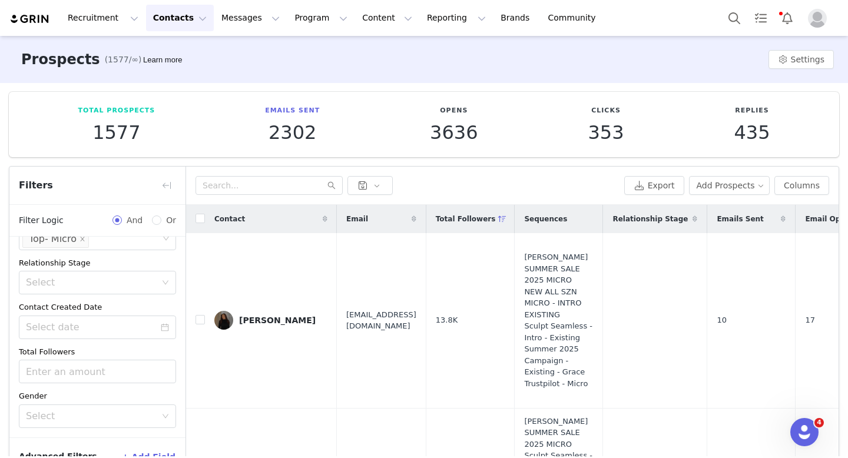
scroll to position [119, 0]
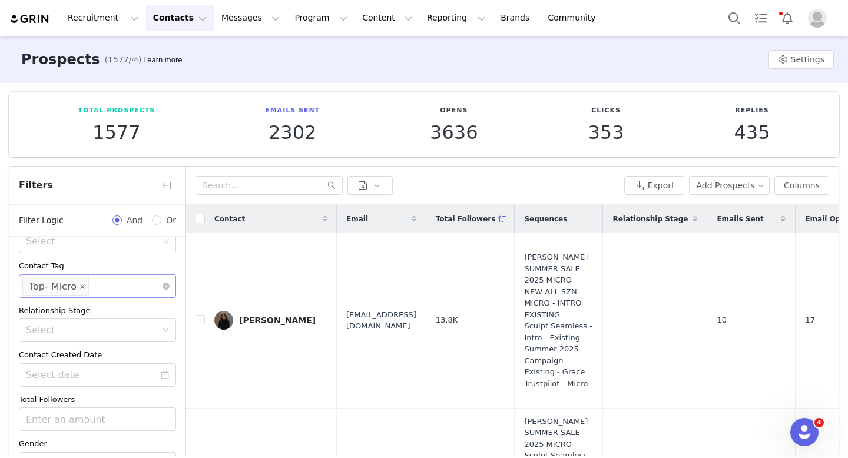
click at [81, 284] on icon "icon: close" at bounding box center [82, 286] width 6 height 6
click at [88, 288] on div "Select" at bounding box center [92, 286] width 132 height 12
type input "2"
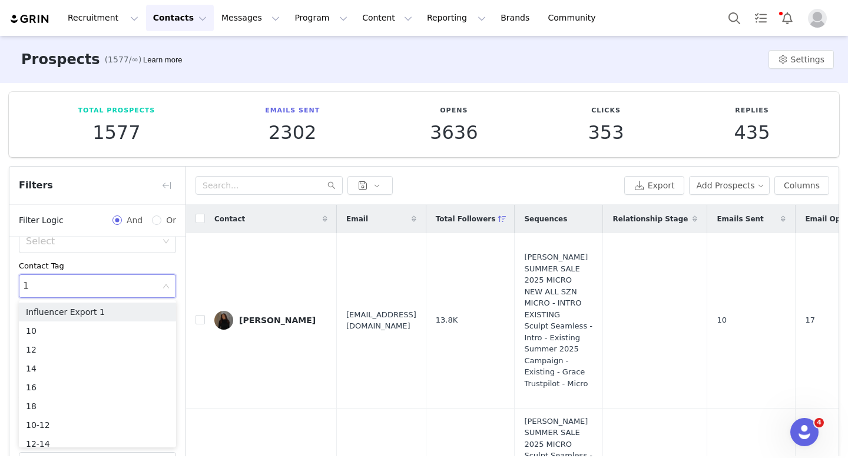
type input "14"
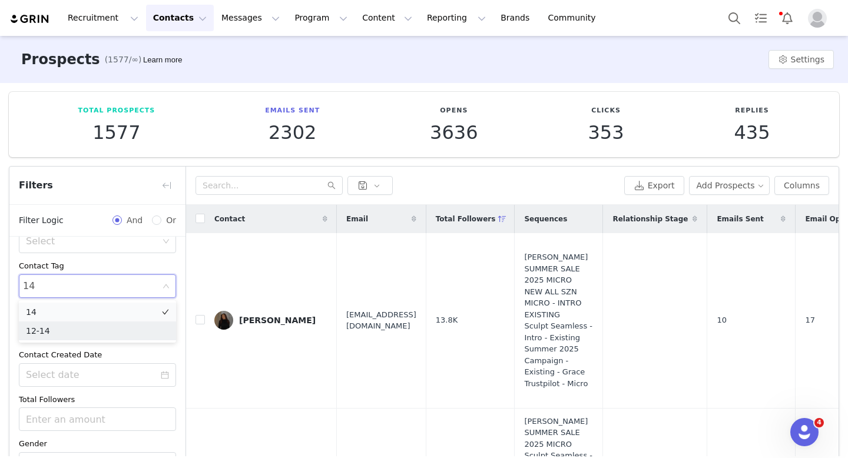
click at [49, 318] on li "14" at bounding box center [97, 312] width 157 height 19
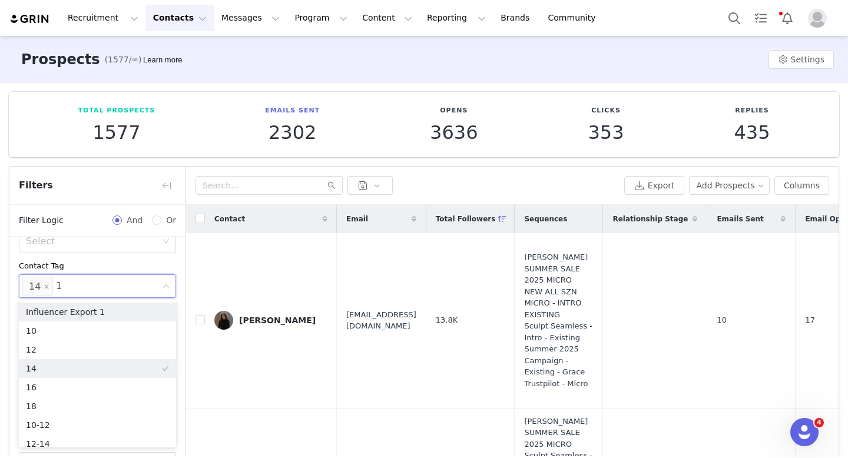
type input "16"
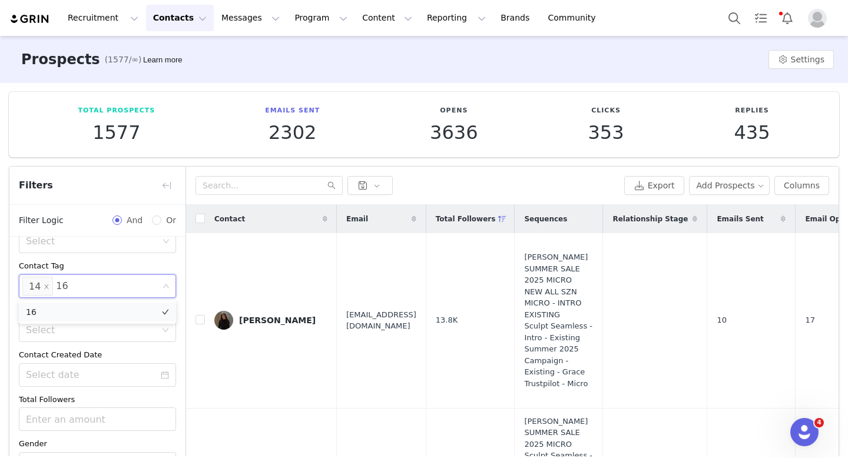
click at [62, 312] on li "16" at bounding box center [97, 312] width 157 height 19
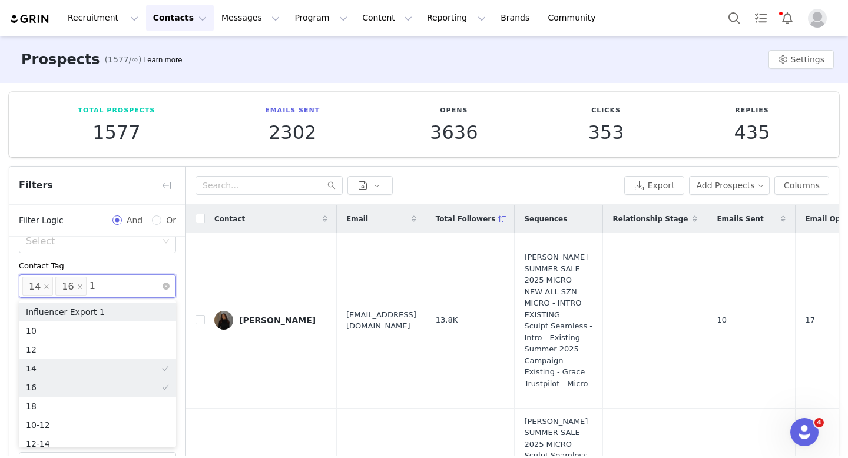
type input "14"
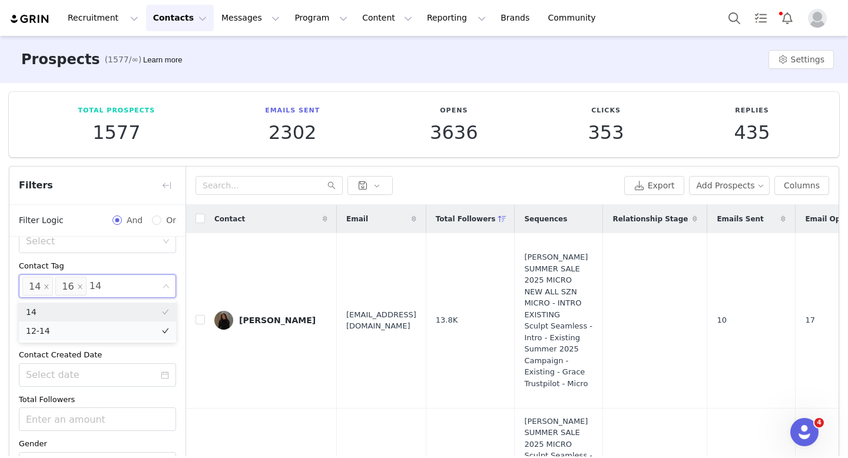
click at [74, 328] on li "12-14" at bounding box center [97, 330] width 157 height 19
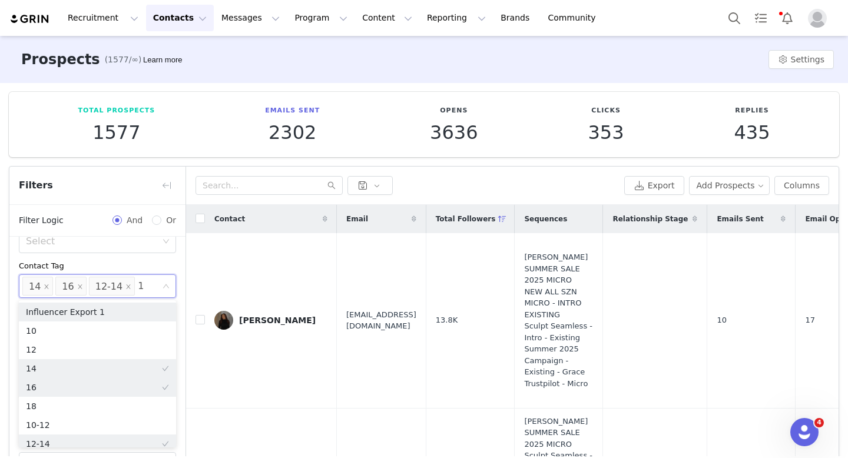
type input "18"
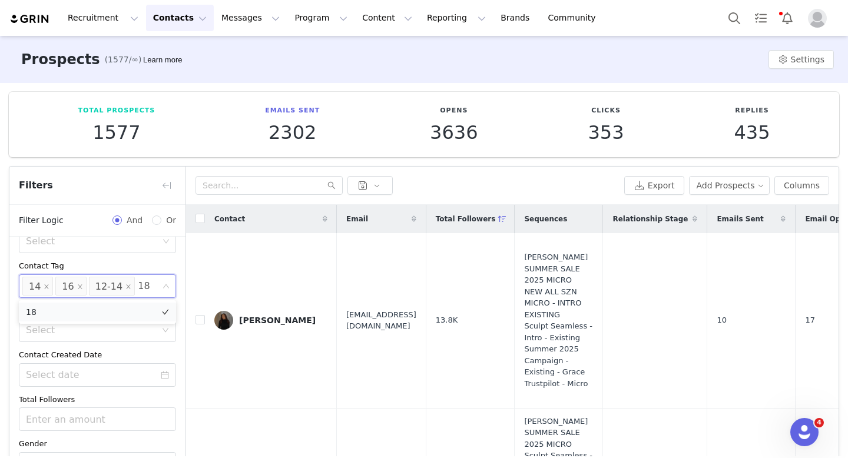
click at [95, 309] on li "18" at bounding box center [97, 312] width 157 height 19
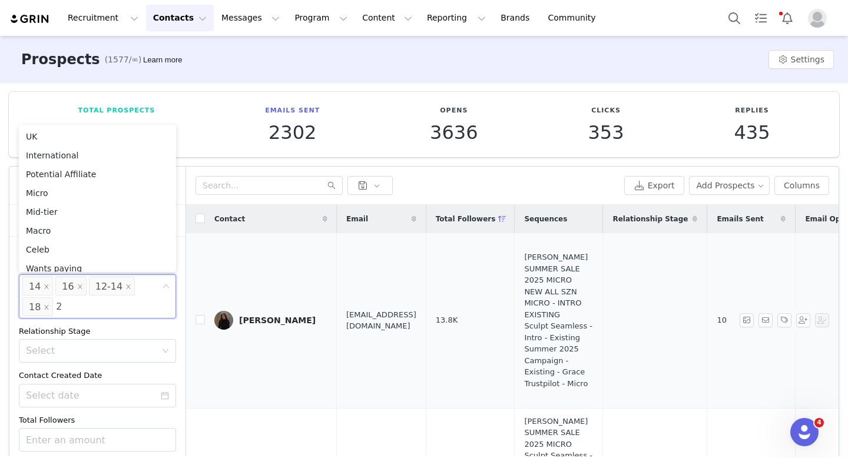
type input "20"
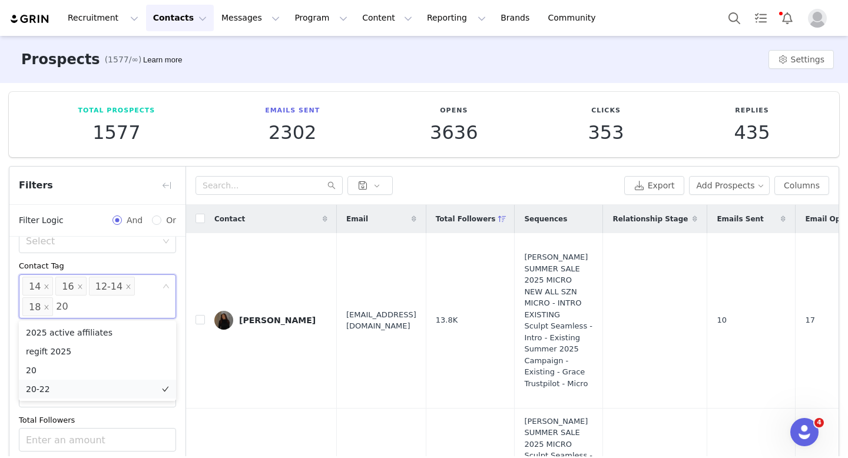
click at [62, 388] on li "20-22" at bounding box center [97, 389] width 157 height 19
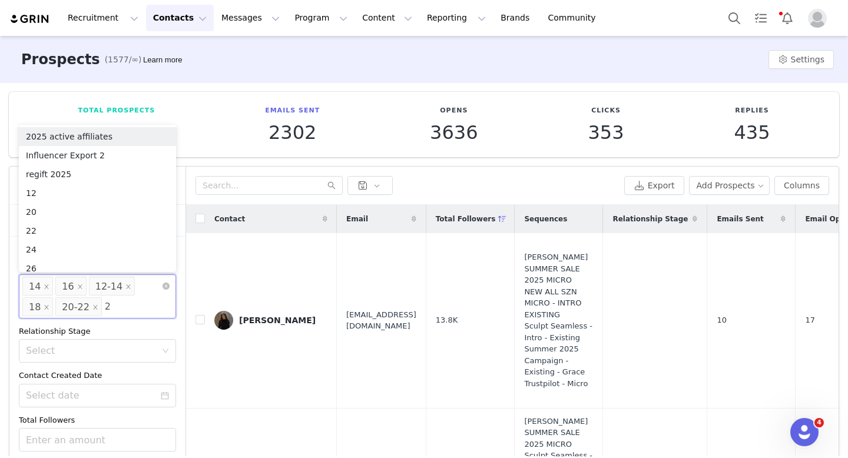
type input "20"
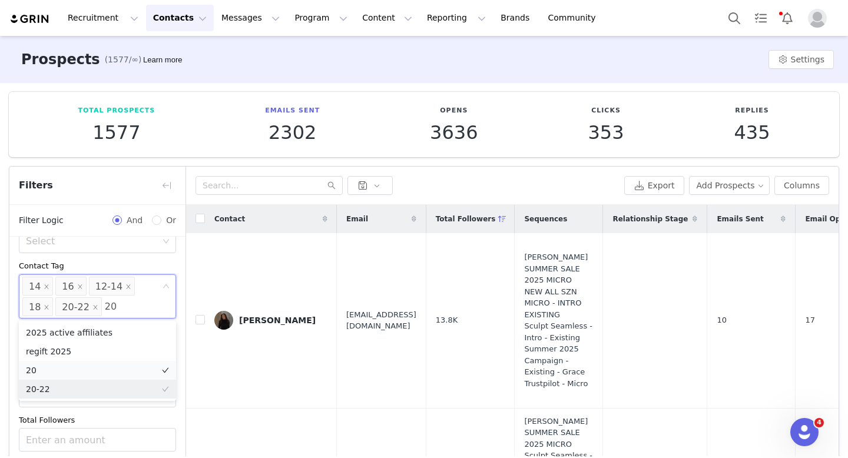
click at [77, 370] on li "20" at bounding box center [97, 370] width 157 height 19
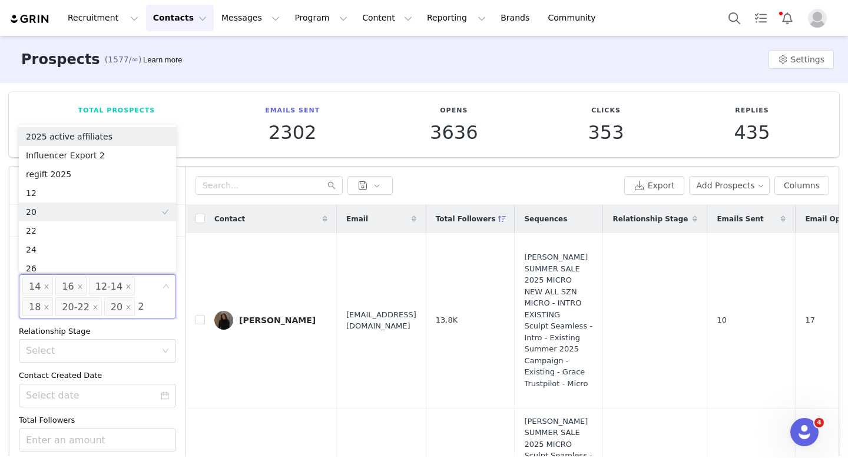
type input "24"
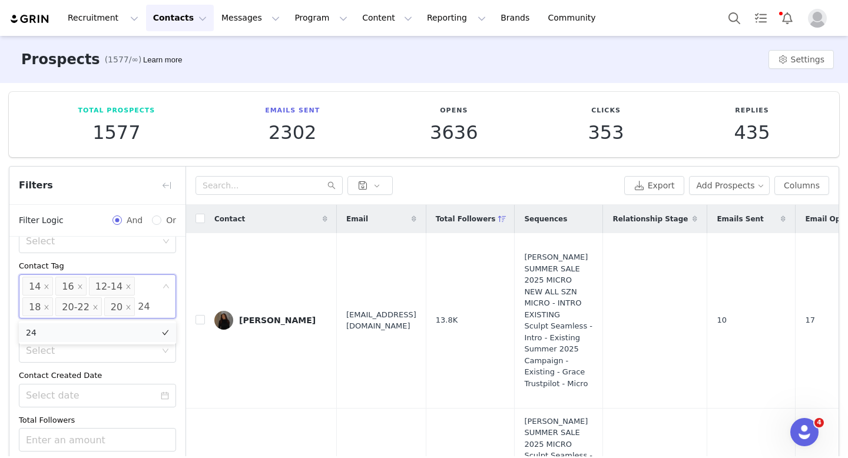
click at [74, 335] on li "24" at bounding box center [97, 332] width 157 height 19
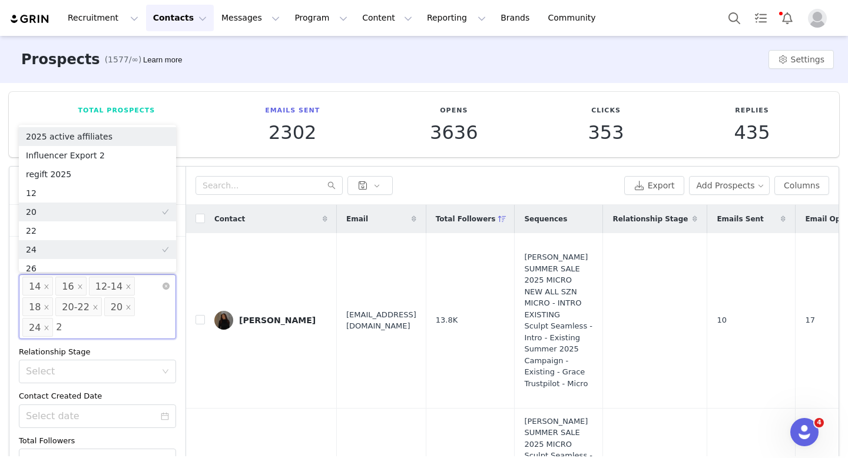
type input "26"
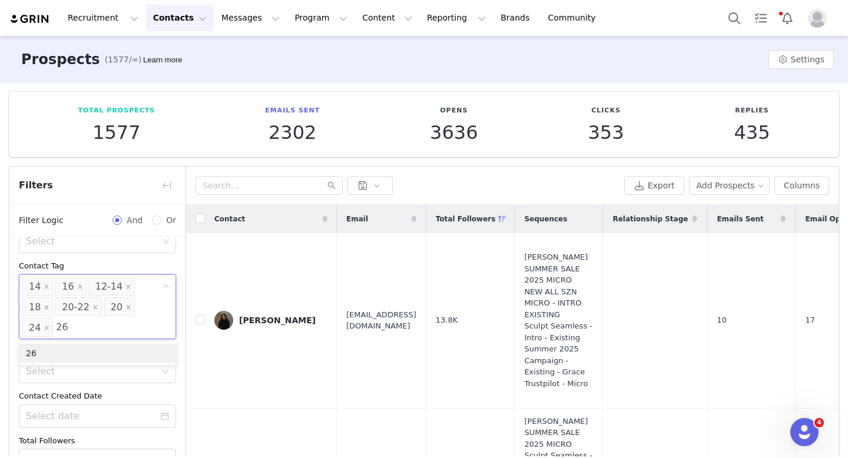
click at [89, 350] on li "26" at bounding box center [97, 353] width 157 height 19
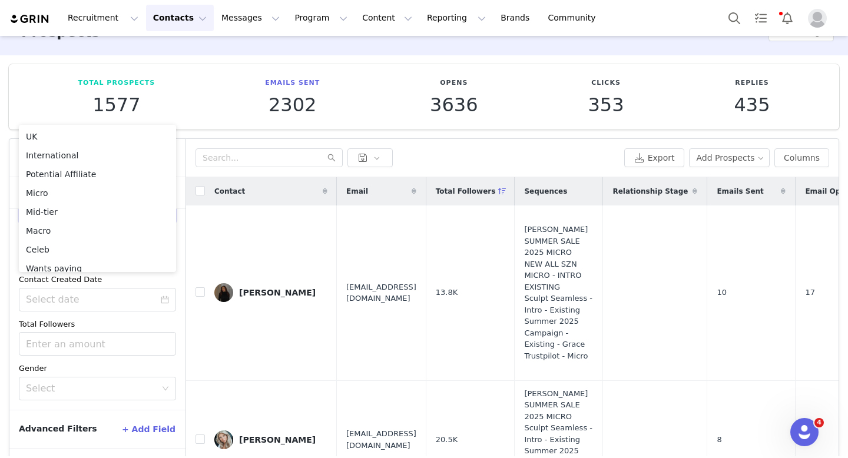
scroll to position [71, 0]
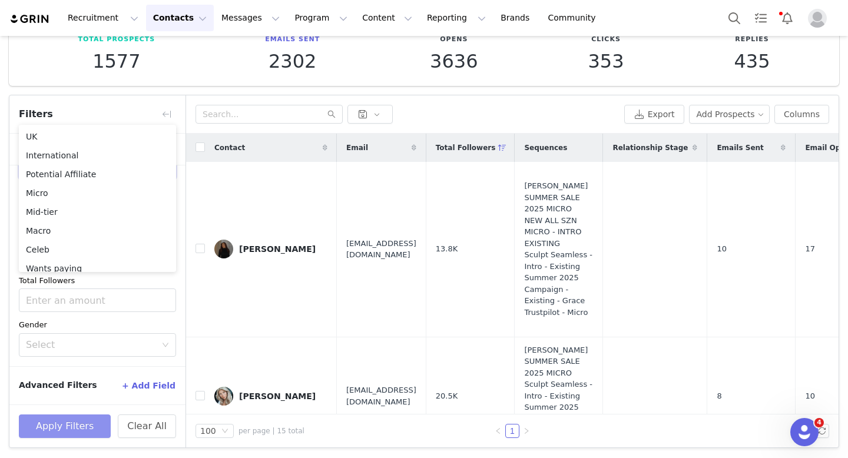
click at [77, 430] on button "Apply Filters" at bounding box center [65, 427] width 92 height 24
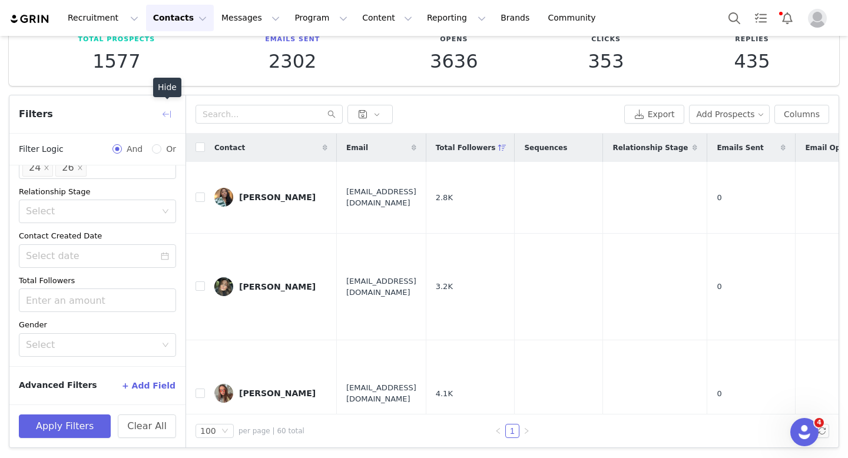
click at [169, 118] on button "button" at bounding box center [166, 114] width 19 height 19
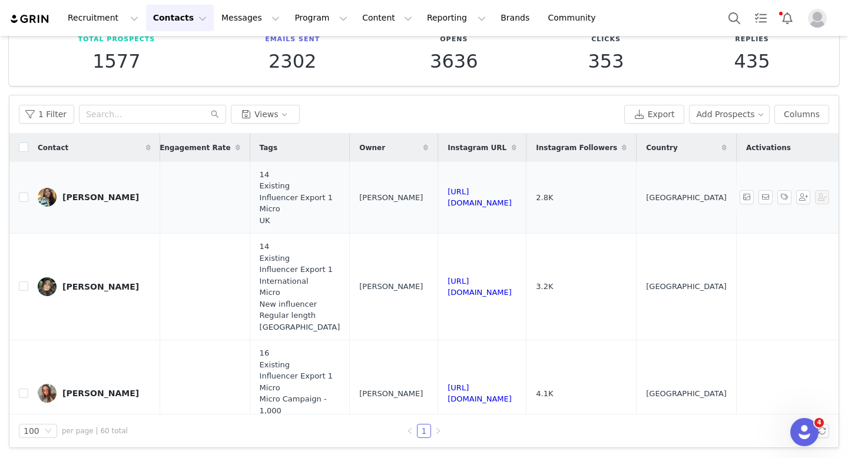
scroll to position [0, 1102]
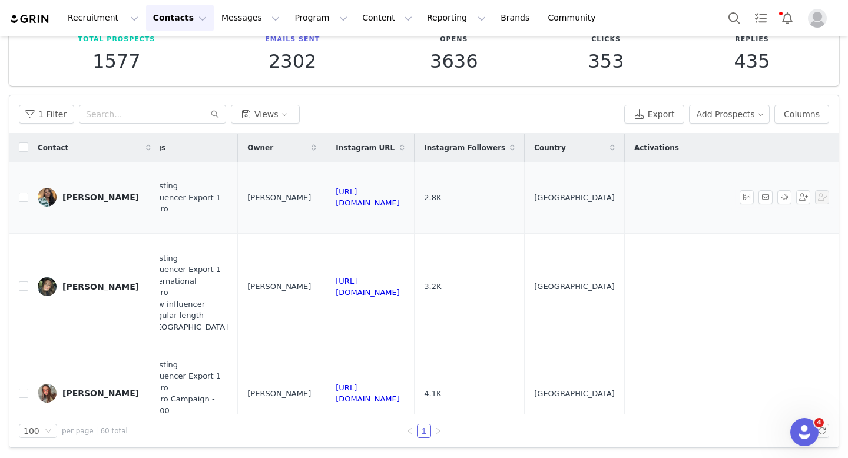
drag, startPoint x: 461, startPoint y: 199, endPoint x: 319, endPoint y: 198, distance: 142.5
click at [326, 198] on td "https://www.instagram.com/zoeldn_" at bounding box center [370, 198] width 88 height 72
copy link "https://www.instagram.com/zoeldn_"
drag, startPoint x: 465, startPoint y: 289, endPoint x: 316, endPoint y: 288, distance: 149.0
click at [326, 288] on td "https://www.instagram.com/jaepaton" at bounding box center [370, 287] width 88 height 107
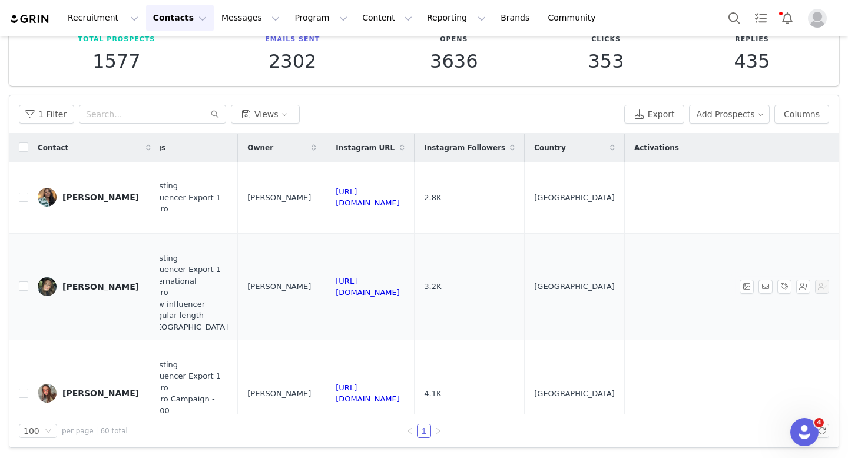
copy link "https://www.instagram.com/jaepaton"
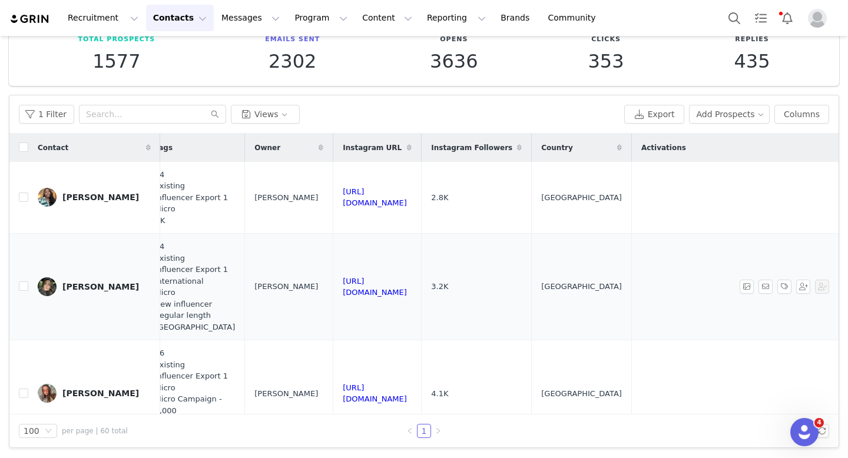
scroll to position [0, 1049]
click at [62, 115] on button "1 Filter" at bounding box center [46, 114] width 55 height 19
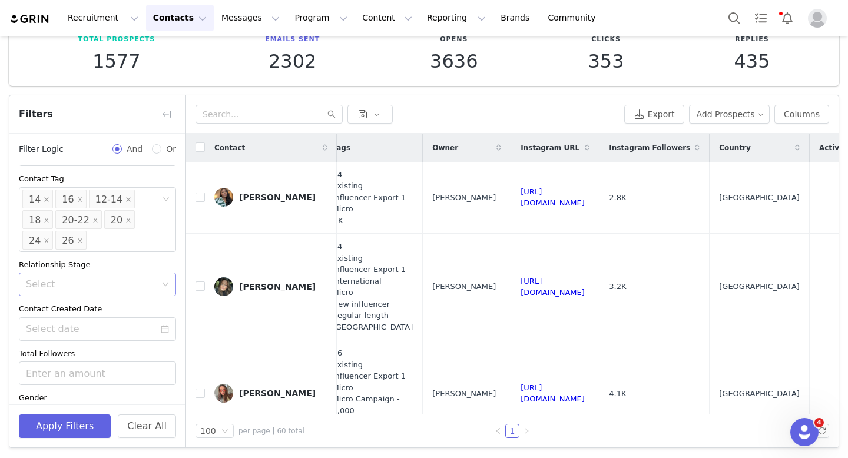
scroll to position [133, 0]
click at [123, 243] on div "Select 14 16 12-14 18 20-22 20 24 26" at bounding box center [97, 221] width 157 height 65
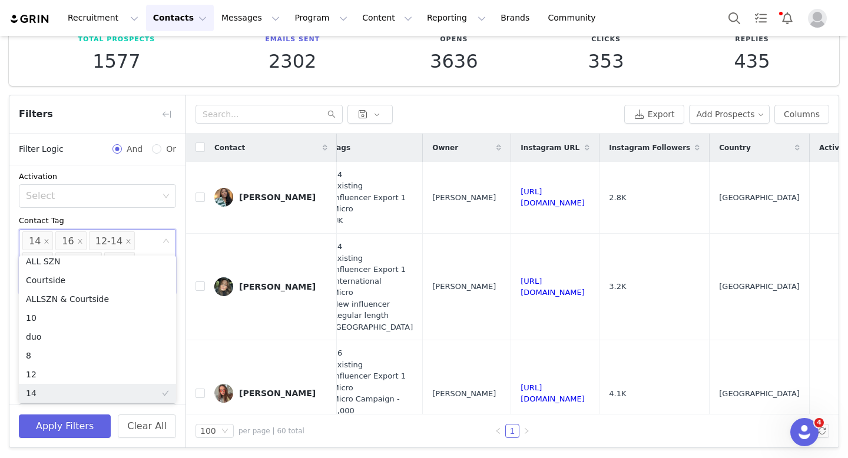
scroll to position [110, 0]
click at [175, 202] on div "Contact Tag" at bounding box center [97, 204] width 157 height 12
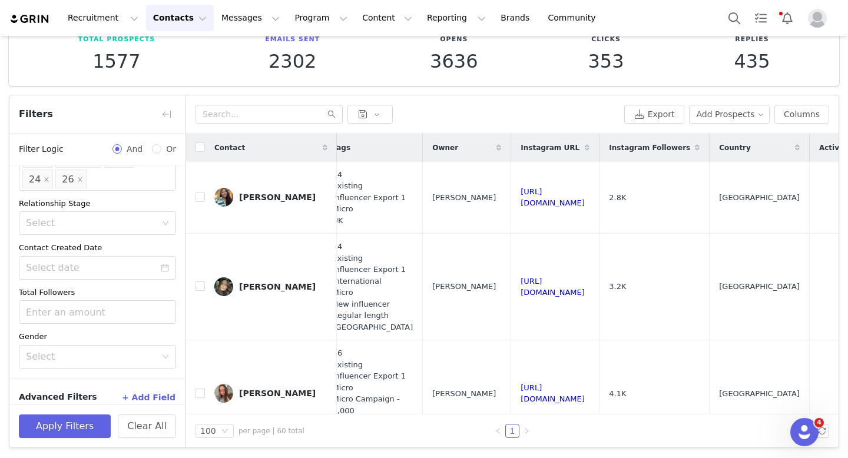
scroll to position [208, 0]
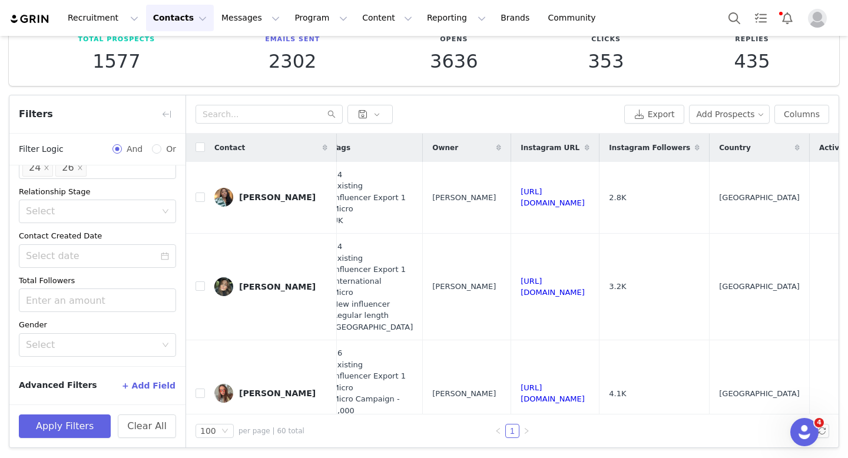
click at [138, 383] on button "+ Add Field" at bounding box center [148, 385] width 55 height 19
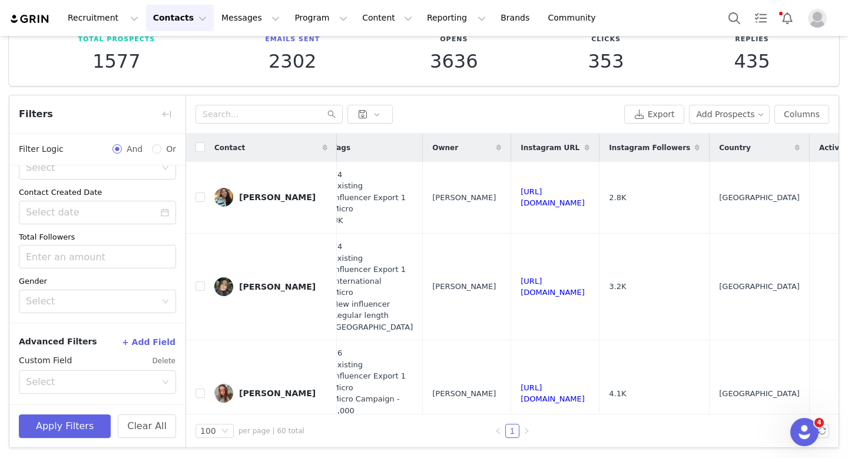
scroll to position [255, 0]
click at [108, 374] on div "Select" at bounding box center [91, 379] width 130 height 12
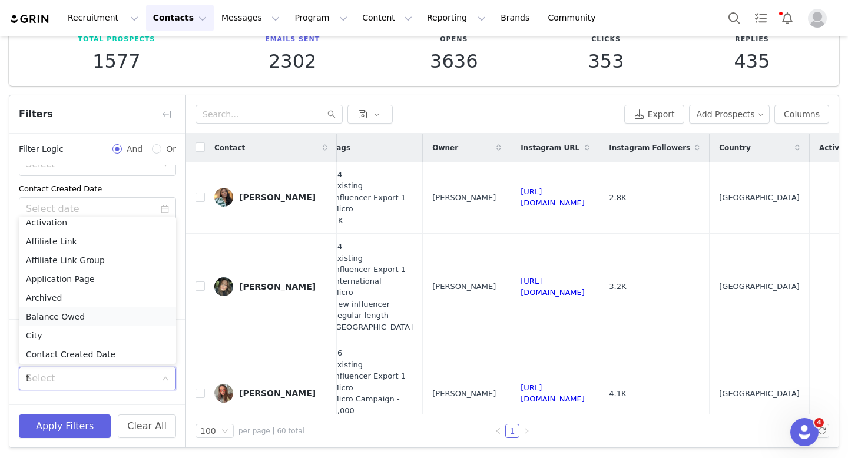
scroll to position [2, 0]
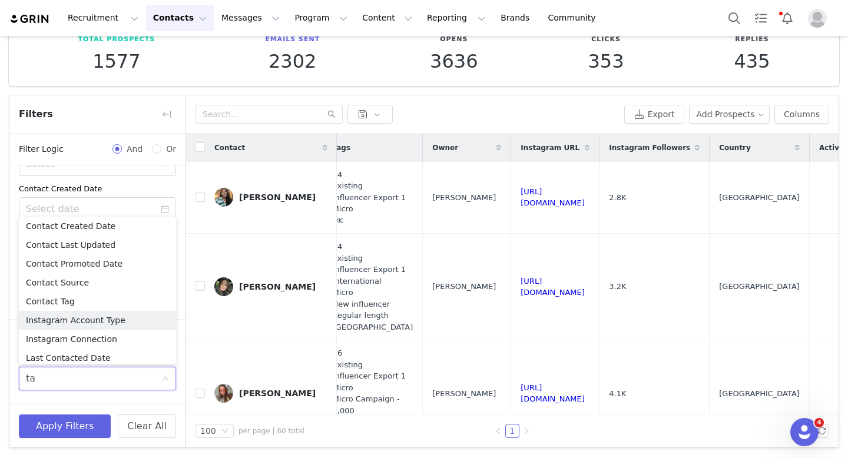
type input "tag"
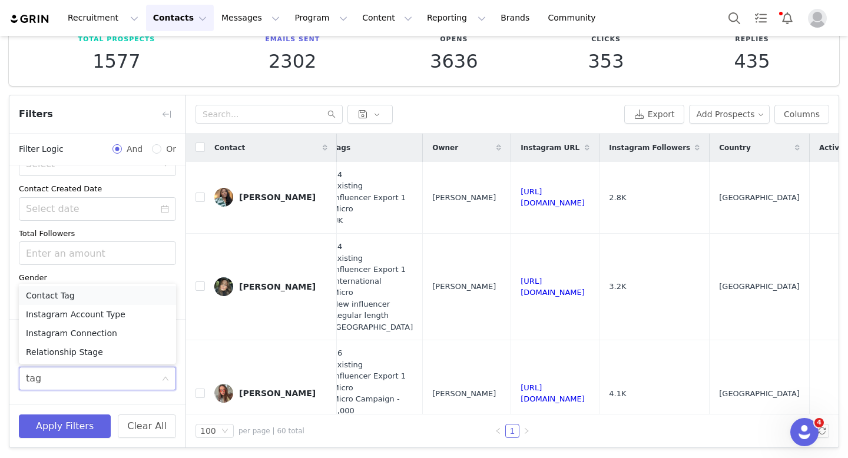
click at [92, 294] on li "Contact Tag" at bounding box center [97, 295] width 157 height 19
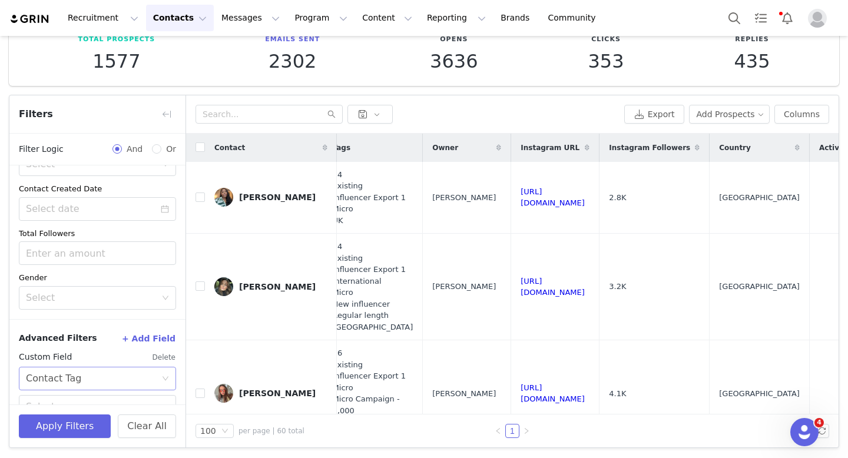
scroll to position [307, 0]
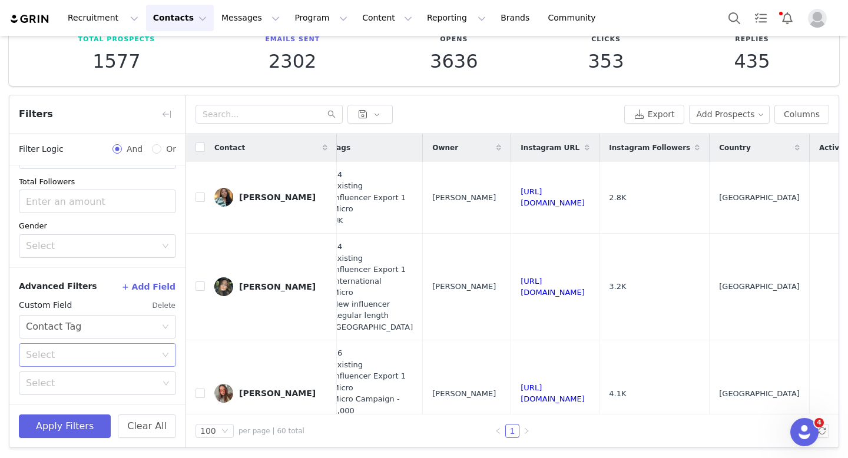
click at [108, 353] on div "Select" at bounding box center [91, 355] width 130 height 12
click at [88, 383] on li "Is" at bounding box center [97, 380] width 157 height 19
click at [87, 386] on div "Select" at bounding box center [92, 383] width 132 height 12
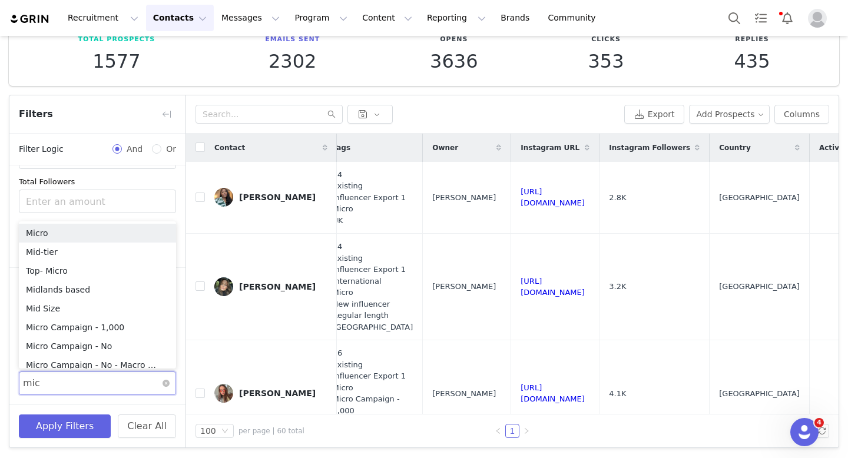
type input "micr"
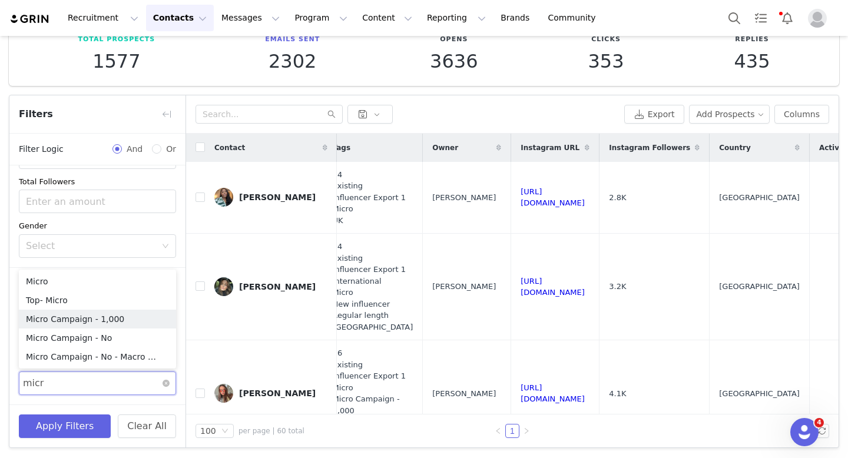
click at [97, 317] on li "Micro Campaign - 1,000" at bounding box center [97, 319] width 157 height 19
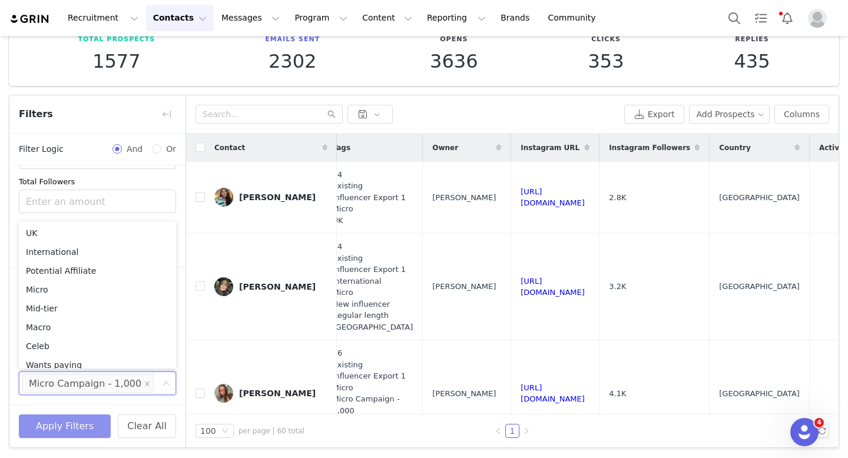
click at [97, 432] on button "Apply Filters" at bounding box center [65, 427] width 92 height 24
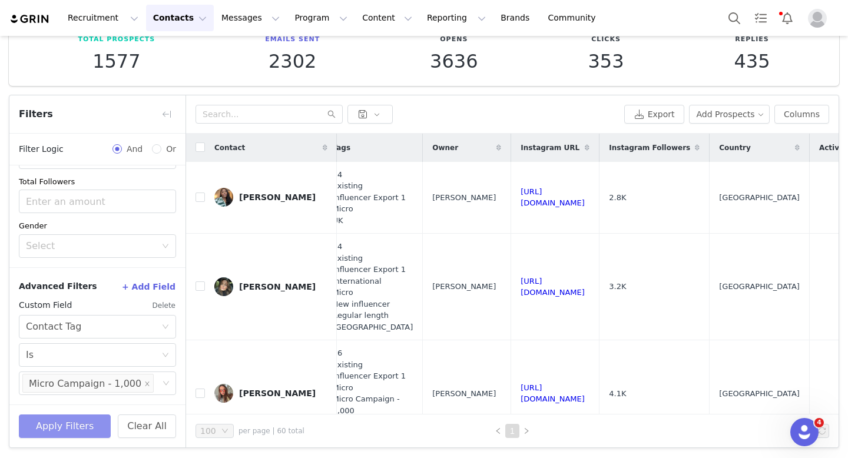
scroll to position [0, 0]
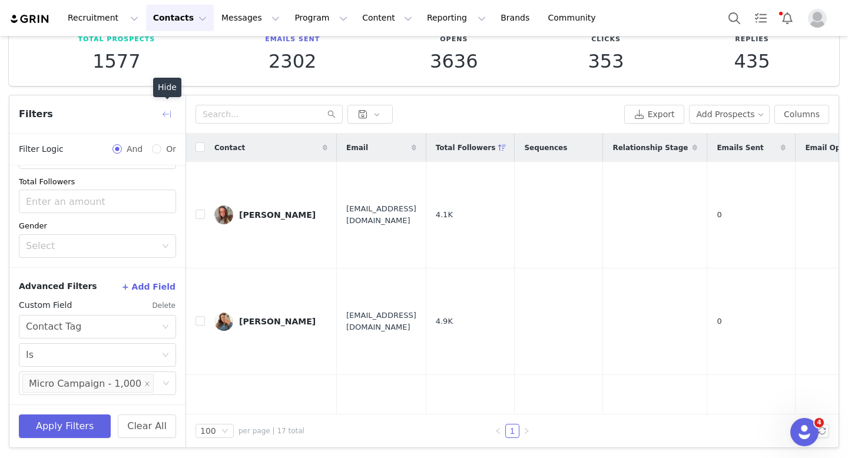
click at [168, 110] on button "button" at bounding box center [166, 114] width 19 height 19
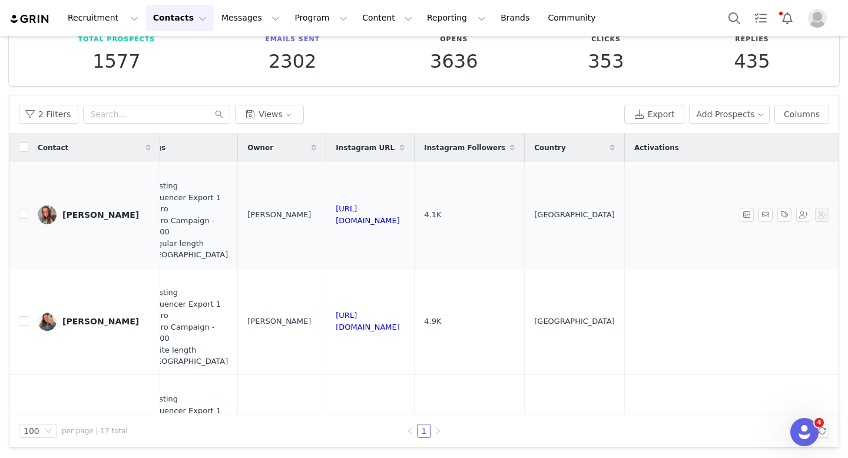
scroll to position [0, 1105]
drag, startPoint x: 480, startPoint y: 217, endPoint x: 299, endPoint y: 211, distance: 181.4
copy link "https://www.instagram.com/_charliebowman"
click at [22, 211] on input "checkbox" at bounding box center [23, 214] width 9 height 9
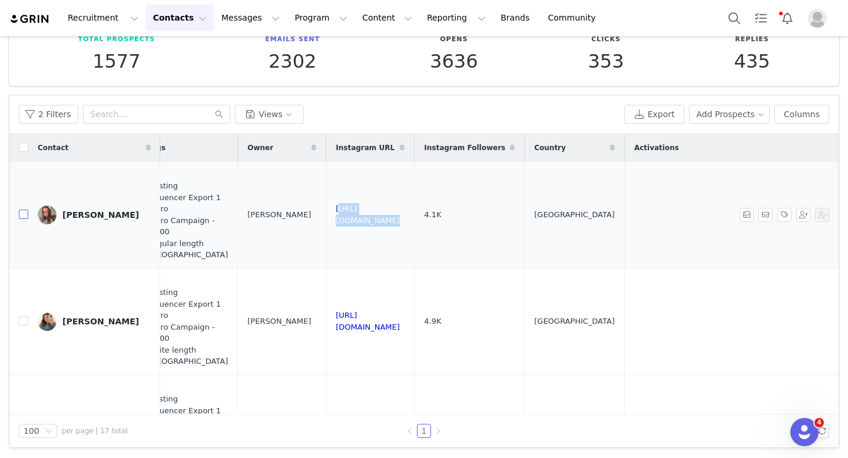
checkbox input "true"
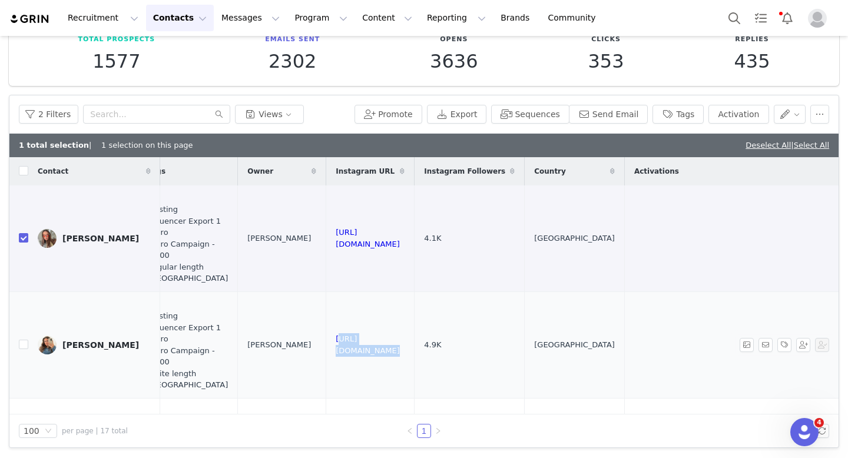
drag, startPoint x: 489, startPoint y: 344, endPoint x: 297, endPoint y: 341, distance: 192.0
copy link "https://www.instagram.com/chxrlottehayes"
click at [22, 344] on input "checkbox" at bounding box center [23, 344] width 9 height 9
checkbox input "true"
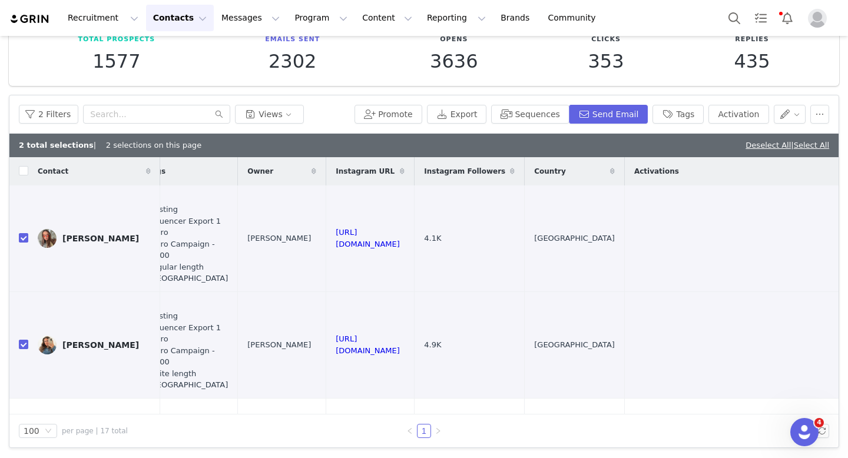
click at [519, 168] on span at bounding box center [512, 171] width 14 height 14
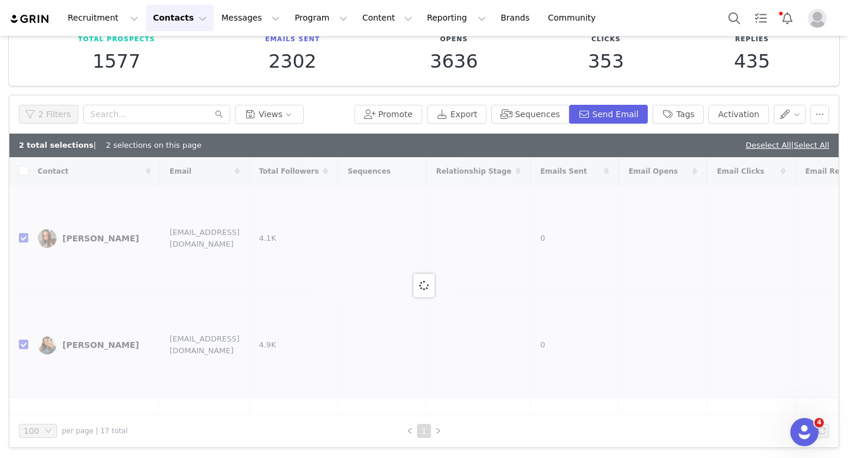
checkbox input "false"
checkbox input "true"
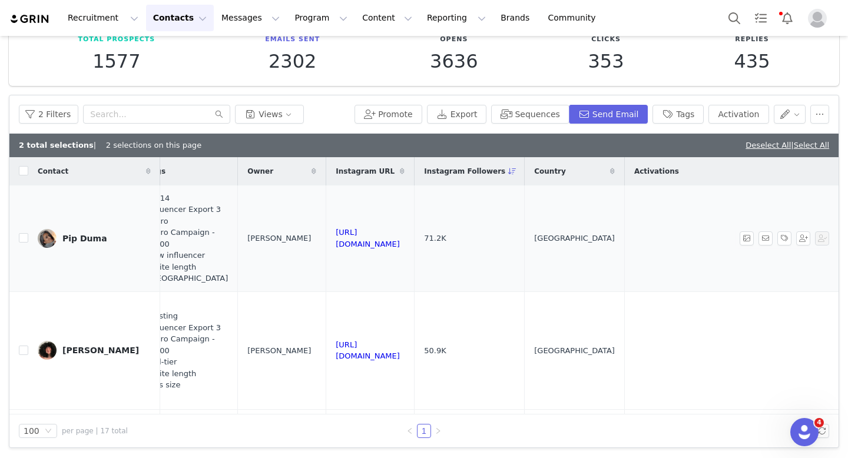
scroll to position [0, 1082]
click at [20, 239] on input "checkbox" at bounding box center [23, 237] width 9 height 9
checkbox input "true"
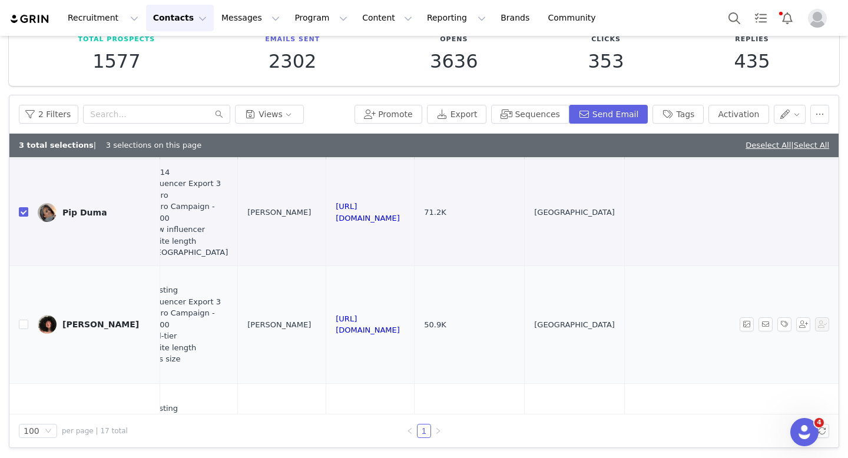
drag, startPoint x: 479, startPoint y: 321, endPoint x: 313, endPoint y: 320, distance: 165.5
click at [326, 320] on td "https://www.instagram.com/chantelsmithx" at bounding box center [370, 325] width 88 height 118
copy link "https://www.instagram.com/chantelsmithx"
click at [22, 327] on input "checkbox" at bounding box center [23, 324] width 9 height 9
checkbox input "true"
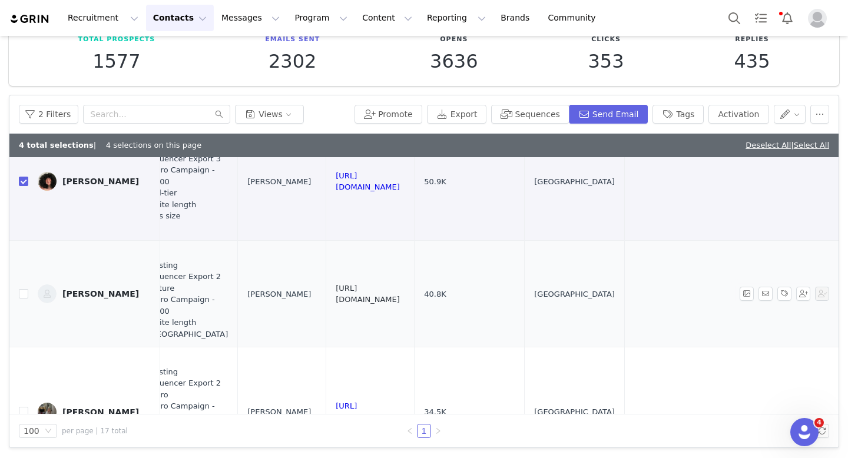
scroll to position [169, 1042]
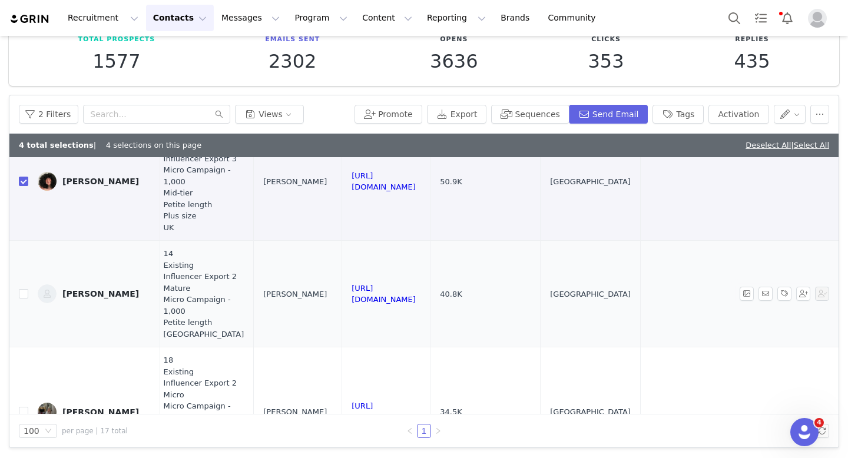
drag, startPoint x: 539, startPoint y: 295, endPoint x: 359, endPoint y: 295, distance: 180.2
click at [359, 295] on td "https://www.instagram.com/dress_loving_mama" at bounding box center [386, 294] width 88 height 107
copy link "https://www.instagram.com/dress_loving_mama"
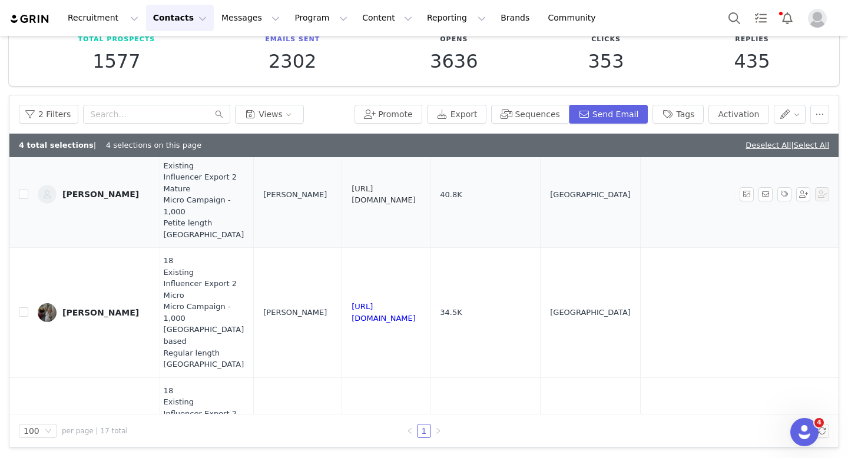
scroll to position [291, 1042]
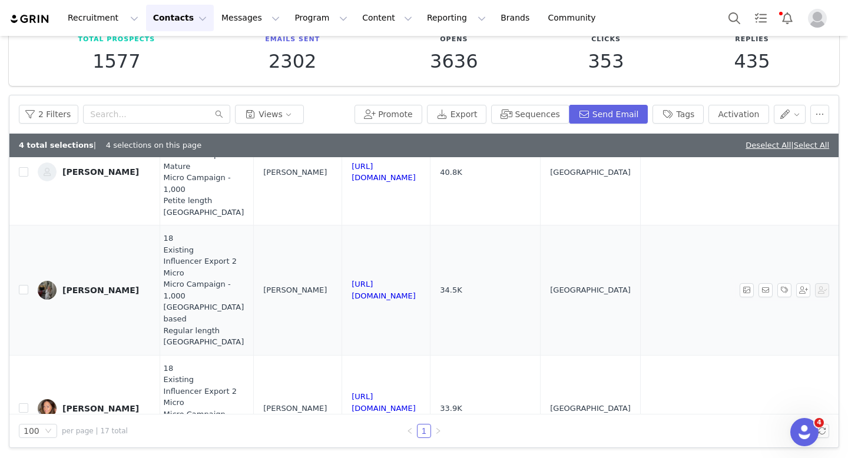
drag, startPoint x: 515, startPoint y: 284, endPoint x: 353, endPoint y: 284, distance: 161.3
click at [353, 284] on td "https://www.instagram.com/photonyaa" at bounding box center [386, 291] width 88 height 130
copy link "https://www.instagram.com/photonyaa"
click at [19, 285] on input "checkbox" at bounding box center [23, 289] width 9 height 9
checkbox input "true"
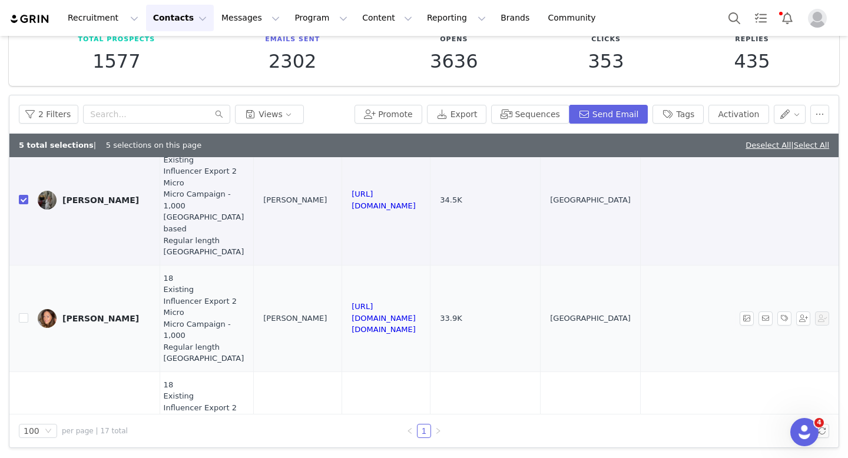
scroll to position [389, 1042]
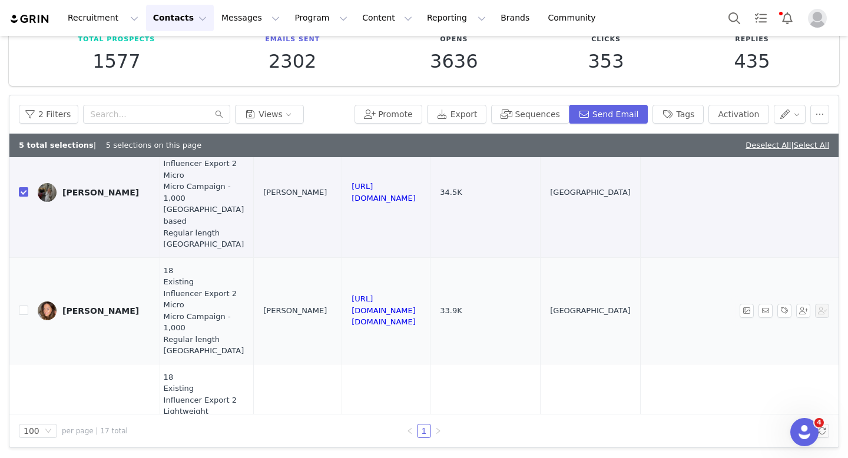
drag, startPoint x: 510, startPoint y: 299, endPoint x: 331, endPoint y: 297, distance: 179.6
copy tr "https://www.instagram.com/kat.s.style"
click at [780, 304] on button "button" at bounding box center [784, 311] width 14 height 14
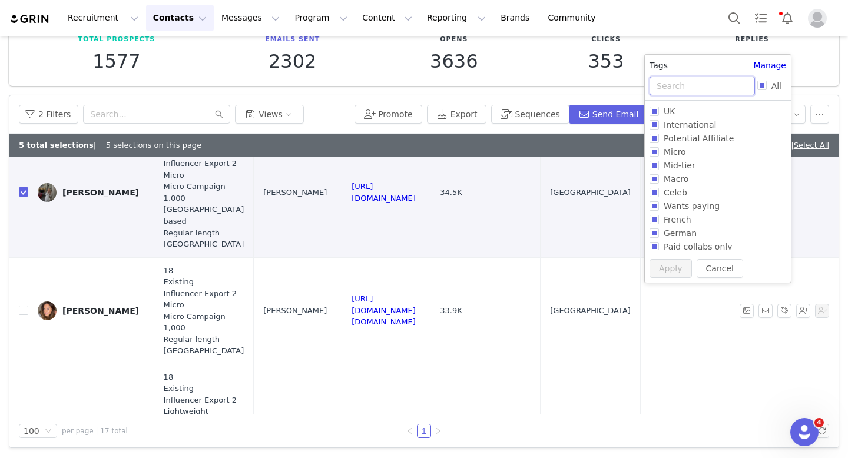
click at [679, 92] on input "text" at bounding box center [701, 86] width 105 height 19
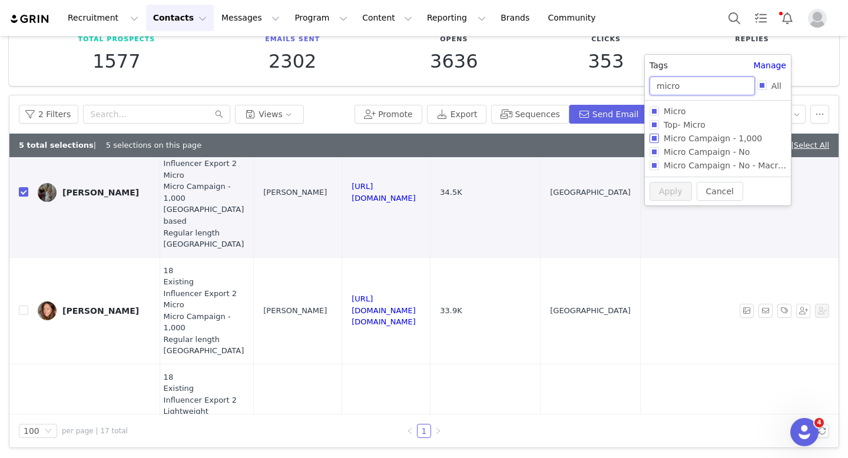
type input "micro"
click at [659, 142] on span "Micro Campaign - 1,000" at bounding box center [713, 138] width 108 height 9
click at [659, 142] on input "Micro Campaign - 1,000" at bounding box center [653, 138] width 9 height 9
checkbox input "true"
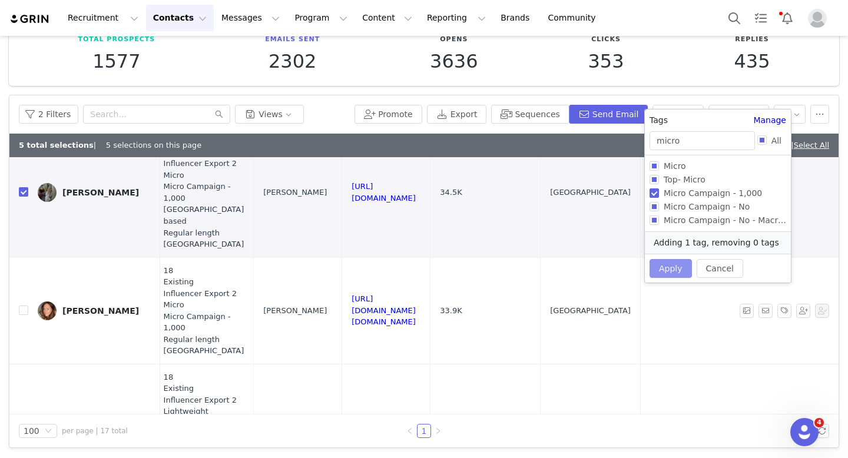
click at [675, 260] on button "Apply" at bounding box center [670, 268] width 42 height 19
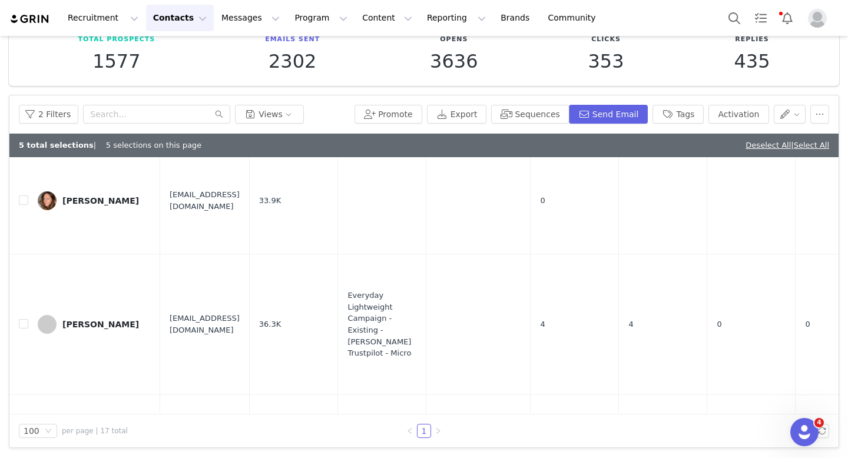
scroll to position [515, 0]
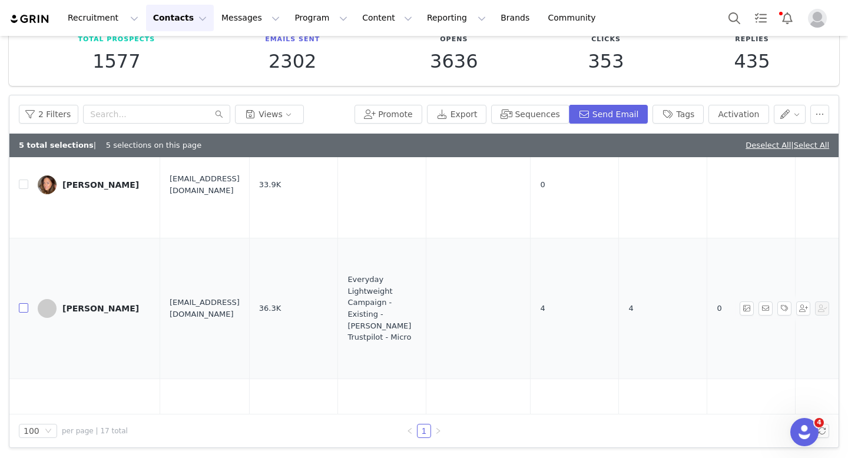
click at [23, 303] on input "checkbox" at bounding box center [23, 307] width 9 height 9
checkbox input "true"
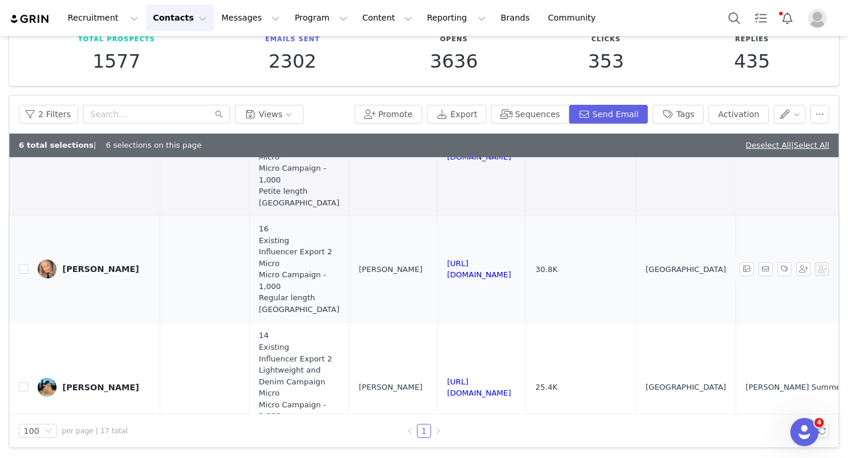
scroll to position [678, 985]
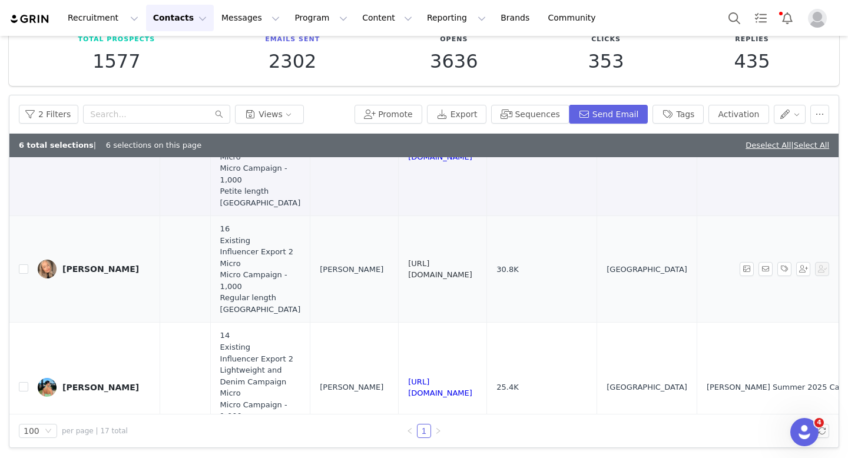
drag, startPoint x: 593, startPoint y: 263, endPoint x: 420, endPoint y: 258, distance: 173.2
click at [420, 258] on td "https://www.instagram.com/catrinjones__" at bounding box center [443, 269] width 88 height 107
copy link "https://www.instagram.com/catrinjones__"
click at [22, 264] on input "checkbox" at bounding box center [23, 268] width 9 height 9
checkbox input "true"
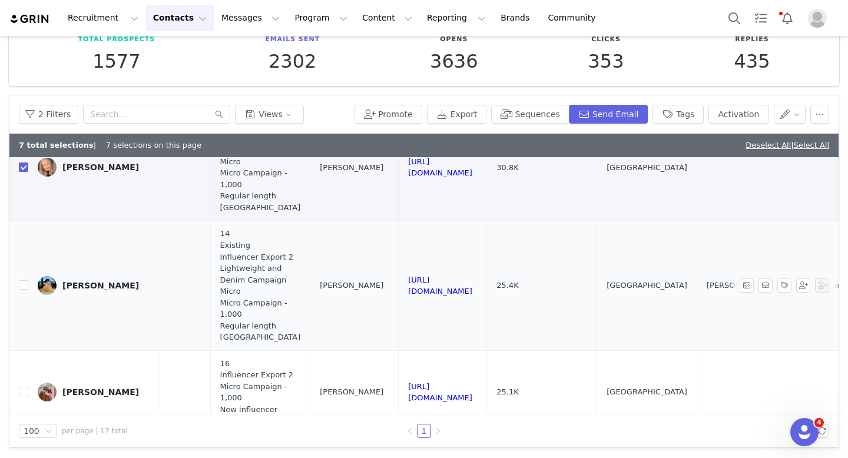
scroll to position [781, 985]
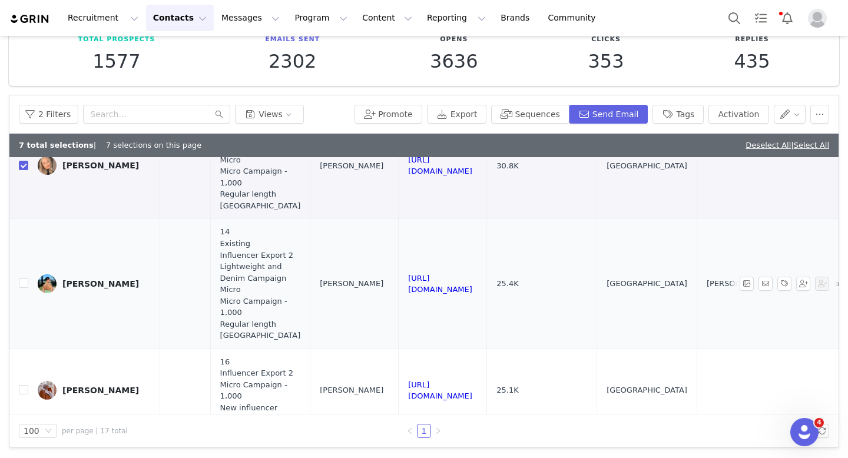
drag, startPoint x: 593, startPoint y: 267, endPoint x: 413, endPoint y: 267, distance: 179.6
click at [413, 267] on td "https://www.instagram.com/shanadefudge" at bounding box center [443, 284] width 88 height 130
copy link "https://www.instagram.com/shanadefudge"
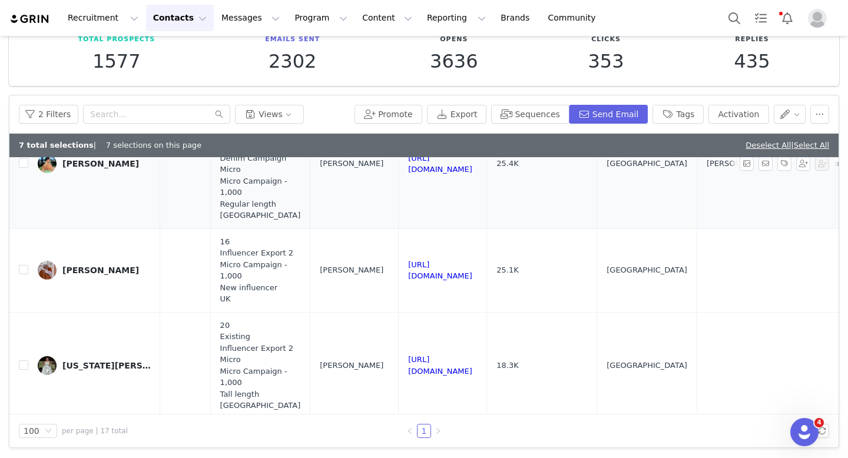
scroll to position [936, 985]
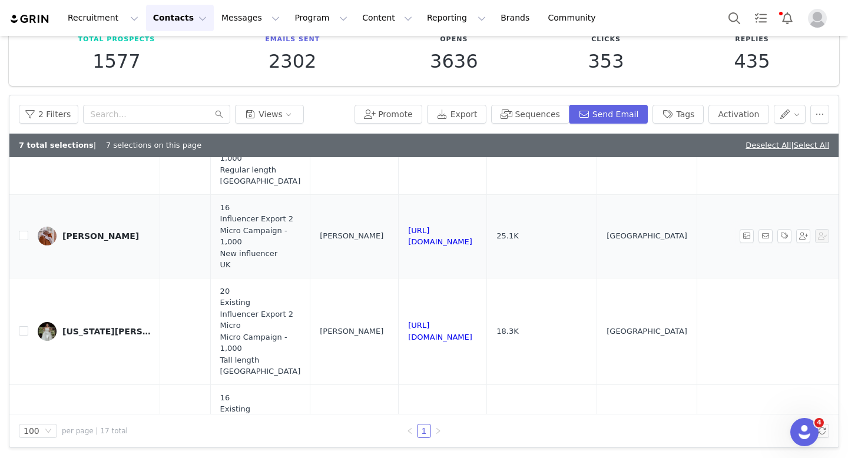
drag, startPoint x: 581, startPoint y: 232, endPoint x: 414, endPoint y: 226, distance: 167.3
click at [414, 226] on td "https://www.instagram.com/larastylecloset" at bounding box center [443, 236] width 88 height 84
click at [19, 231] on input "checkbox" at bounding box center [23, 235] width 9 height 9
checkbox input "true"
drag, startPoint x: 546, startPoint y: 322, endPoint x: 417, endPoint y: 319, distance: 129.0
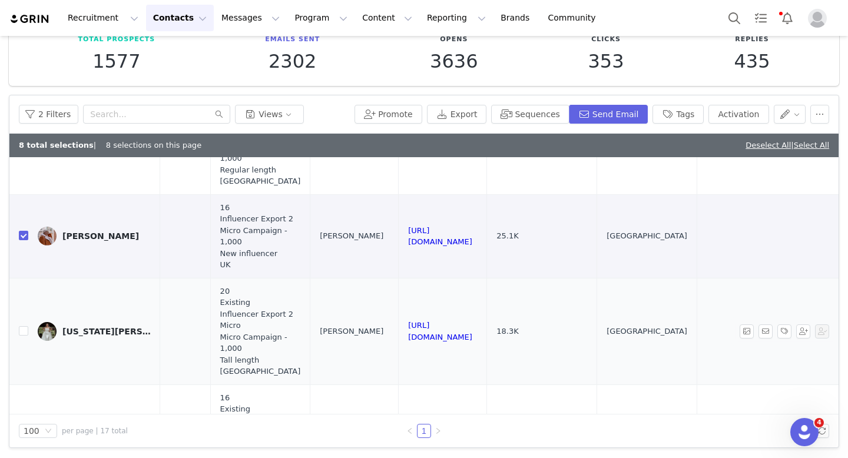
click at [417, 319] on td "https://www.instagram.com/_gxking" at bounding box center [443, 331] width 88 height 107
click at [20, 326] on input "checkbox" at bounding box center [23, 330] width 9 height 9
checkbox input "true"
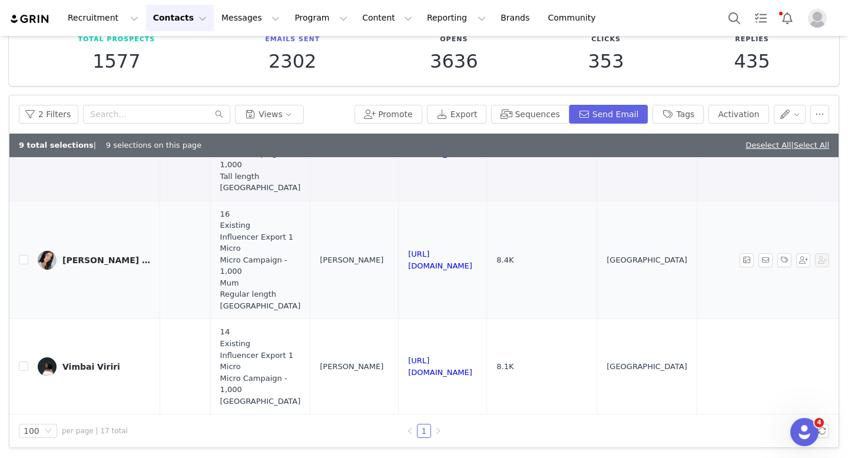
scroll to position [1141, 985]
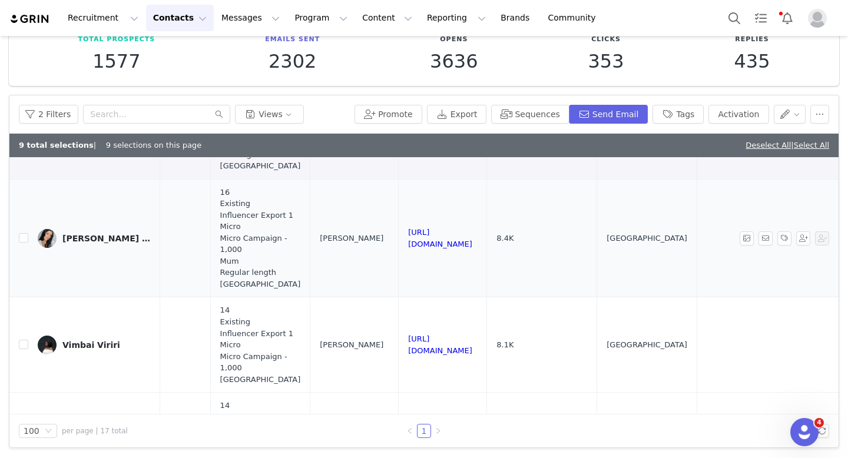
click at [28, 224] on td "Romy van den Bergh" at bounding box center [94, 238] width 132 height 118
click at [25, 233] on input "checkbox" at bounding box center [23, 237] width 9 height 9
checkbox input "true"
drag, startPoint x: 604, startPoint y: 232, endPoint x: 422, endPoint y: 223, distance: 182.2
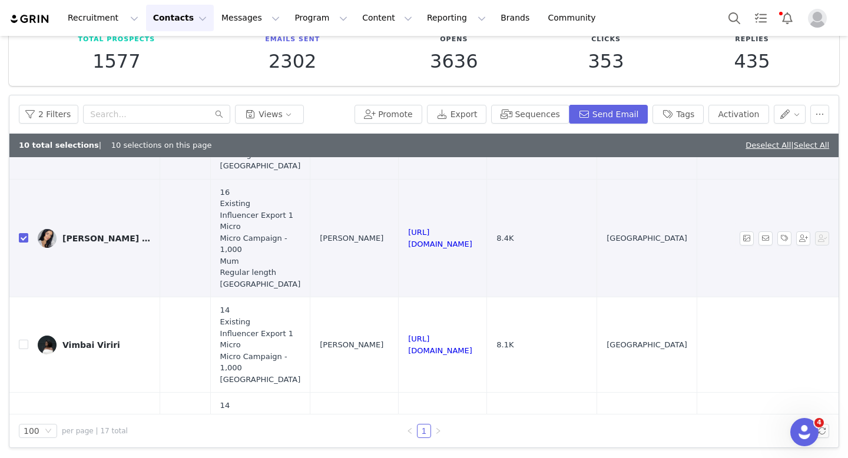
click at [597, 268] on td "8.4K" at bounding box center [542, 238] width 110 height 118
drag, startPoint x: 593, startPoint y: 230, endPoint x: 418, endPoint y: 227, distance: 174.9
click at [418, 227] on td "https://www.instagram.com/romyvandenbergh_" at bounding box center [443, 238] width 88 height 118
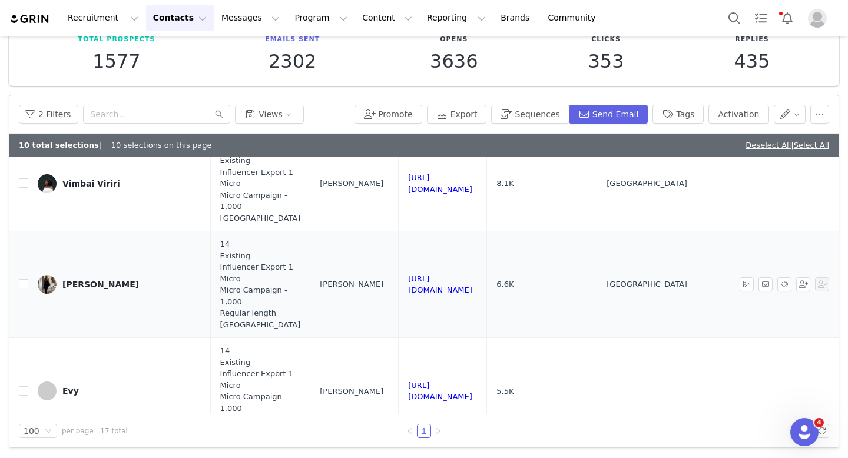
scroll to position [1261, 985]
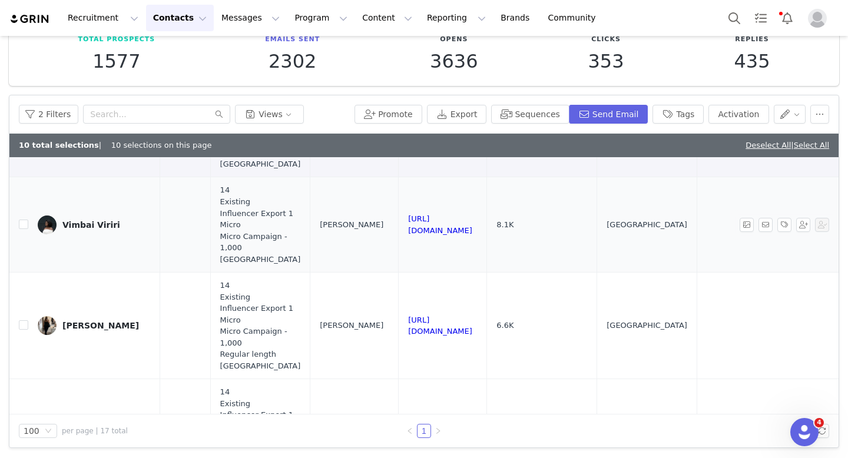
drag, startPoint x: 586, startPoint y: 214, endPoint x: 411, endPoint y: 213, distance: 174.9
click at [411, 213] on td "https://www.instagram.com/vimbaixm" at bounding box center [443, 224] width 88 height 95
click at [22, 220] on input "checkbox" at bounding box center [23, 224] width 9 height 9
checkbox input "true"
drag, startPoint x: 549, startPoint y: 313, endPoint x: 404, endPoint y: 315, distance: 145.4
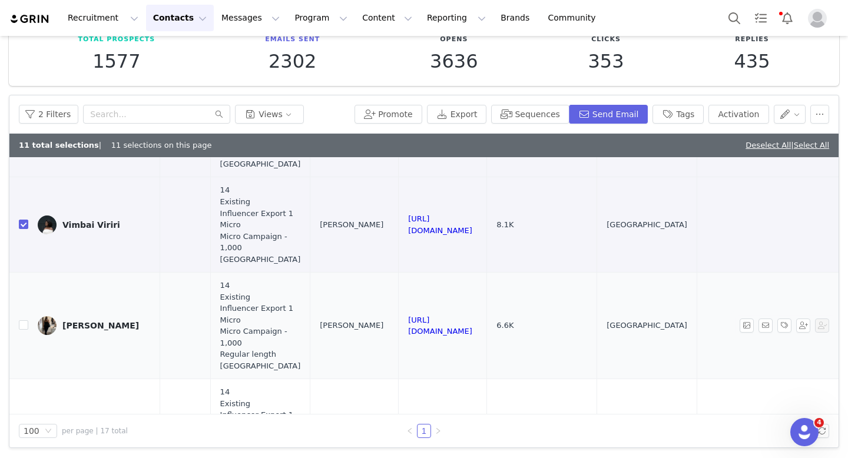
click at [20, 320] on input "checkbox" at bounding box center [23, 324] width 9 height 9
checkbox input "true"
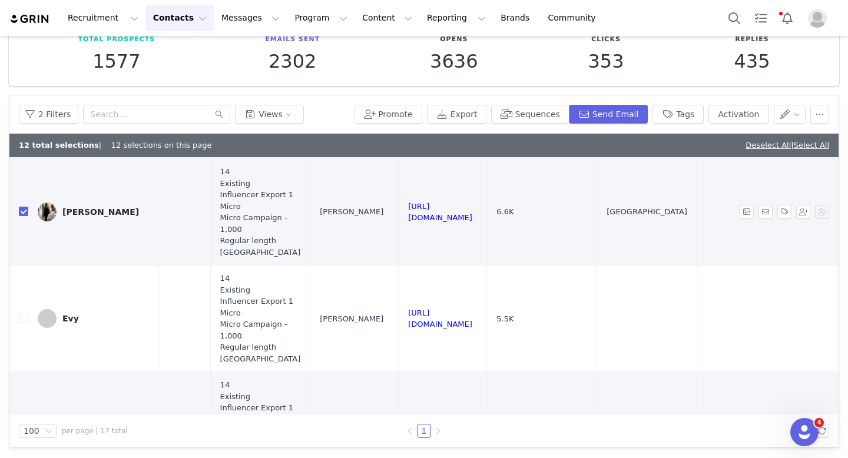
scroll to position [1388, 985]
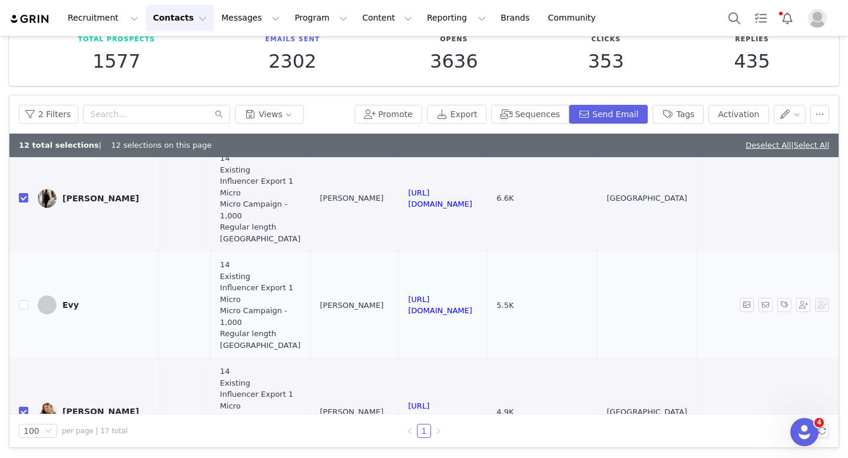
drag, startPoint x: 594, startPoint y: 291, endPoint x: 416, endPoint y: 289, distance: 178.4
click at [416, 289] on td "https://www.instagram.com/evysmithx" at bounding box center [443, 305] width 88 height 107
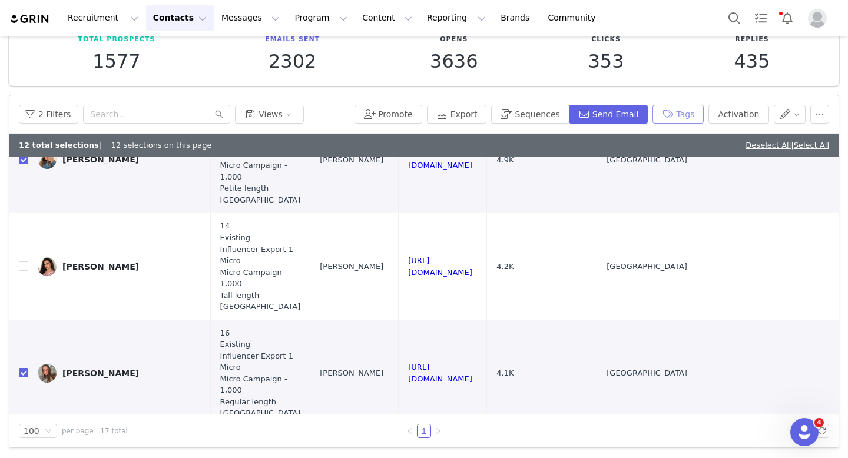
click at [687, 116] on button "Tags" at bounding box center [677, 114] width 51 height 19
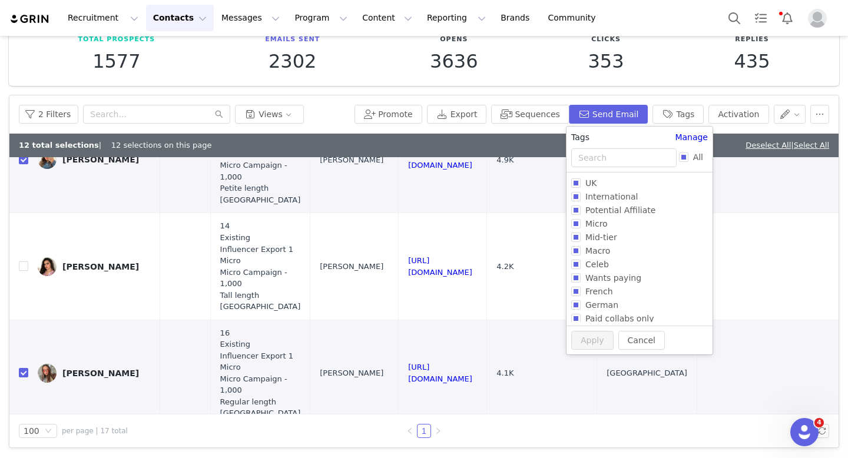
click at [615, 169] on div "All" at bounding box center [639, 160] width 146 height 24
click at [735, 111] on button "Activation" at bounding box center [738, 114] width 60 height 19
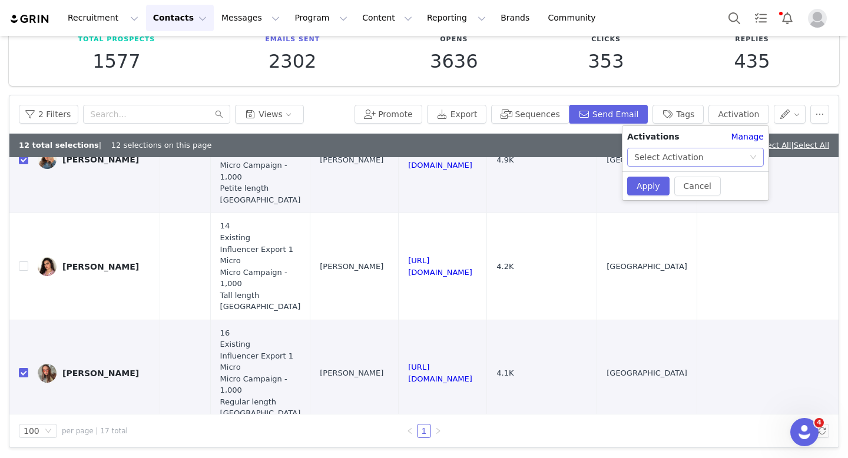
click at [704, 154] on div "Select Activation" at bounding box center [691, 157] width 115 height 18
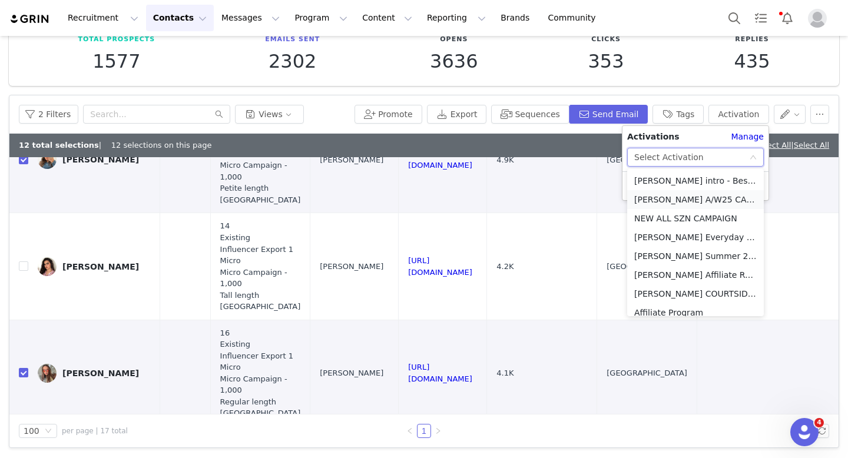
click at [678, 198] on li "[PERSON_NAME] A/W25 CAMPAIGN 🍂" at bounding box center [695, 199] width 137 height 19
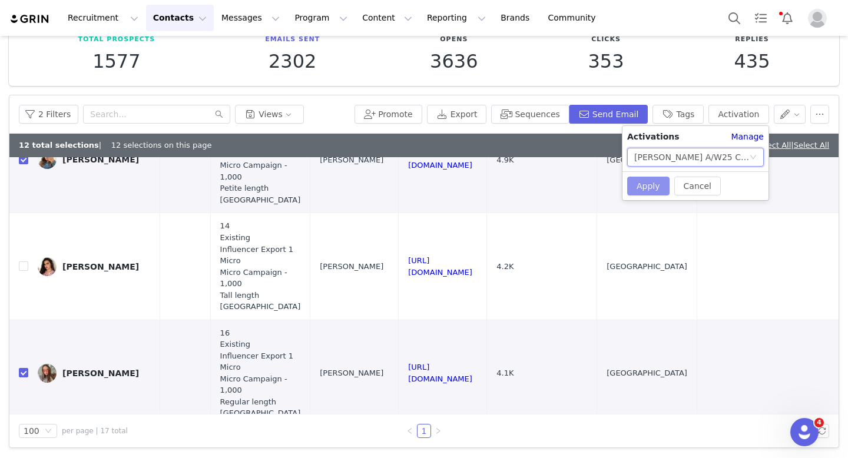
click at [651, 190] on button "Apply" at bounding box center [648, 186] width 42 height 19
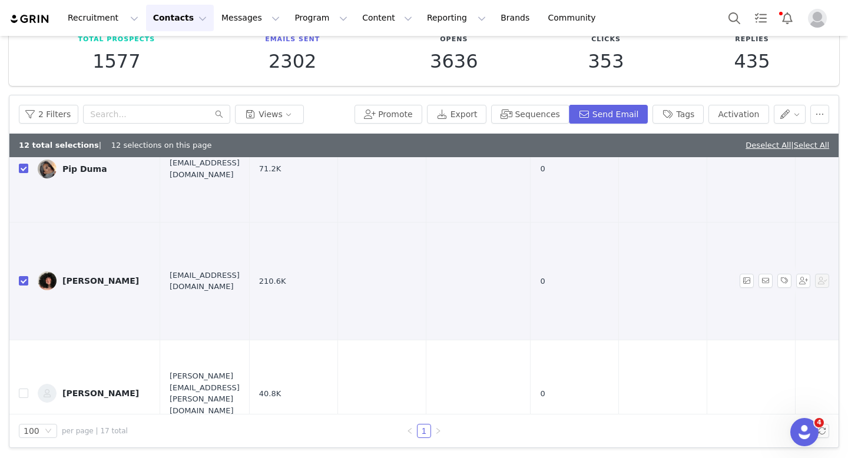
scroll to position [69, 0]
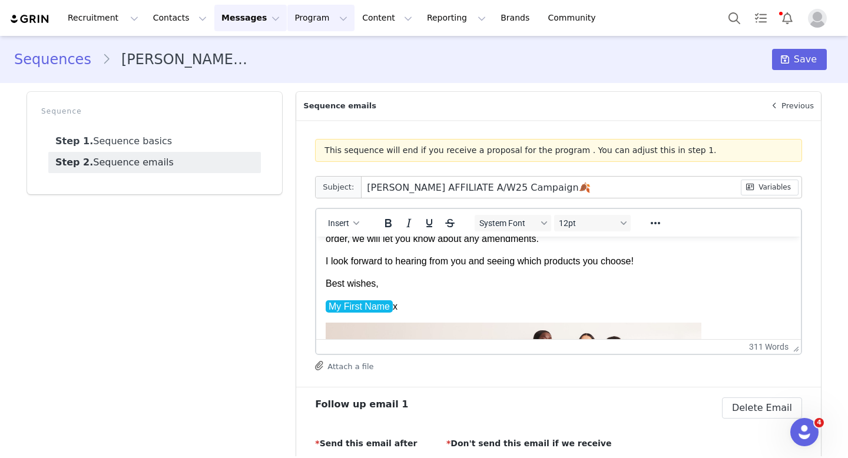
click at [287, 16] on button "Program Program" at bounding box center [320, 18] width 67 height 26
click at [316, 48] on p "Activations" at bounding box center [301, 52] width 45 height 12
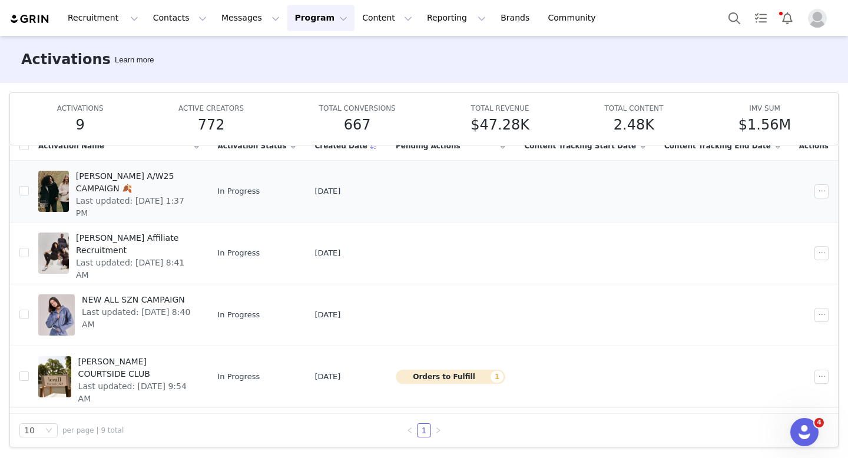
click at [155, 173] on span "[PERSON_NAME] A/W25 CAMPAIGN 🍂" at bounding box center [134, 182] width 116 height 25
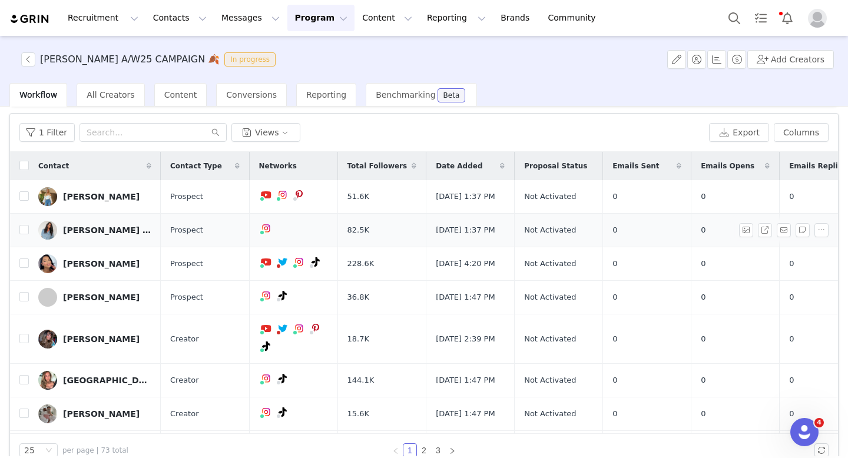
scroll to position [6, 0]
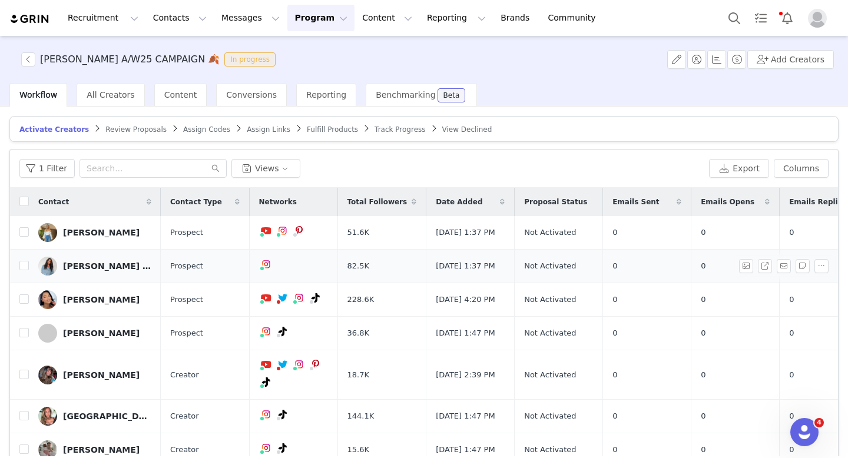
scroll to position [0, 21]
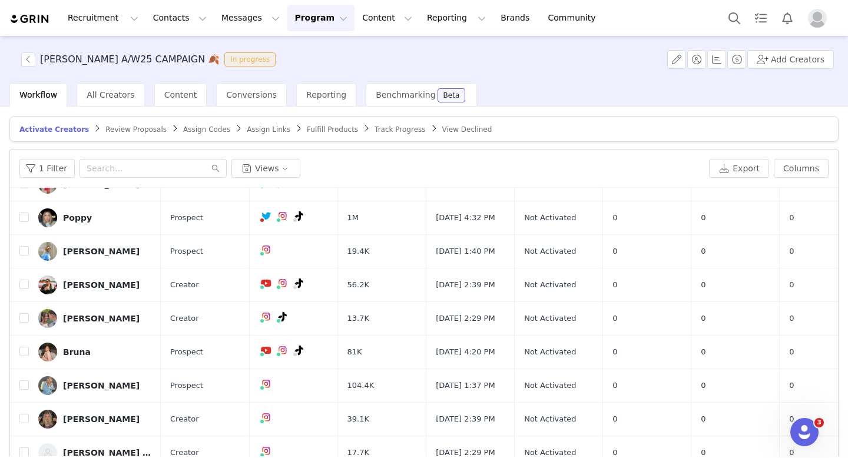
scroll to position [56, 0]
